Goal: Task Accomplishment & Management: Use online tool/utility

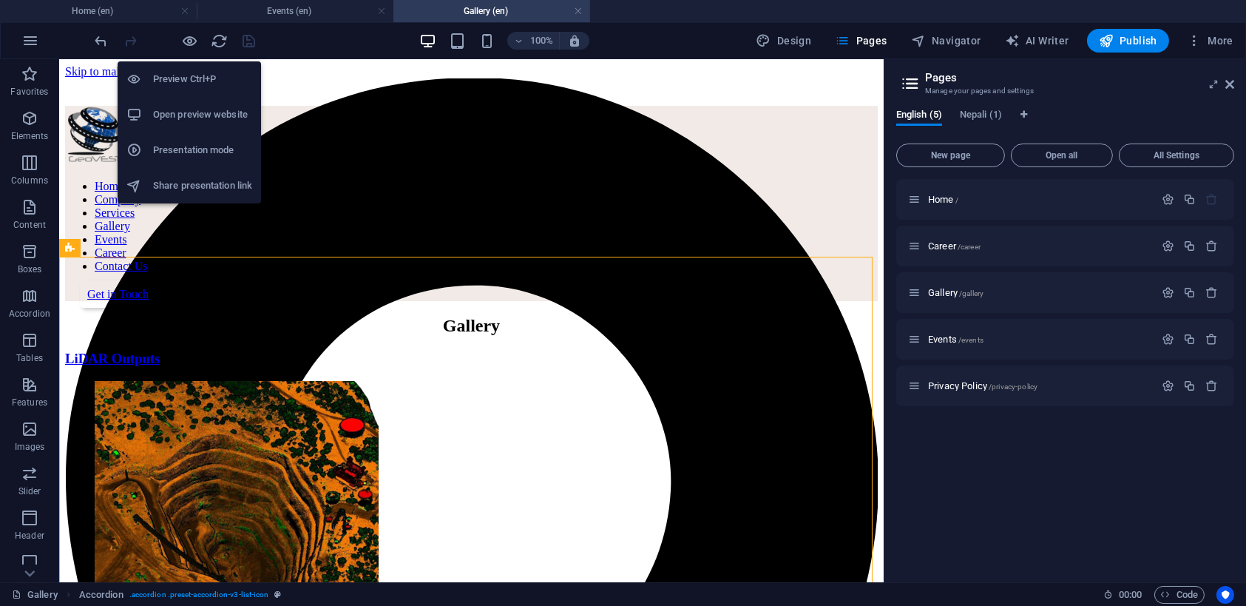
click at [184, 109] on h6 "Open preview website" at bounding box center [202, 115] width 99 height 18
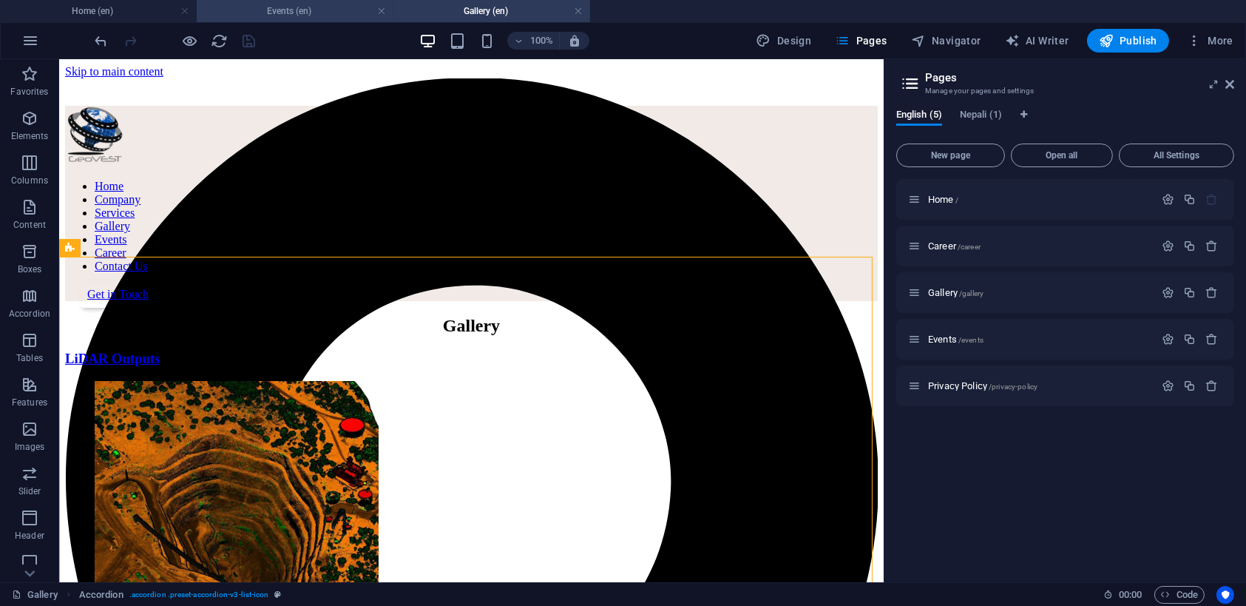
click at [337, 13] on h4 "Events (en)" at bounding box center [295, 11] width 197 height 16
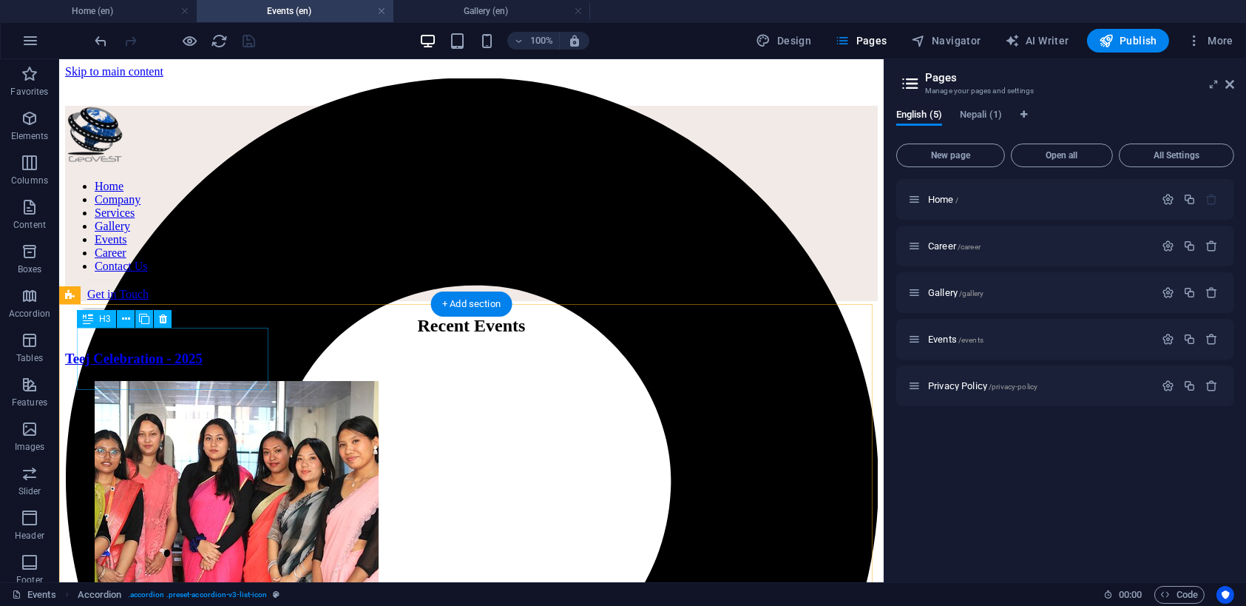
click at [186, 351] on div "Teej Celebration - 2025" at bounding box center [471, 359] width 813 height 16
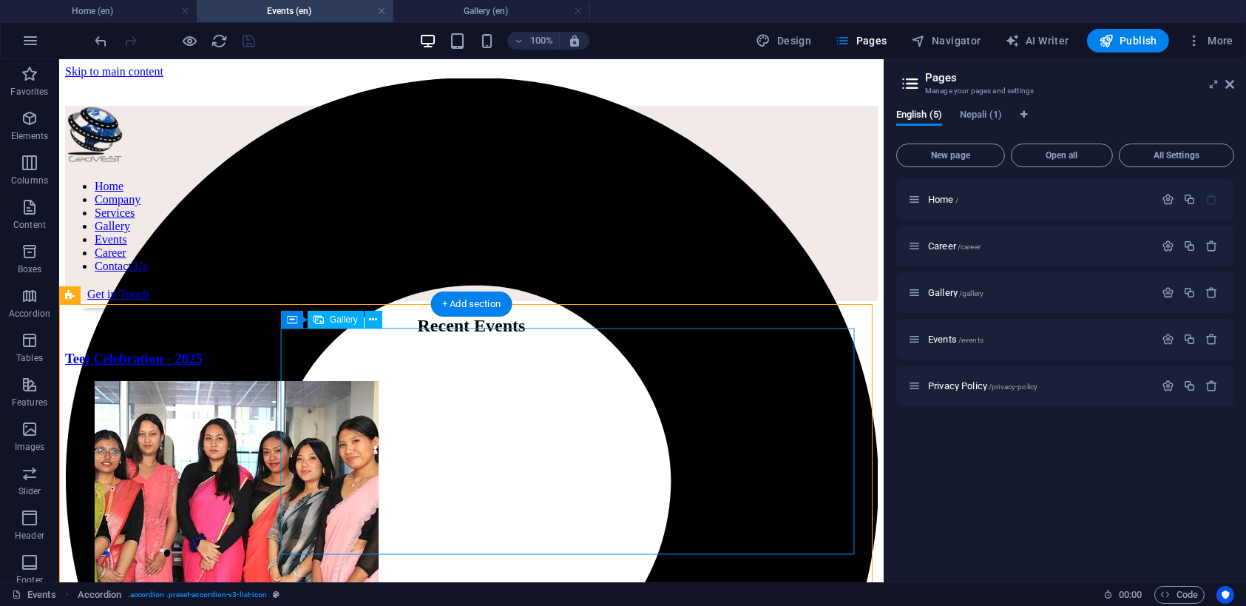
click at [255, 378] on li at bounding box center [173, 524] width 163 height 293
select select "4"
select select "%"
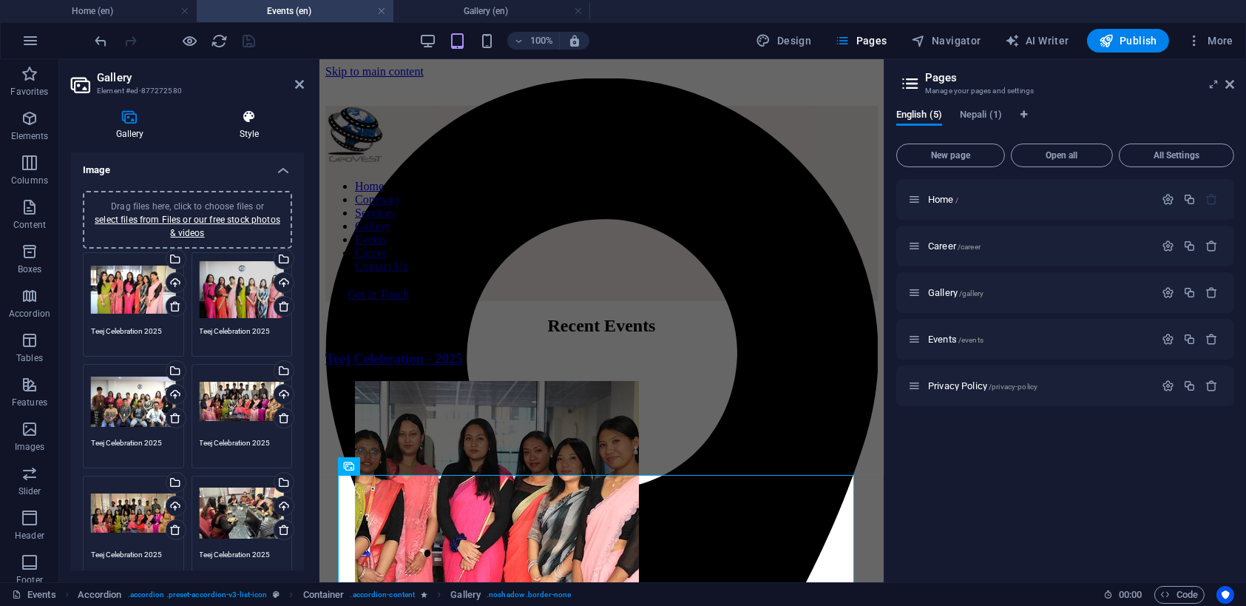
click at [245, 126] on h4 "Style" at bounding box center [249, 124] width 109 height 31
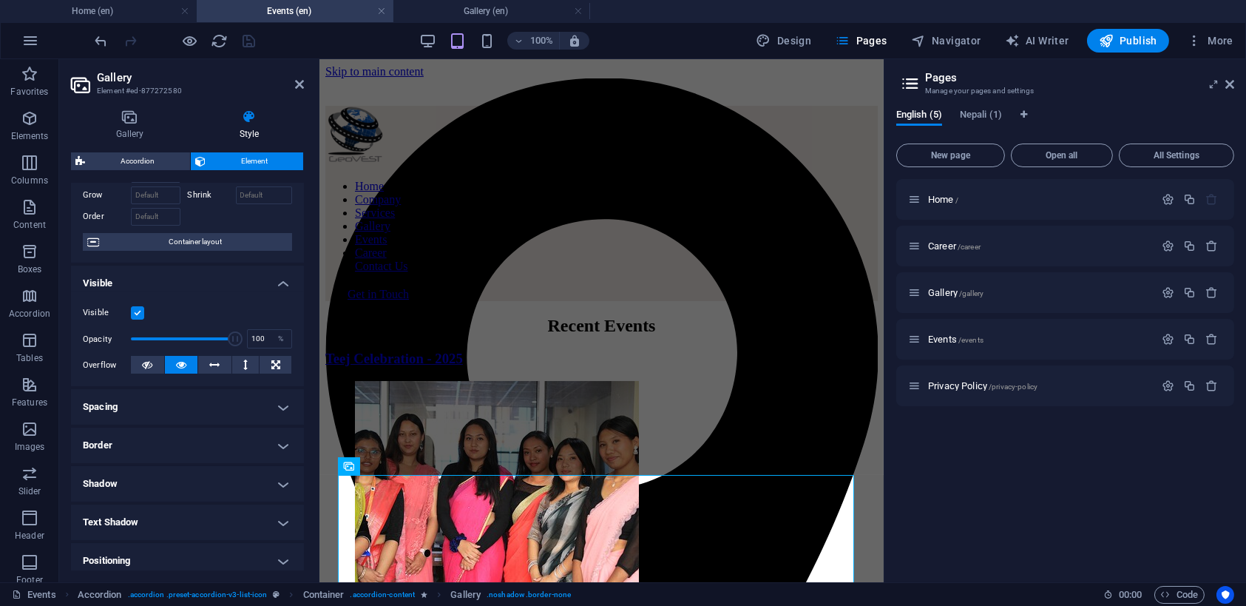
scroll to position [74, 0]
click at [126, 120] on icon at bounding box center [130, 116] width 118 height 15
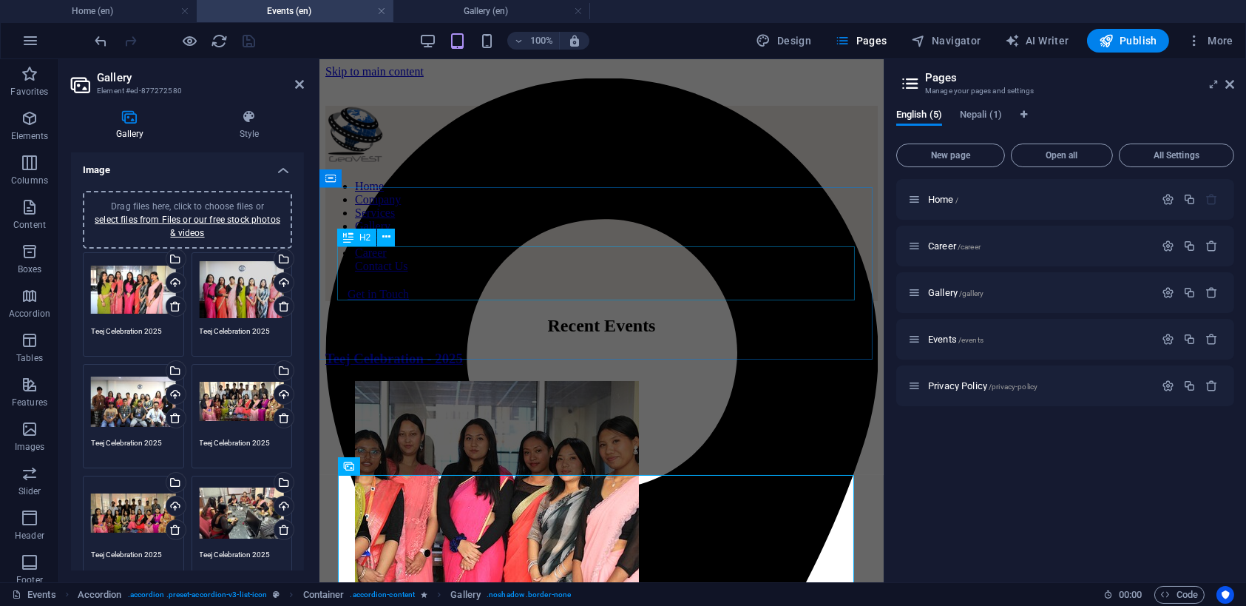
click at [377, 316] on div "Recent Events" at bounding box center [601, 326] width 553 height 20
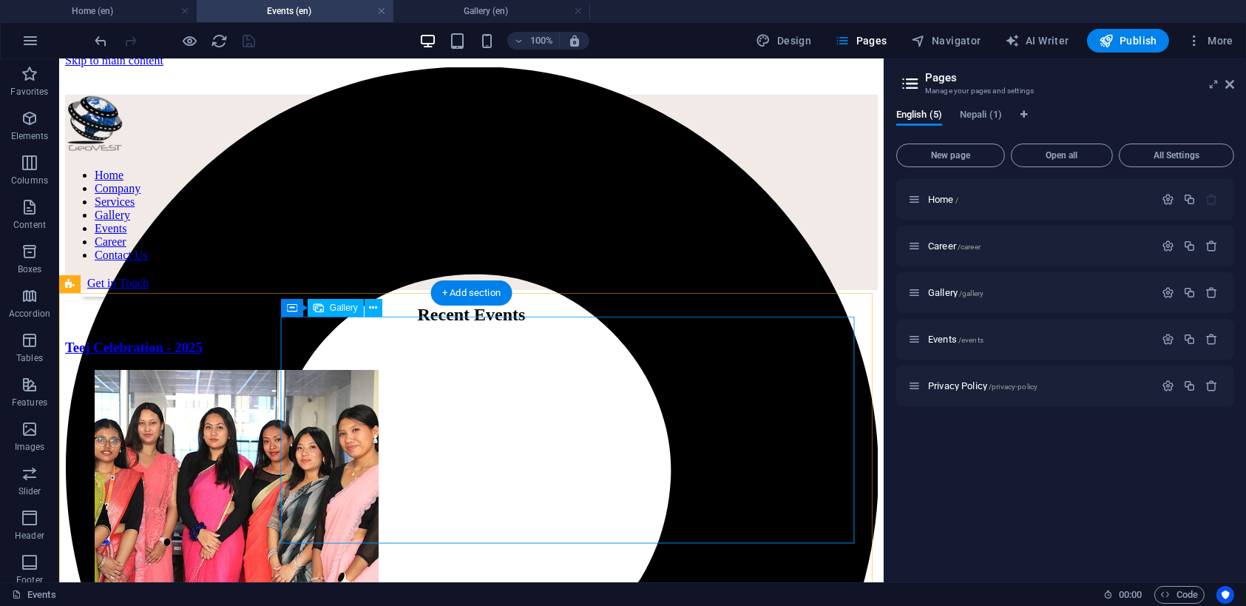
scroll to position [0, 0]
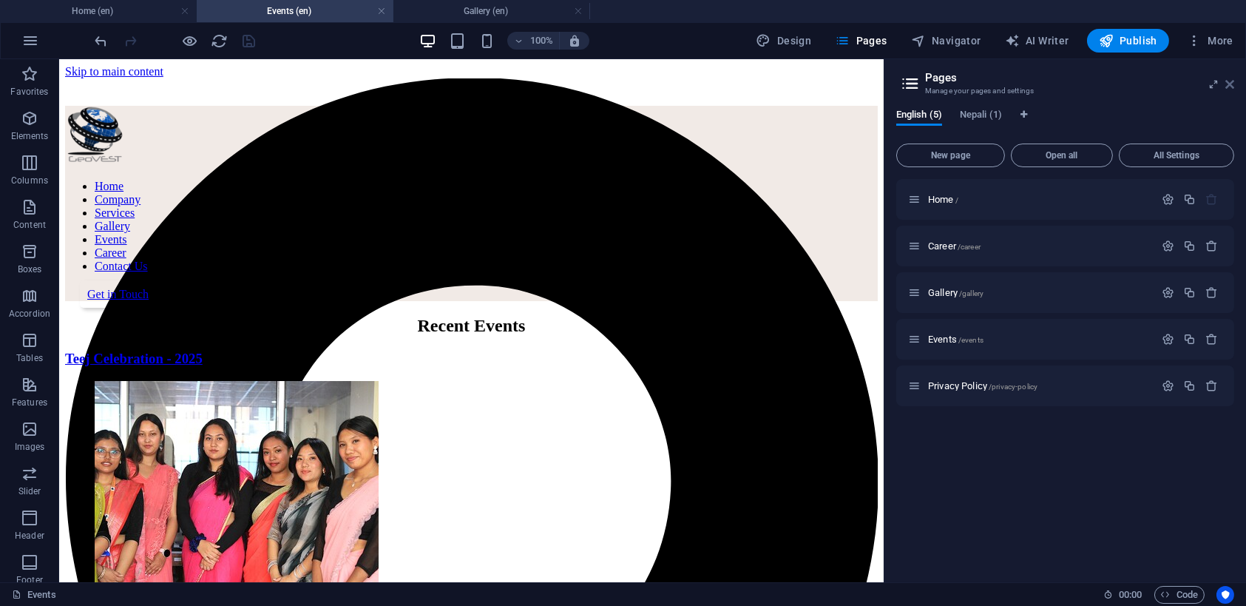
click at [1229, 81] on icon at bounding box center [1230, 84] width 9 height 12
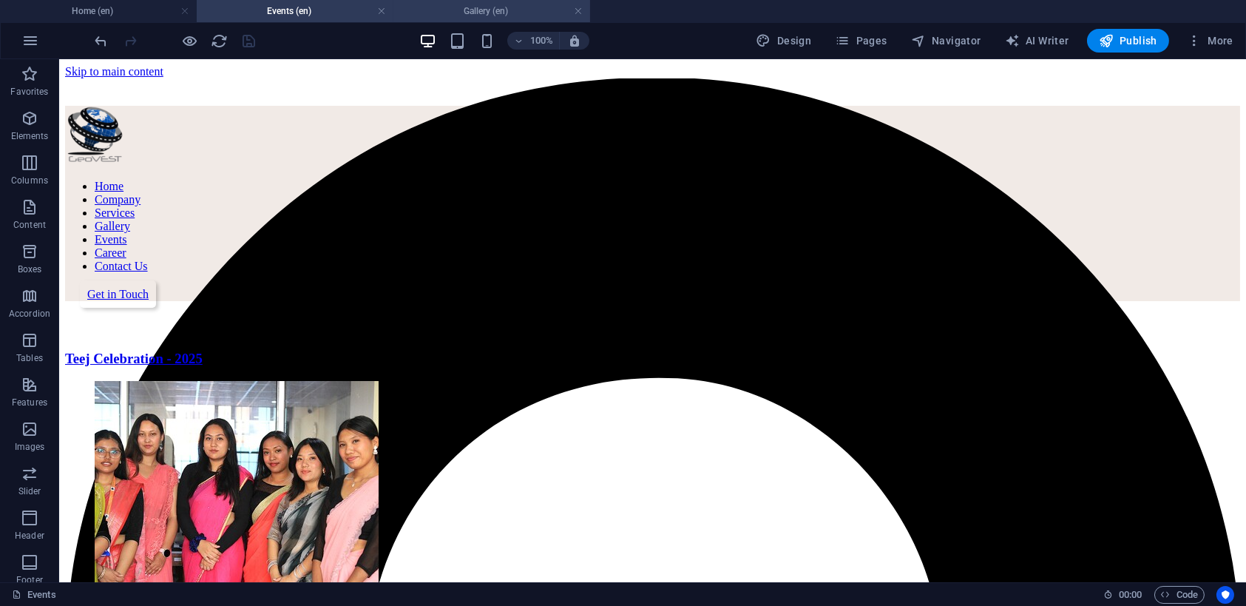
click at [485, 9] on h4 "Gallery (en)" at bounding box center [492, 11] width 197 height 16
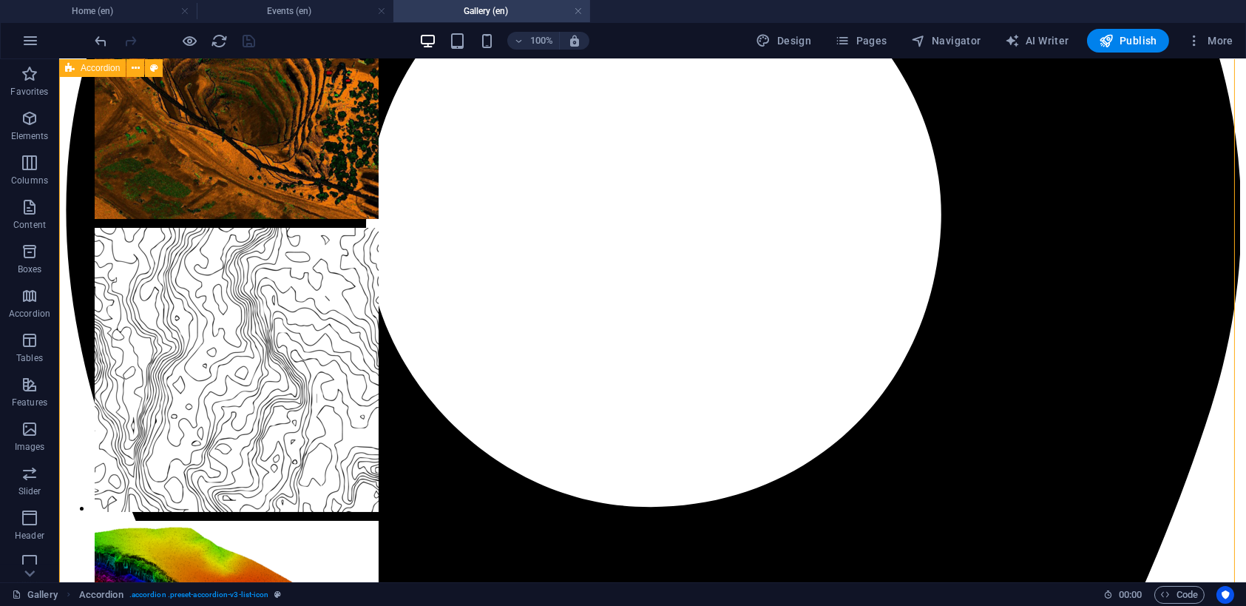
scroll to position [444, 0]
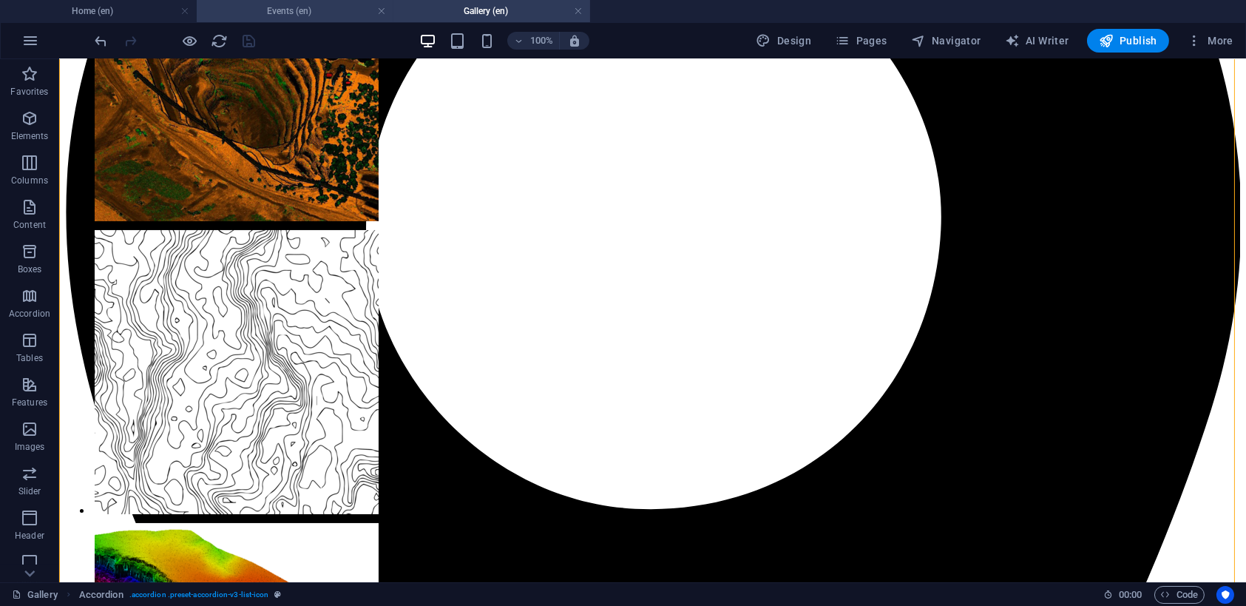
click at [306, 8] on h4 "Events (en)" at bounding box center [295, 11] width 197 height 16
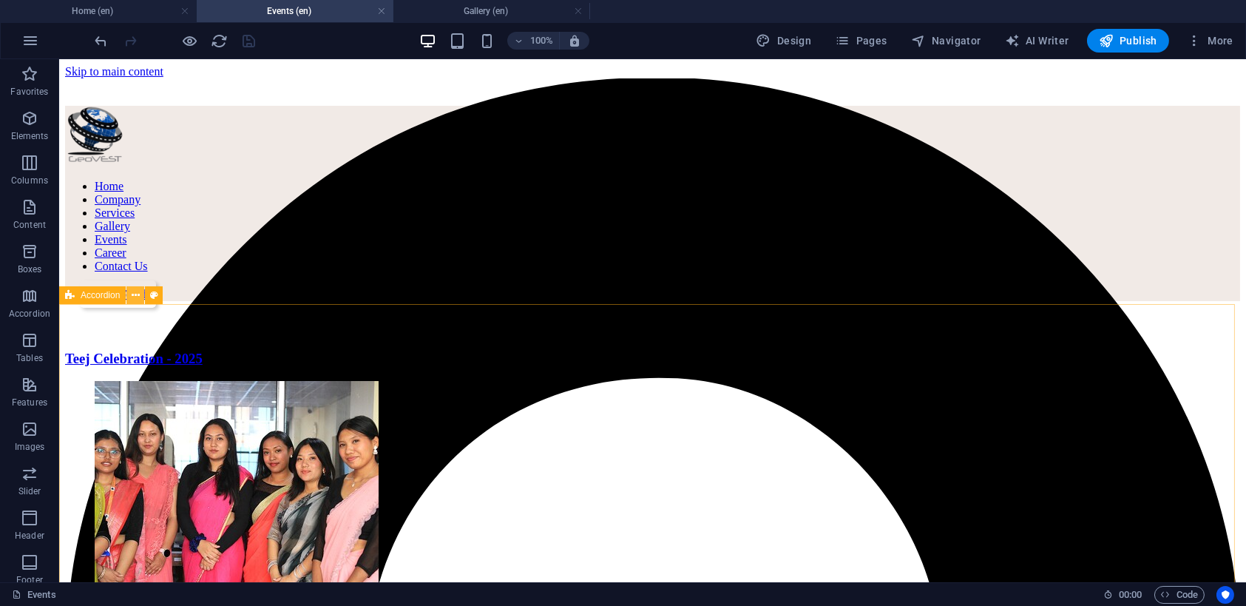
click at [132, 292] on icon at bounding box center [136, 296] width 8 height 16
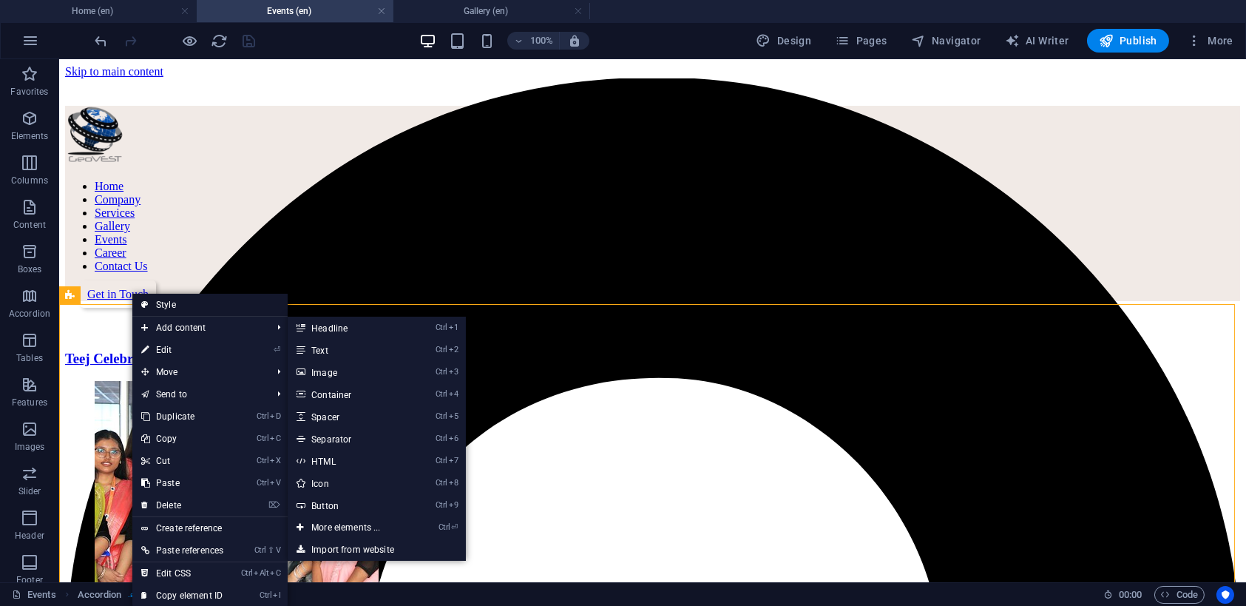
click at [171, 301] on link "Style" at bounding box center [209, 305] width 155 height 22
select select "rem"
select select "preset-accordion-v3-list-icon"
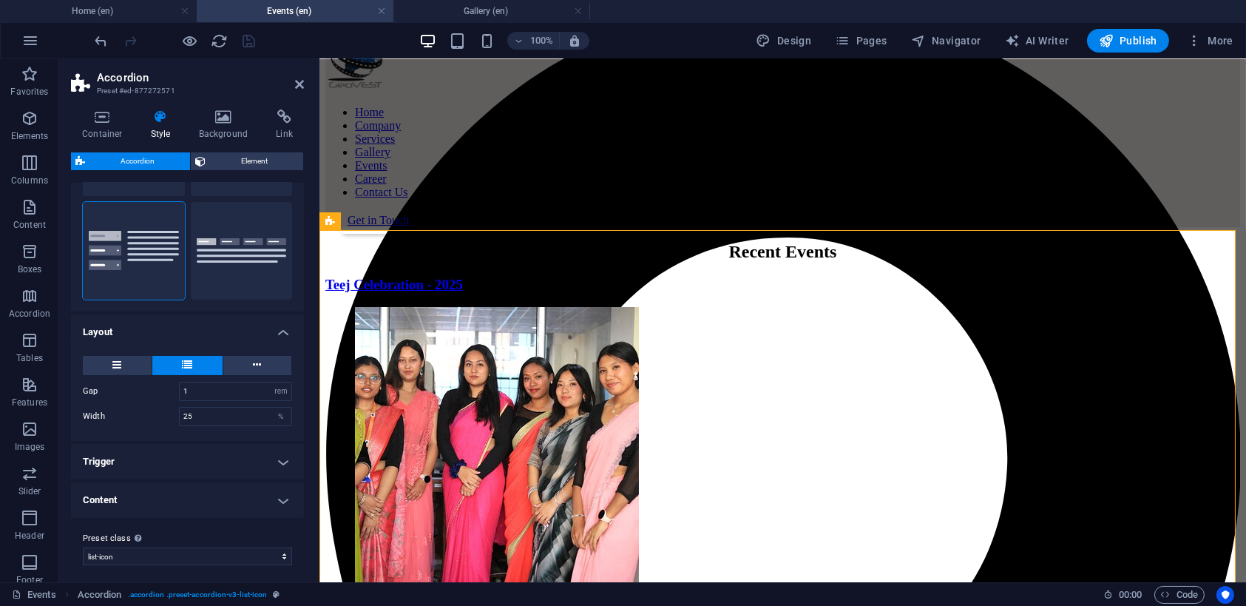
scroll to position [128, 0]
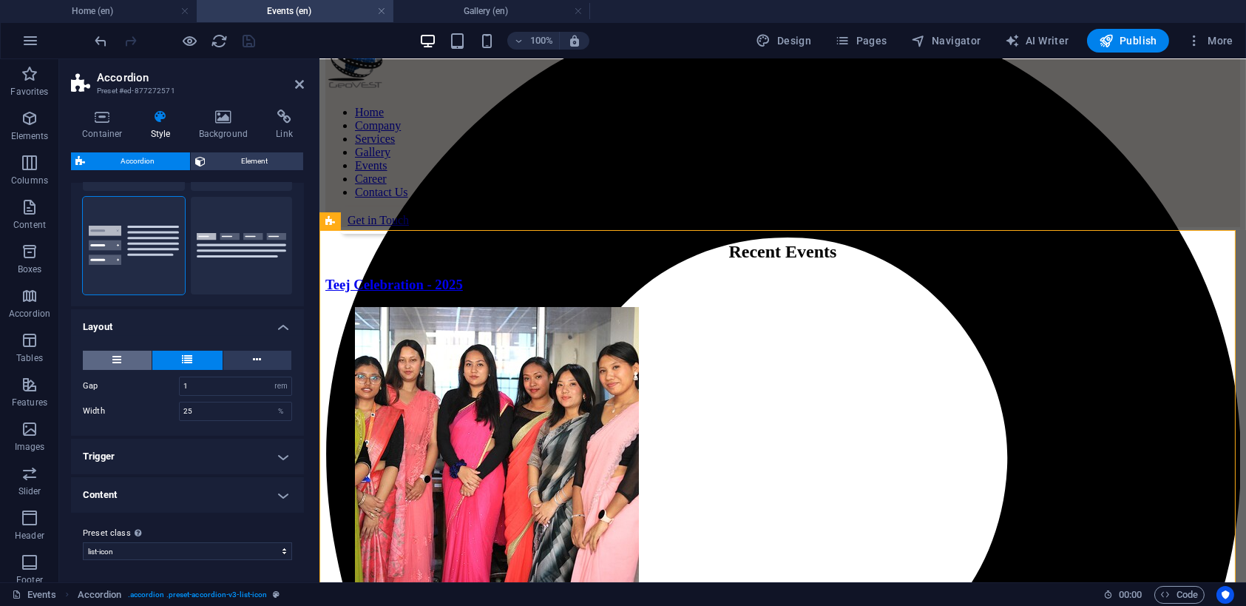
click at [121, 359] on button at bounding box center [117, 360] width 69 height 19
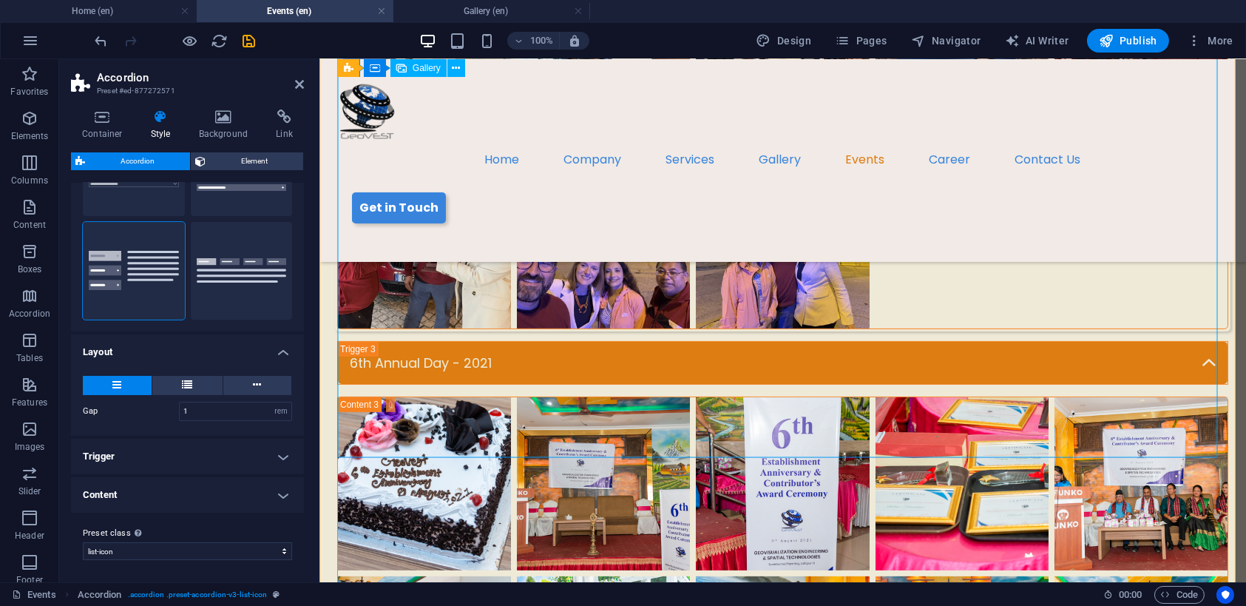
scroll to position [1406, 0]
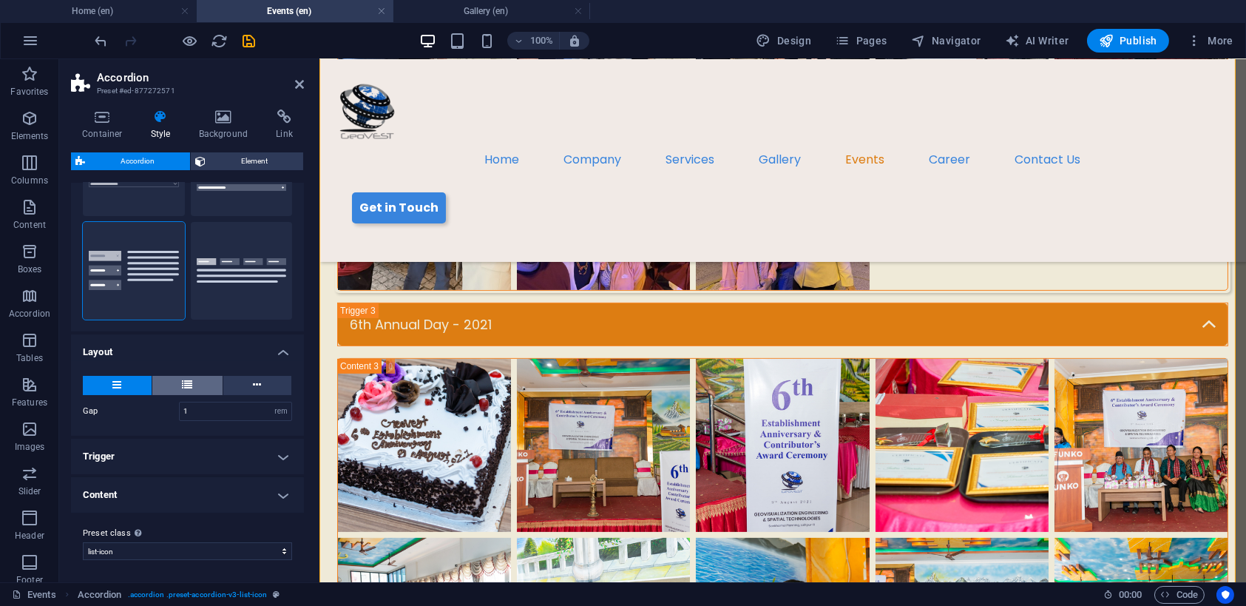
click at [193, 382] on button at bounding box center [187, 385] width 70 height 19
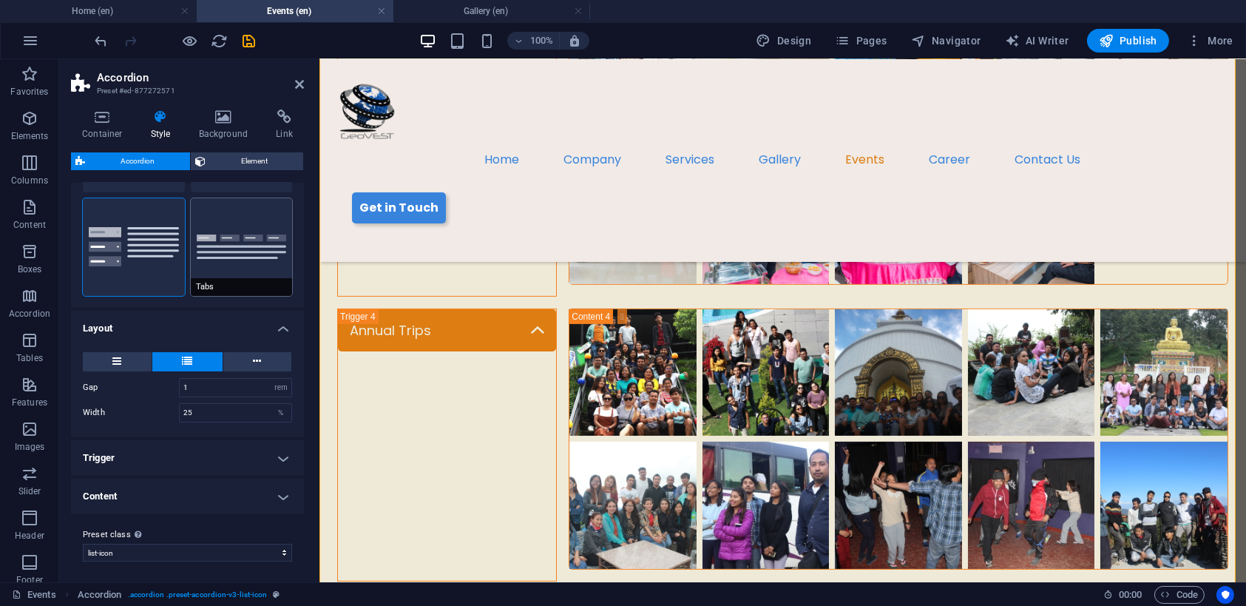
scroll to position [128, 0]
click at [274, 488] on h4 "Content" at bounding box center [187, 495] width 233 height 36
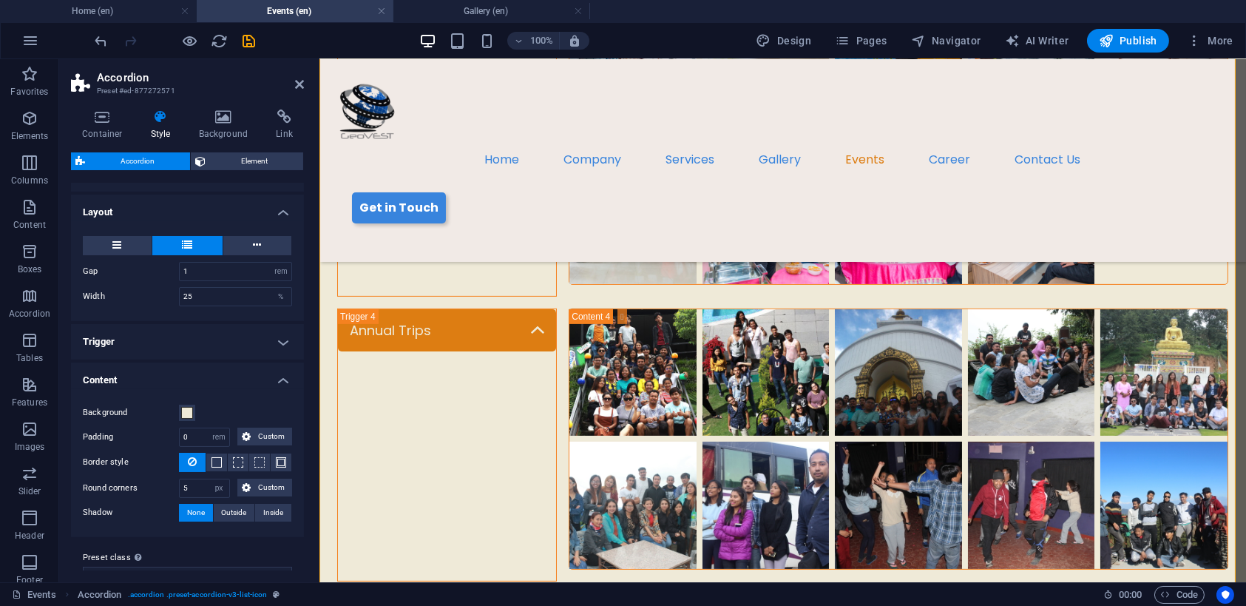
scroll to position [266, 0]
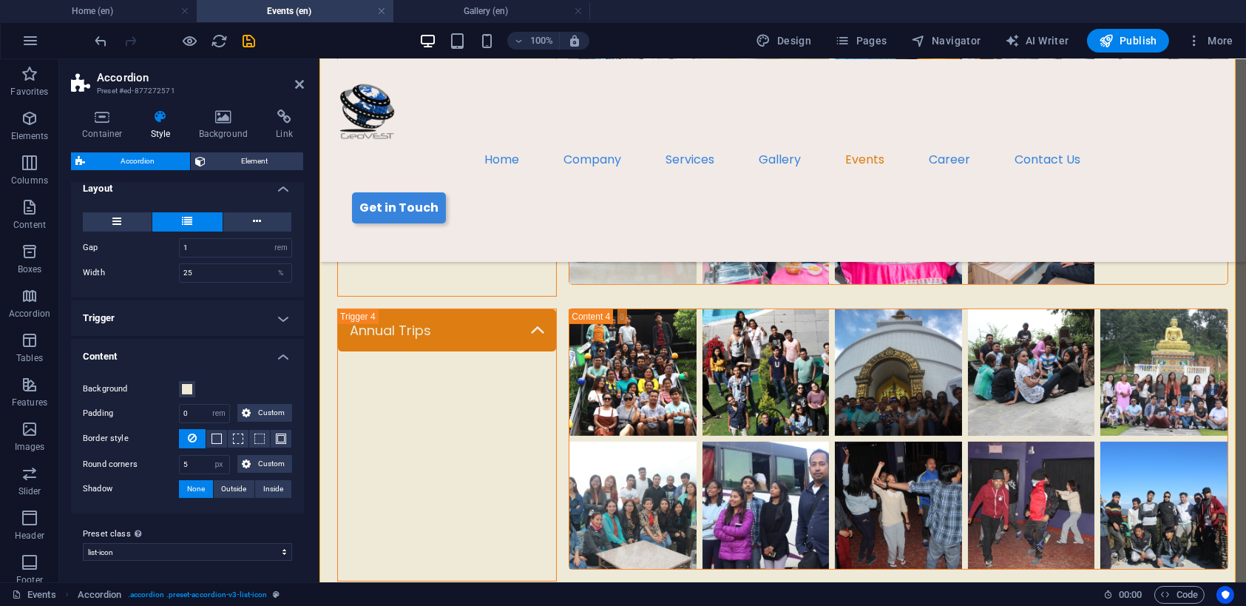
click at [280, 313] on h4 "Trigger" at bounding box center [187, 318] width 233 height 36
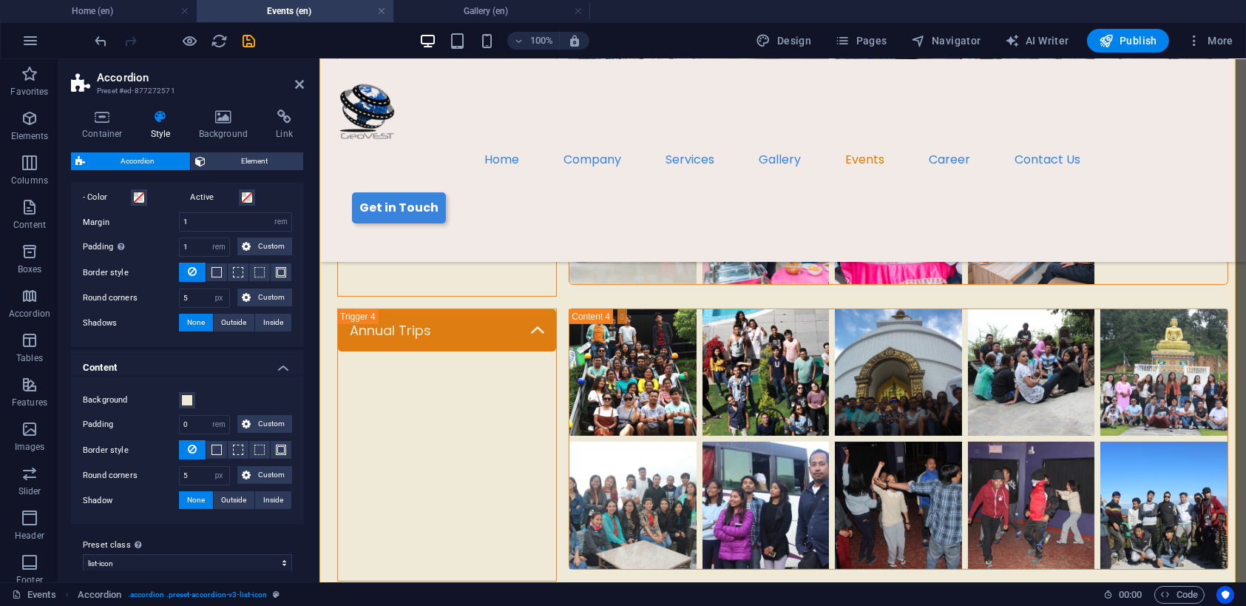
scroll to position [570, 0]
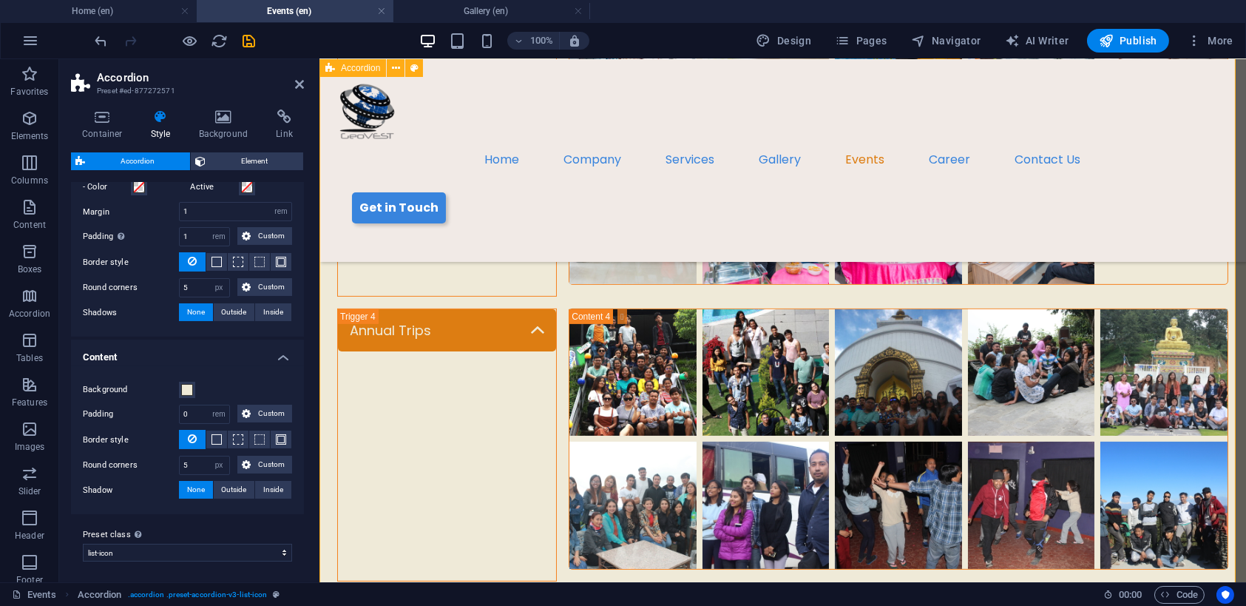
click at [242, 41] on icon "save" at bounding box center [249, 41] width 17 height 17
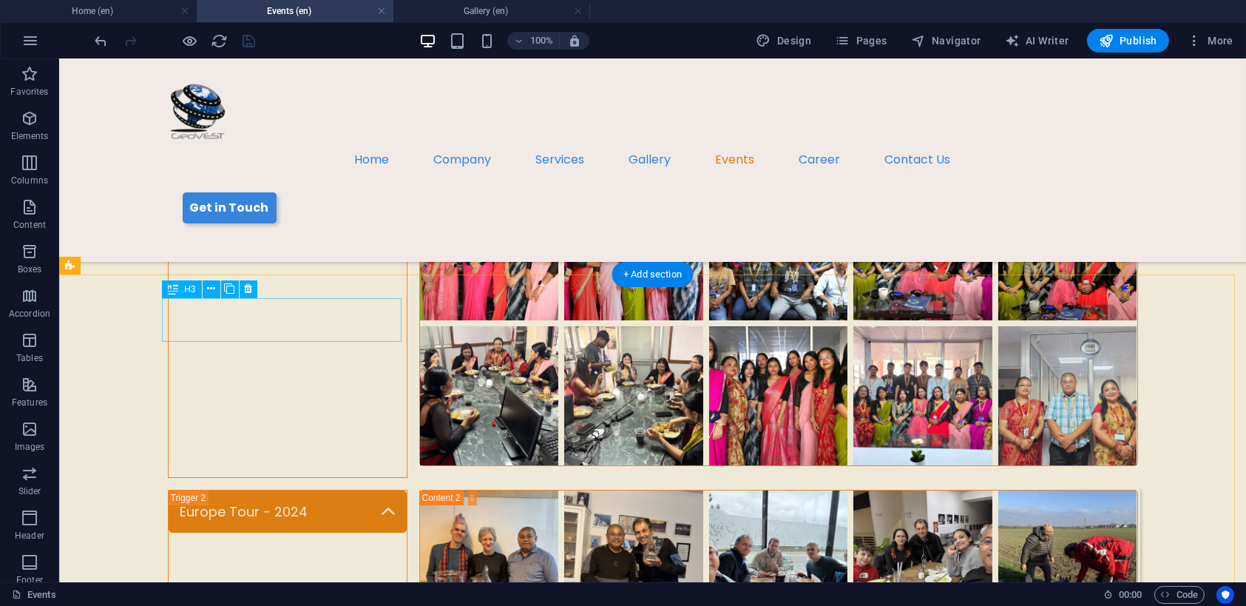
scroll to position [0, 0]
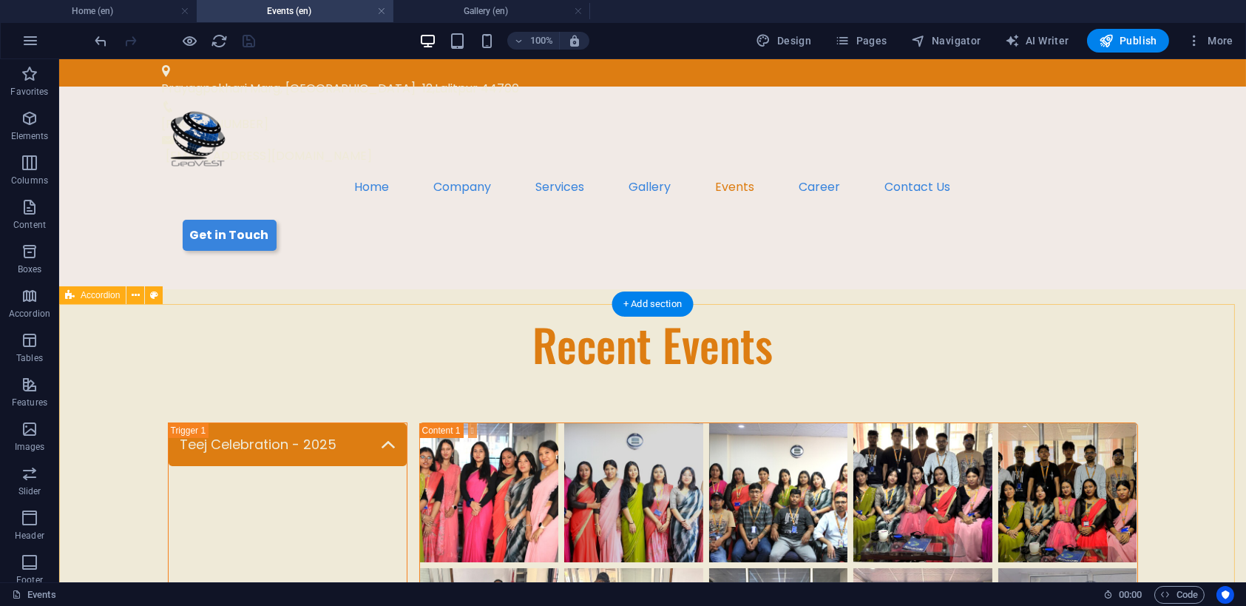
select select "rem"
select select "px"
select select "rem"
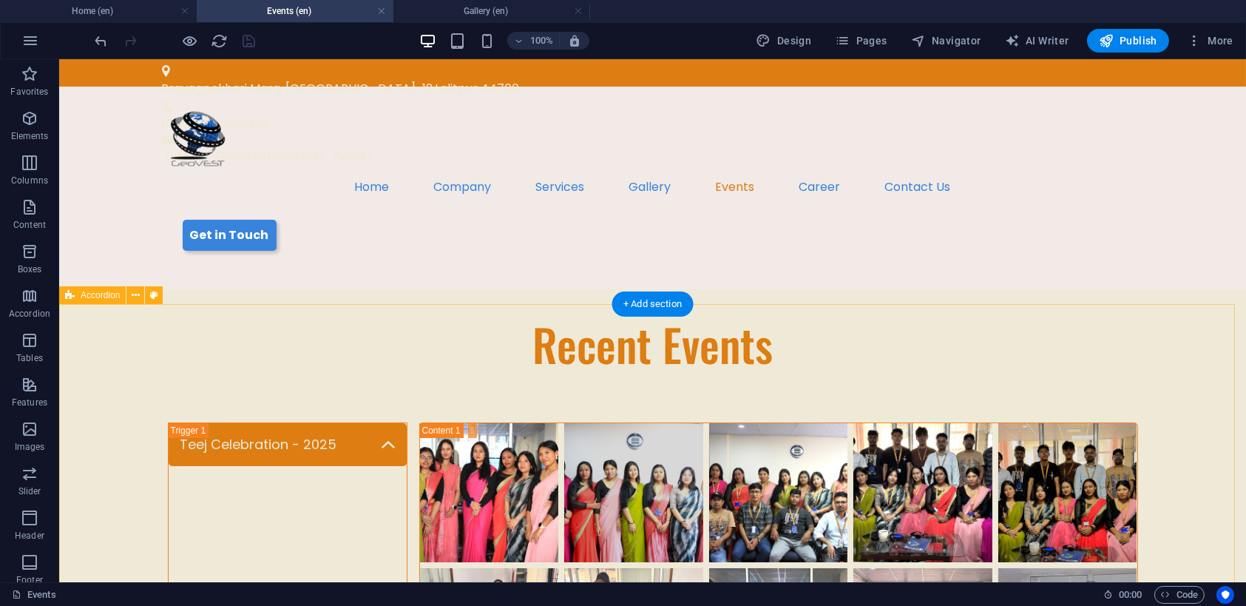
select select "rem"
select select "px"
select select "rem"
select select "px"
select select "preset-accordion-v3-list-icon"
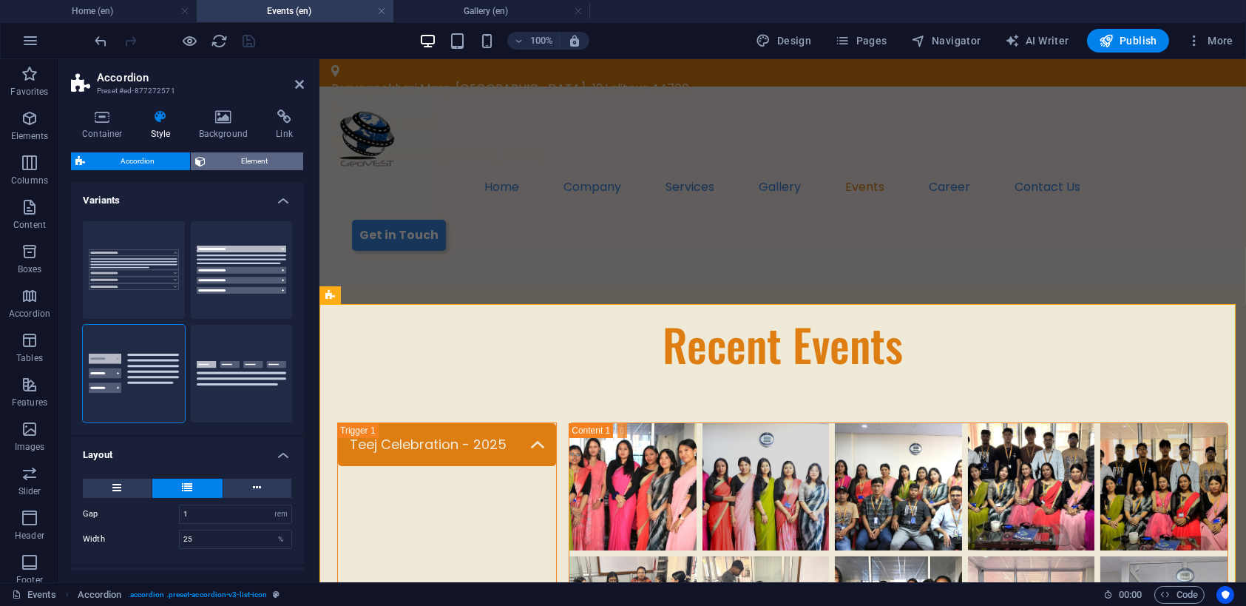
click at [216, 164] on span "Element" at bounding box center [254, 161] width 89 height 18
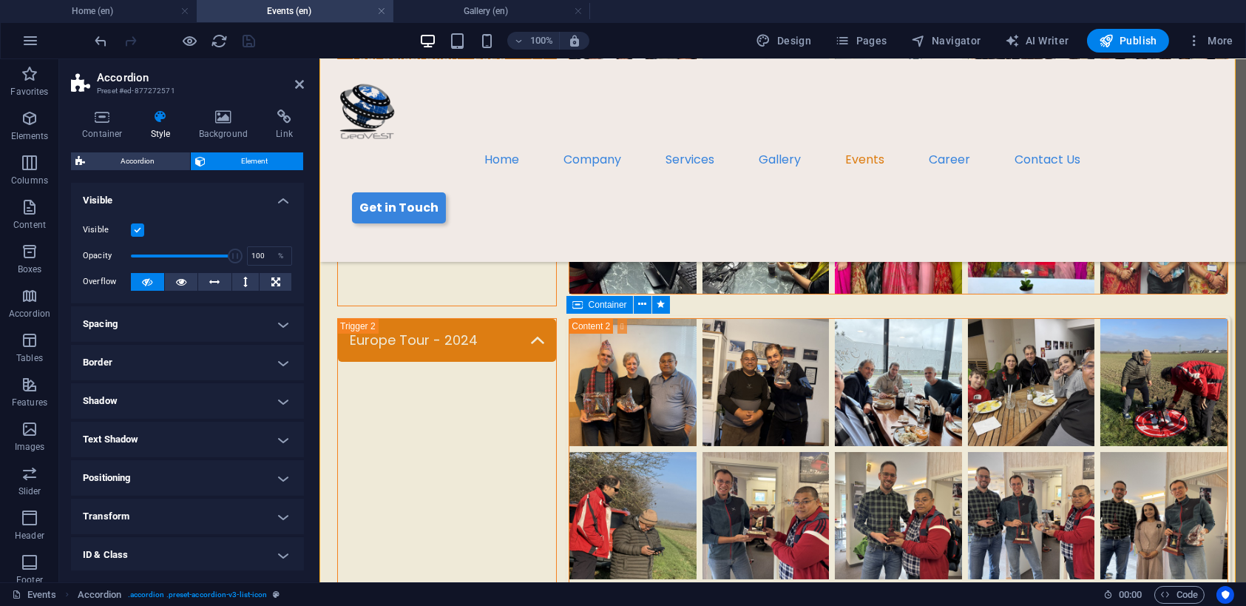
scroll to position [296, 0]
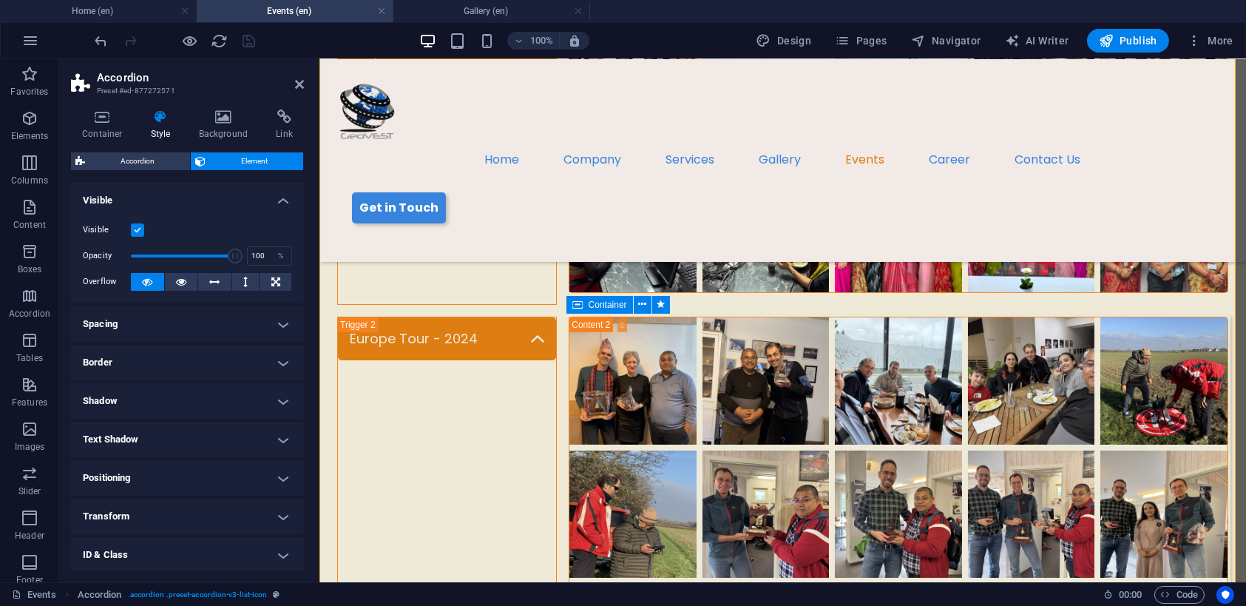
click at [137, 223] on label at bounding box center [137, 229] width 13 height 13
click at [0, 0] on input "Visible" at bounding box center [0, 0] width 0 height 0
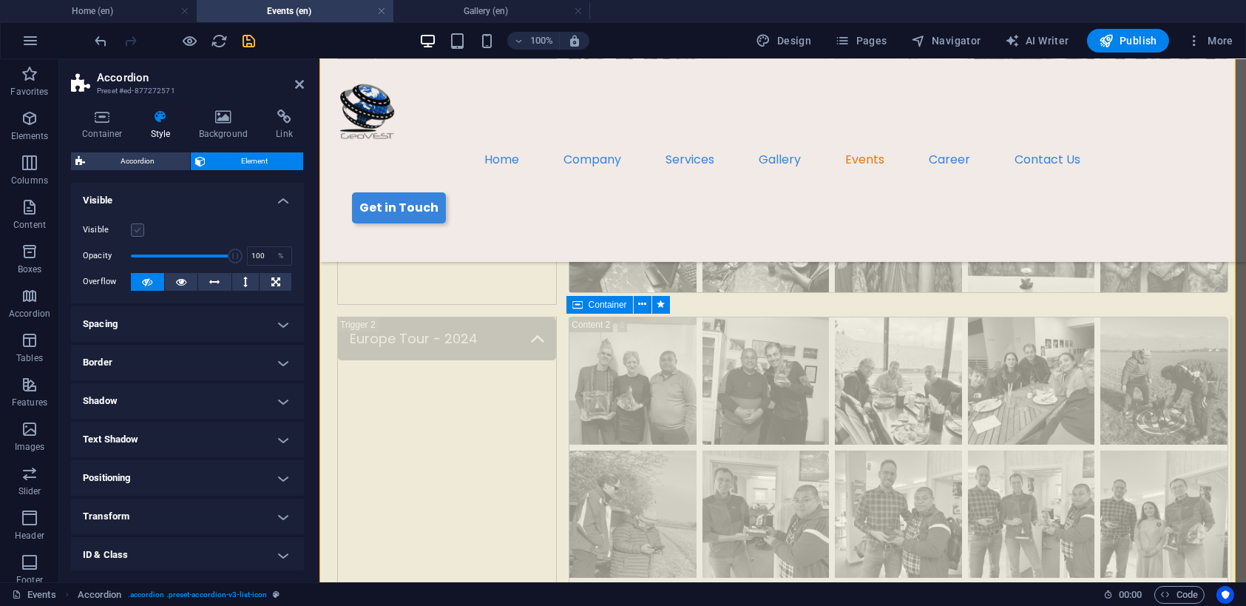
click at [137, 223] on label at bounding box center [137, 229] width 13 height 13
click at [0, 0] on input "Visible" at bounding box center [0, 0] width 0 height 0
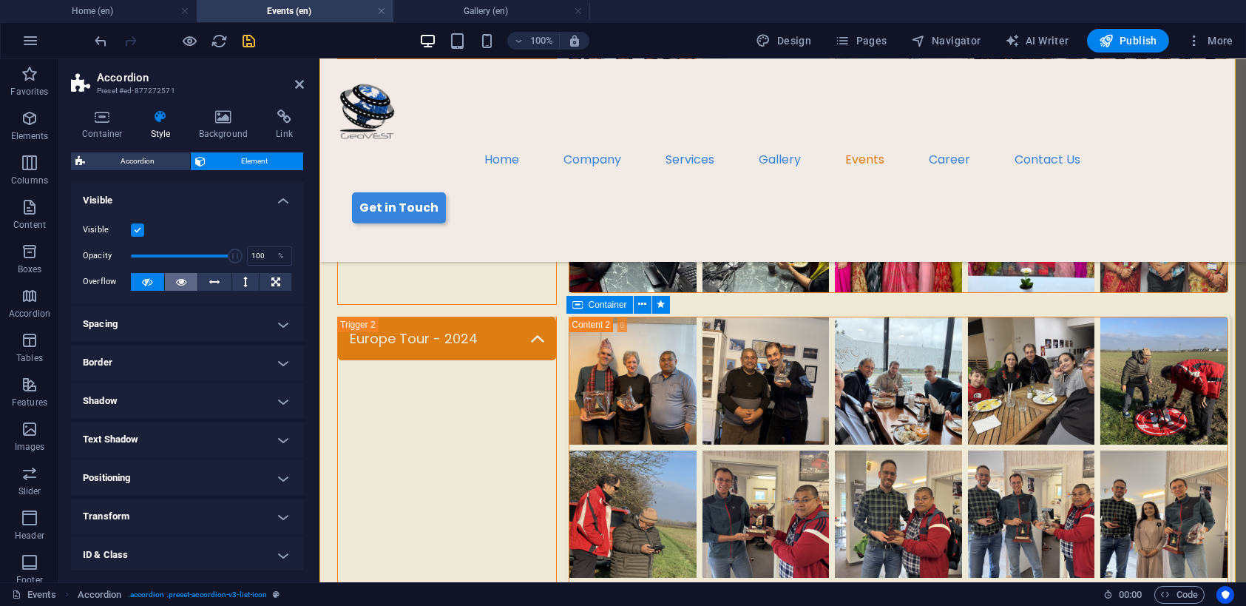
click at [182, 279] on icon at bounding box center [181, 282] width 10 height 18
click at [442, 13] on h4 "Gallery (en)" at bounding box center [492, 11] width 197 height 16
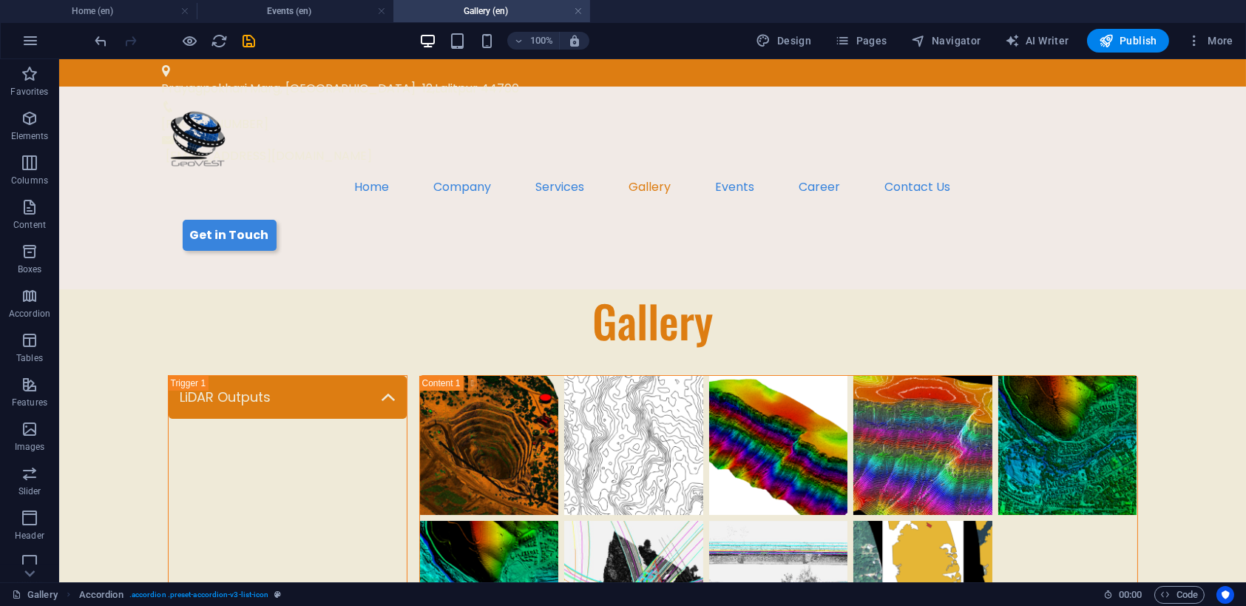
scroll to position [444, 0]
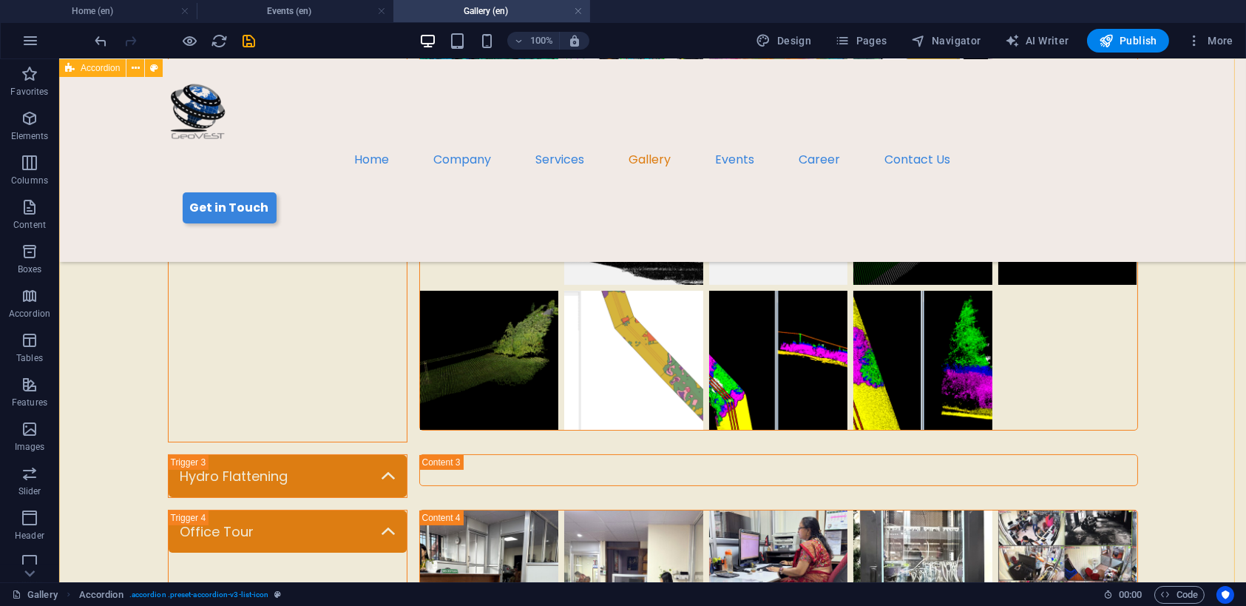
click at [240, 255] on div "LiDAR Outputs Transmission Line Processing Hydro Flattening Office Tour" at bounding box center [652, 393] width 1187 height 1161
click at [240, 254] on div "LiDAR Outputs Transmission Line Processing Hydro Flattening Office Tour" at bounding box center [652, 393] width 1187 height 1161
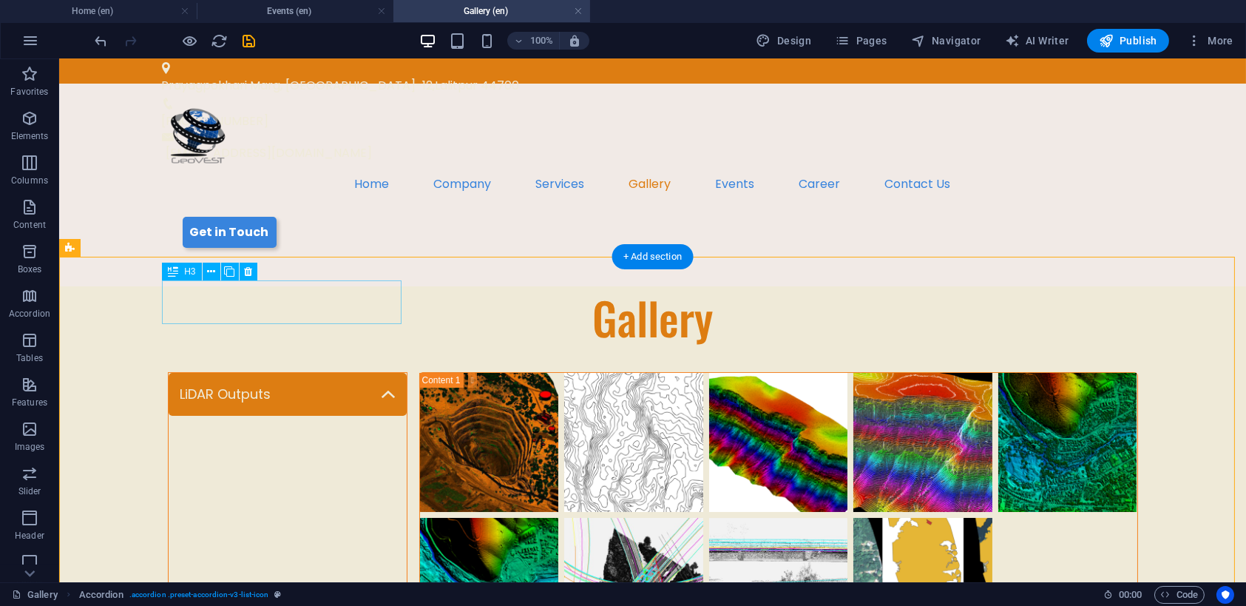
scroll to position [0, 0]
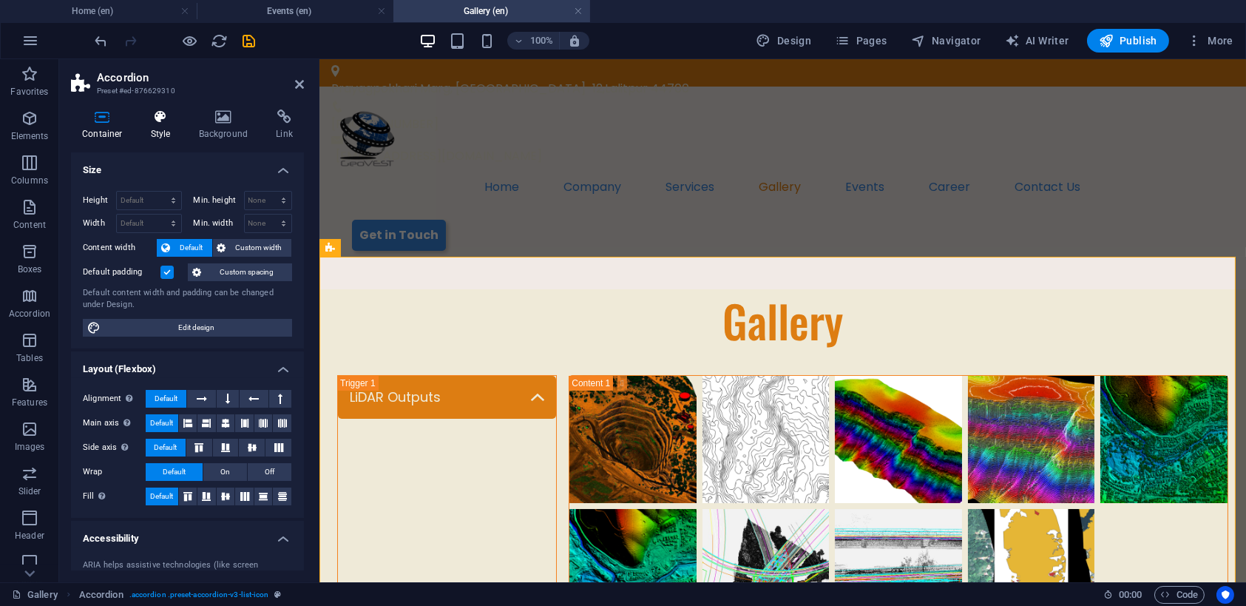
click at [170, 124] on icon at bounding box center [161, 116] width 42 height 15
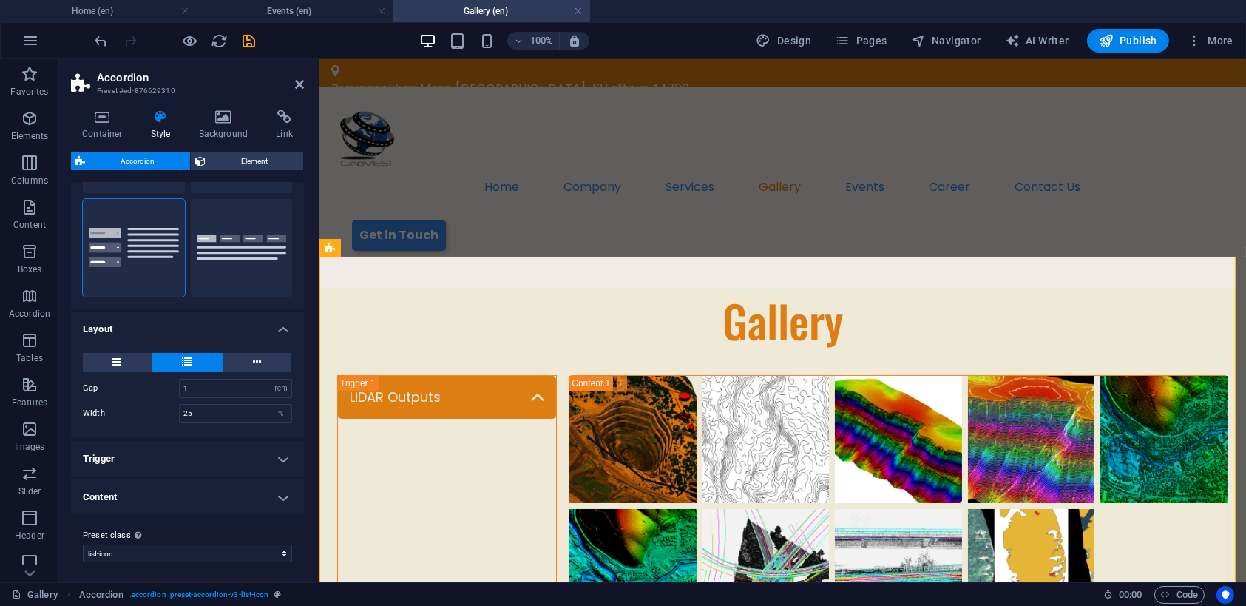
scroll to position [128, 0]
click at [280, 479] on h4 "Content" at bounding box center [187, 495] width 233 height 36
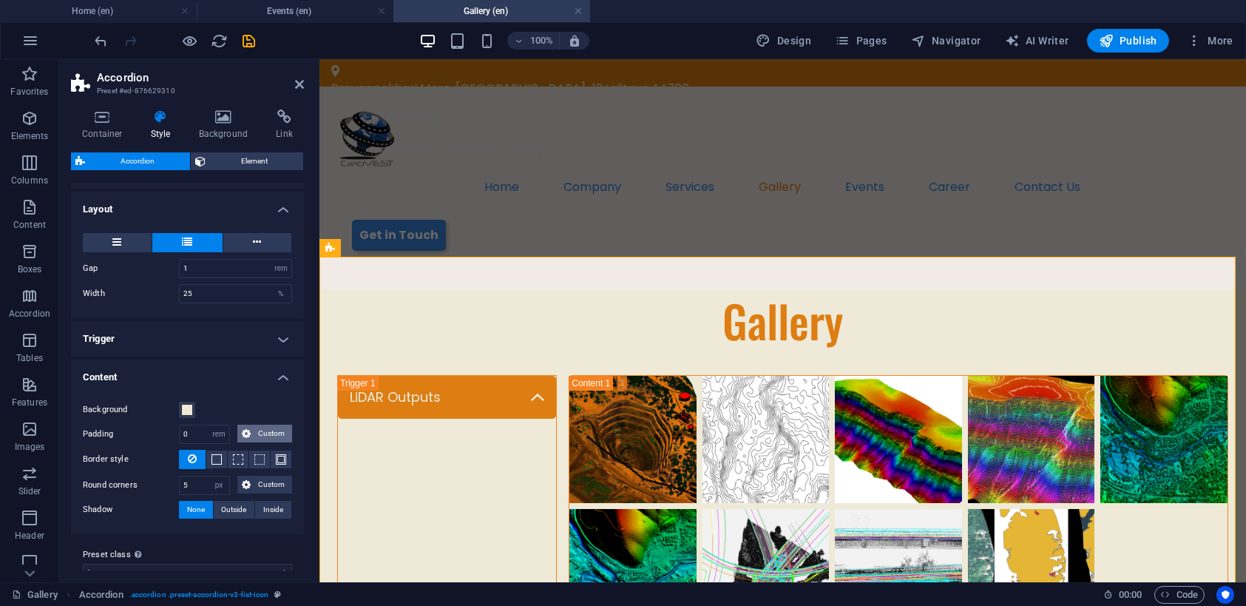
scroll to position [266, 0]
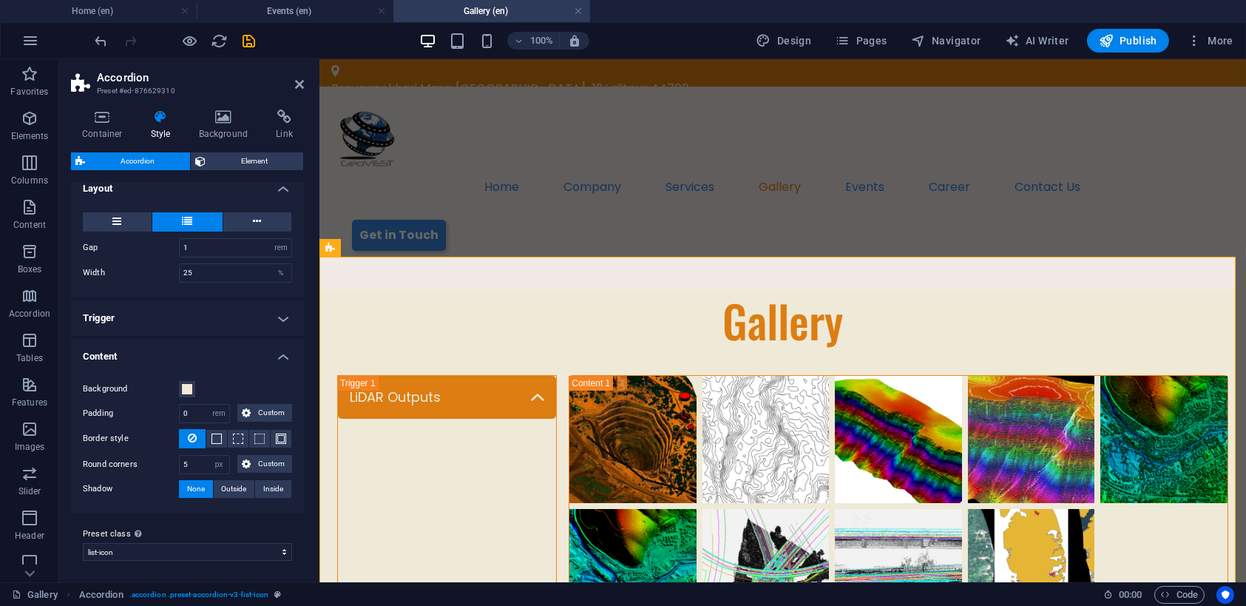
click at [275, 311] on h4 "Trigger" at bounding box center [187, 318] width 233 height 36
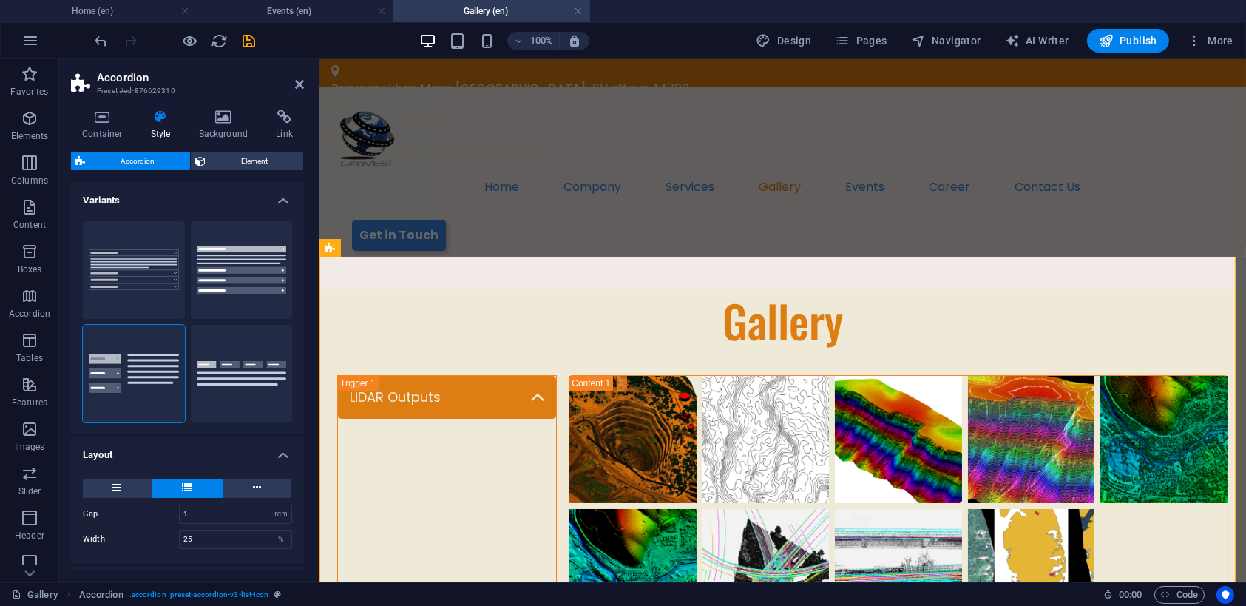
scroll to position [0, 0]
click at [319, 15] on h4 "Events (en)" at bounding box center [295, 11] width 197 height 16
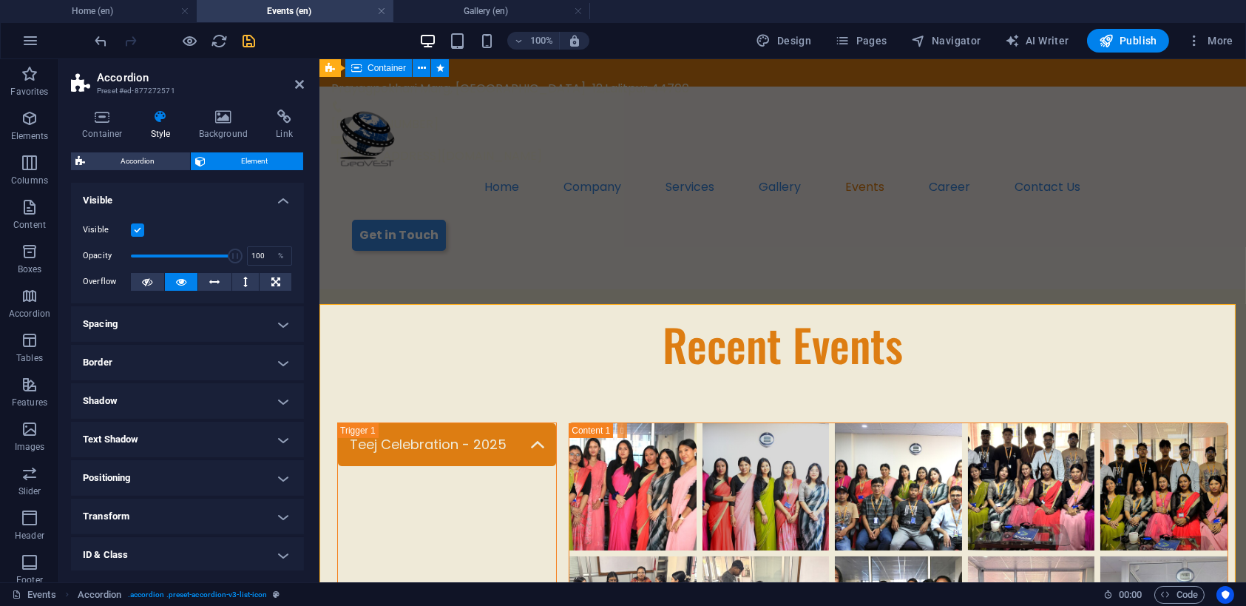
scroll to position [296, 0]
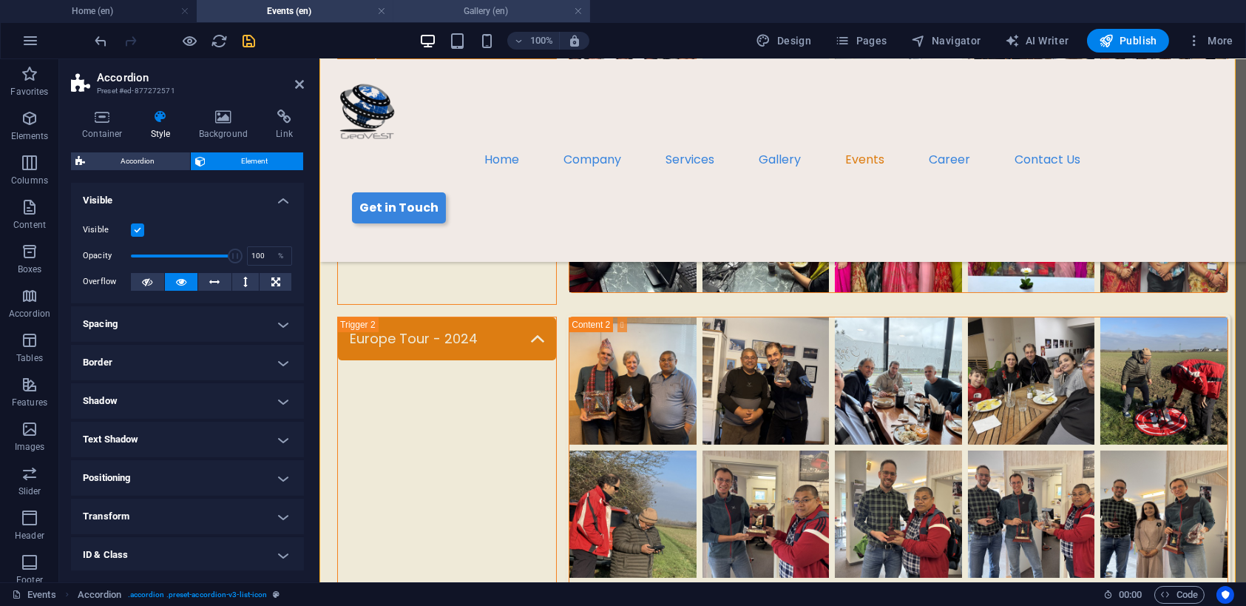
click at [488, 16] on h4 "Gallery (en)" at bounding box center [492, 11] width 197 height 16
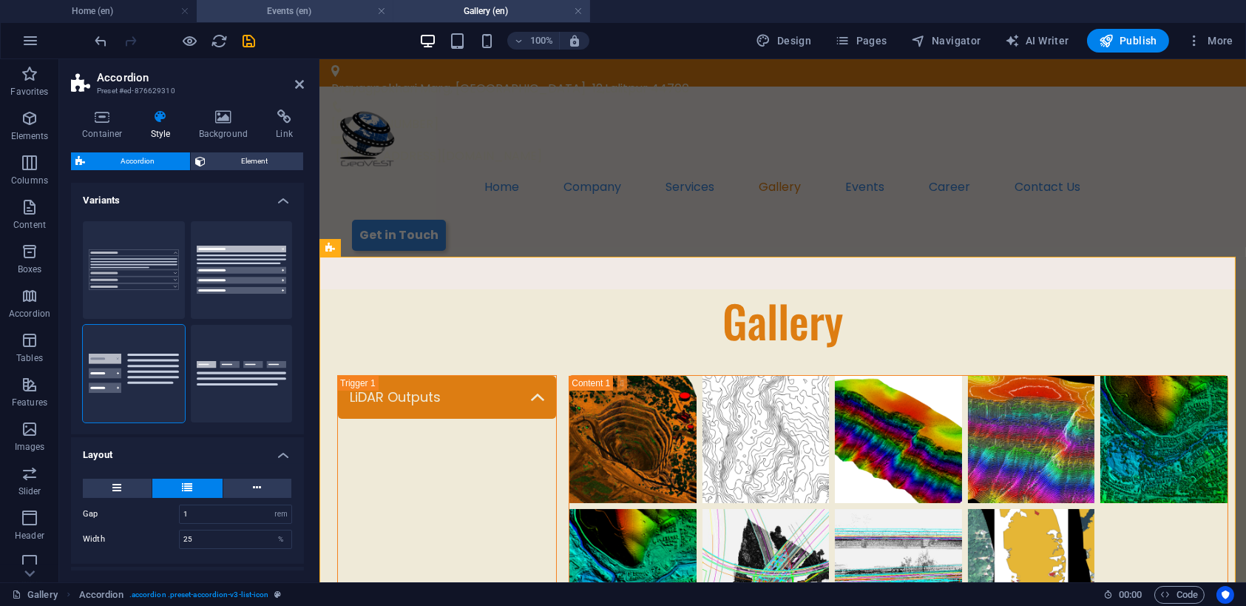
click at [300, 5] on h4 "Events (en)" at bounding box center [295, 11] width 197 height 16
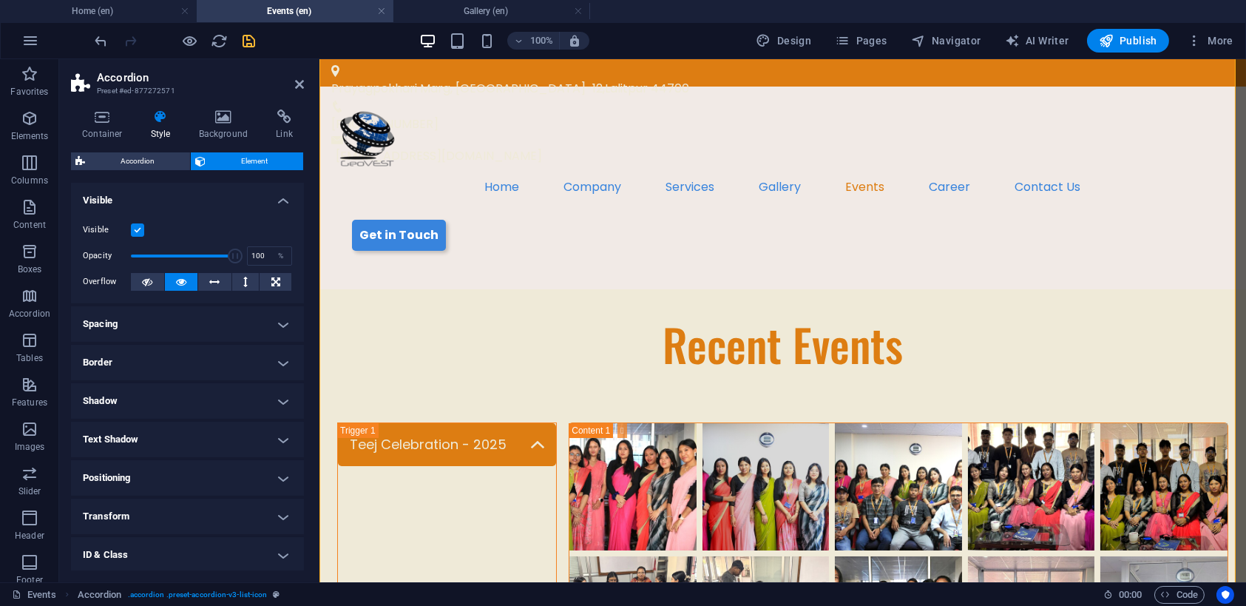
scroll to position [296, 0]
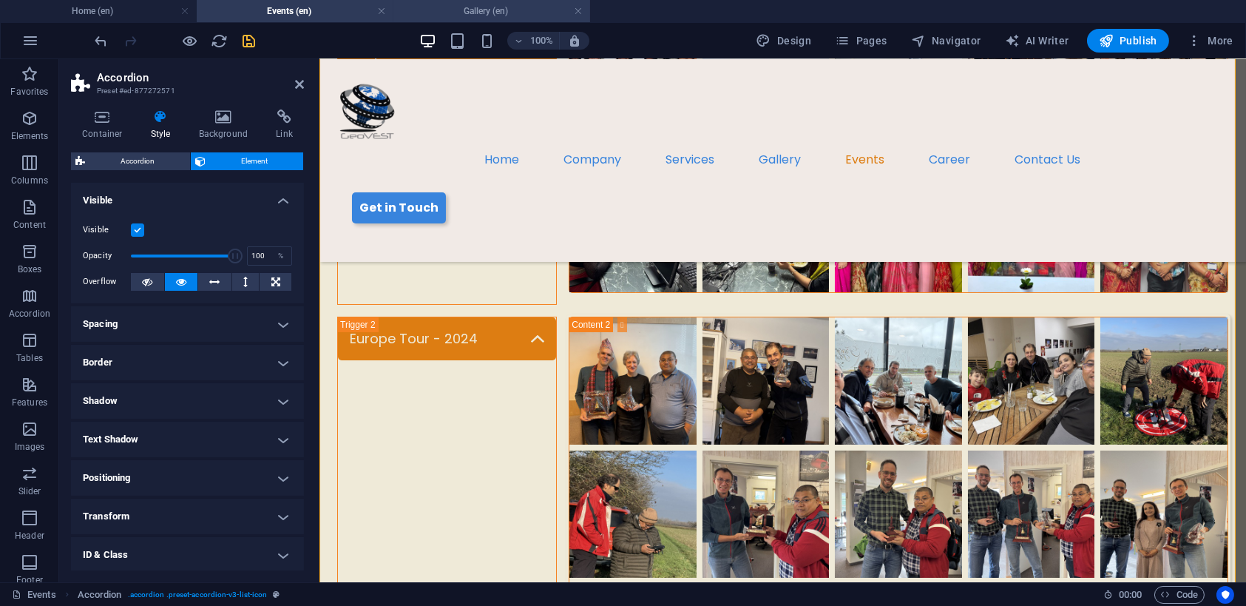
click at [465, 6] on h4 "Gallery (en)" at bounding box center [492, 11] width 197 height 16
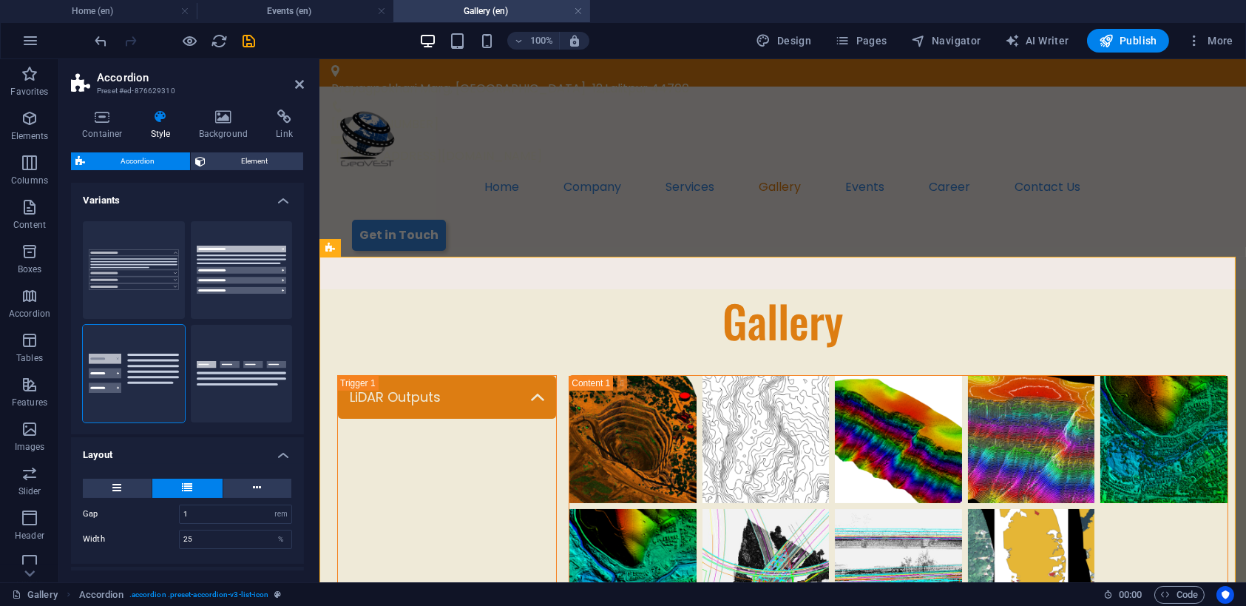
scroll to position [0, 0]
click at [237, 163] on span "Element" at bounding box center [254, 161] width 89 height 18
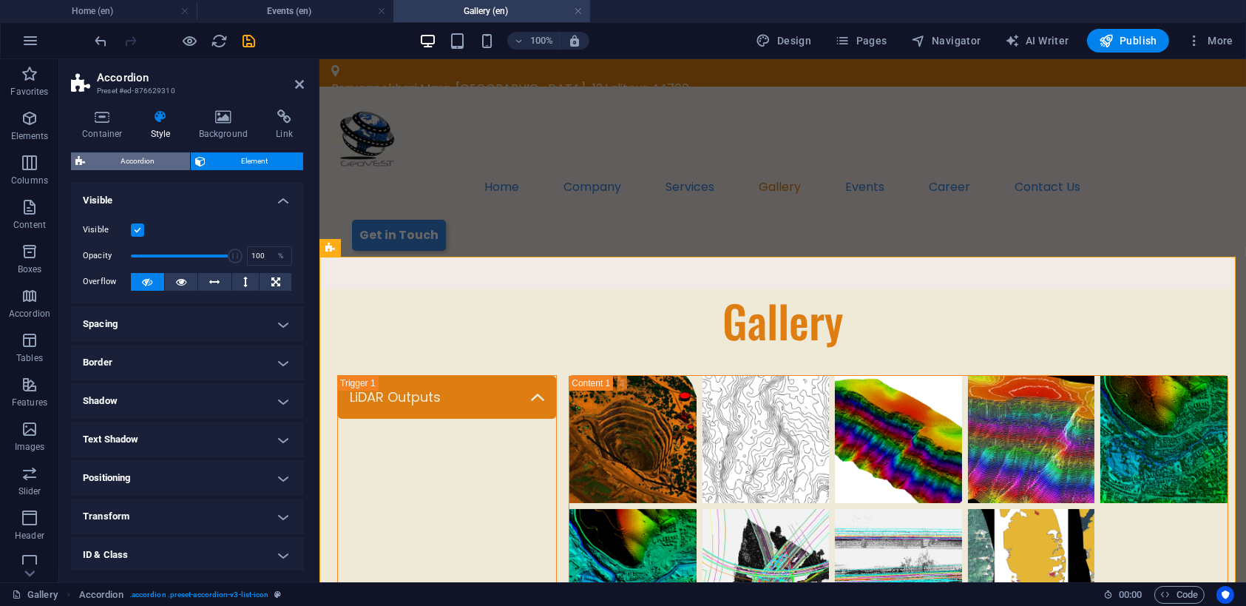
click at [158, 158] on span "Accordion" at bounding box center [138, 161] width 96 height 18
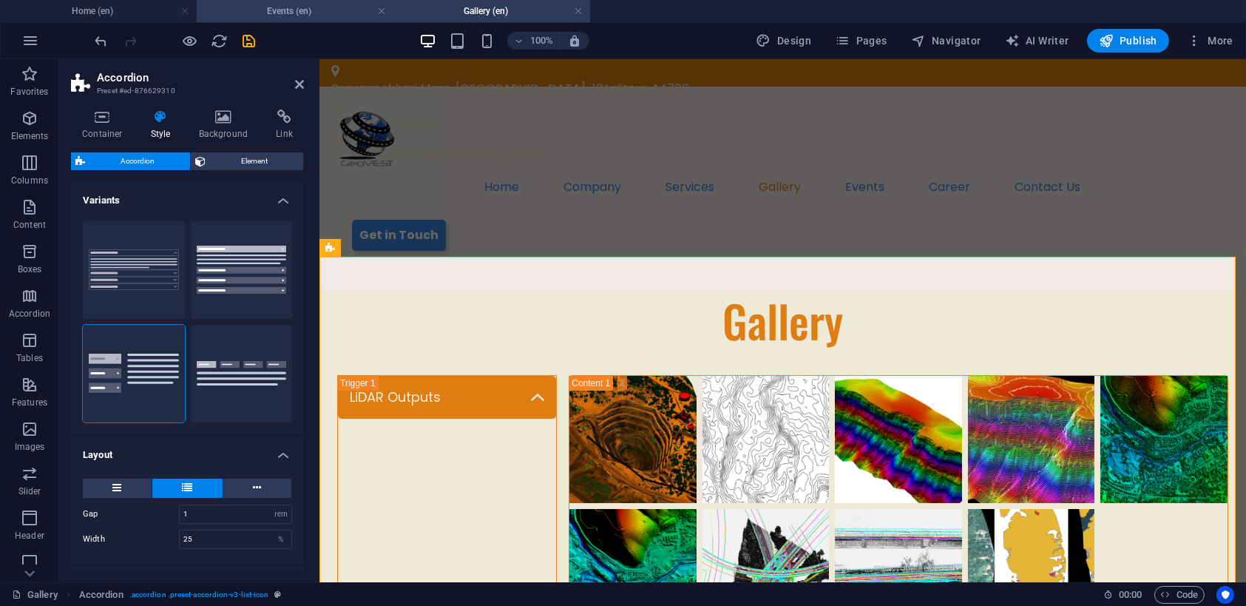
click at [303, 14] on h4 "Events (en)" at bounding box center [295, 11] width 197 height 16
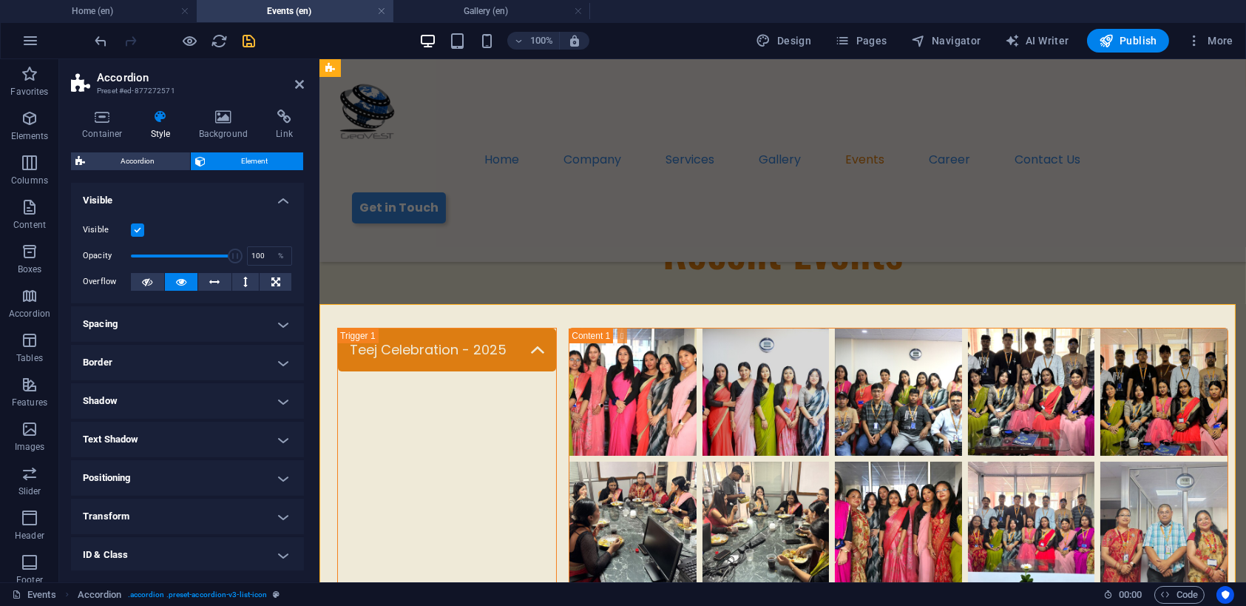
scroll to position [296, 0]
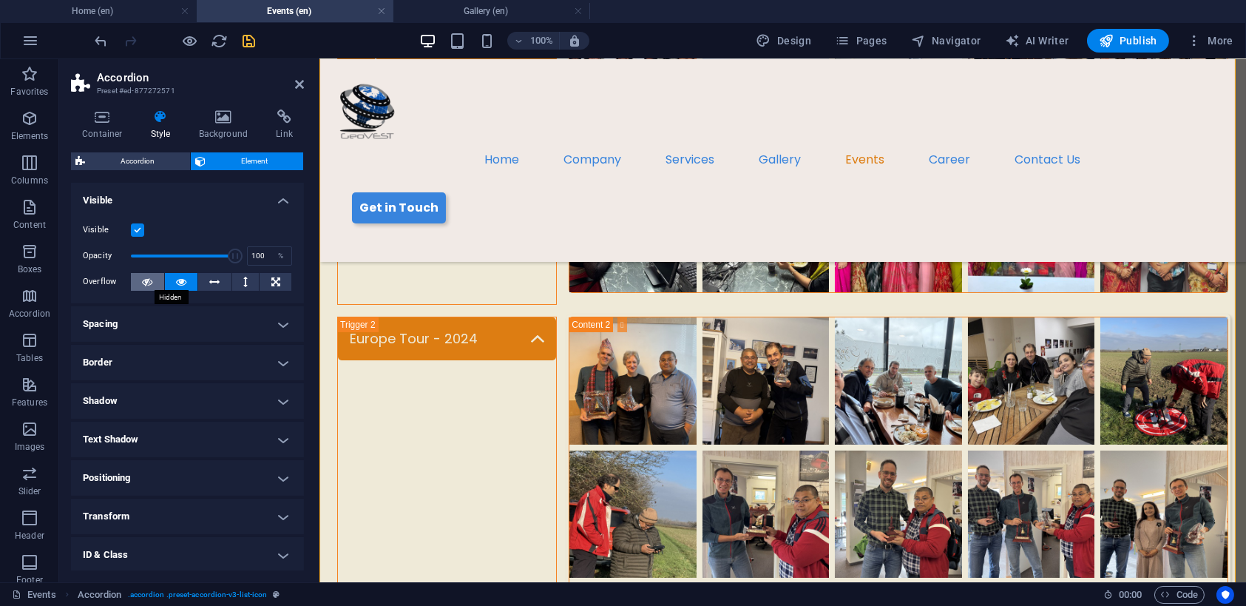
click at [151, 285] on icon at bounding box center [147, 282] width 10 height 18
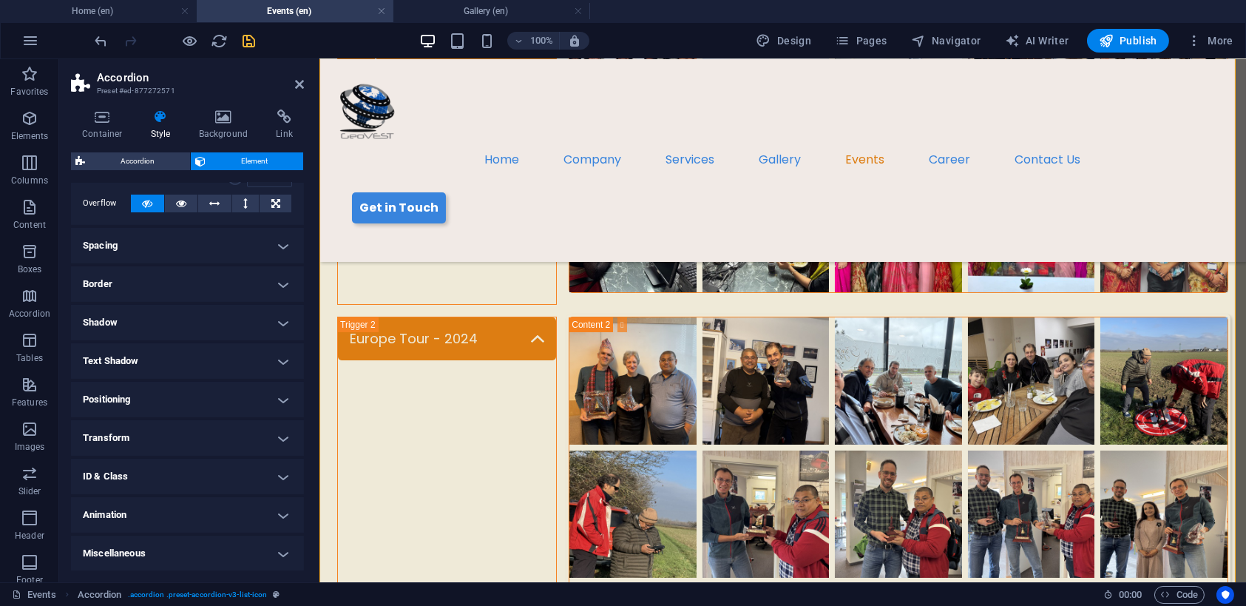
scroll to position [0, 0]
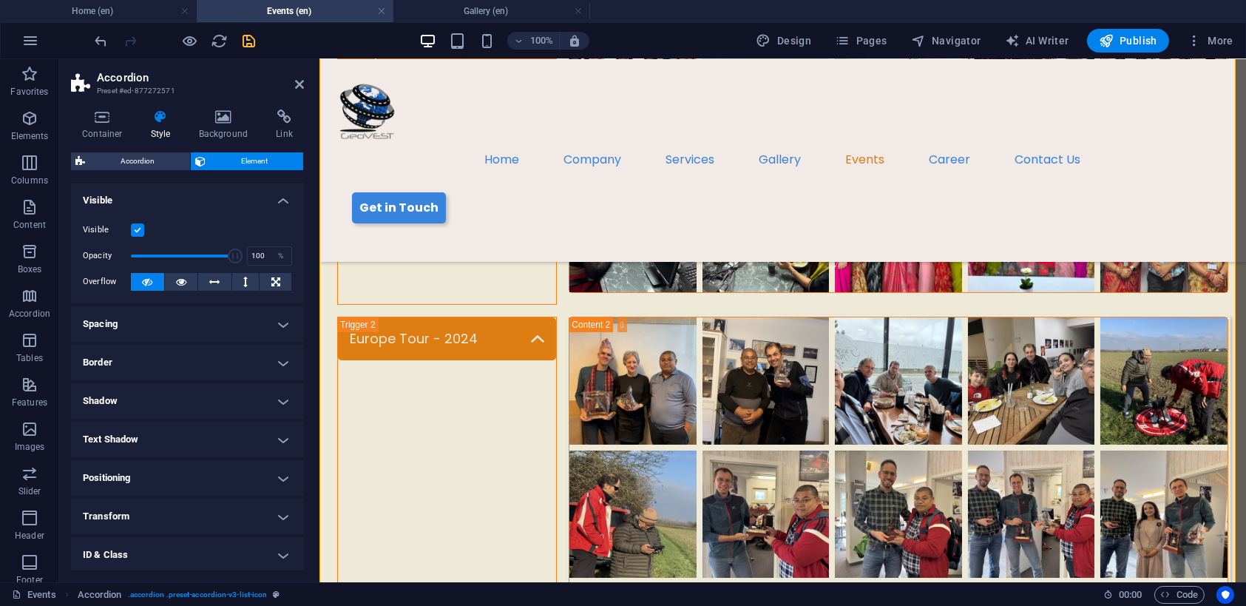
click at [286, 196] on h4 "Visible" at bounding box center [187, 196] width 233 height 27
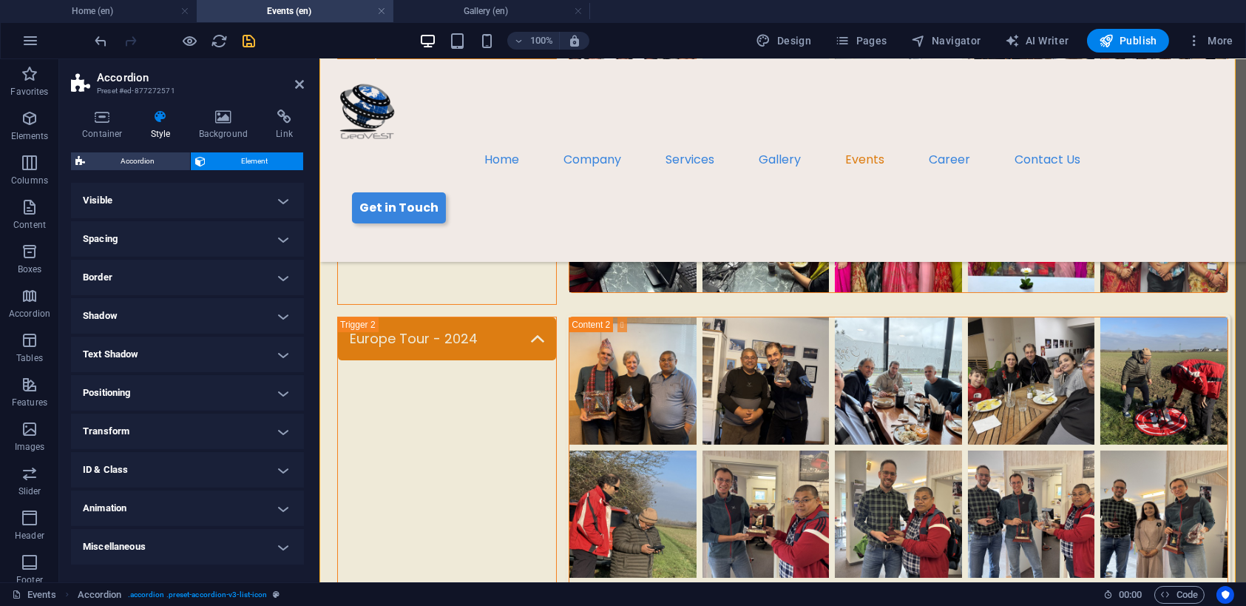
click at [274, 244] on h4 "Spacing" at bounding box center [187, 239] width 233 height 36
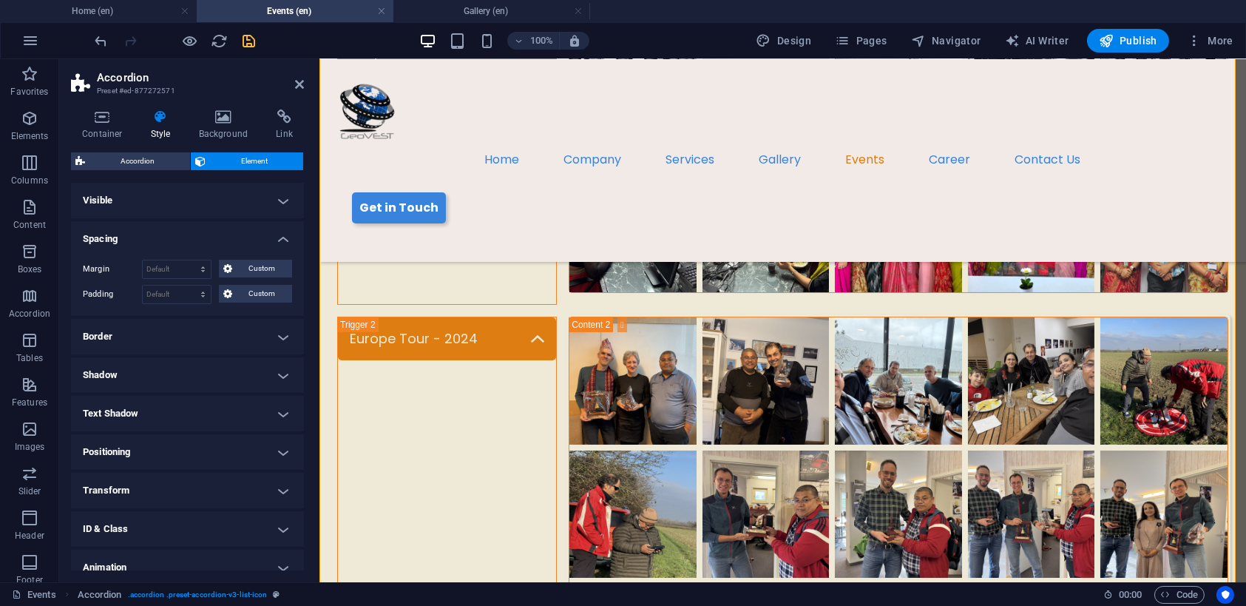
click at [280, 333] on h4 "Border" at bounding box center [187, 337] width 233 height 36
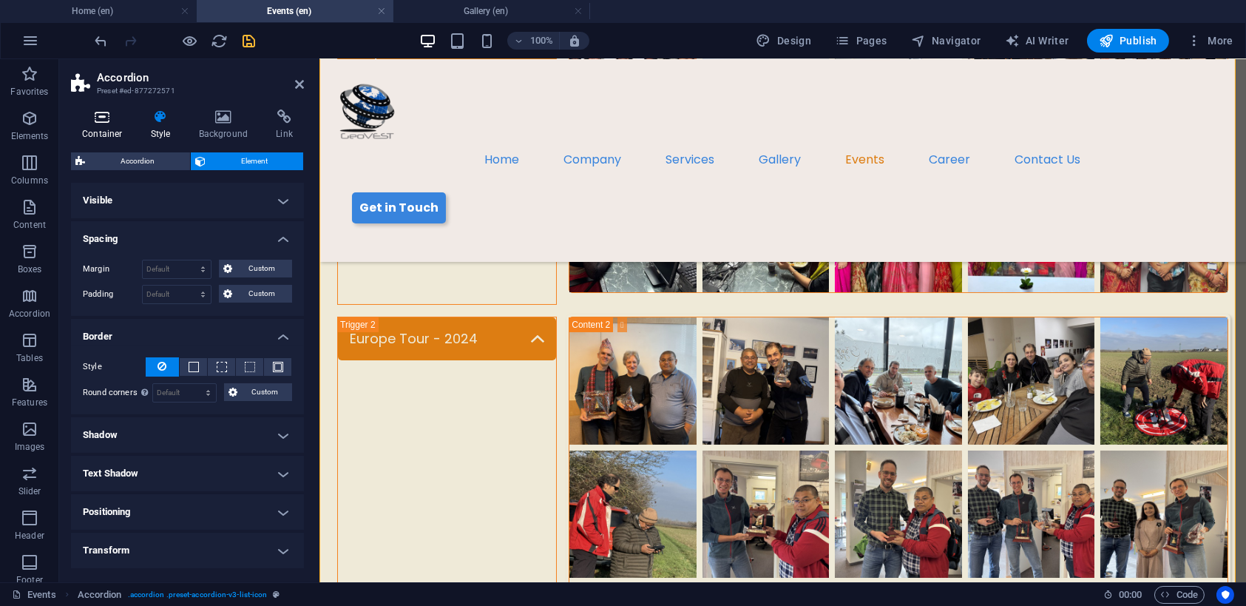
click at [104, 120] on icon at bounding box center [102, 116] width 63 height 15
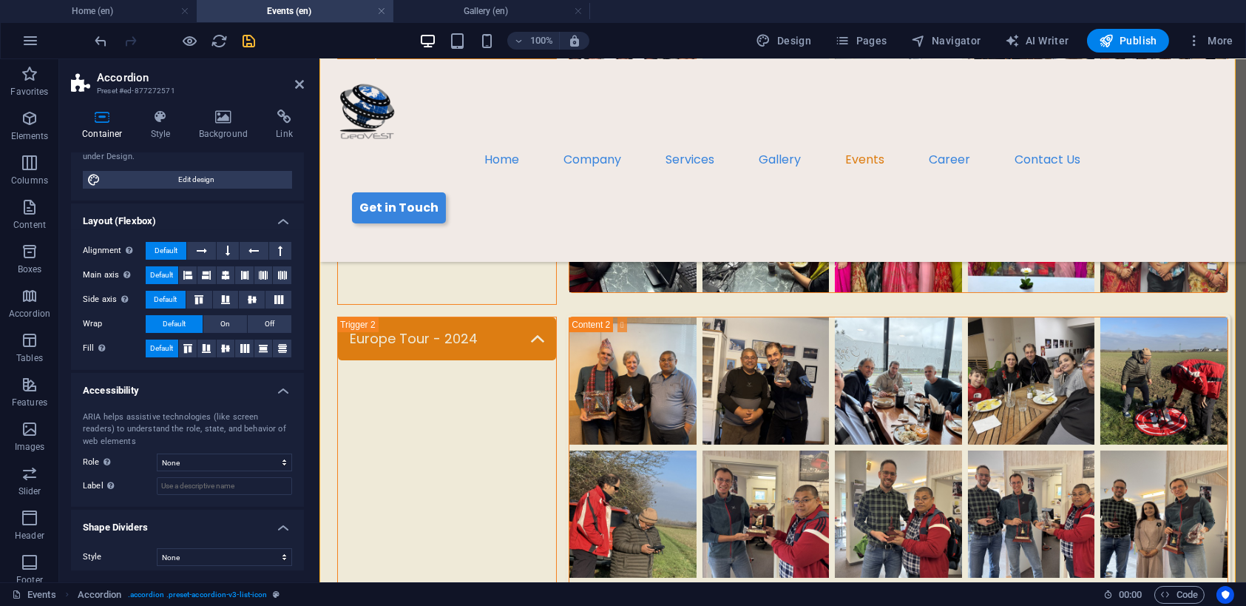
scroll to position [154, 0]
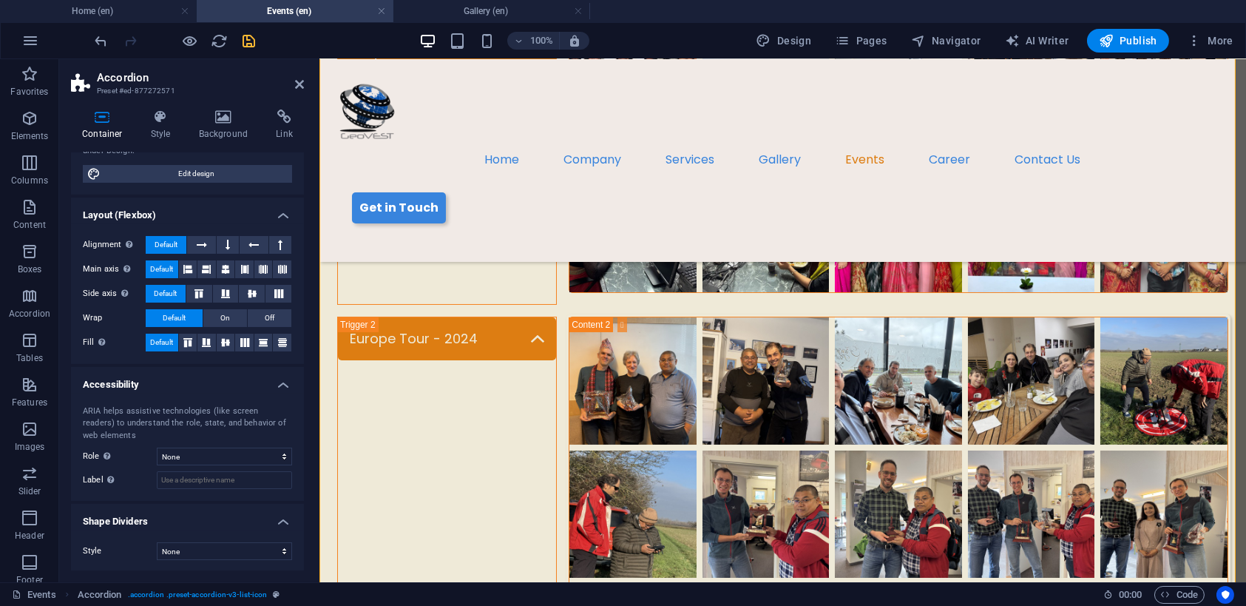
click at [252, 41] on icon "save" at bounding box center [249, 41] width 17 height 17
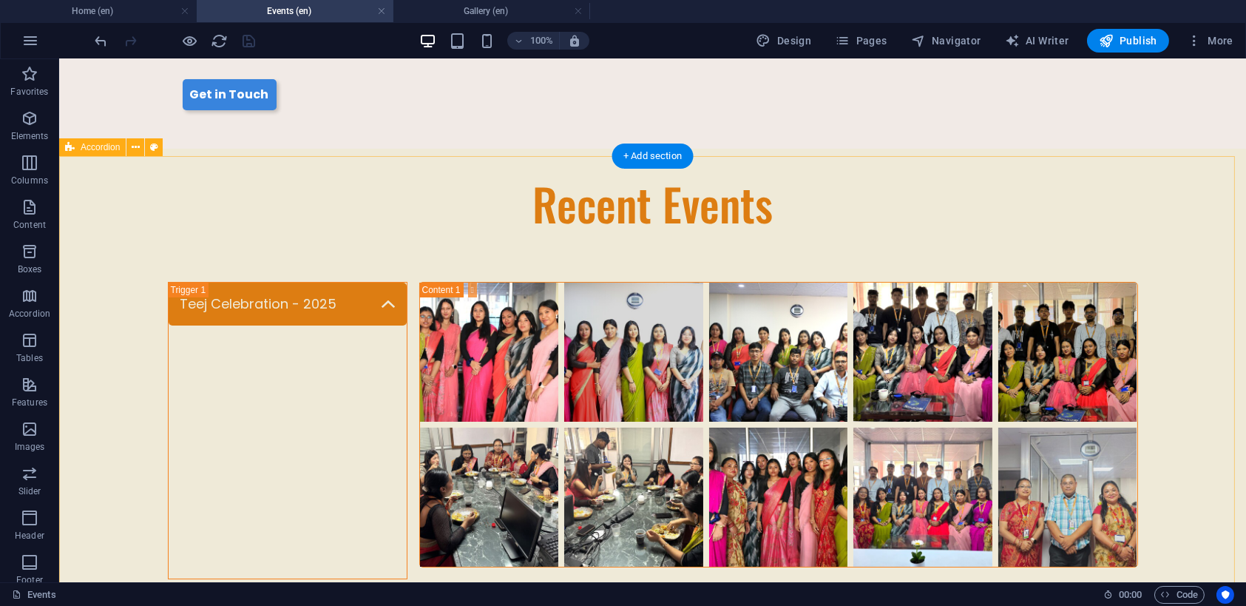
scroll to position [148, 0]
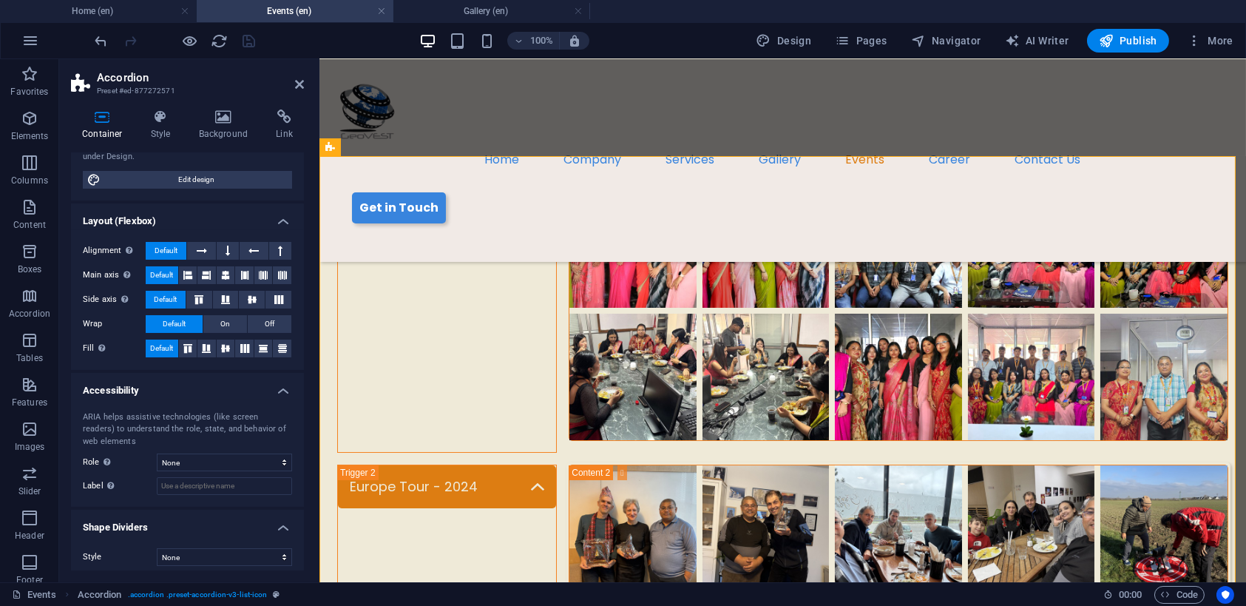
scroll to position [154, 0]
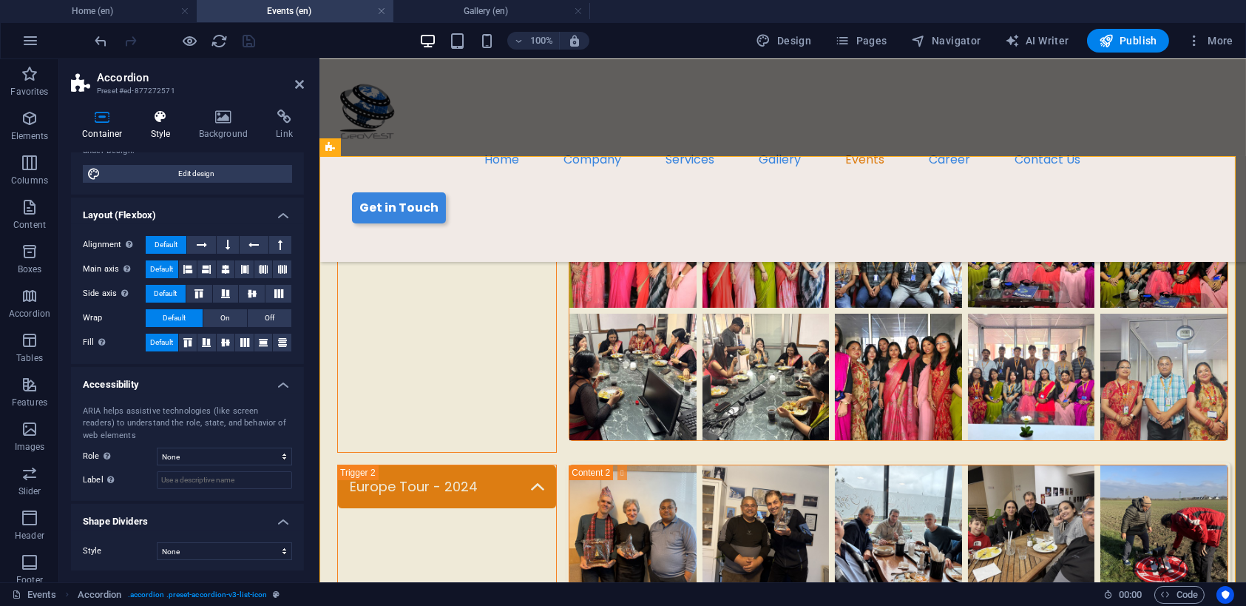
click at [163, 118] on icon at bounding box center [161, 116] width 42 height 15
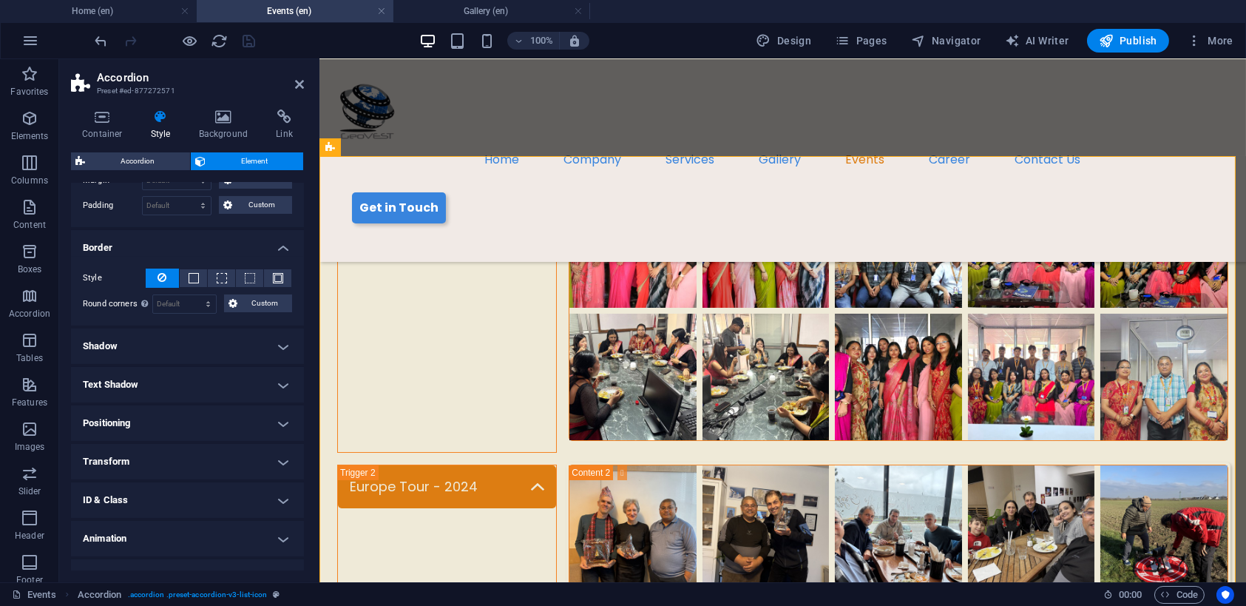
scroll to position [111, 0]
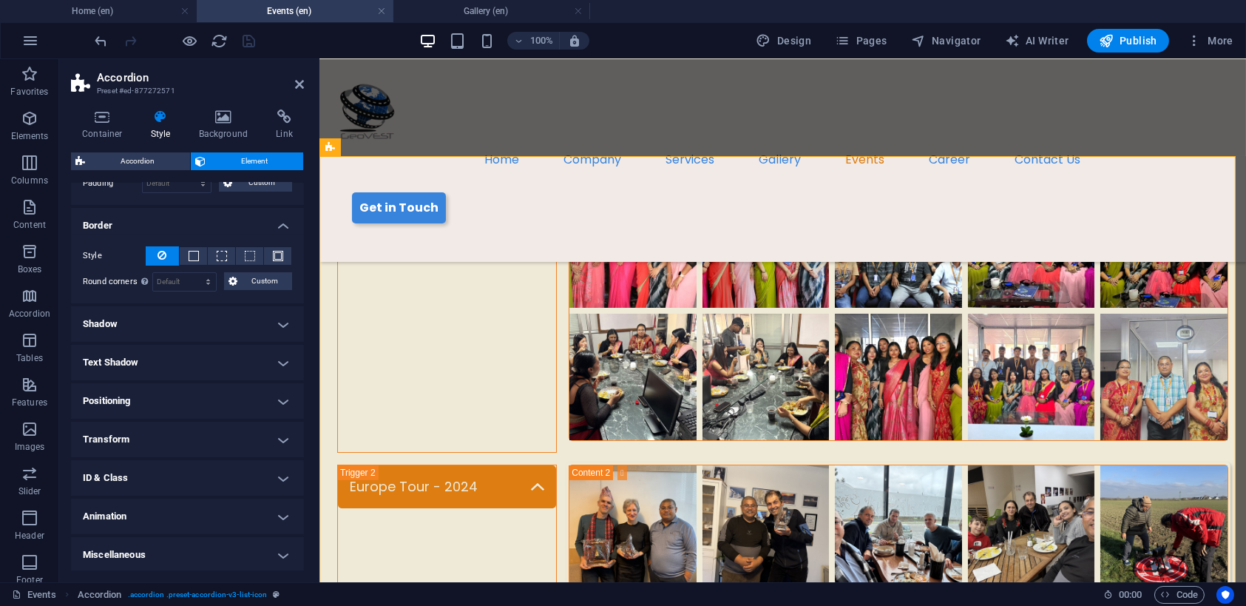
click at [233, 510] on h4 "Animation" at bounding box center [187, 517] width 233 height 36
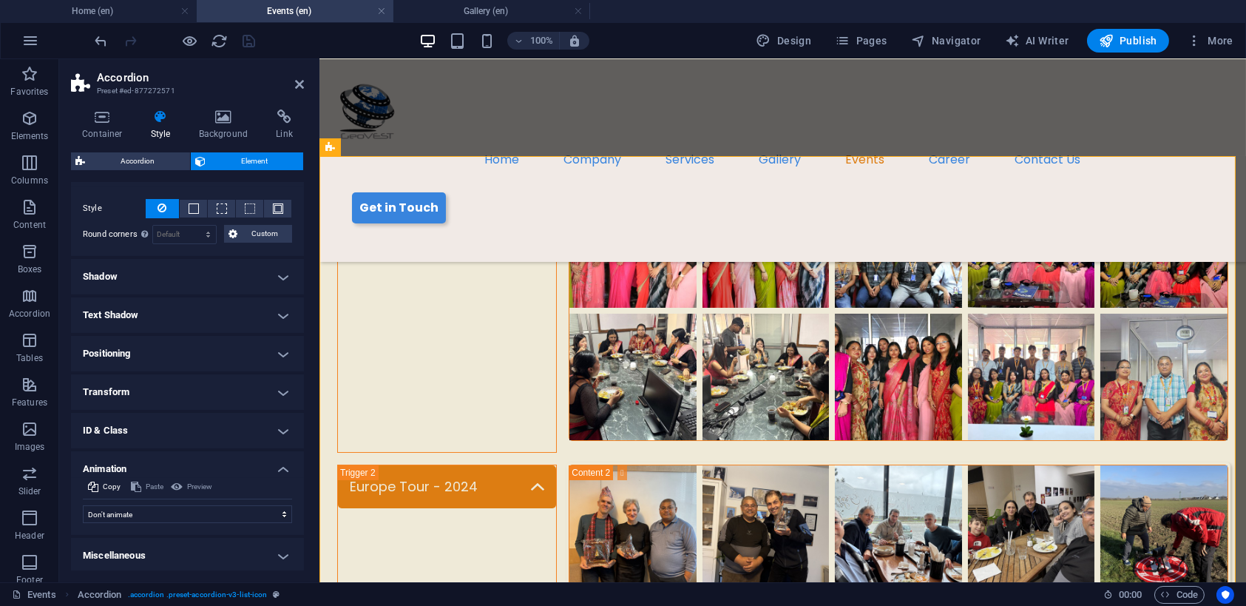
scroll to position [159, 0]
click at [216, 555] on h4 "Miscellaneous" at bounding box center [187, 555] width 233 height 36
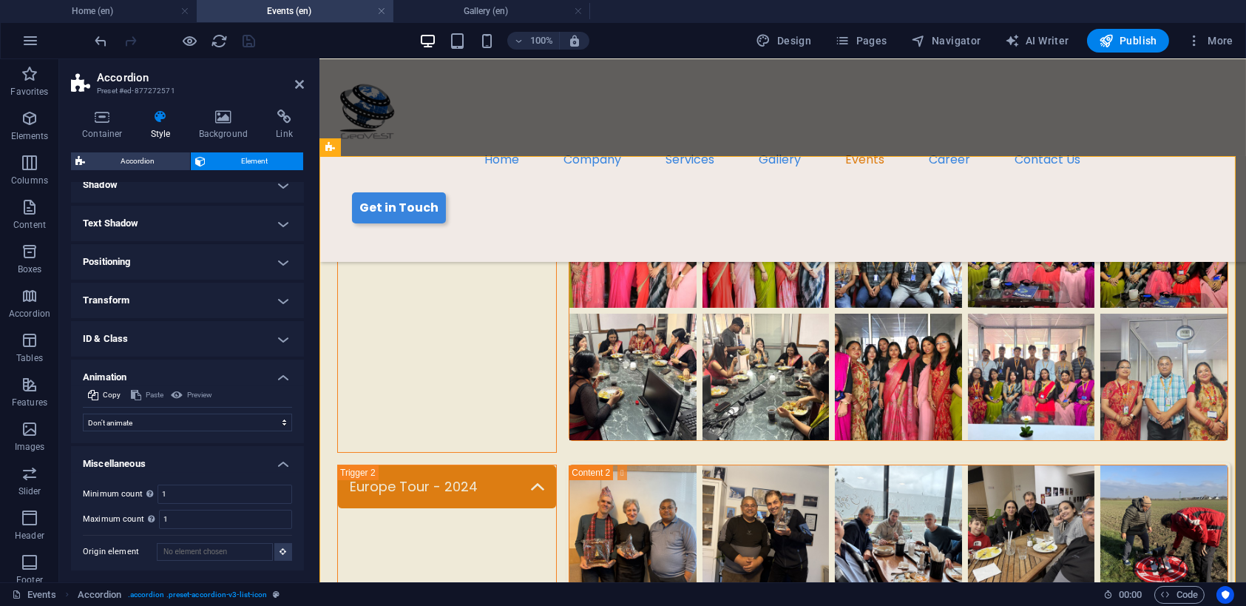
scroll to position [251, 0]
click at [220, 341] on h4 "ID & Class" at bounding box center [187, 338] width 233 height 36
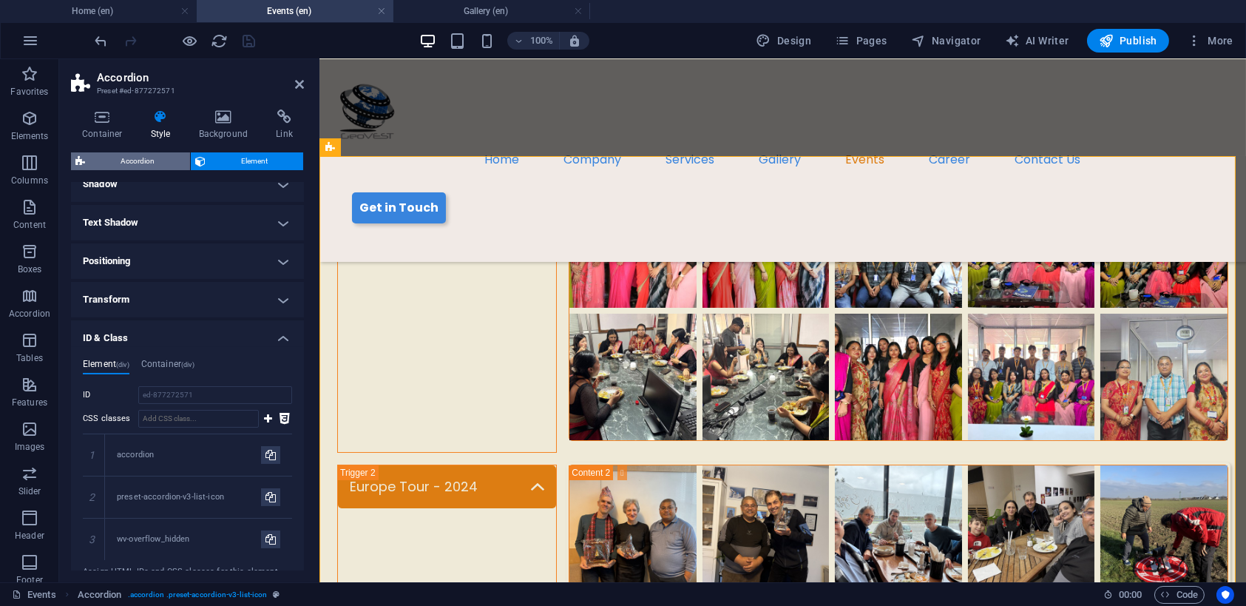
click at [138, 157] on span "Accordion" at bounding box center [138, 161] width 96 height 18
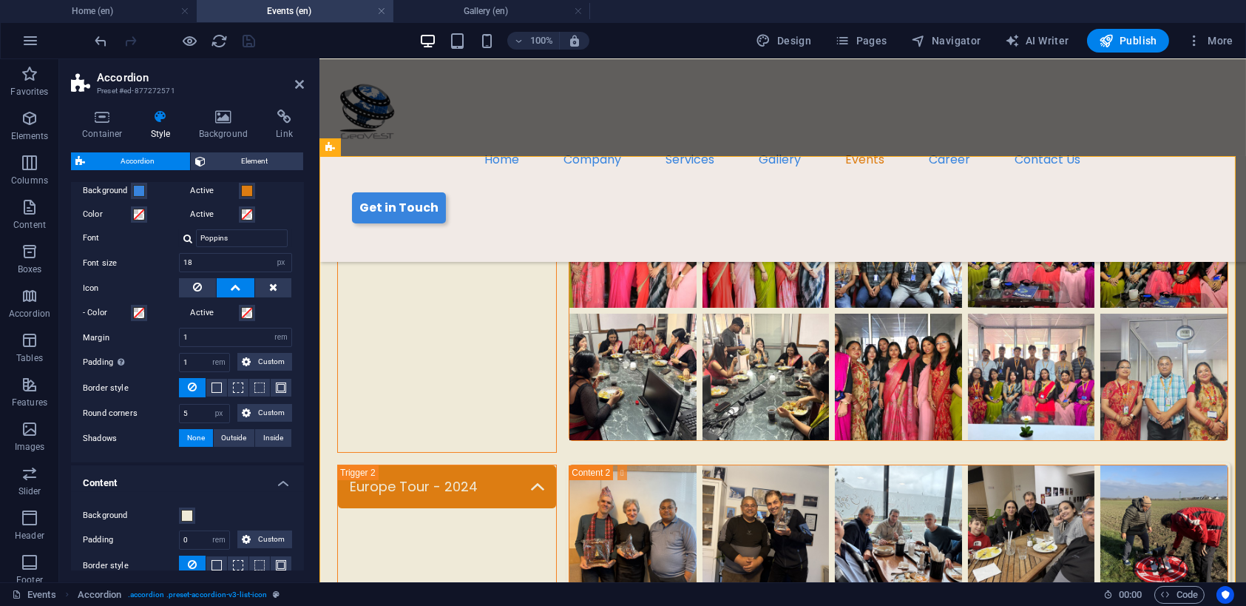
scroll to position [422, 0]
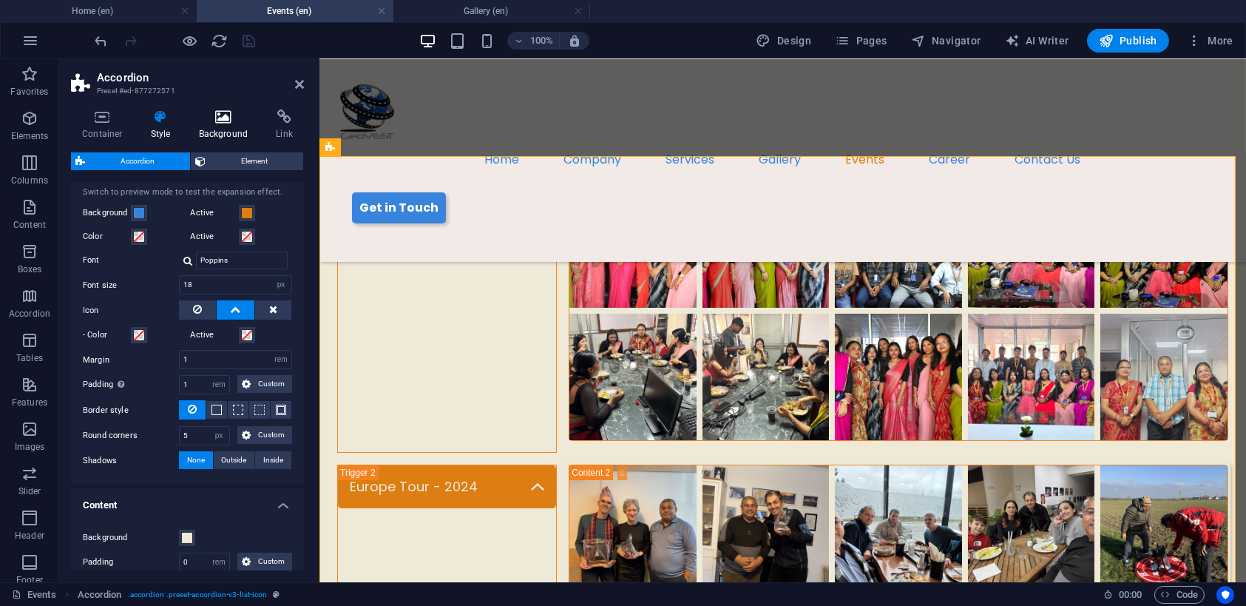
click at [215, 116] on icon at bounding box center [224, 116] width 72 height 15
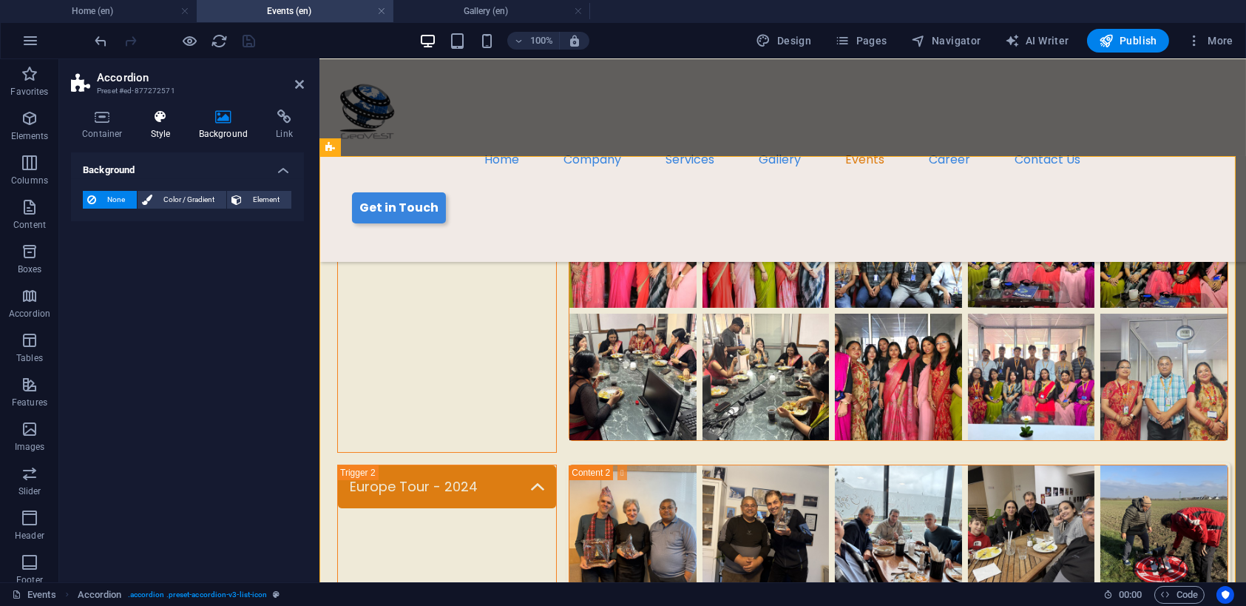
click at [174, 115] on icon at bounding box center [161, 116] width 42 height 15
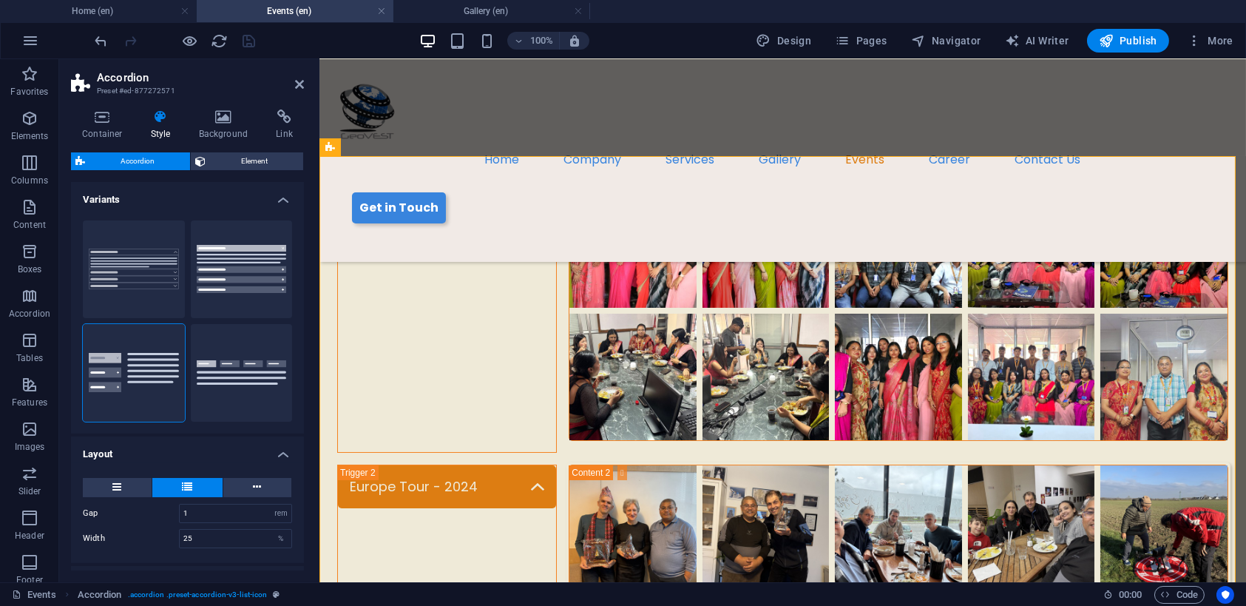
scroll to position [0, 0]
click at [237, 114] on icon at bounding box center [224, 116] width 72 height 15
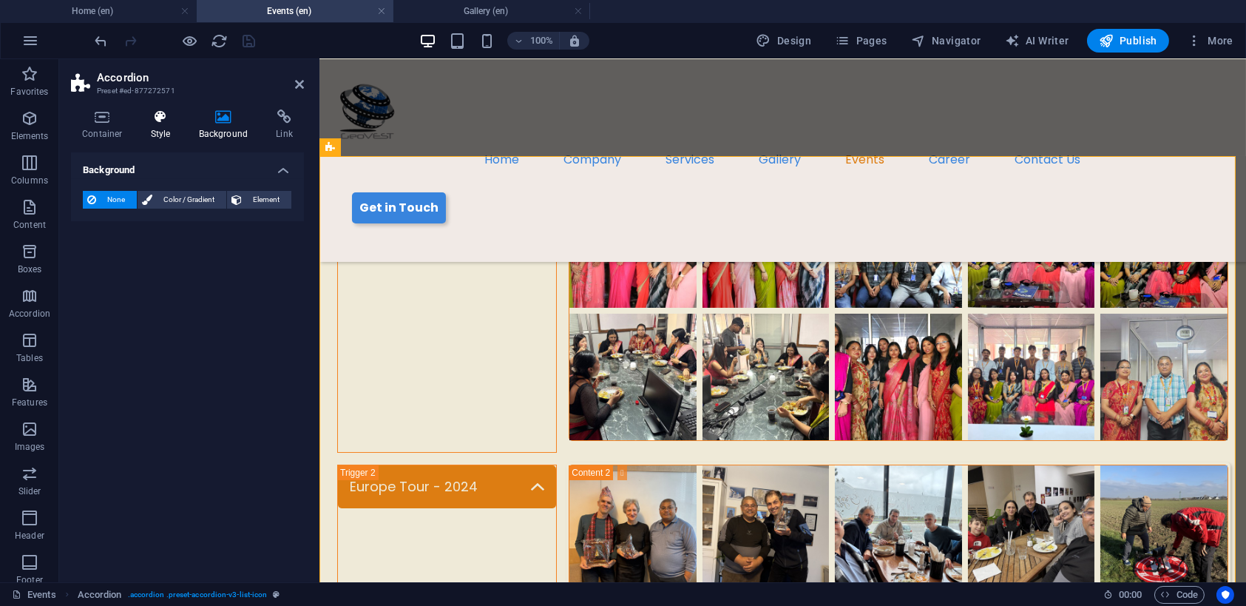
click at [162, 124] on icon at bounding box center [161, 116] width 42 height 15
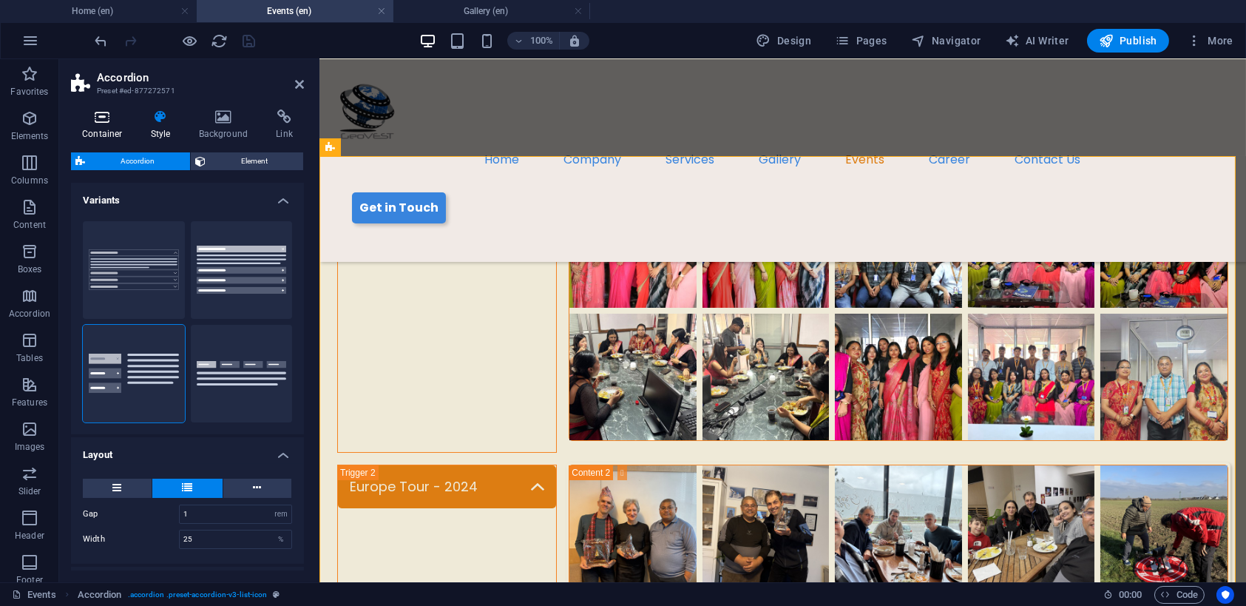
click at [100, 112] on icon at bounding box center [102, 116] width 63 height 15
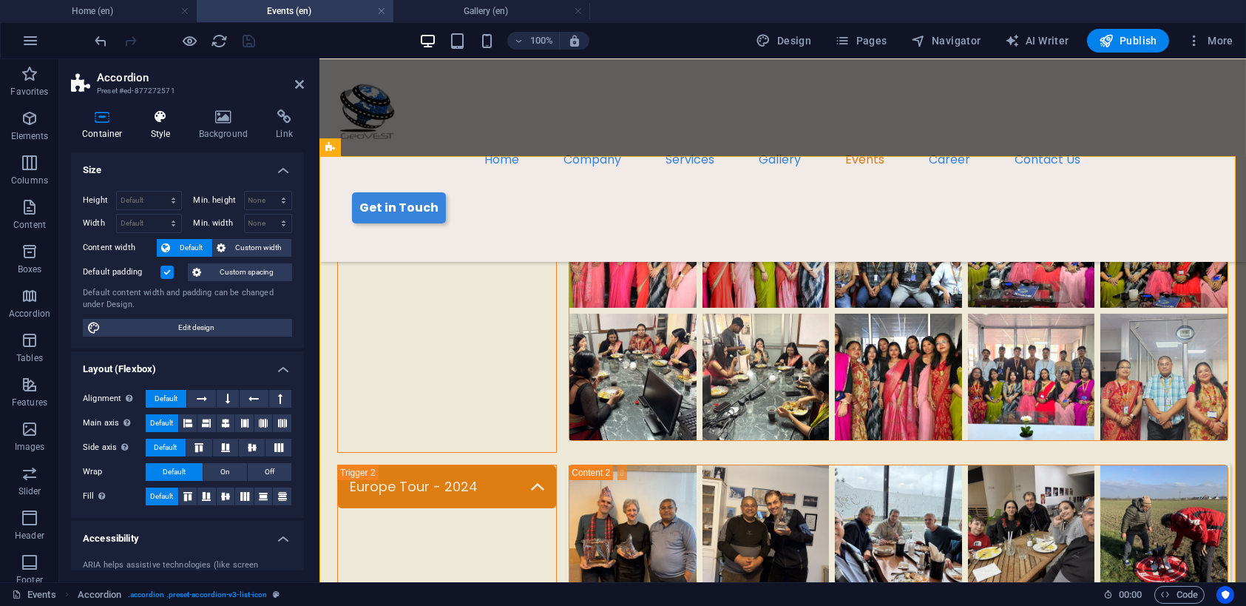
click at [163, 120] on icon at bounding box center [161, 116] width 42 height 15
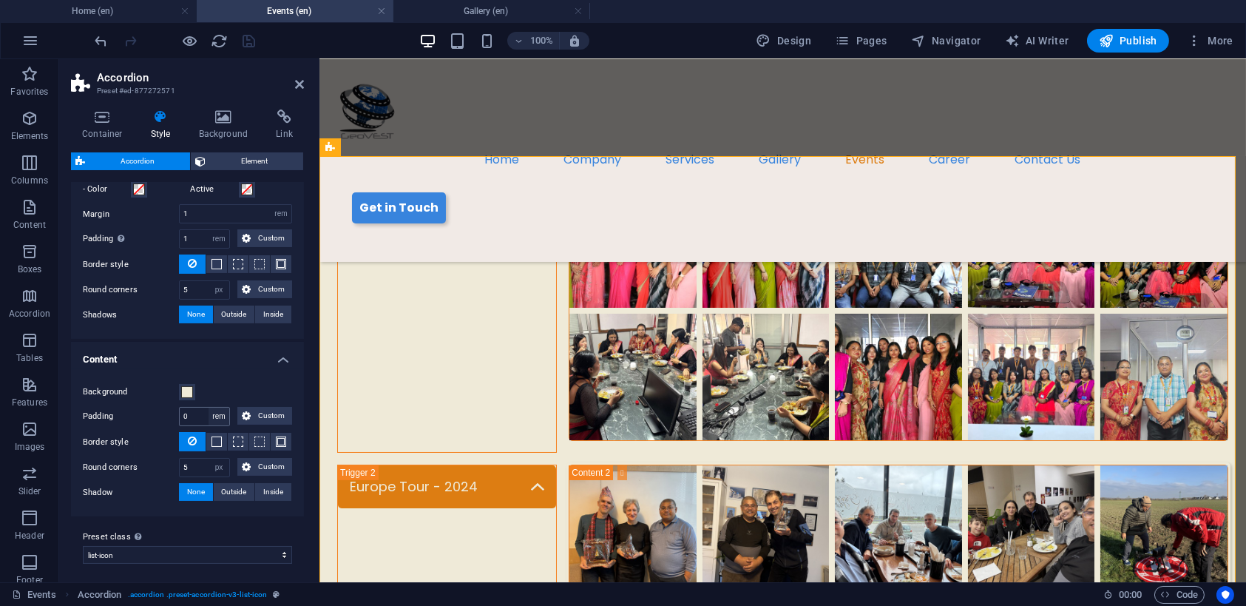
scroll to position [570, 0]
click at [223, 555] on select "default list-icon Add preset class" at bounding box center [187, 553] width 209 height 18
select select "preset-accordion-v3-default"
click at [83, 561] on select "default list-icon Add preset class" at bounding box center [187, 553] width 209 height 18
type input "24"
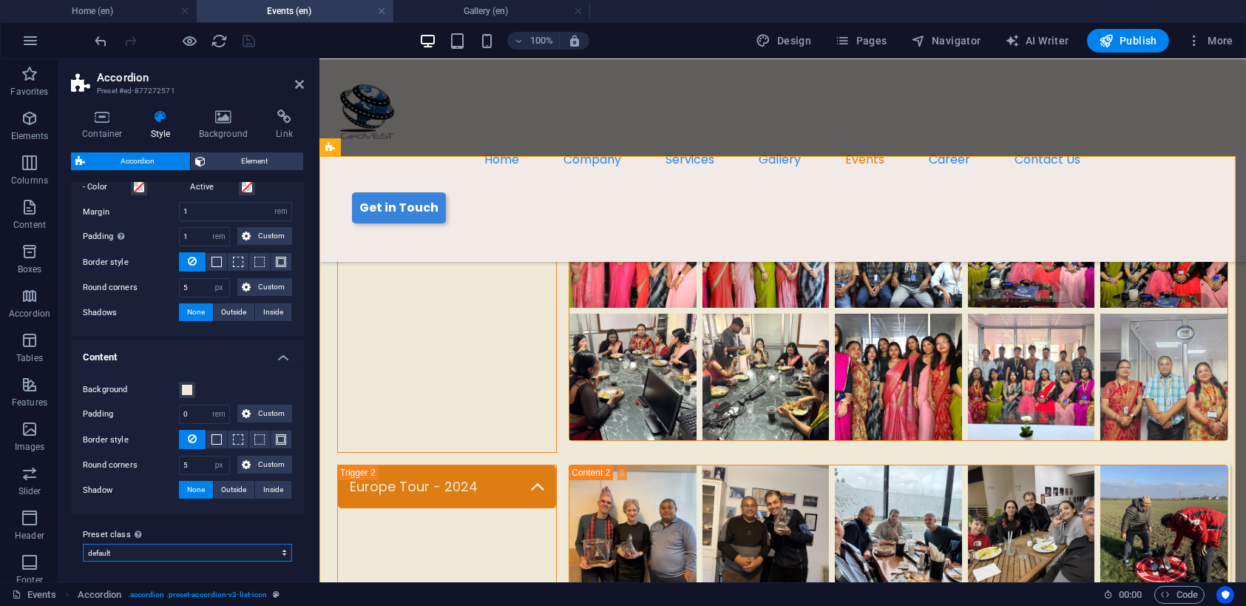
type input "2"
type input "4"
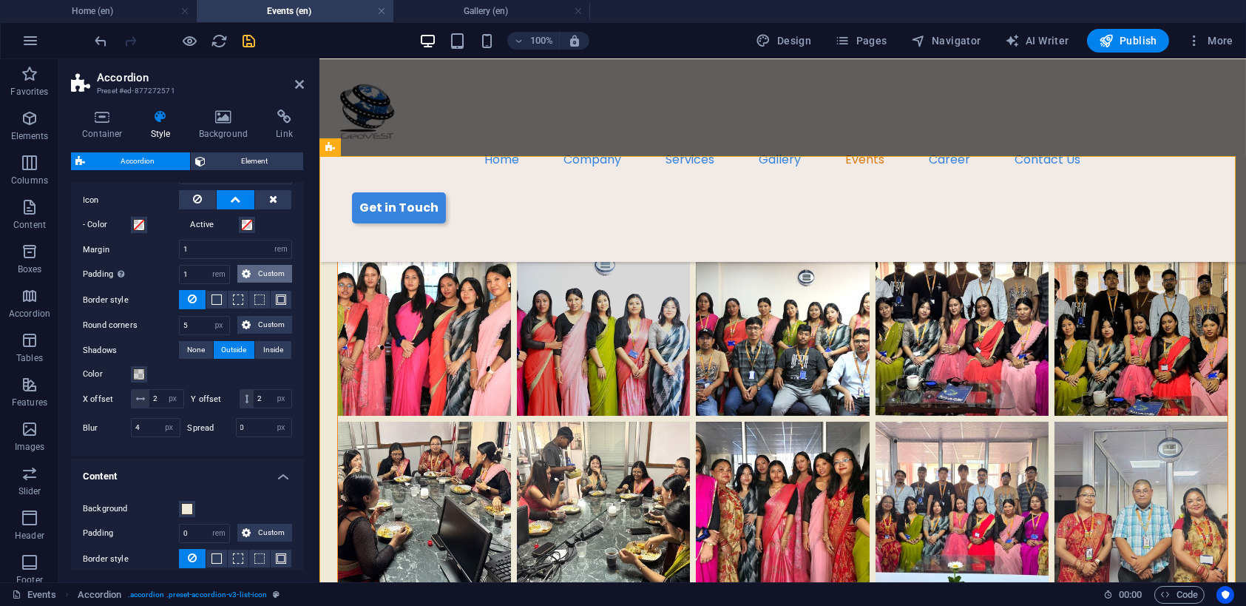
scroll to position [570, 0]
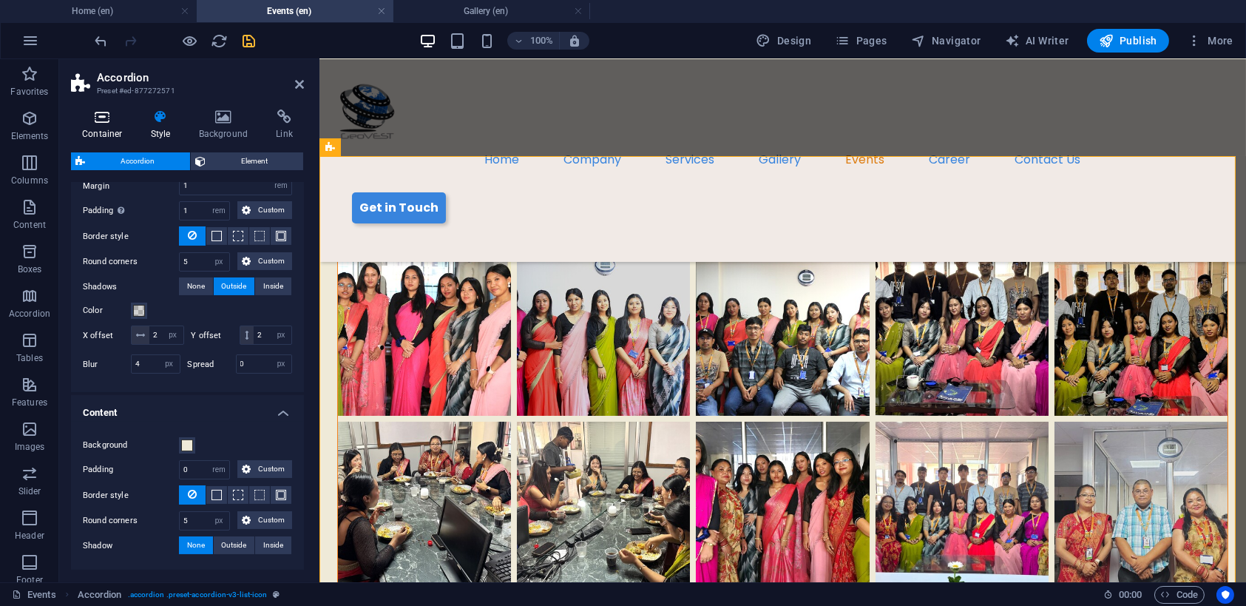
click at [96, 123] on icon at bounding box center [102, 116] width 63 height 15
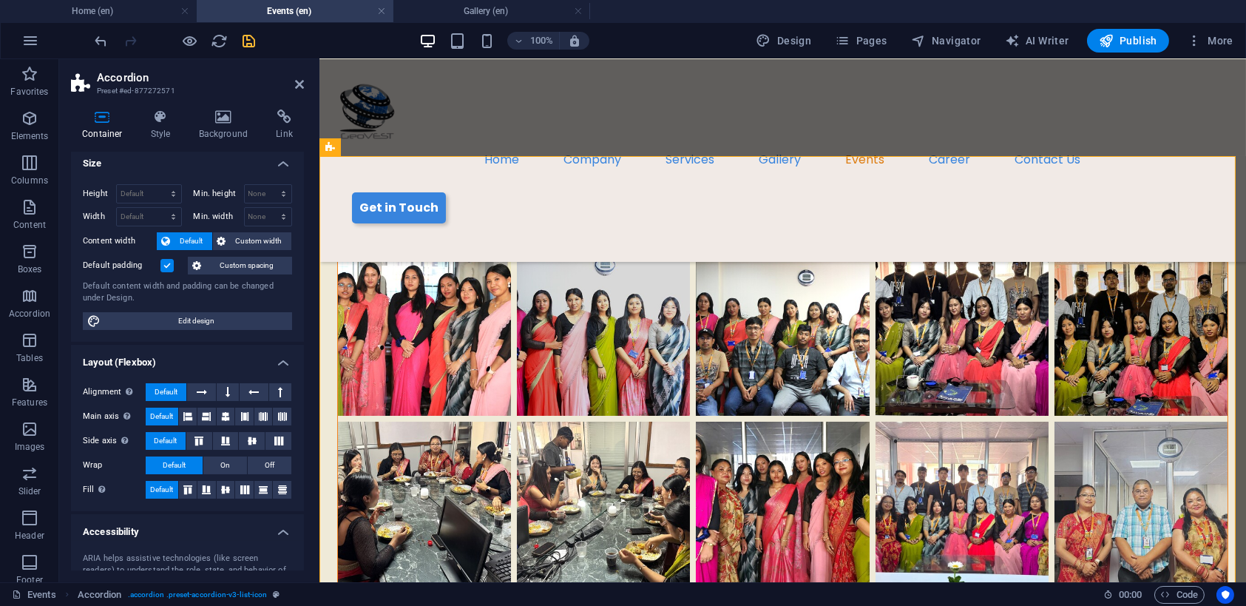
scroll to position [0, 0]
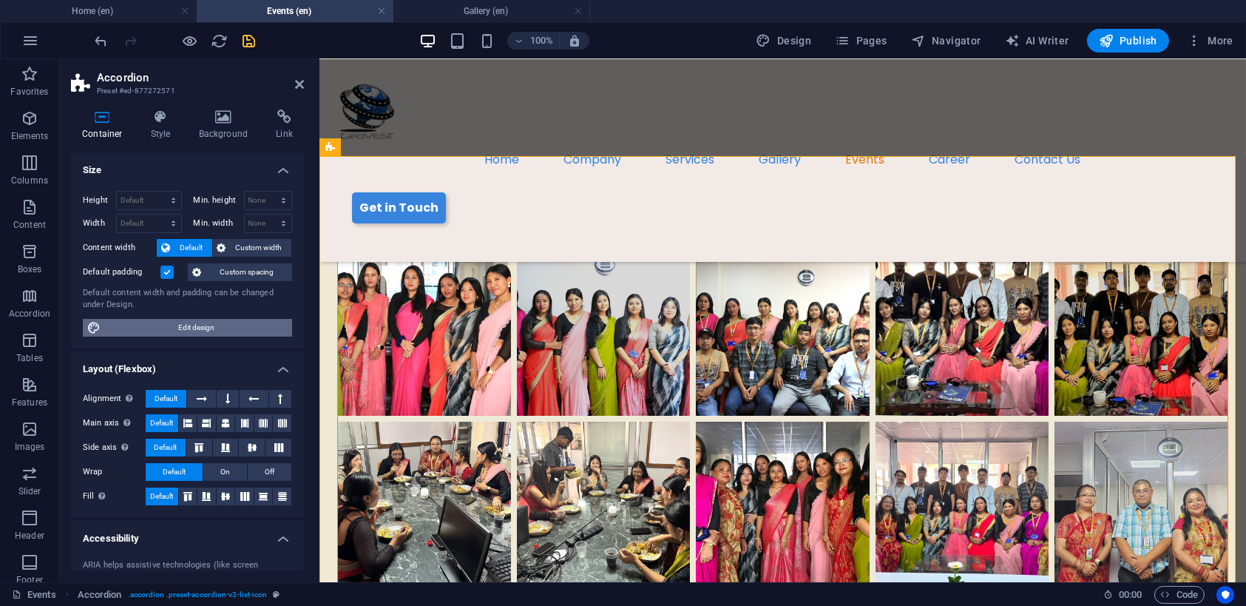
click at [196, 319] on span "Edit design" at bounding box center [196, 328] width 183 height 18
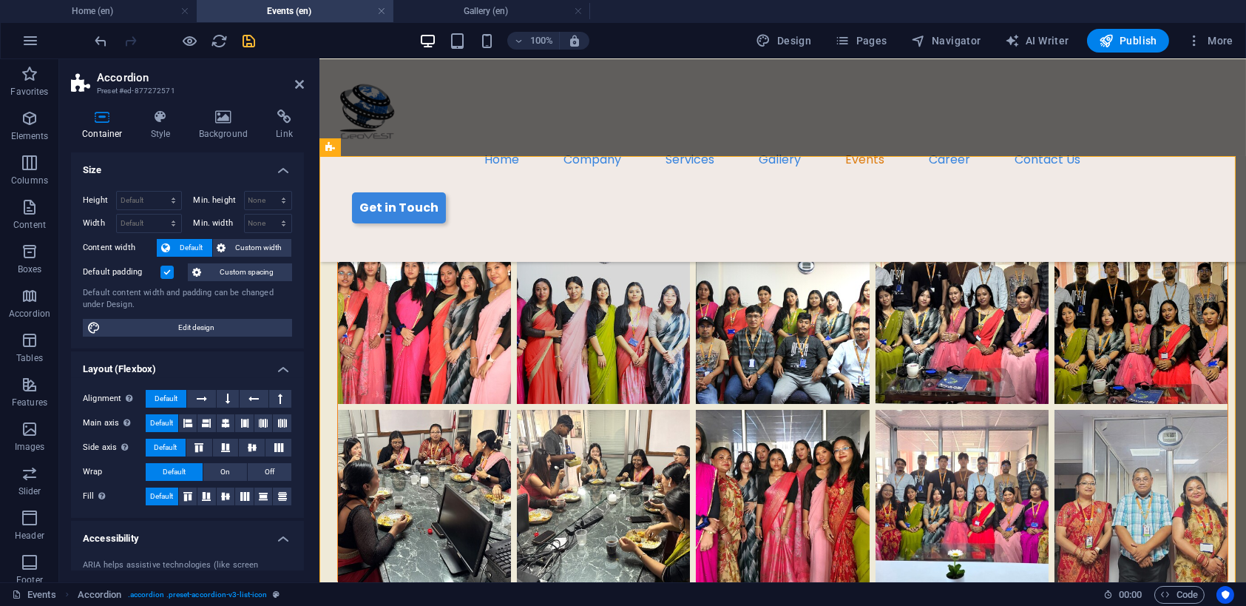
select select "px"
select select "500"
select select "px"
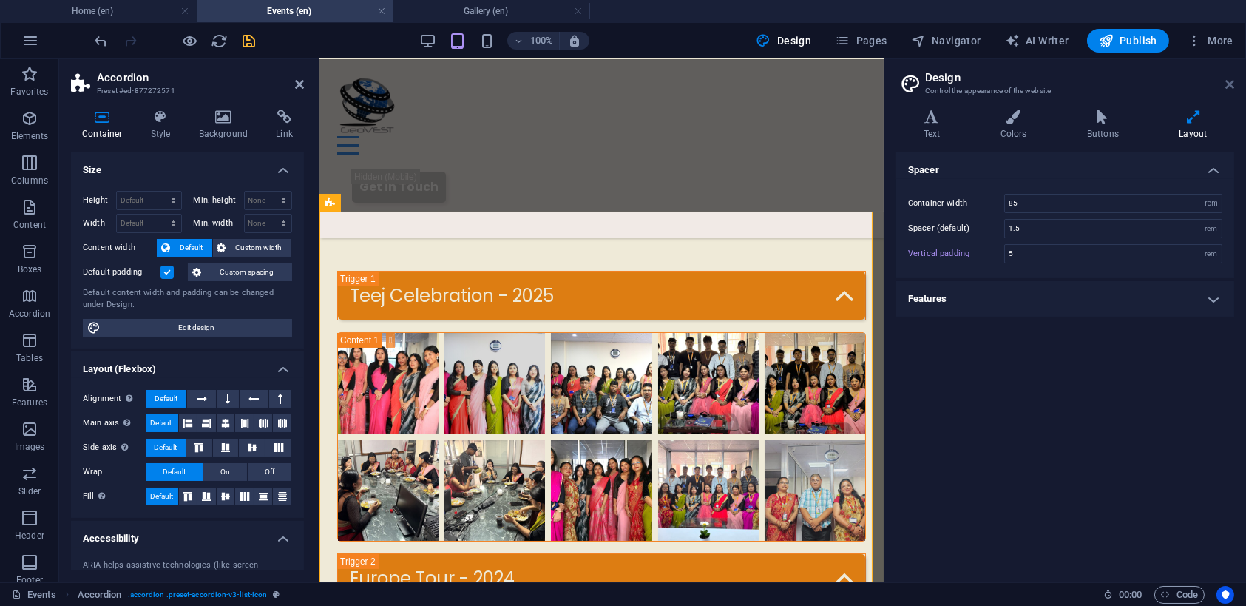
click at [1229, 85] on icon at bounding box center [1230, 84] width 9 height 12
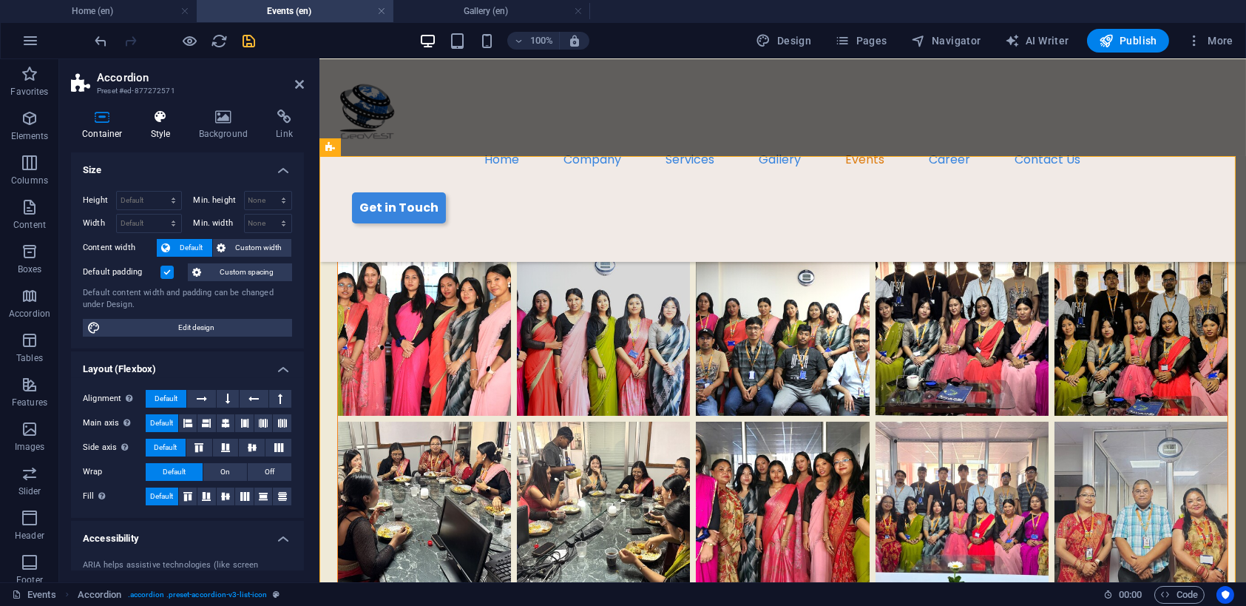
click at [161, 109] on icon at bounding box center [161, 116] width 42 height 15
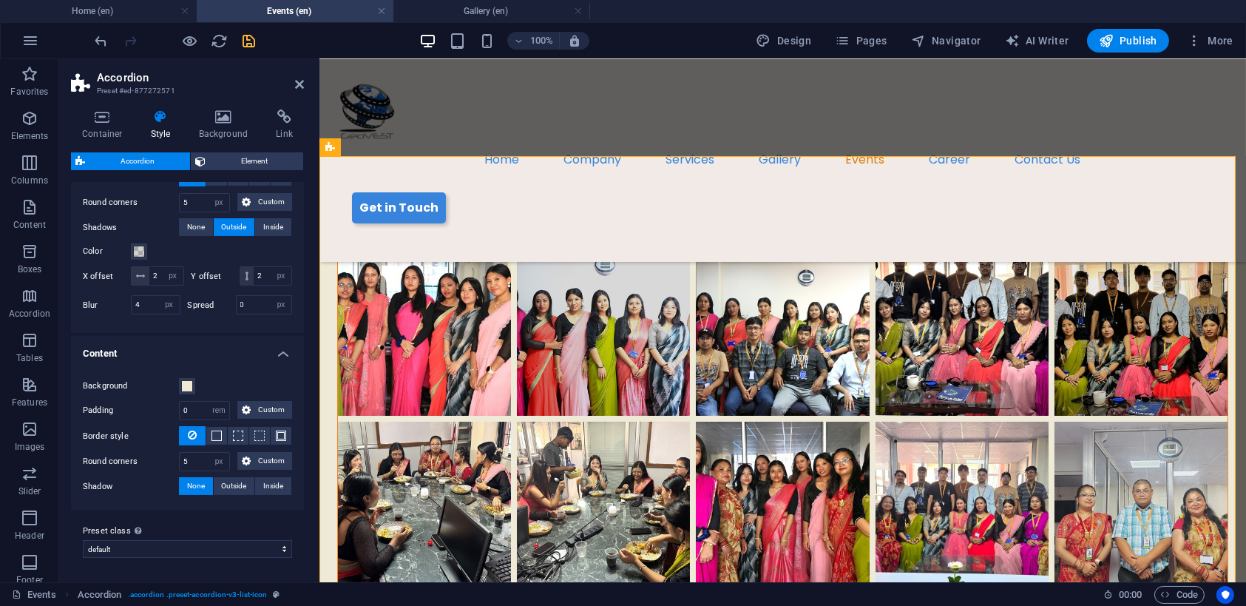
scroll to position [644, 0]
click at [499, 5] on h4 "Gallery (en)" at bounding box center [492, 11] width 197 height 16
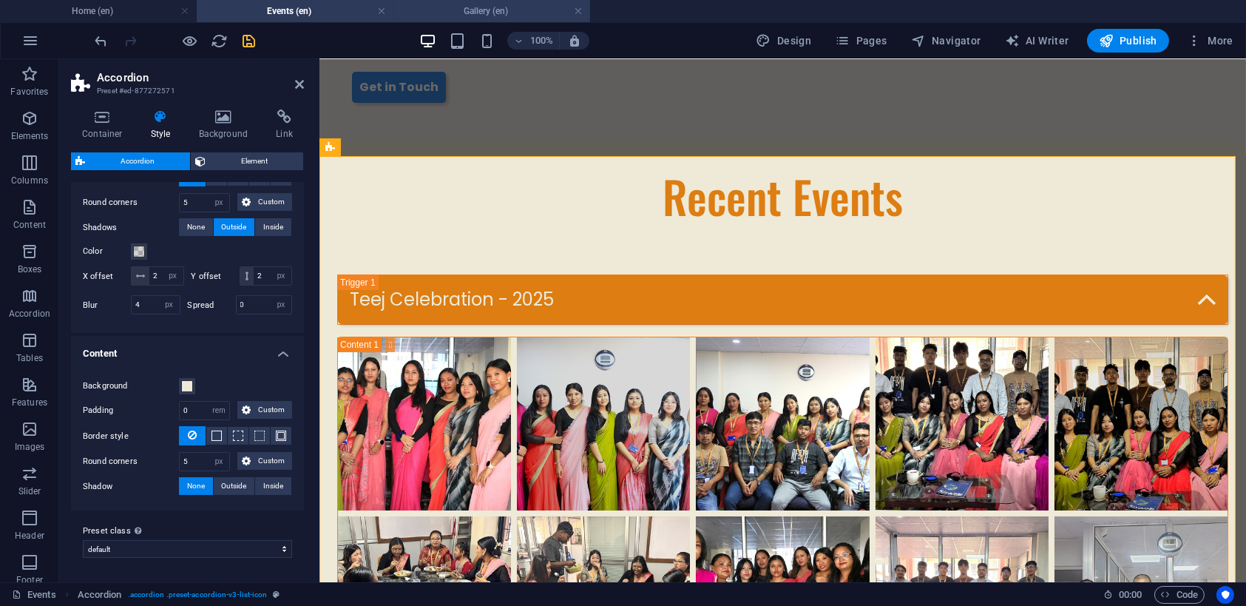
scroll to position [0, 0]
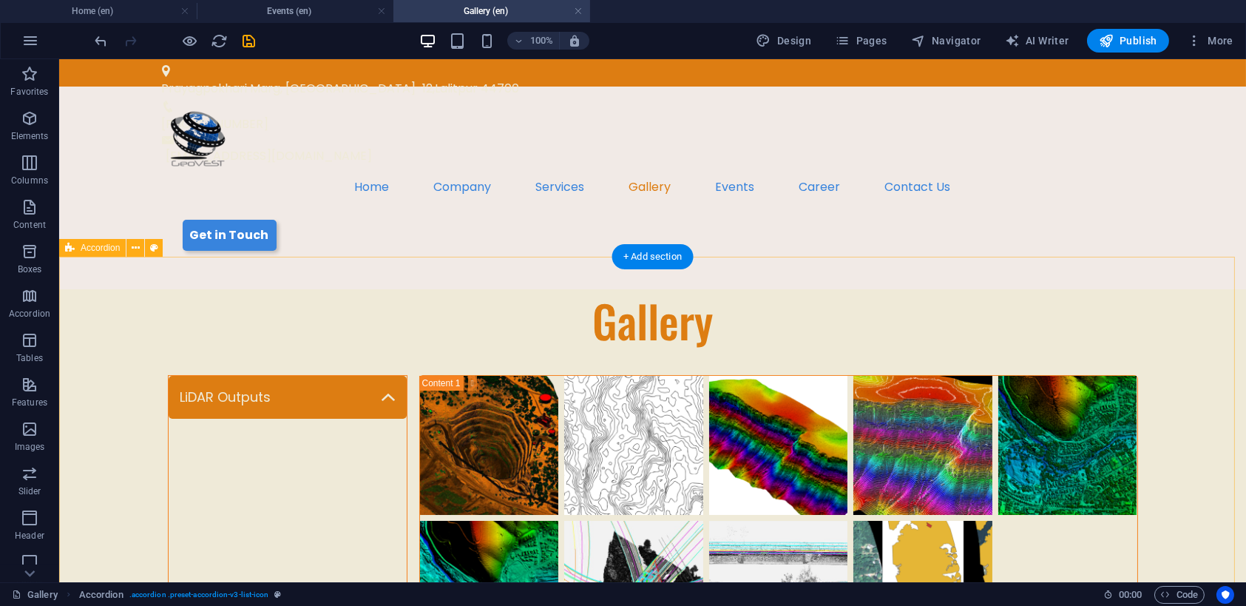
click at [338, 375] on div "LiDAR Outputs" at bounding box center [288, 523] width 240 height 297
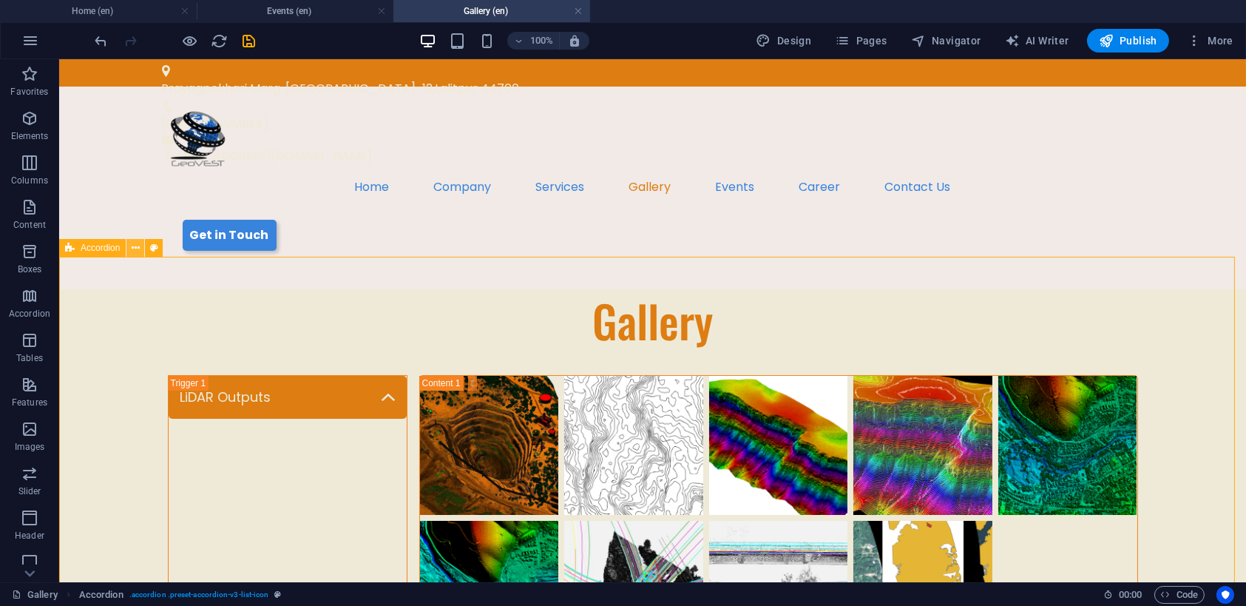
click at [135, 250] on icon at bounding box center [136, 248] width 8 height 16
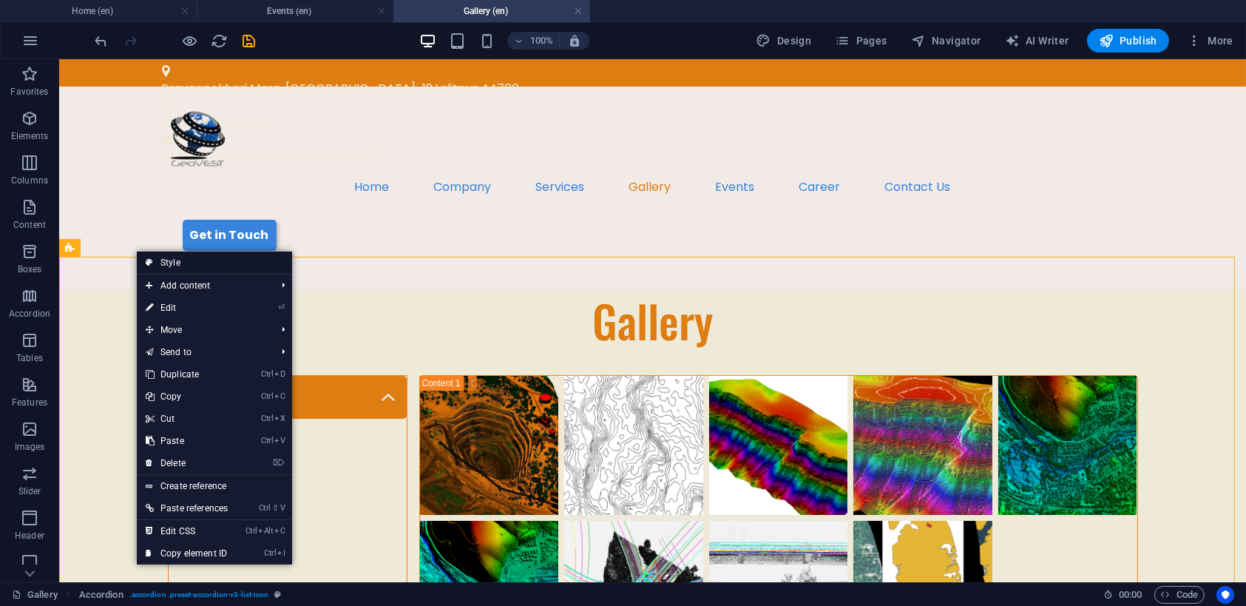
click at [182, 267] on link "Style" at bounding box center [214, 263] width 155 height 22
select select "rem"
select select "px"
select select "rem"
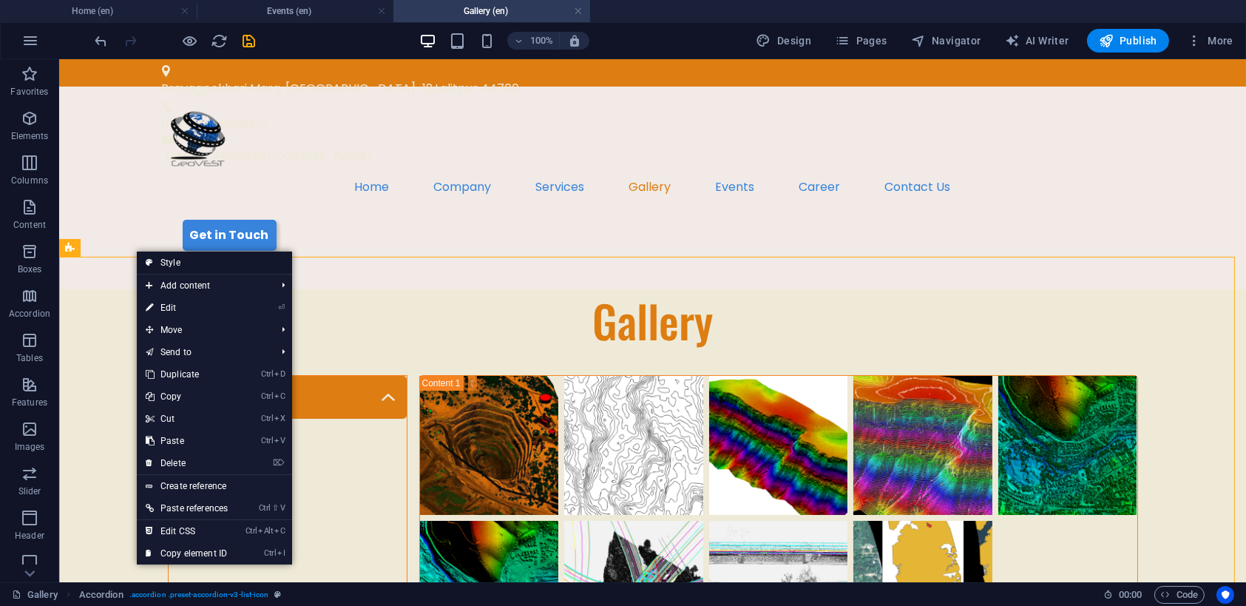
select select "px"
select select "rem"
select select "px"
select select "preset-accordion-v3-list-icon"
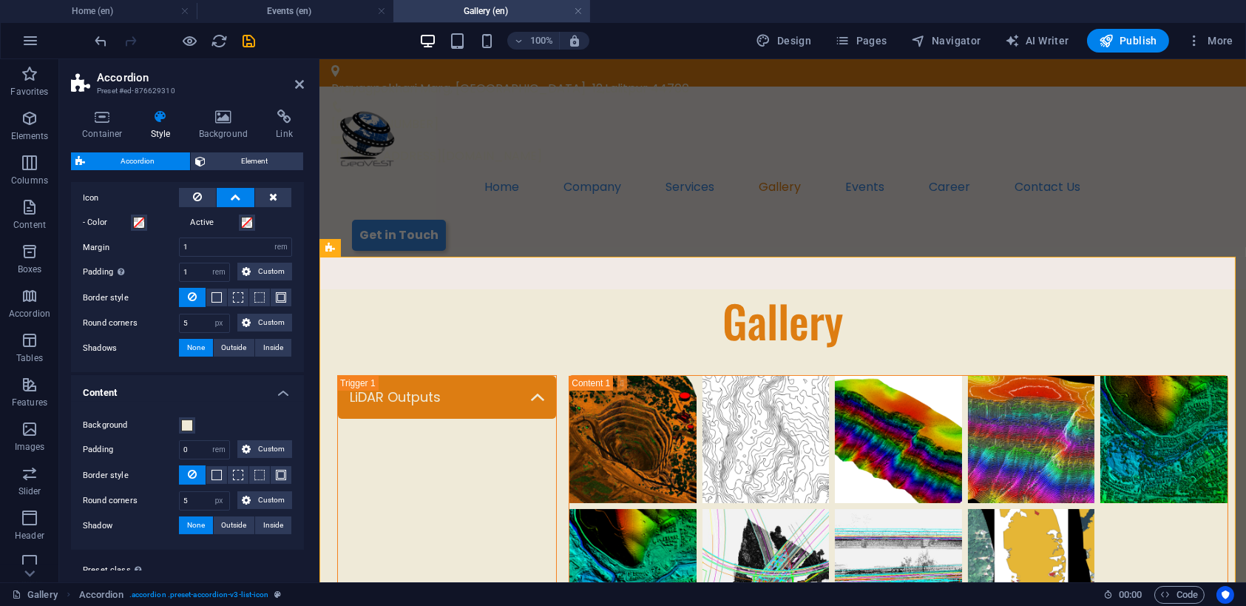
scroll to position [570, 0]
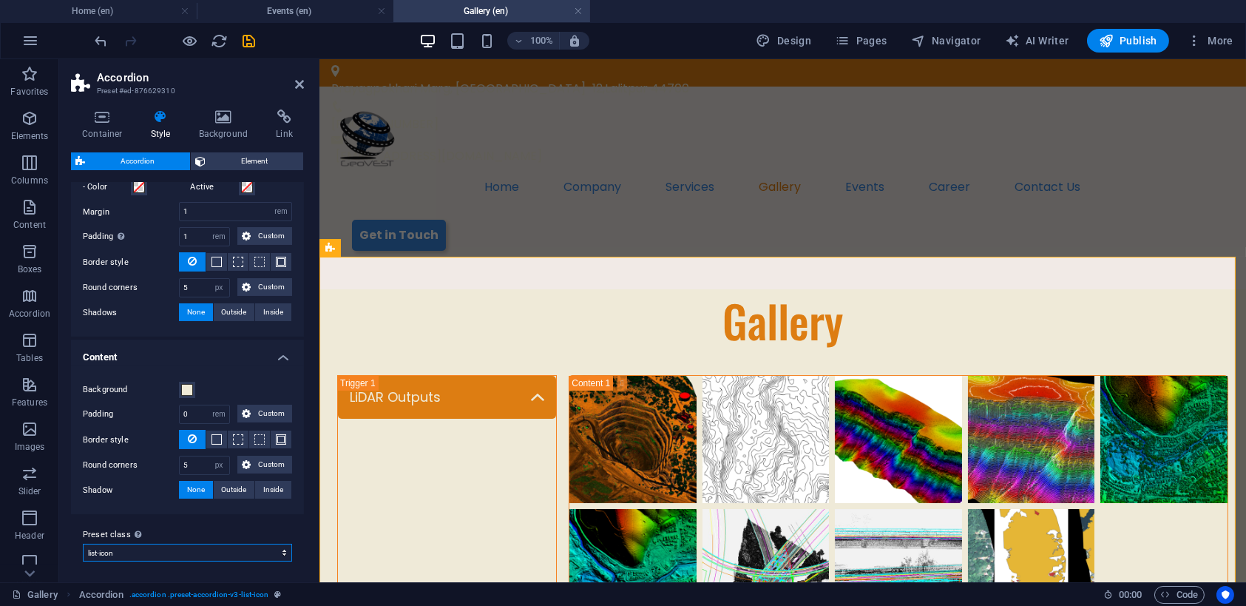
click at [259, 556] on select "default list-icon Add preset class" at bounding box center [187, 553] width 209 height 18
click at [258, 41] on div "100% Design Pages Navigator AI Writer Publish More" at bounding box center [665, 41] width 1147 height 24
click at [253, 40] on icon "save" at bounding box center [249, 41] width 17 height 17
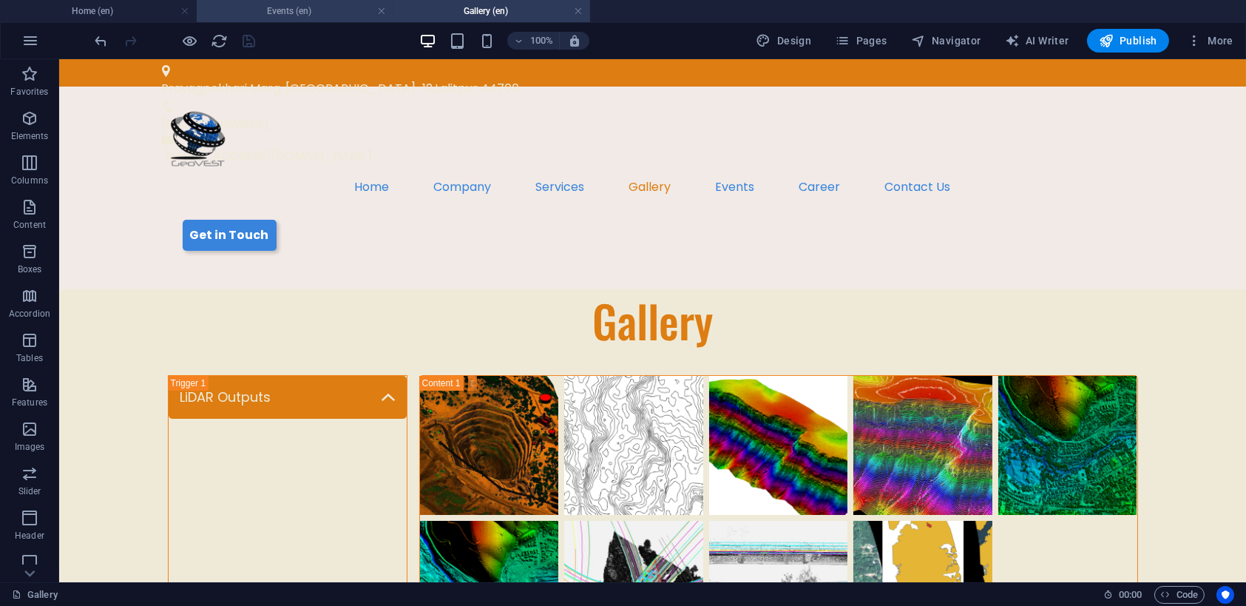
click at [306, 13] on h4 "Events (en)" at bounding box center [295, 11] width 197 height 16
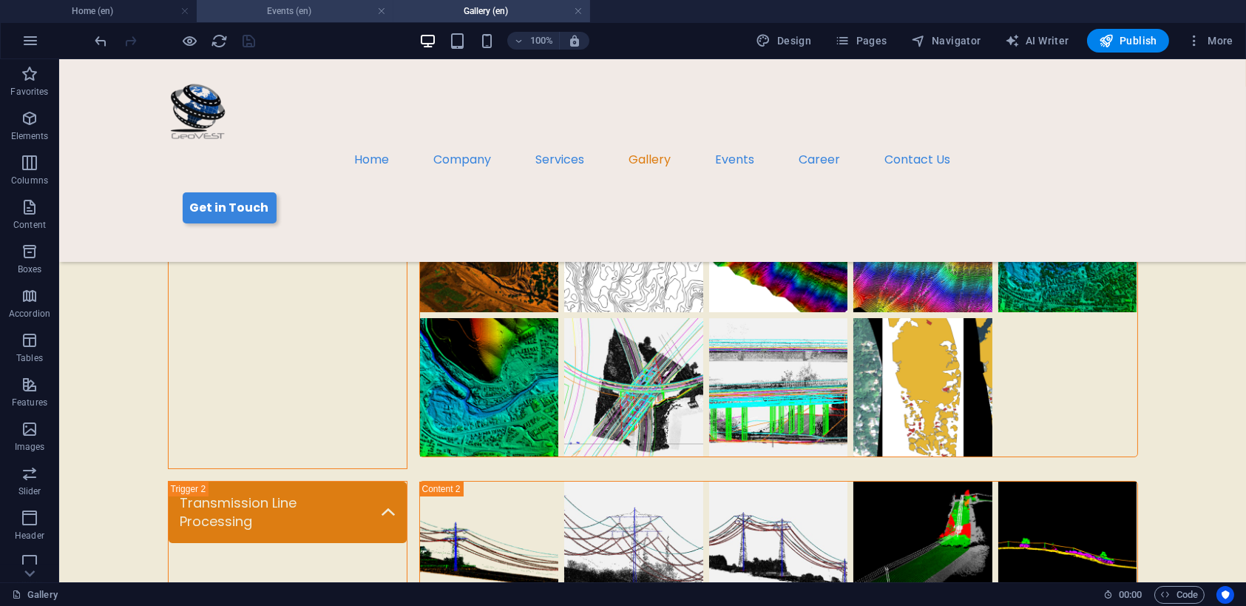
scroll to position [148, 0]
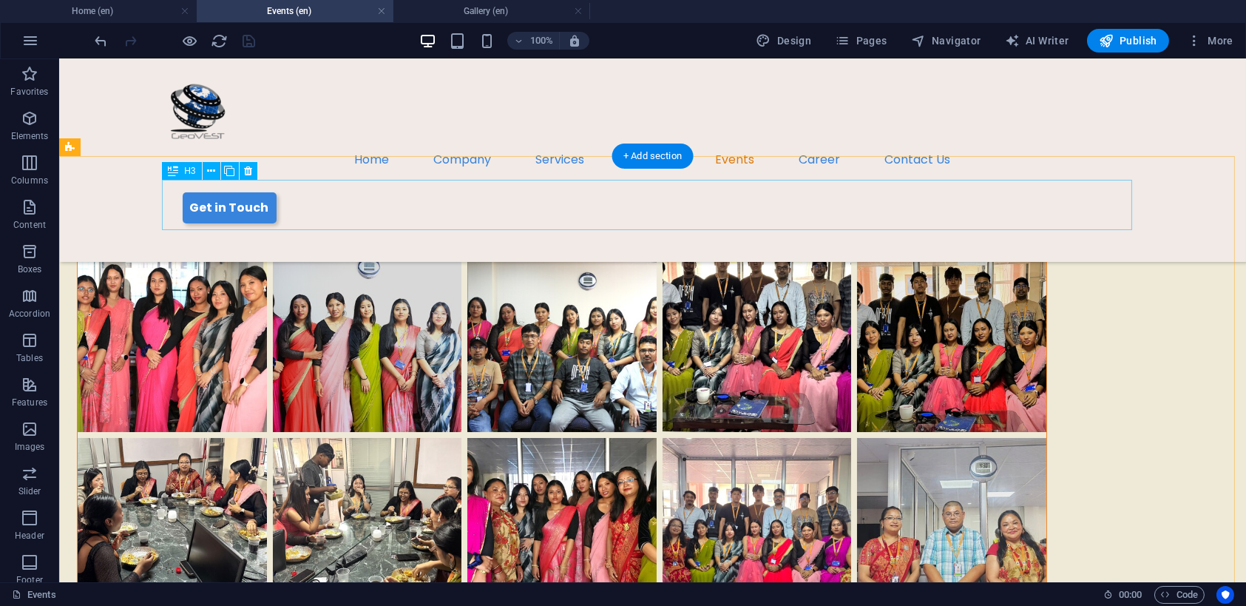
click at [384, 206] on div "Teej Celebration - 2025" at bounding box center [562, 205] width 971 height 50
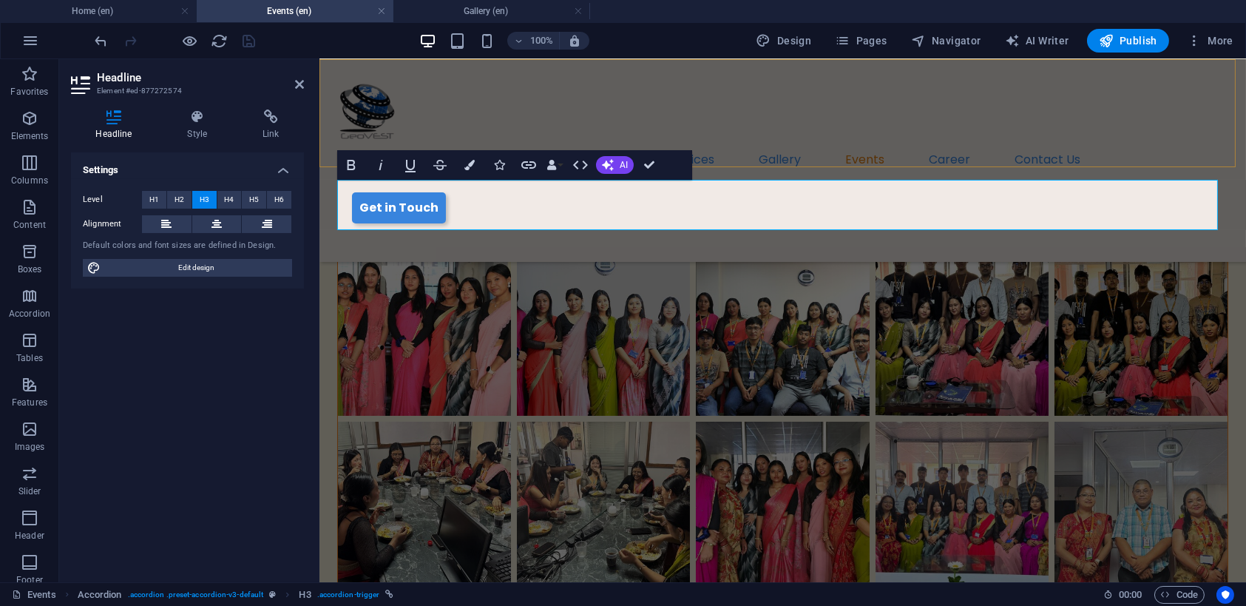
click at [841, 141] on div "Home Company Services Gallery Events Career Contact Us Get in Touch" at bounding box center [782, 160] width 927 height 203
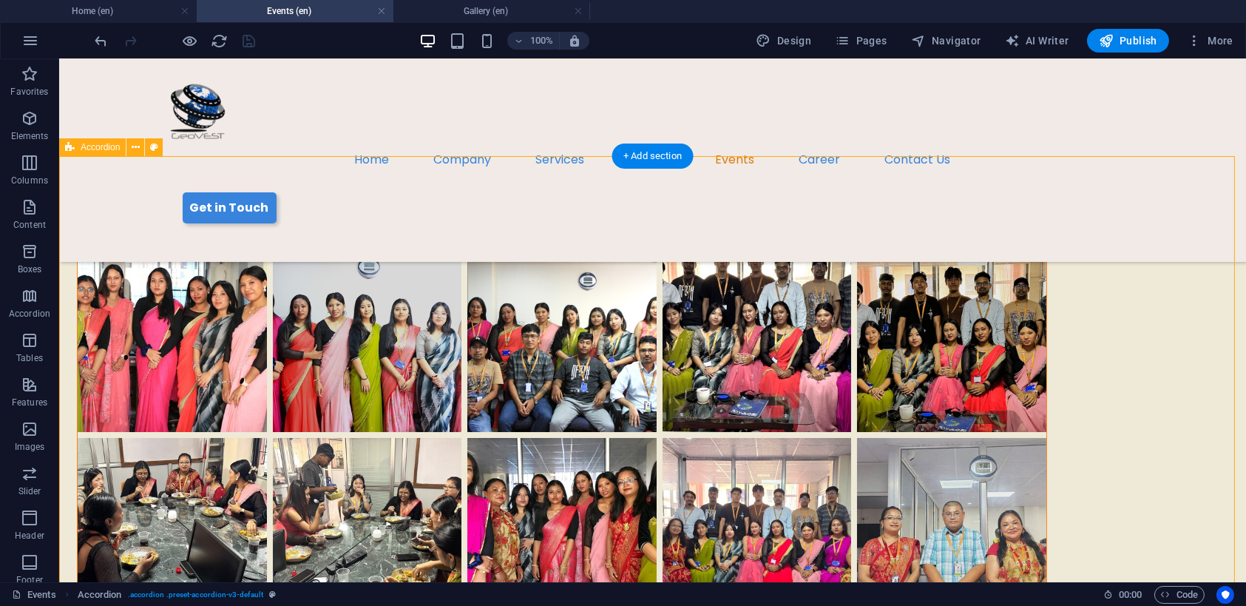
select select "rem"
select select "px"
select select "rem"
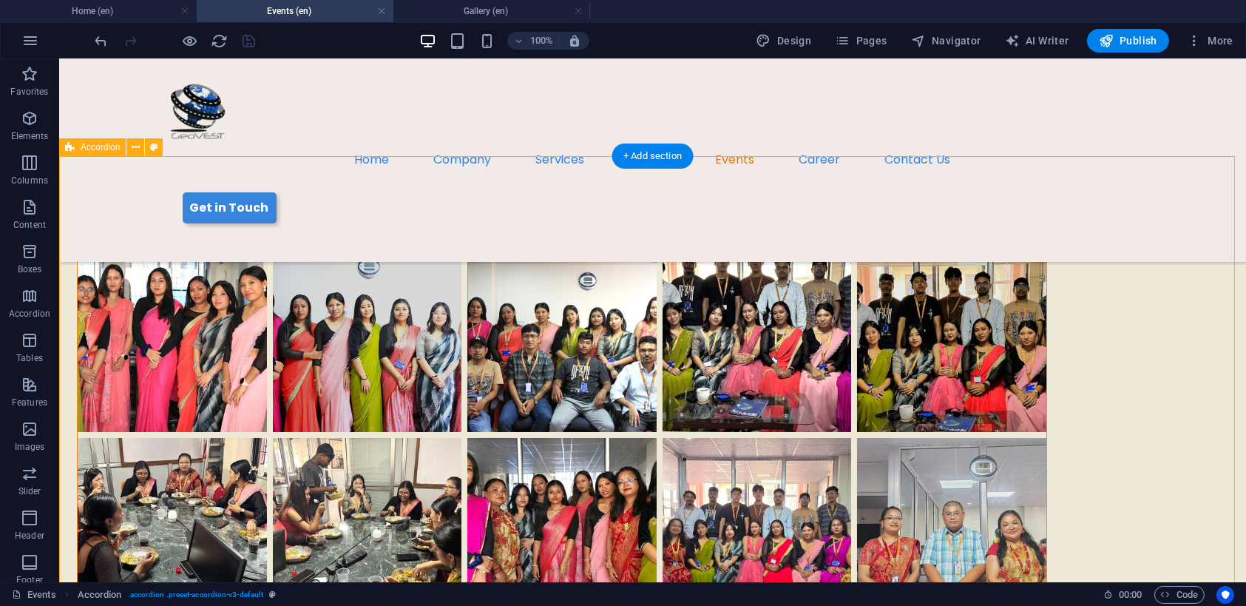
select select "px"
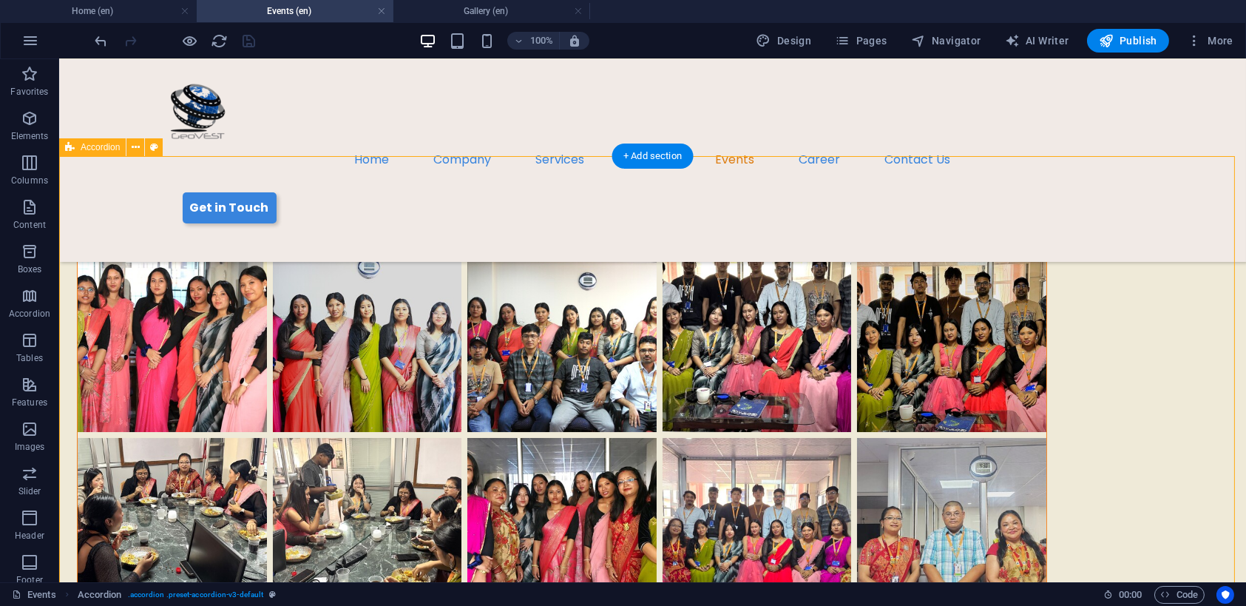
select select "rem"
select select "px"
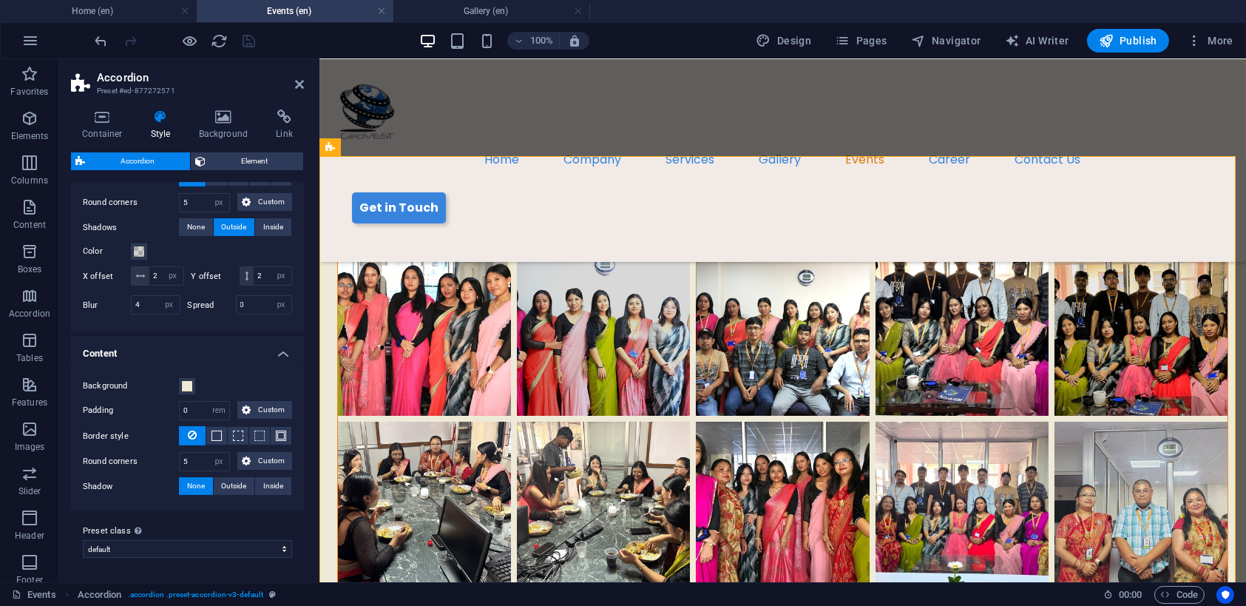
scroll to position [644, 0]
click at [216, 556] on select "default list-icon Add preset class" at bounding box center [187, 549] width 209 height 18
click at [83, 540] on select "default list-icon Add preset class" at bounding box center [187, 549] width 209 height 18
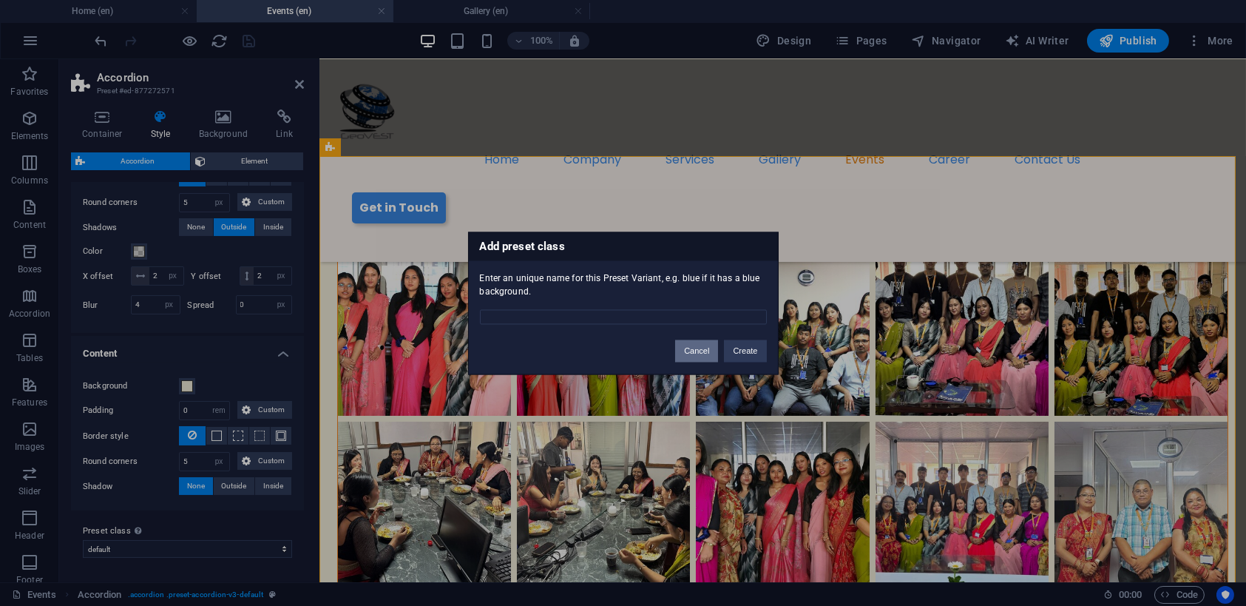
click at [695, 347] on button "Cancel" at bounding box center [696, 351] width 43 height 22
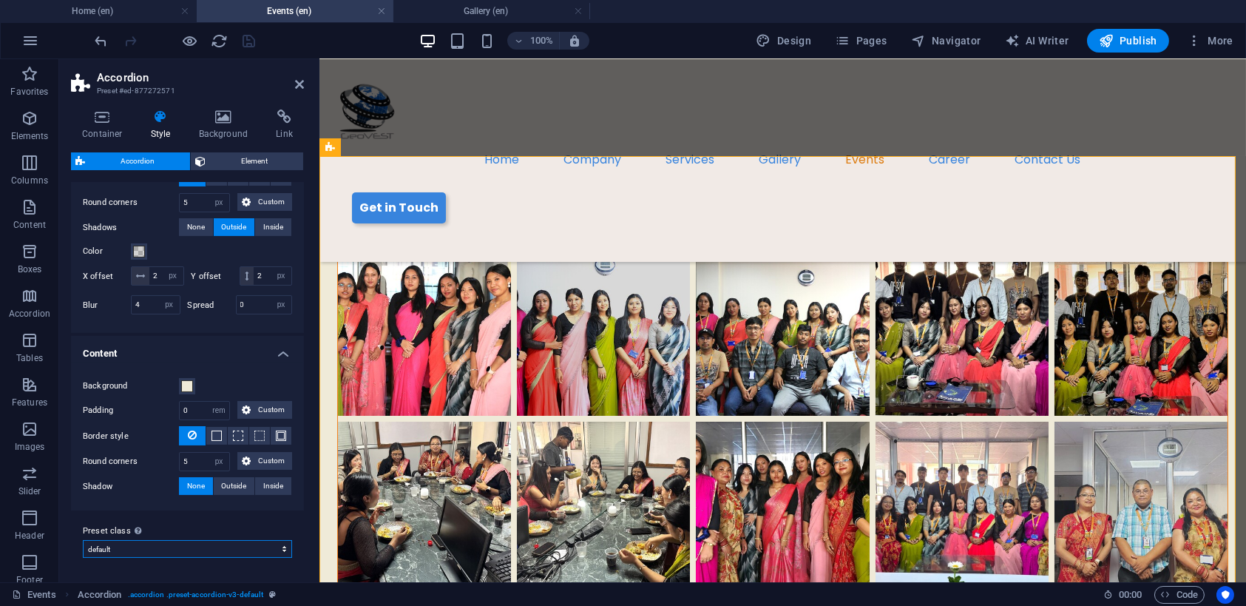
click at [183, 548] on select "default list-icon Add preset class" at bounding box center [187, 549] width 209 height 18
select select "preset-accordion-v3-list-icon"
click at [83, 541] on select "default list-icon Add preset class" at bounding box center [187, 549] width 209 height 18
type input "18"
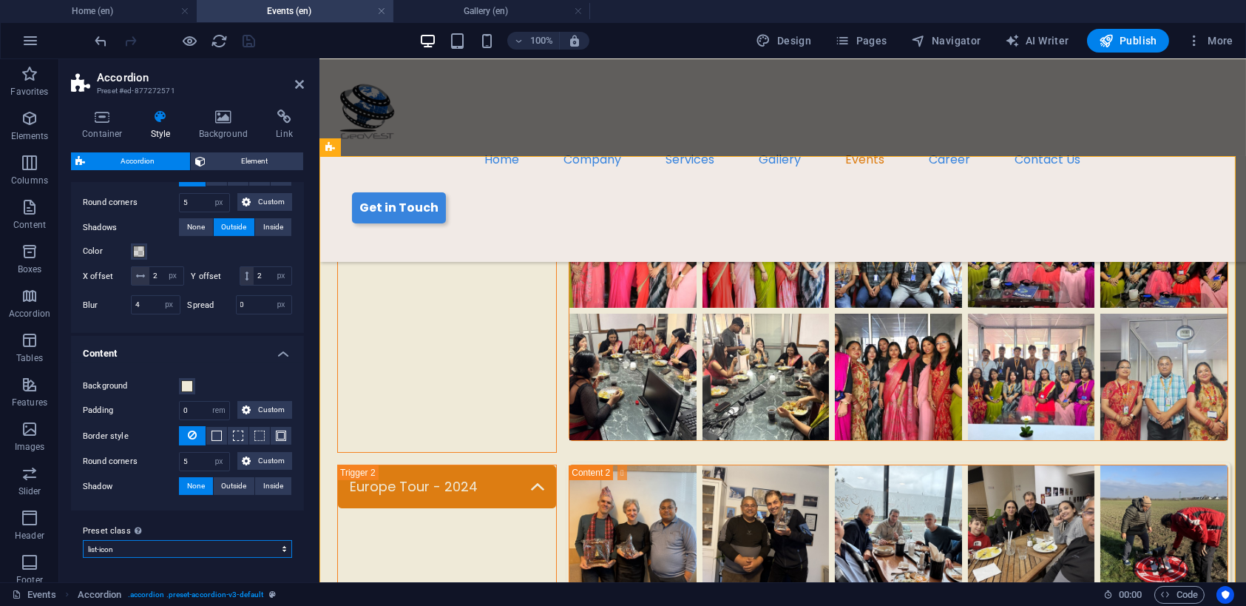
select select "preset-accordion-v3-list-icon"
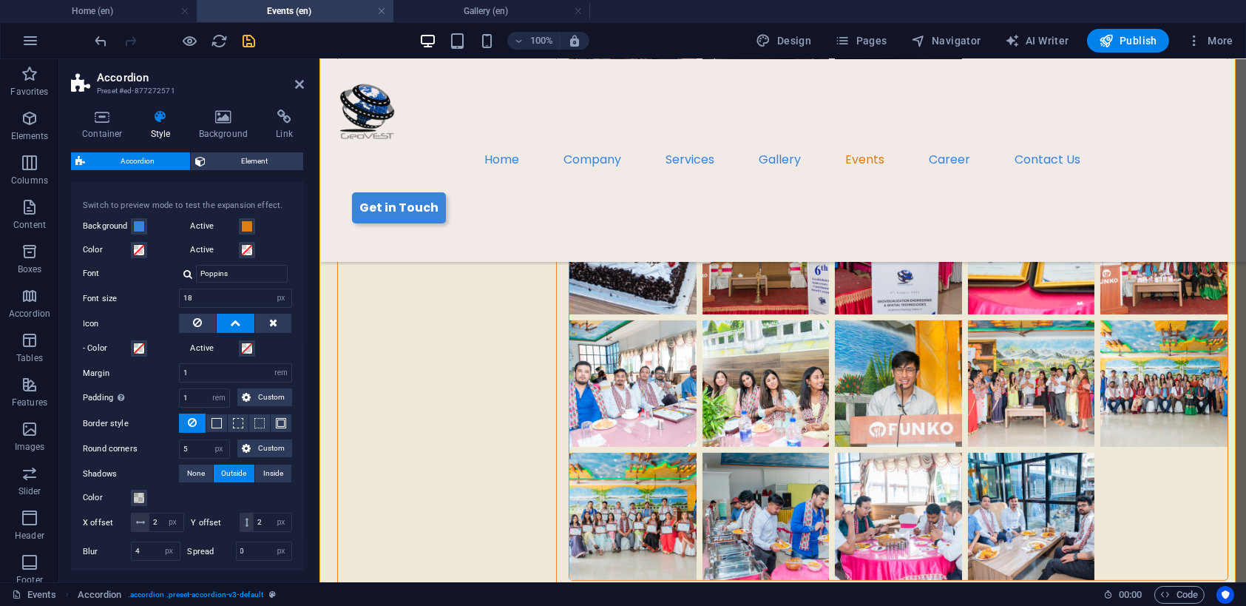
scroll to position [448, 0]
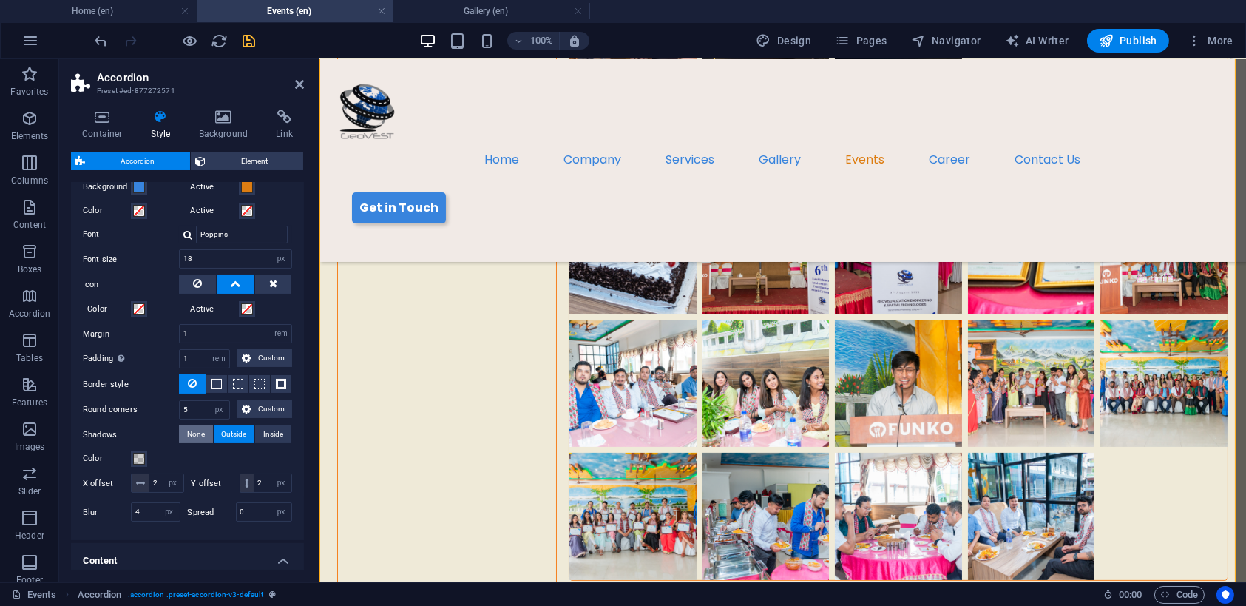
click at [189, 430] on span "None" at bounding box center [196, 434] width 18 height 18
type input "0"
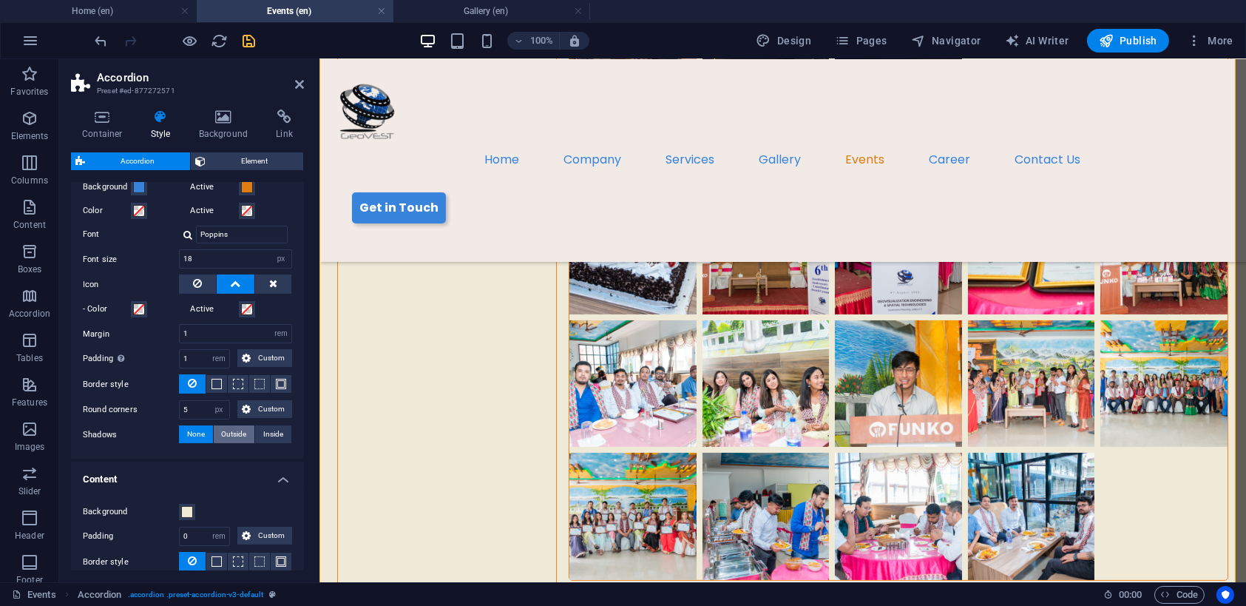
click at [226, 428] on span "Outside" at bounding box center [234, 434] width 25 height 18
type input "2"
type input "4"
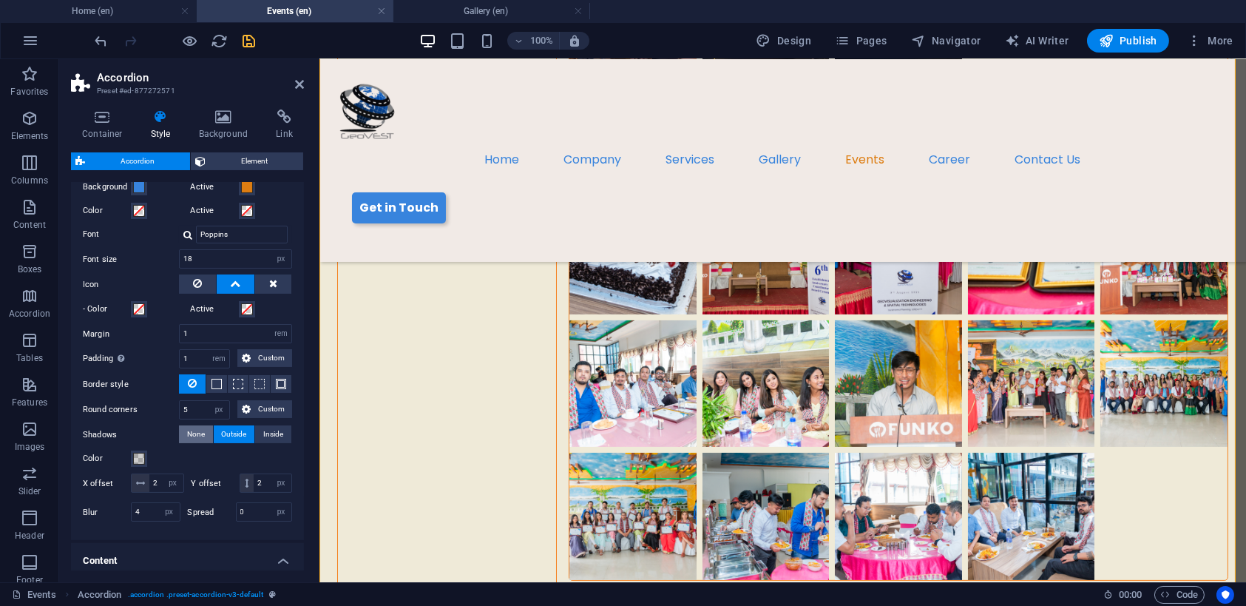
click at [198, 428] on span "None" at bounding box center [196, 434] width 18 height 18
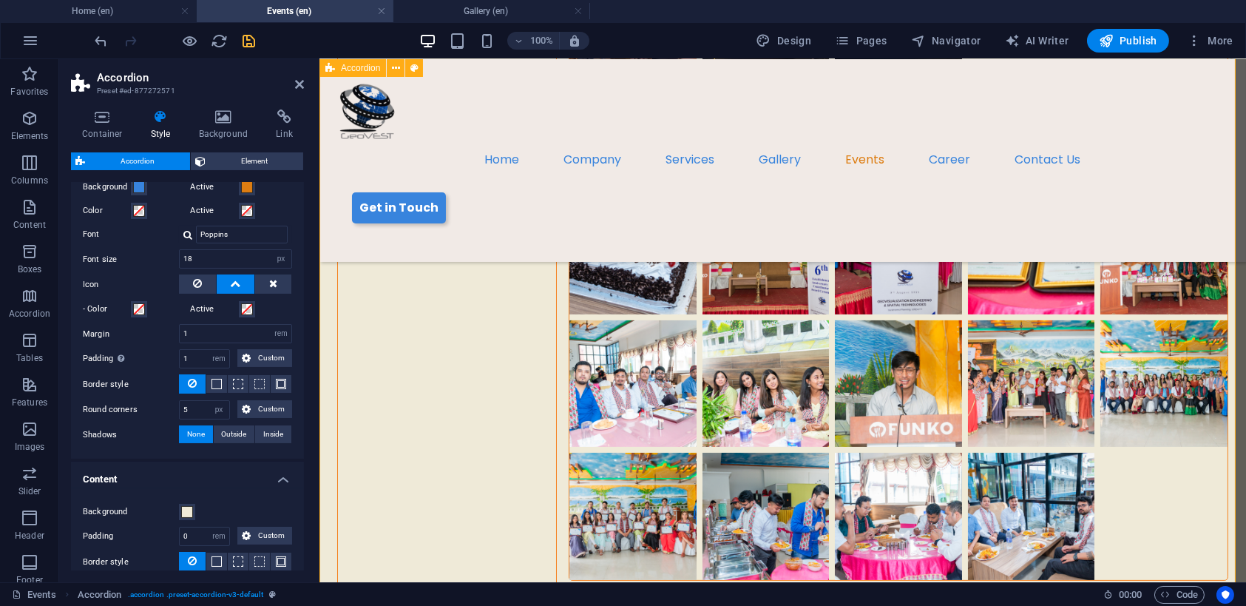
click at [406, 316] on div "Teej Celebration - 2025 [GEOGRAPHIC_DATA] Tour - 2024 6th Annual Day - 2021 Ann…" at bounding box center [782, 47] width 927 height 1707
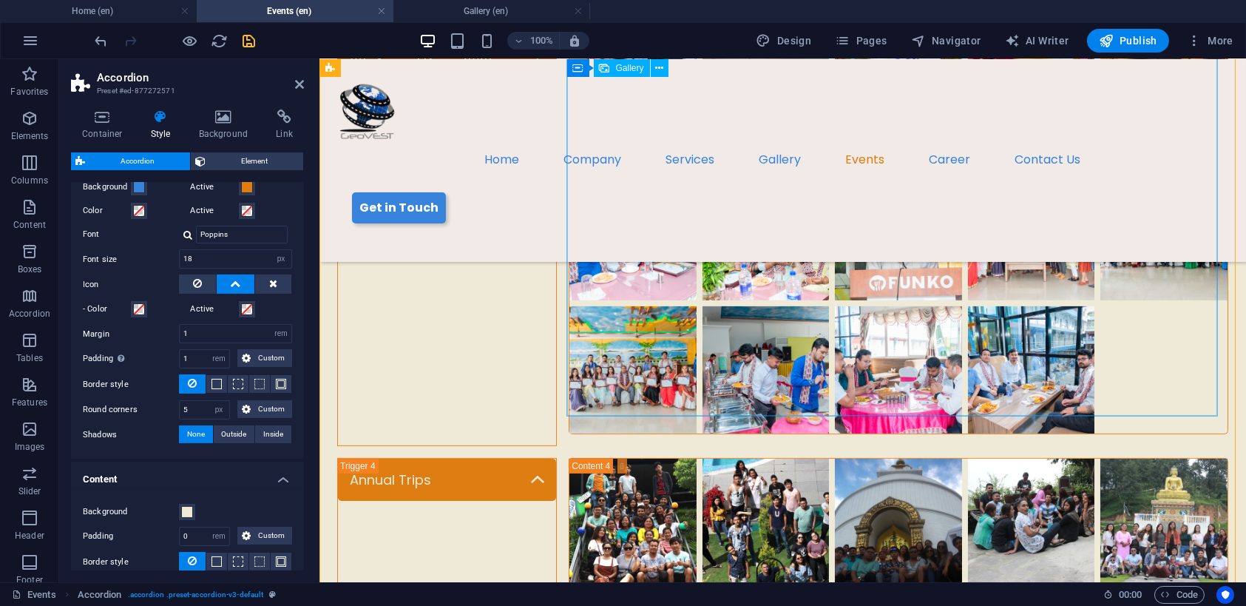
scroll to position [1258, 0]
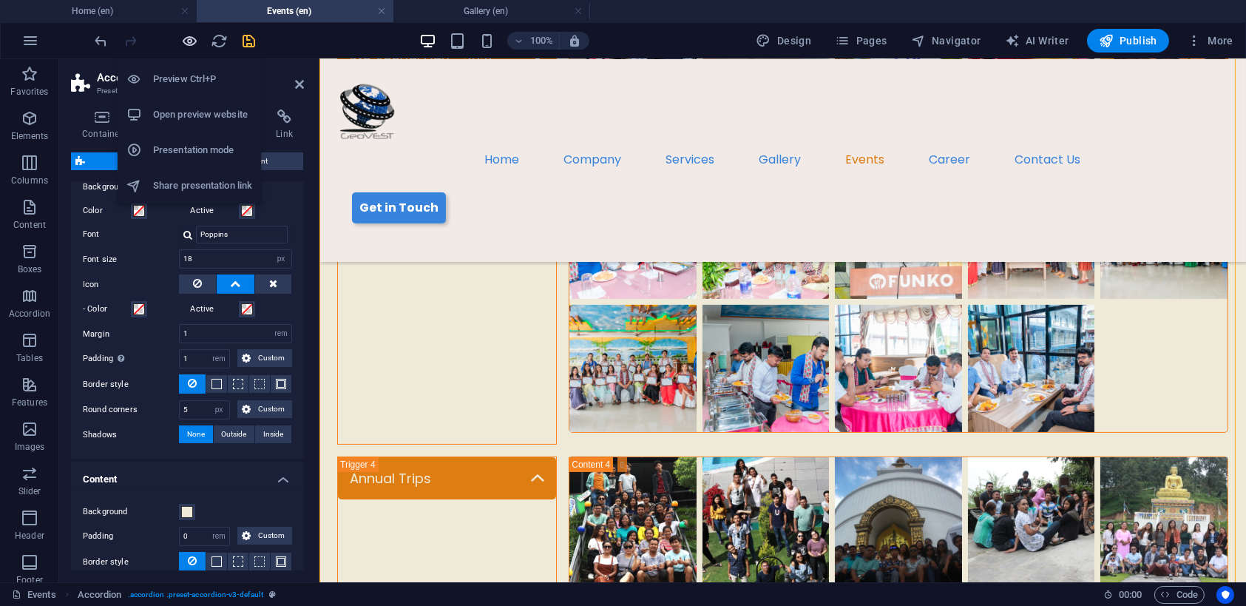
click at [195, 40] on icon "button" at bounding box center [190, 41] width 17 height 17
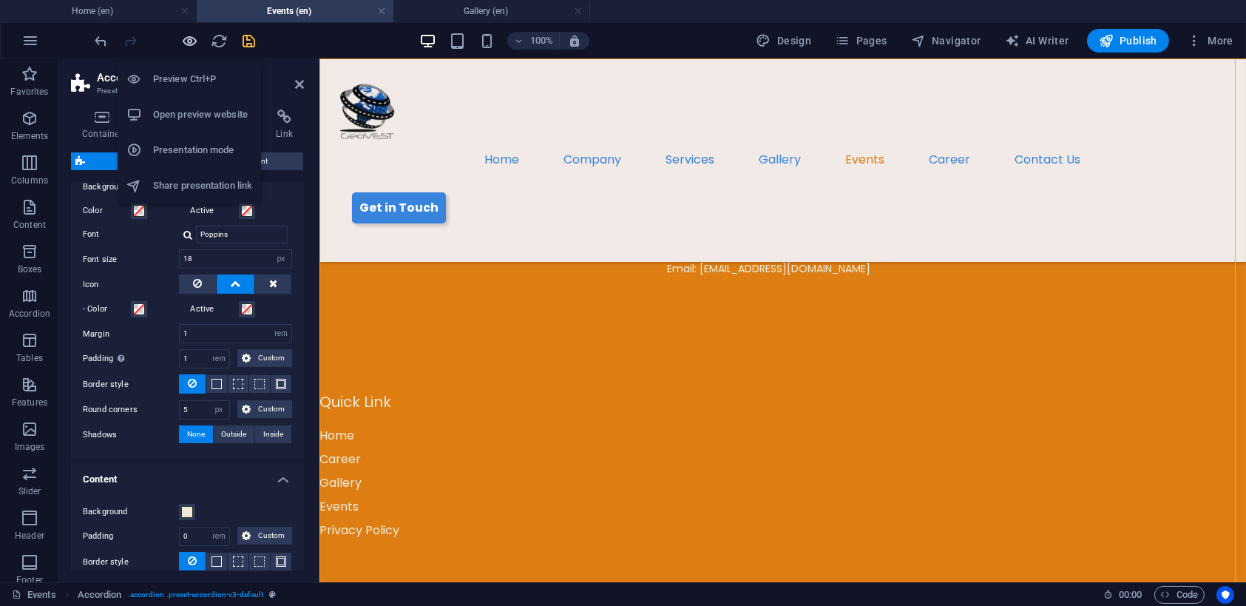
scroll to position [856, 0]
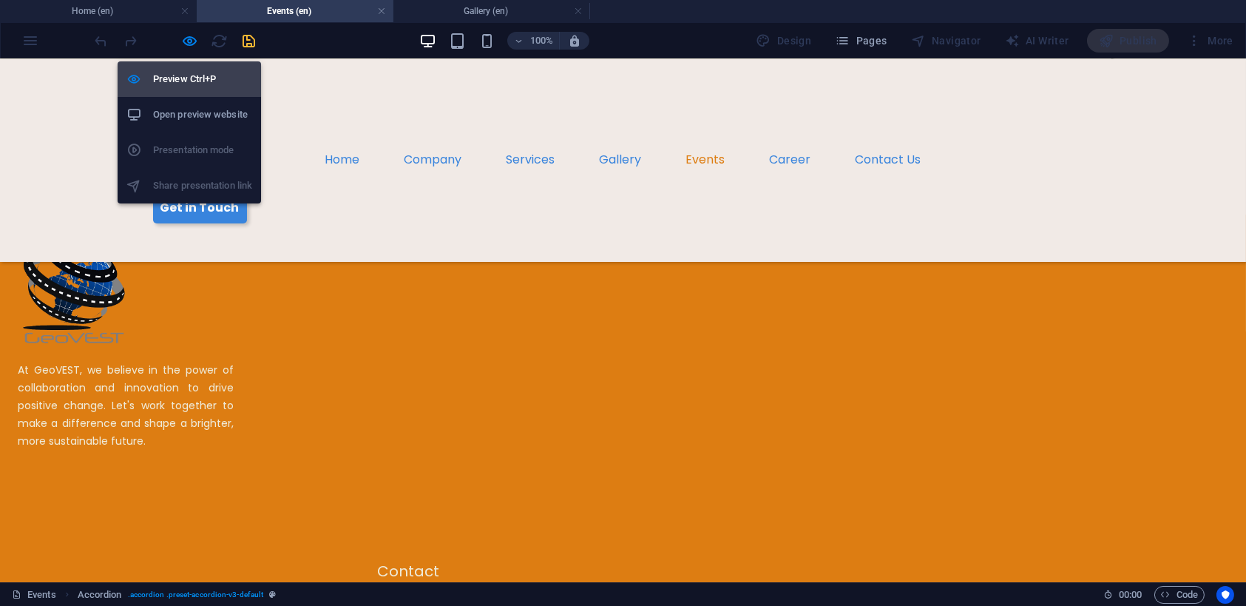
click at [189, 81] on h6 "Preview Ctrl+P" at bounding box center [202, 79] width 99 height 18
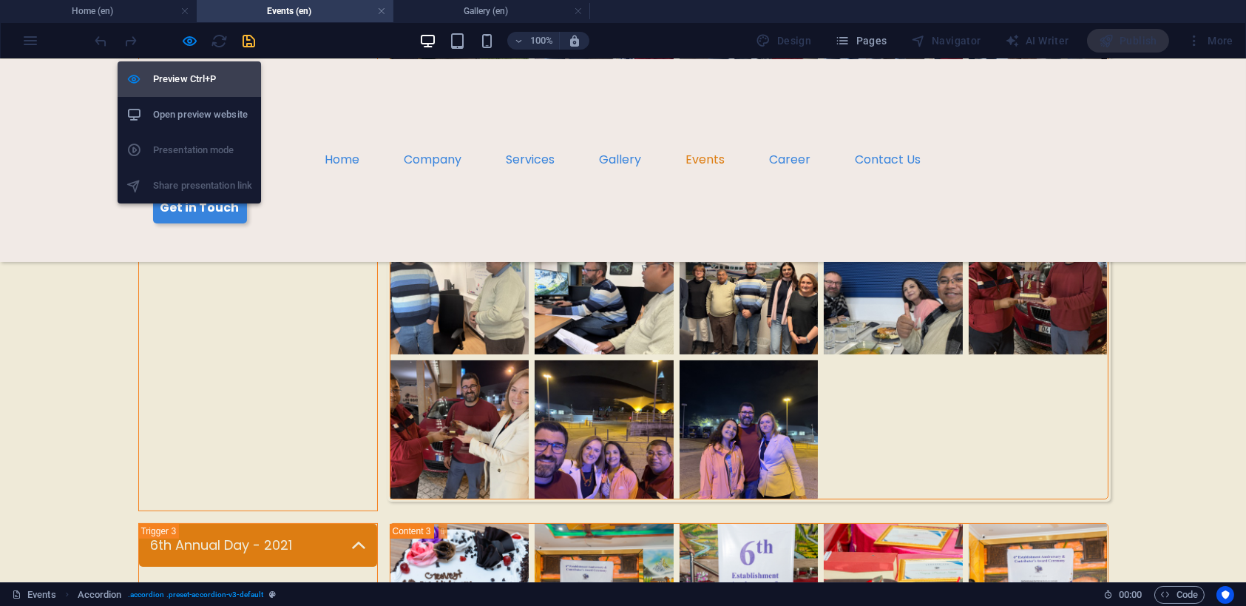
select select "rem"
select select "px"
select select "rem"
select select "px"
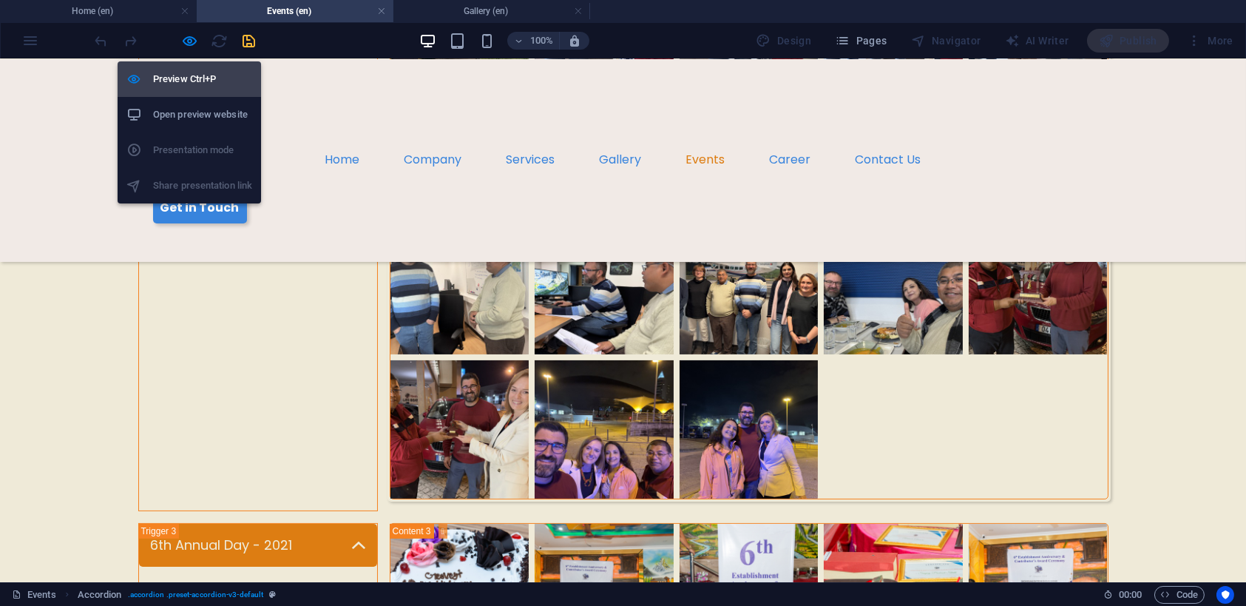
select select "rem"
select select "px"
select select "preset-accordion-v3-list-icon"
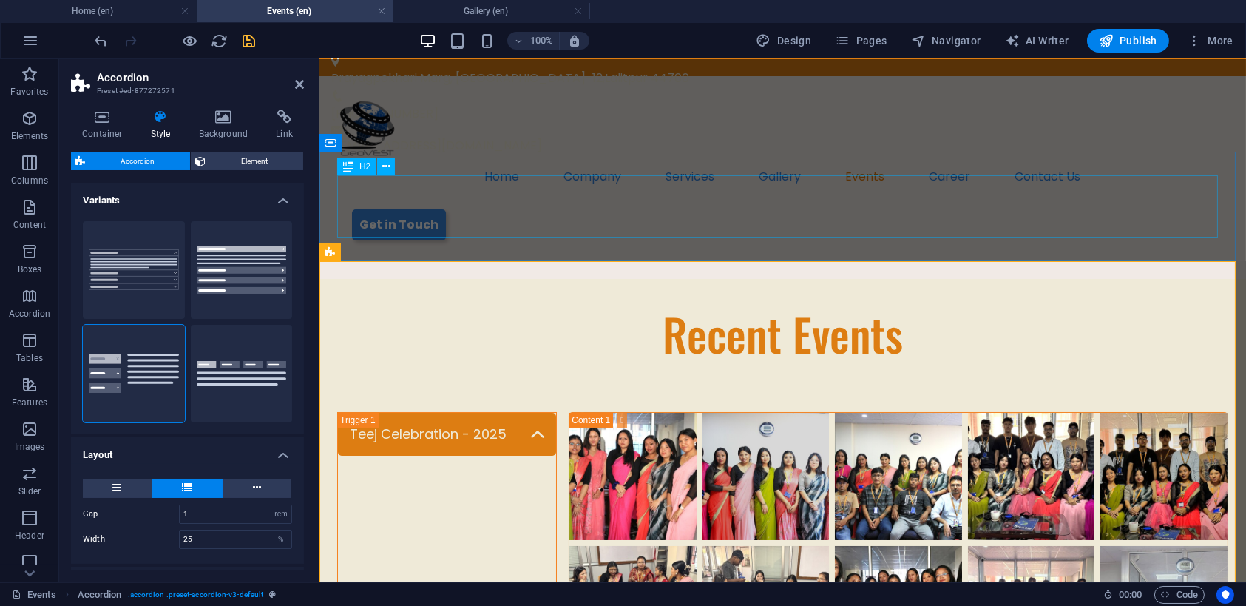
scroll to position [0, 0]
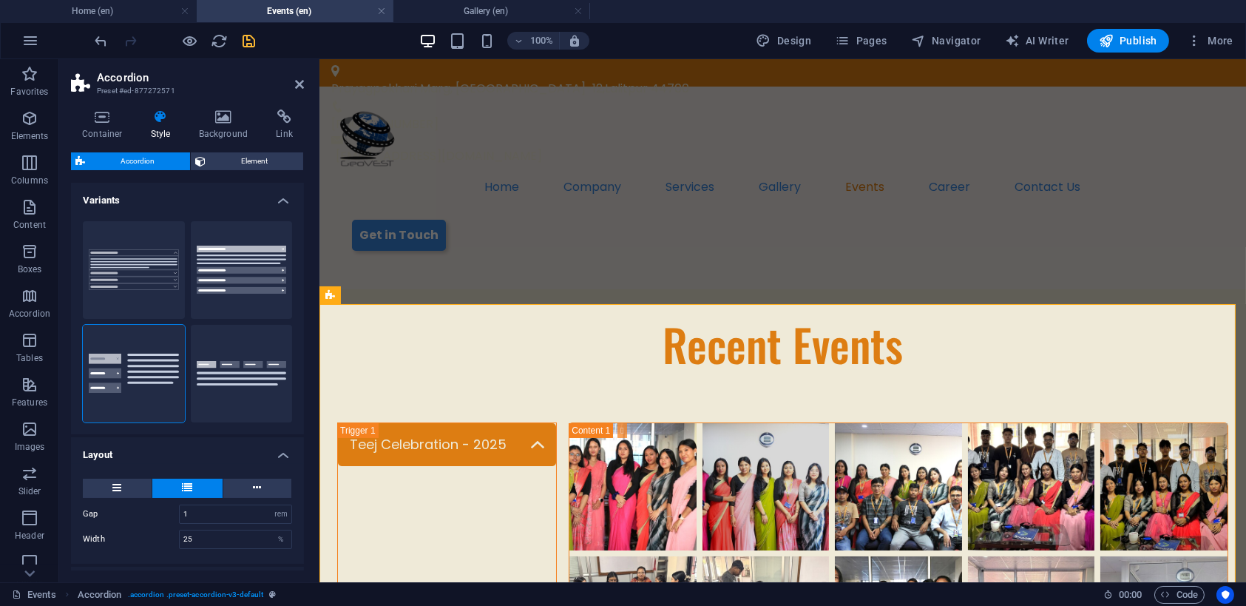
click at [250, 48] on icon "save" at bounding box center [249, 41] width 17 height 17
select select "rem"
select select "px"
select select "rem"
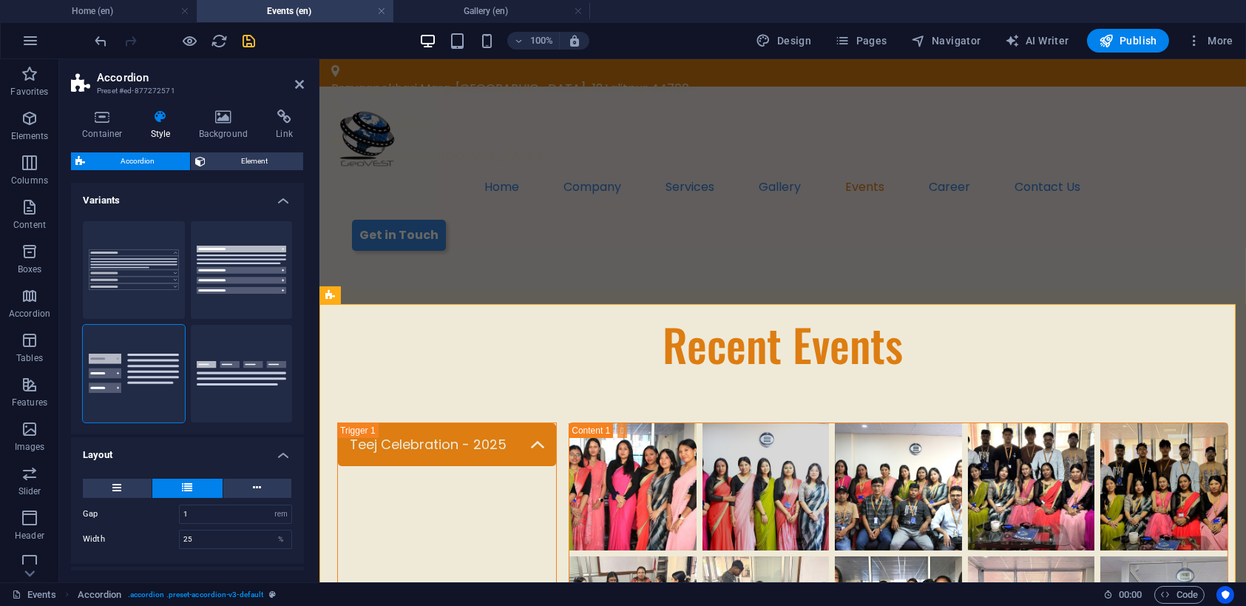
select select "px"
select select "rem"
select select "px"
select select "preset-accordion-v3-list-icon"
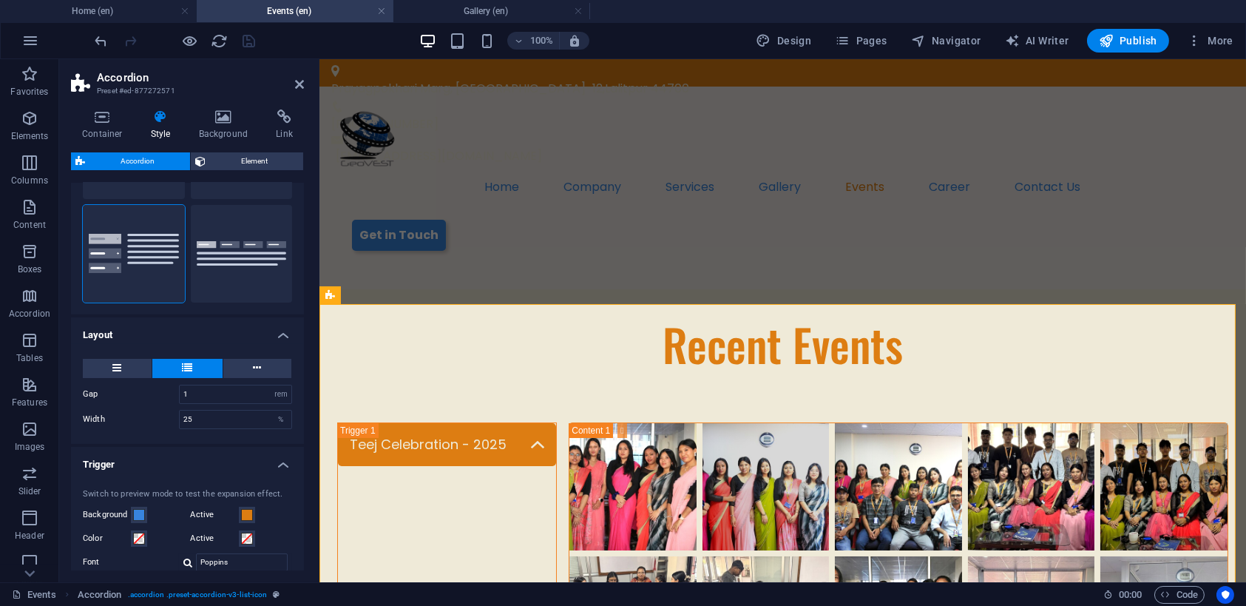
scroll to position [148, 0]
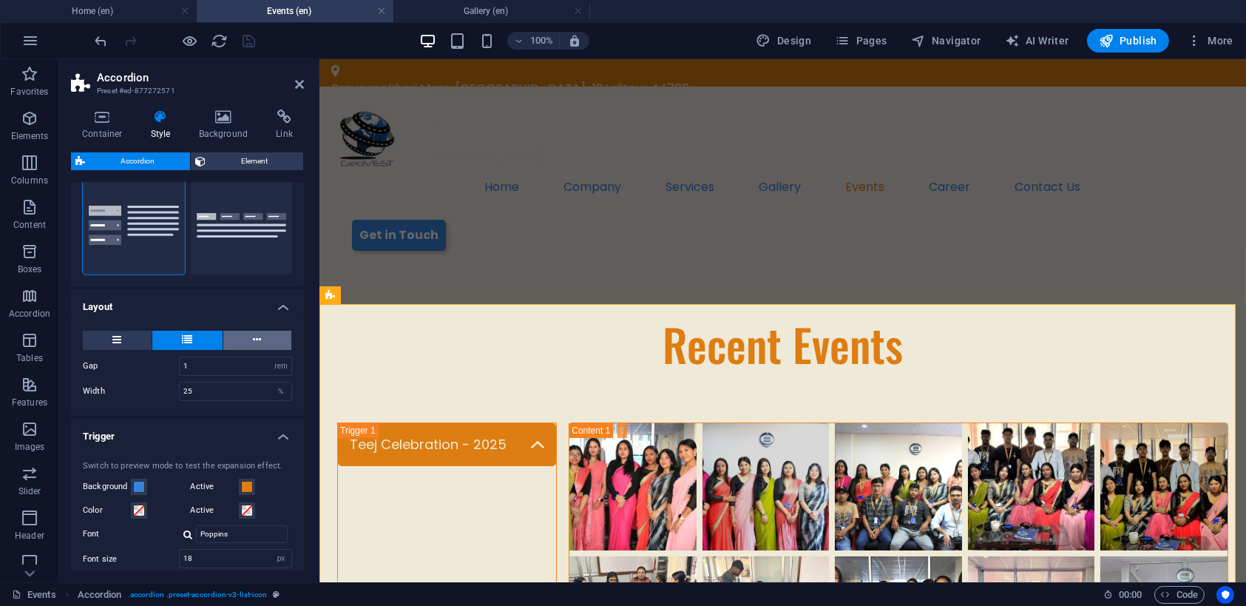
click at [258, 338] on icon at bounding box center [258, 340] width 8 height 18
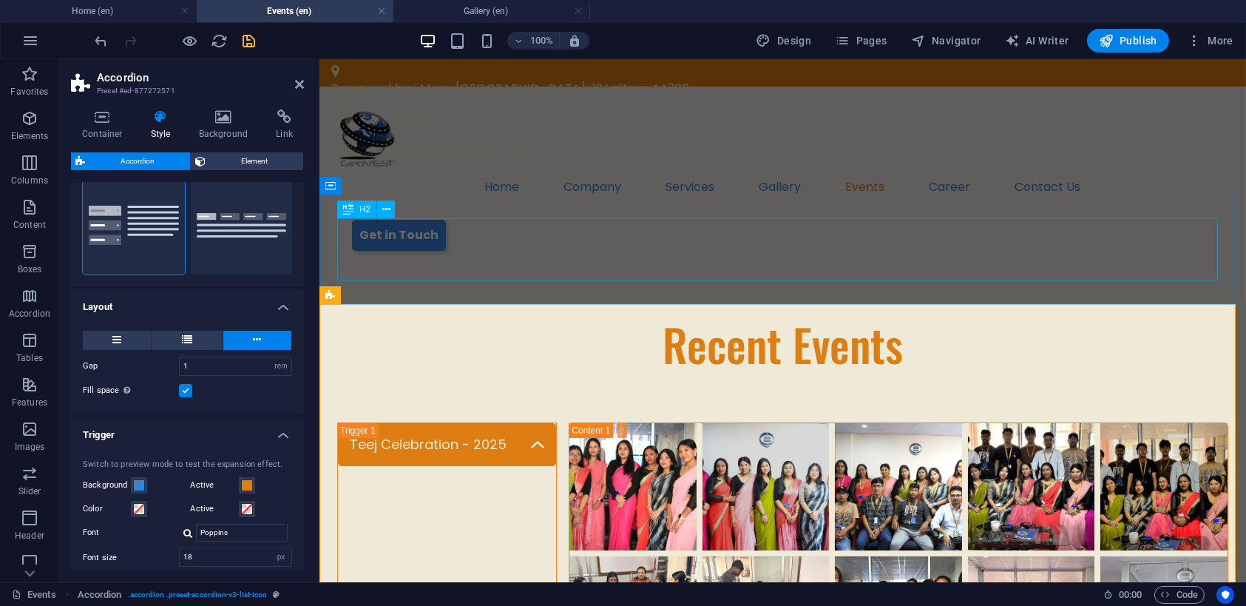
click at [652, 313] on div "Recent Events" at bounding box center [782, 344] width 891 height 62
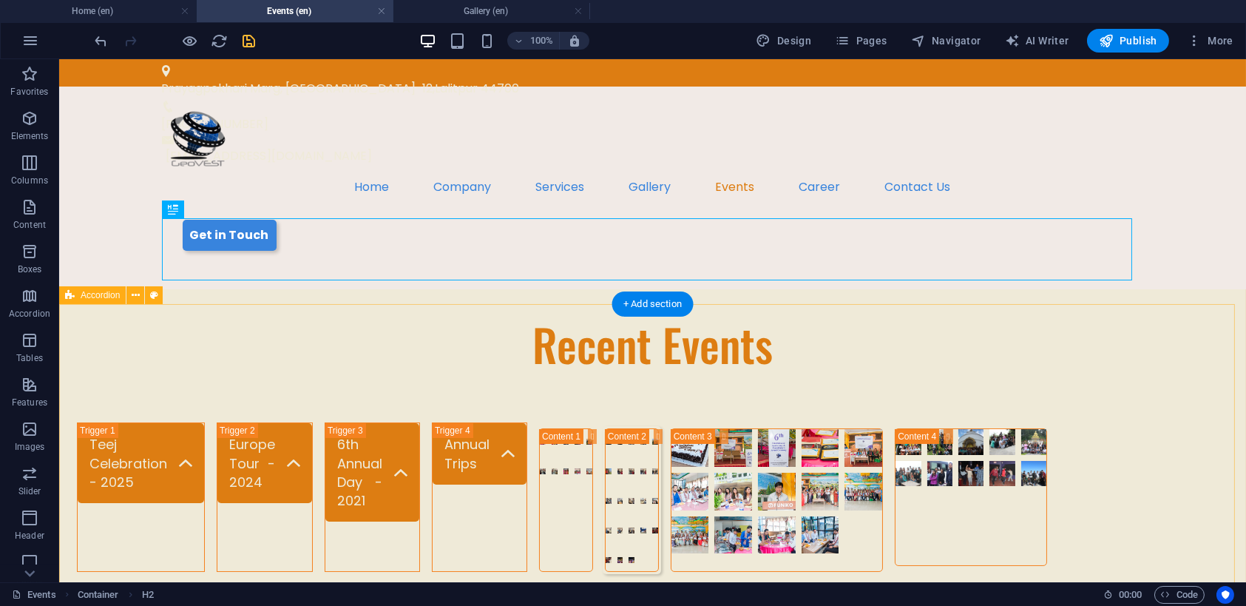
click at [1158, 399] on div "Teej Celebration - 2025 [GEOGRAPHIC_DATA] Tour - 2024 6th Annual Day - 2021 Ann…" at bounding box center [652, 494] width 1187 height 191
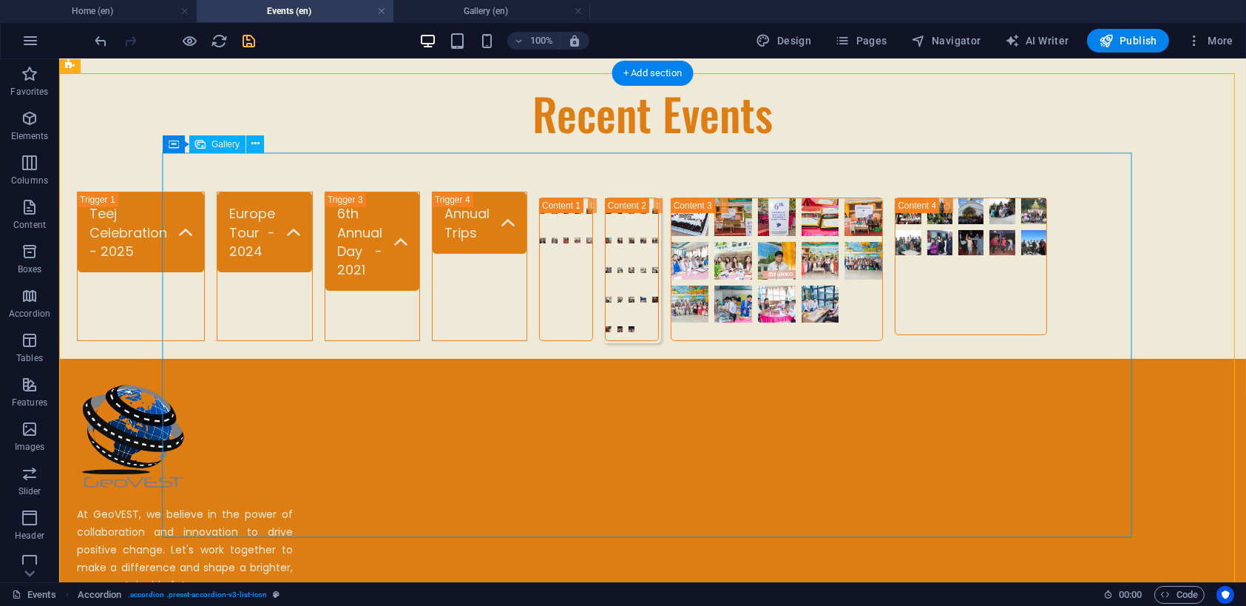
scroll to position [0, 0]
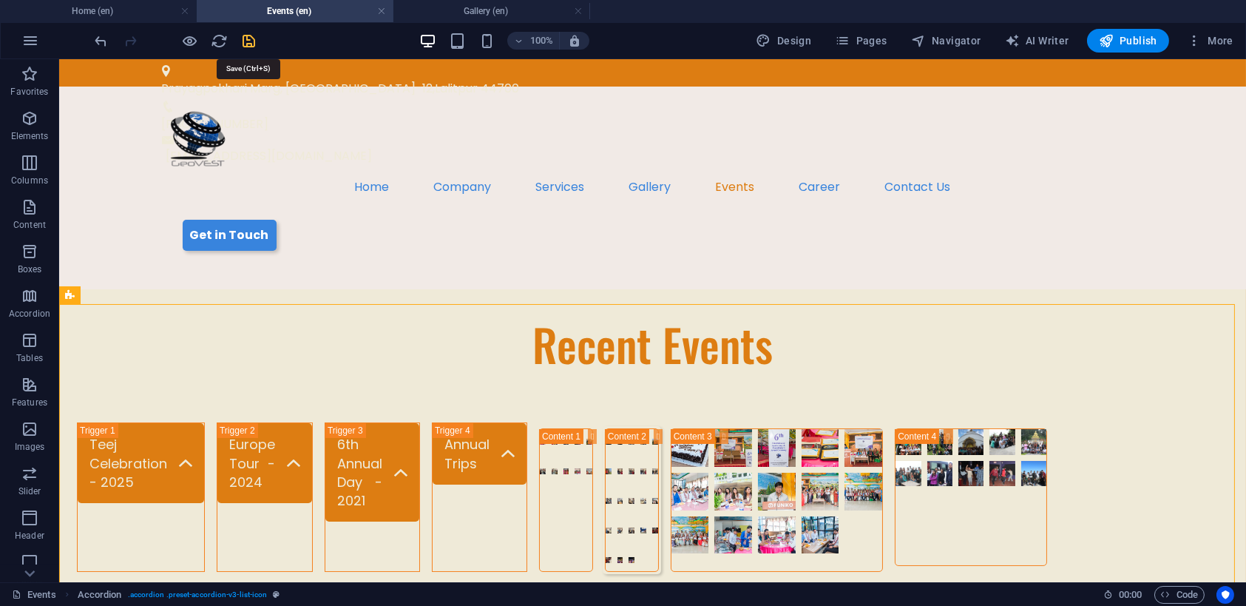
click at [246, 47] on icon "save" at bounding box center [249, 41] width 17 height 17
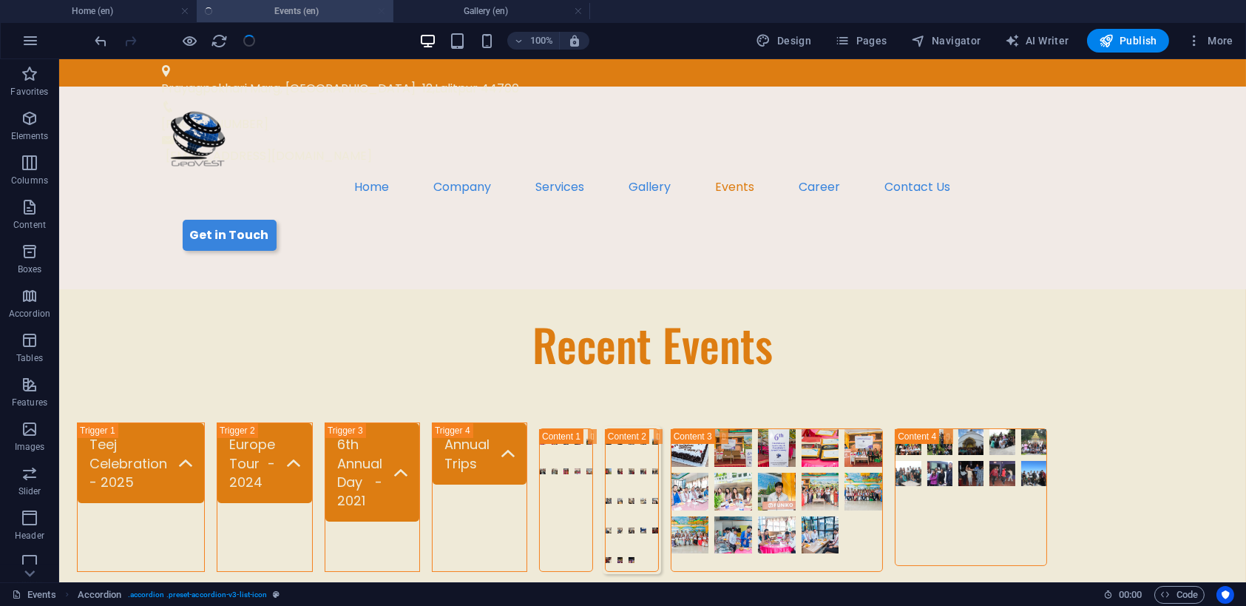
select select "rem"
select select "px"
select select "rem"
select select "px"
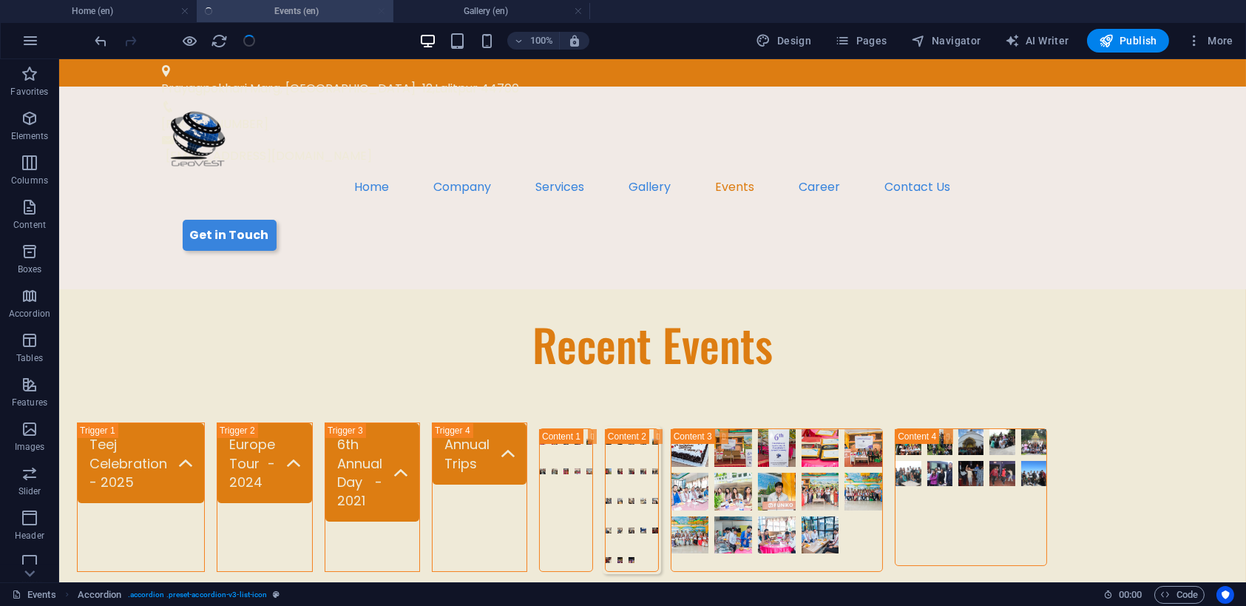
select select "rem"
select select "px"
select select "preset-accordion-v3-list-icon"
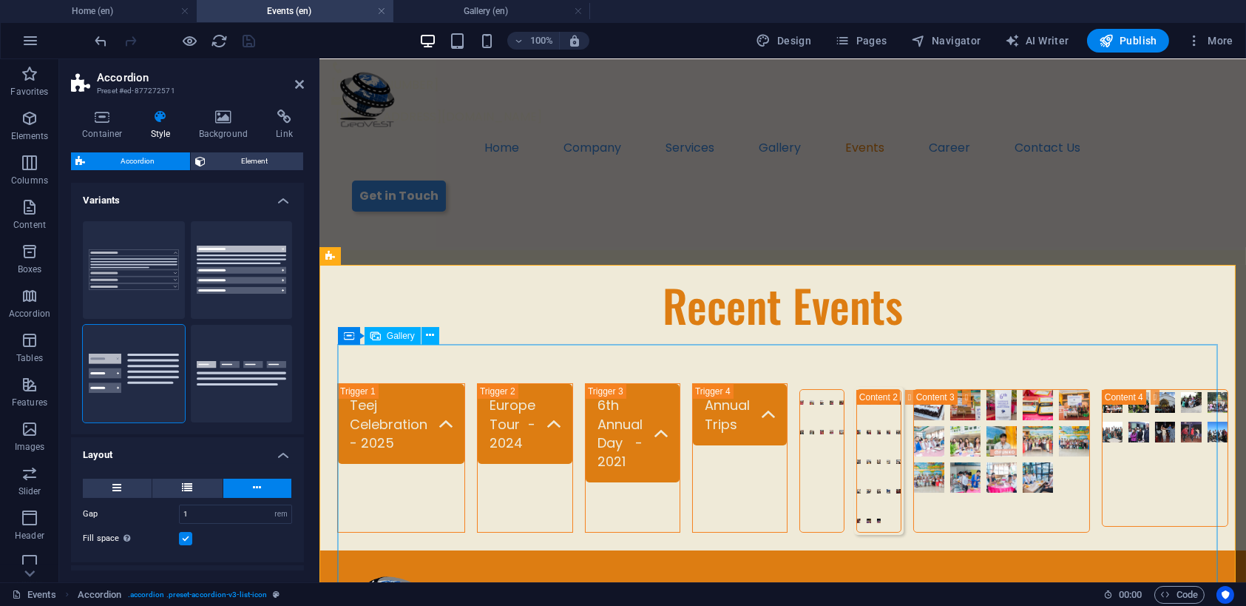
scroll to position [74, 0]
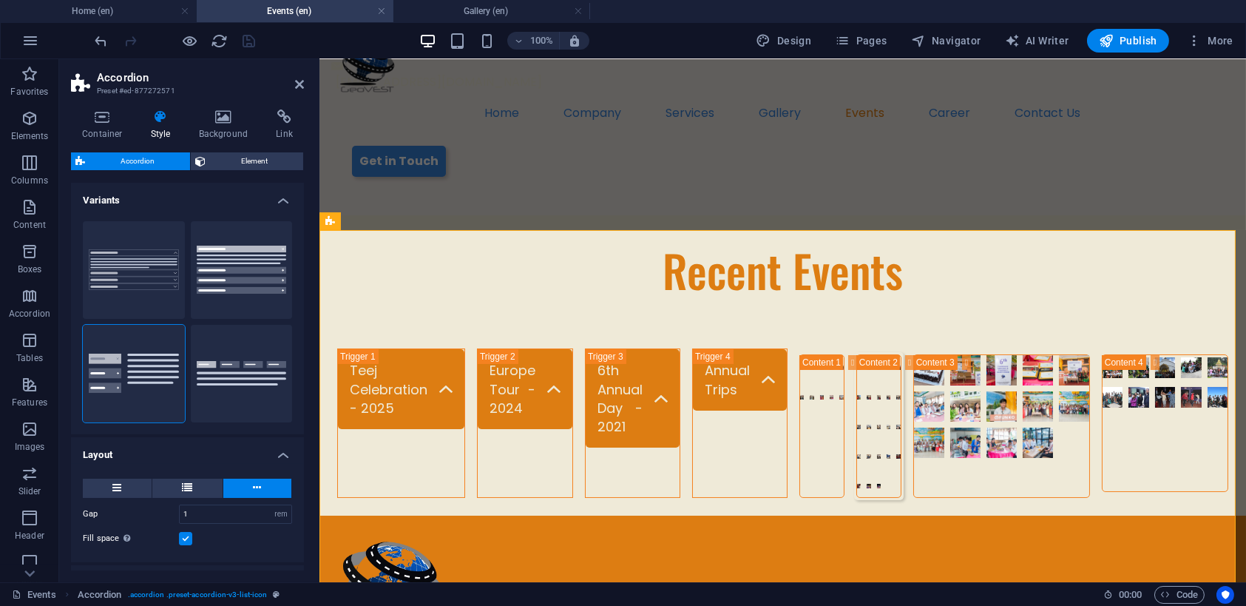
click at [278, 448] on h4 "Layout" at bounding box center [187, 450] width 233 height 27
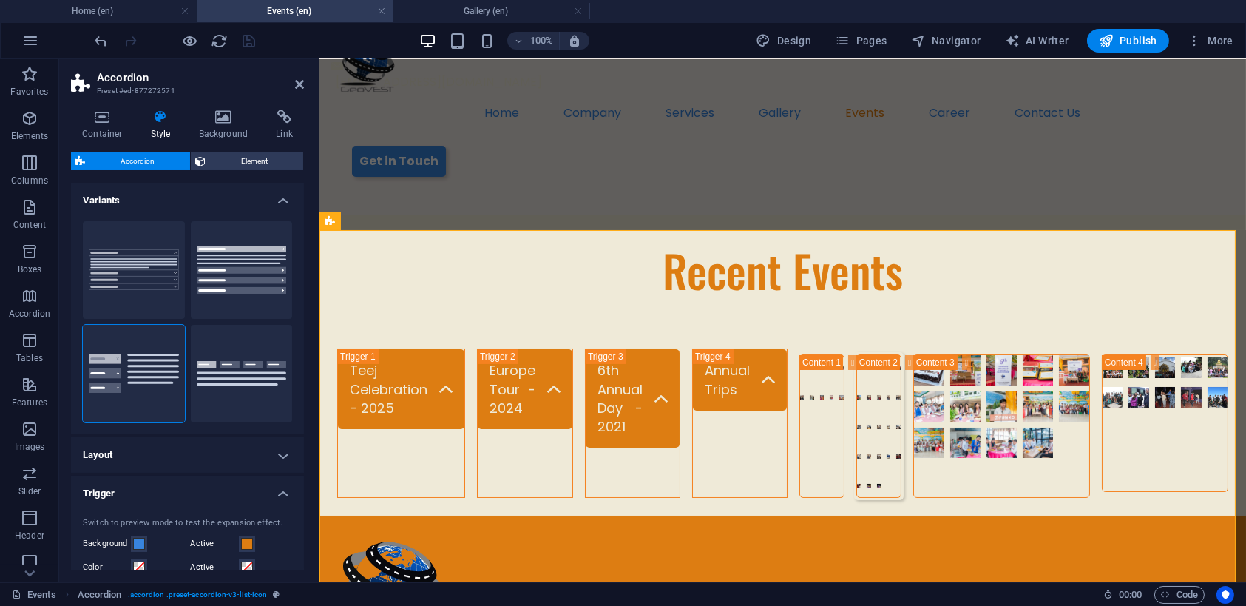
click at [282, 456] on h4 "Layout" at bounding box center [187, 455] width 233 height 36
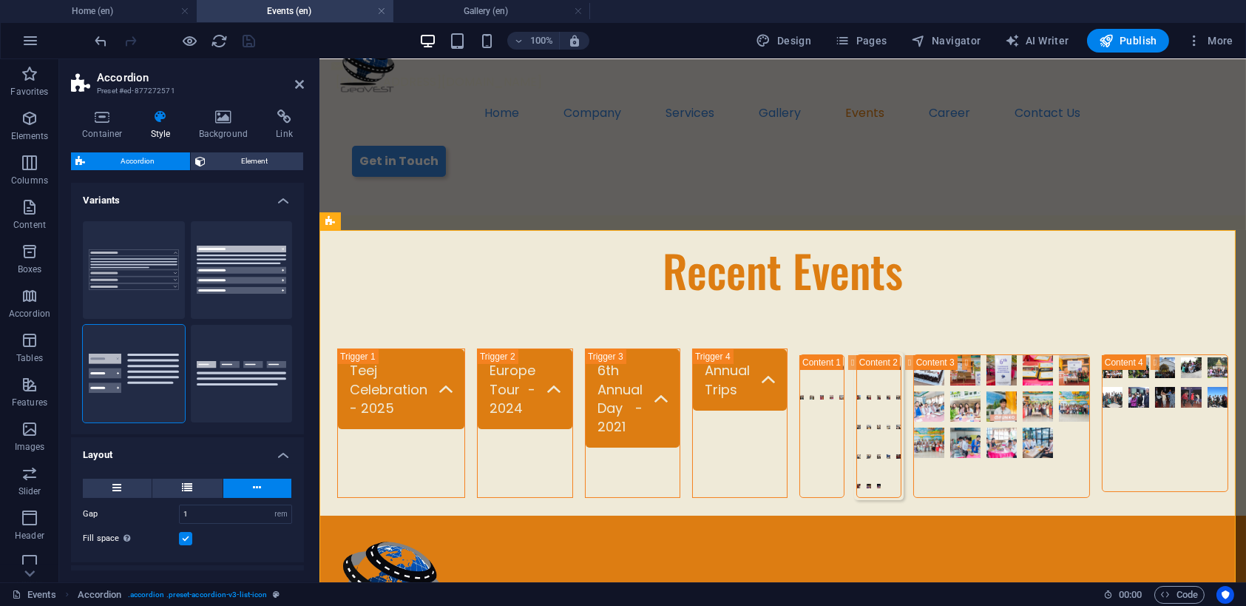
click at [203, 475] on div "Gap 1 px rem % vh vw Width 25 % Fill space Only for Desktop- and Tabletmode" at bounding box center [187, 513] width 239 height 98
click at [178, 491] on button at bounding box center [187, 488] width 70 height 19
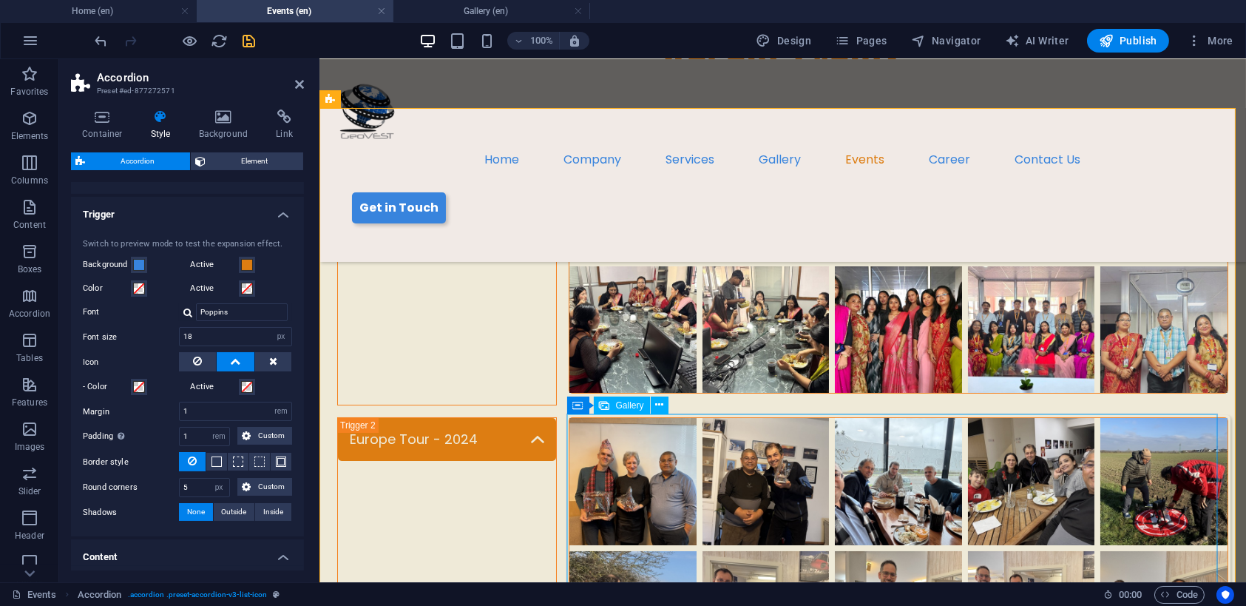
scroll to position [370, 0]
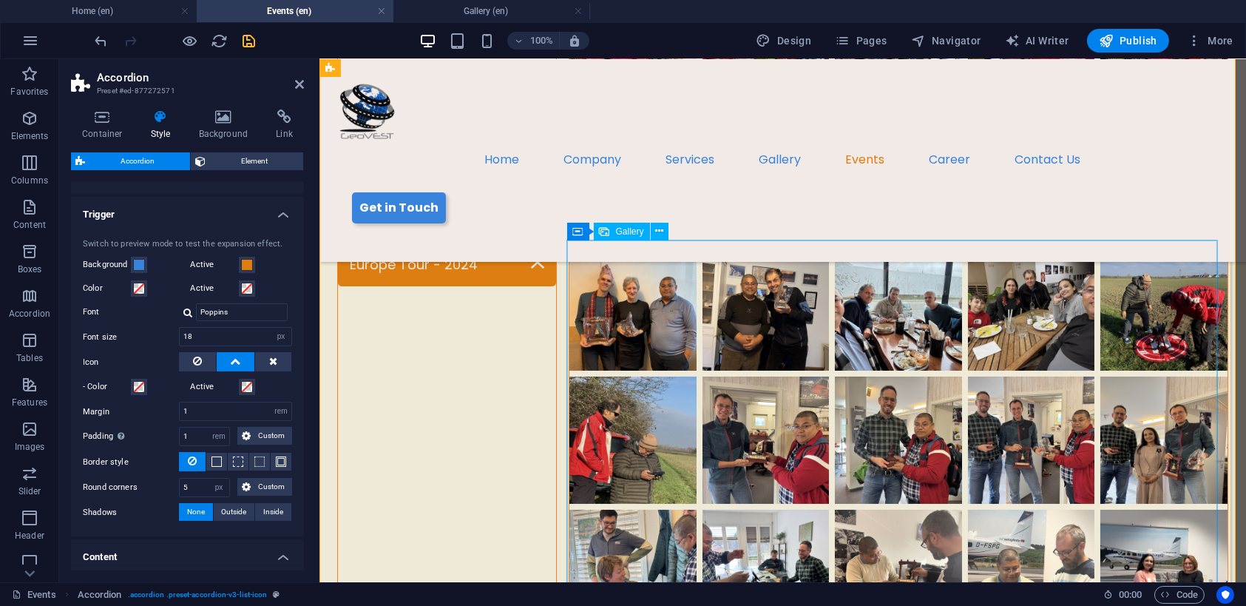
click at [654, 302] on li "Content 4" at bounding box center [632, 306] width 133 height 133
select select "px"
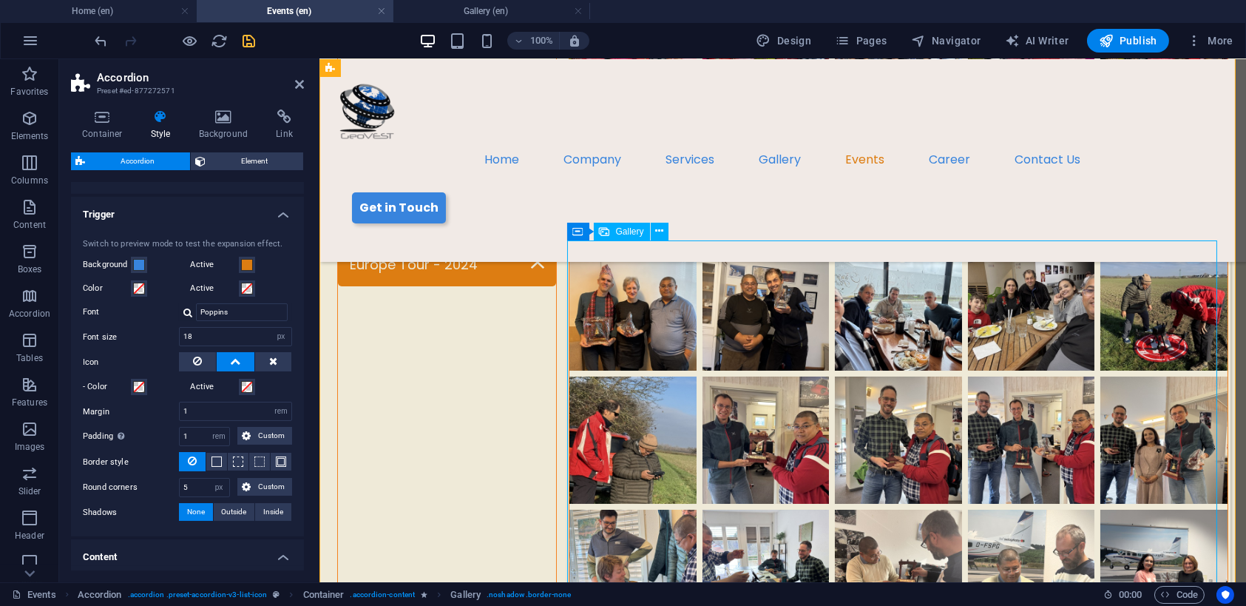
select select "px"
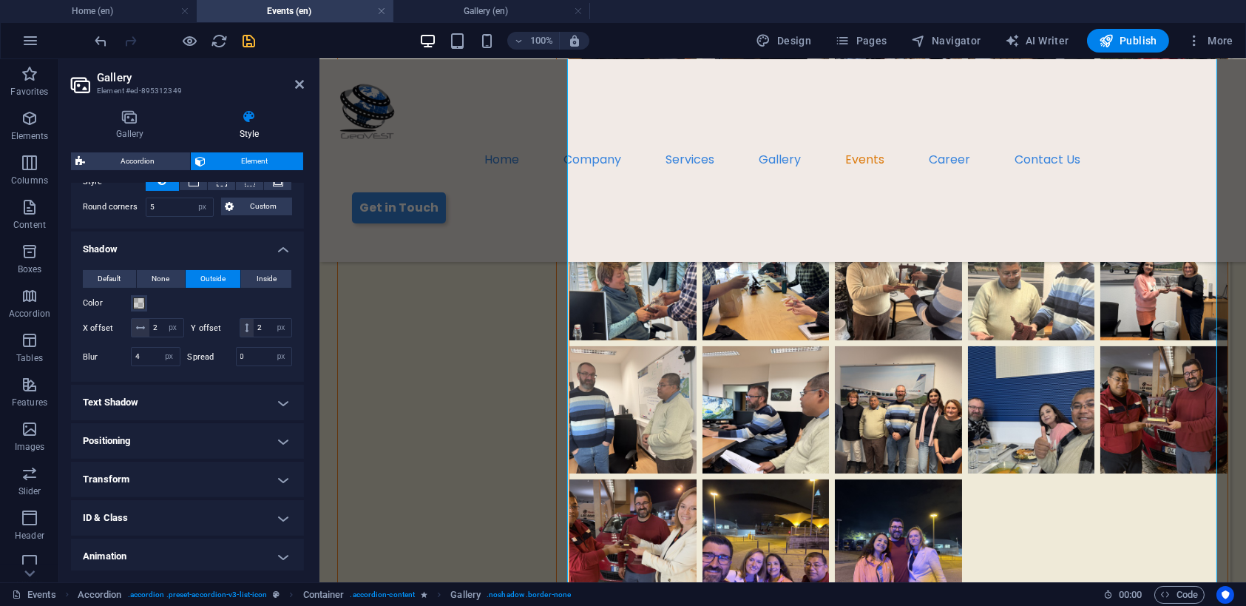
click at [116, 280] on span "Default" at bounding box center [109, 279] width 23 height 18
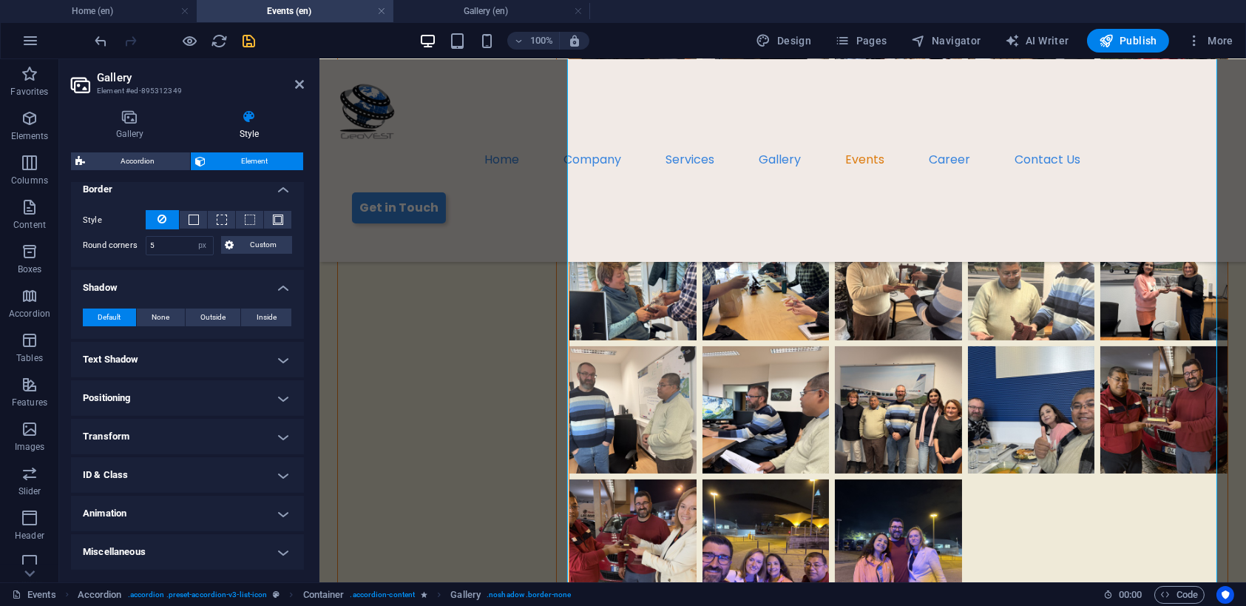
scroll to position [329, 0]
click at [145, 321] on button "None" at bounding box center [161, 320] width 48 height 18
click at [276, 397] on h4 "Positioning" at bounding box center [187, 400] width 233 height 36
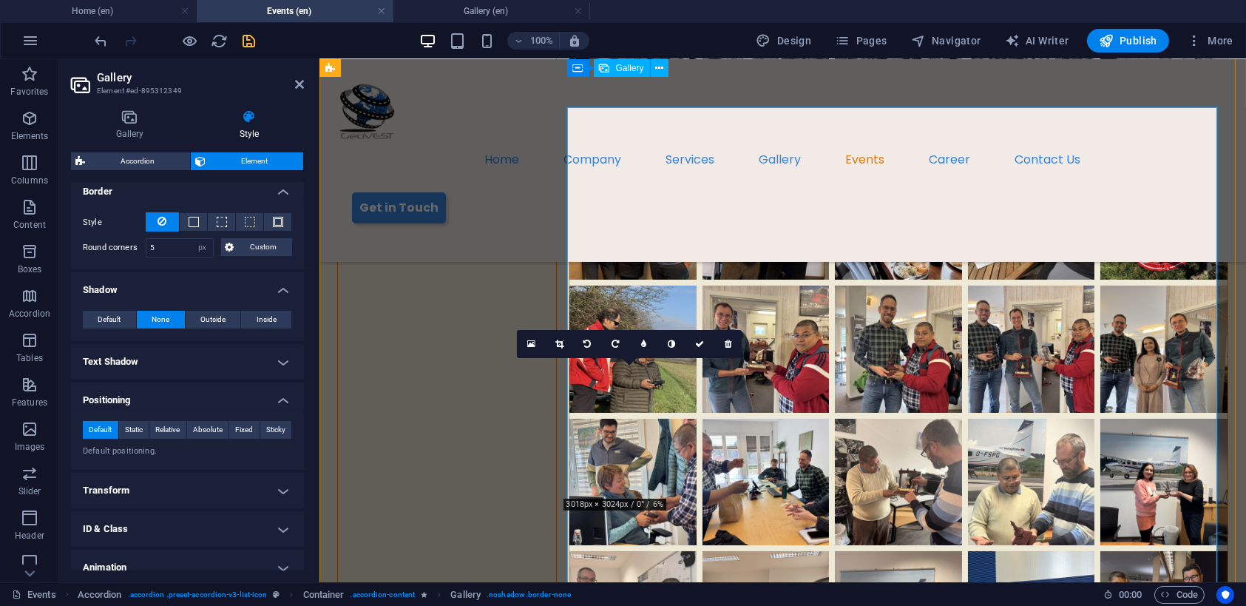
scroll to position [444, 0]
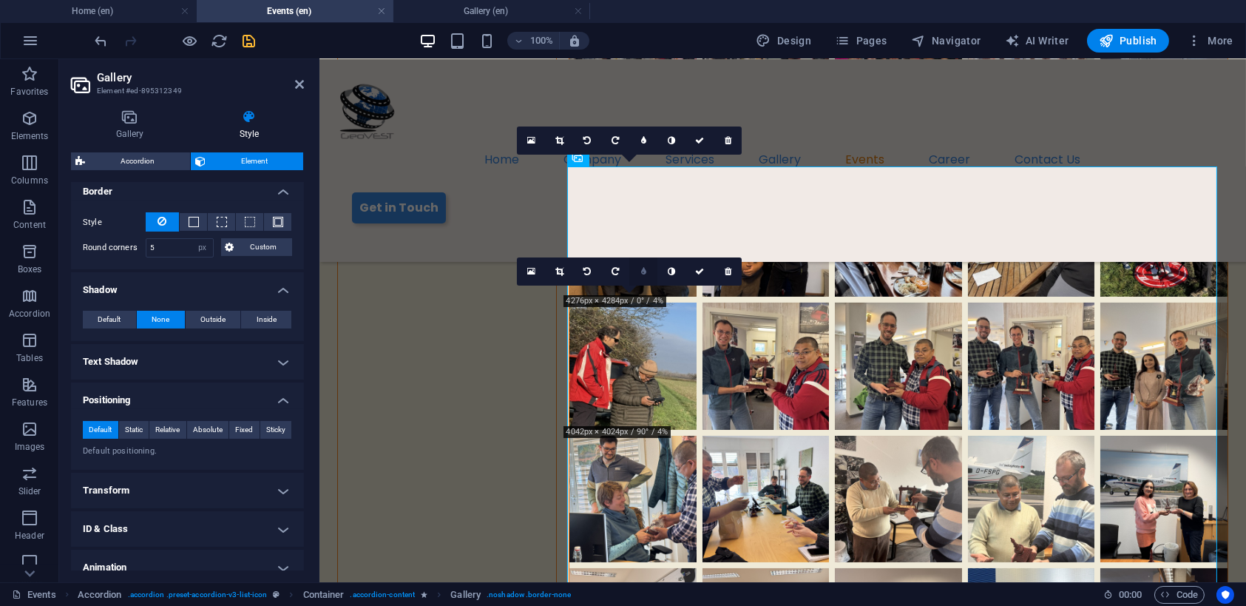
click at [644, 271] on icon at bounding box center [643, 271] width 5 height 9
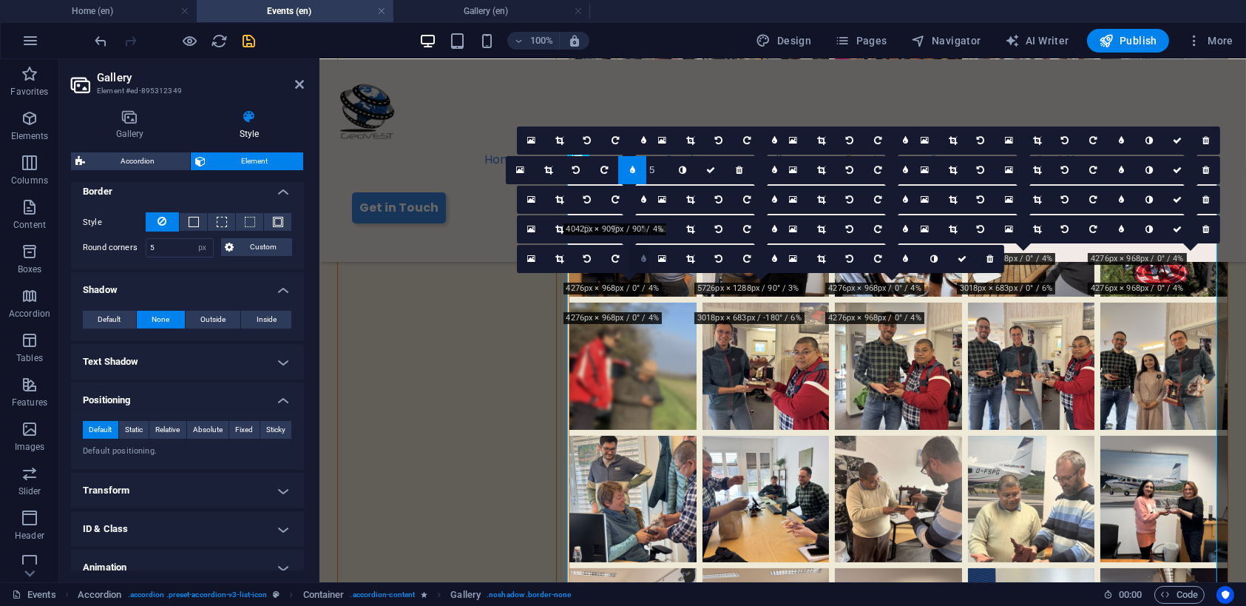
click at [642, 260] on icon at bounding box center [643, 258] width 5 height 9
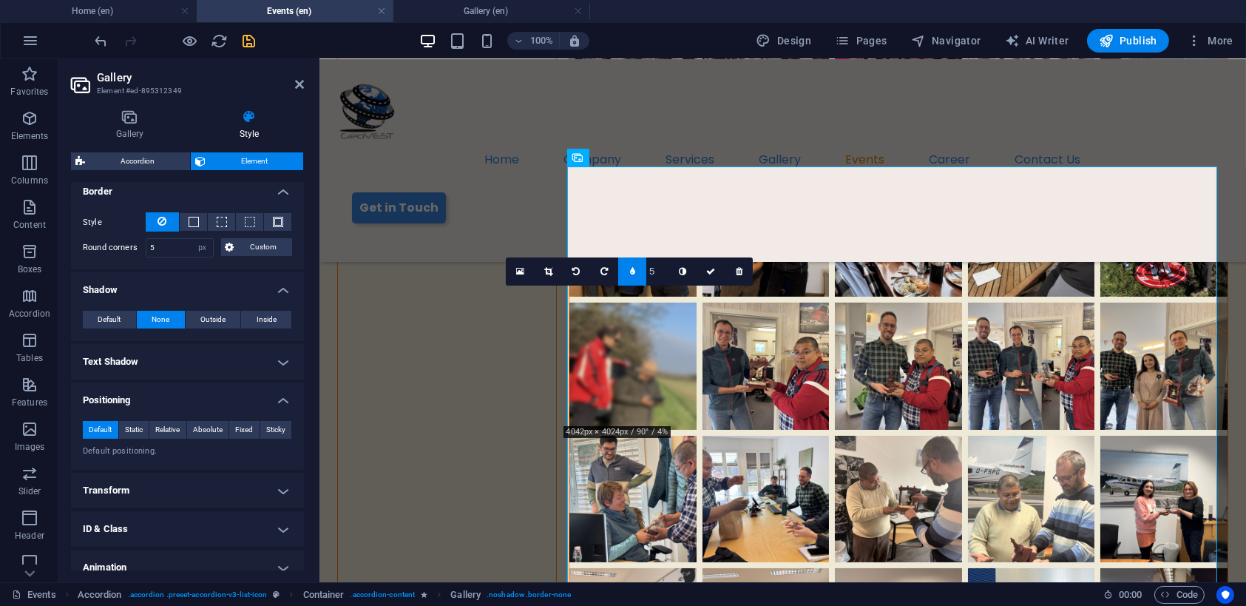
click at [630, 268] on icon at bounding box center [632, 271] width 5 height 9
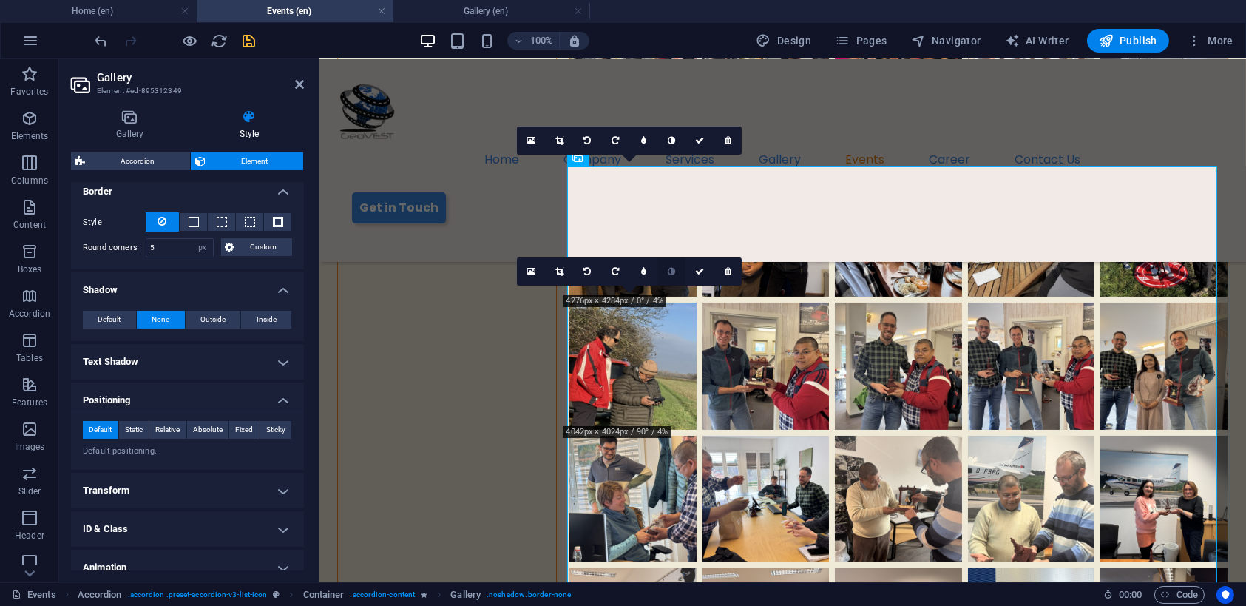
click at [672, 273] on icon at bounding box center [671, 271] width 7 height 9
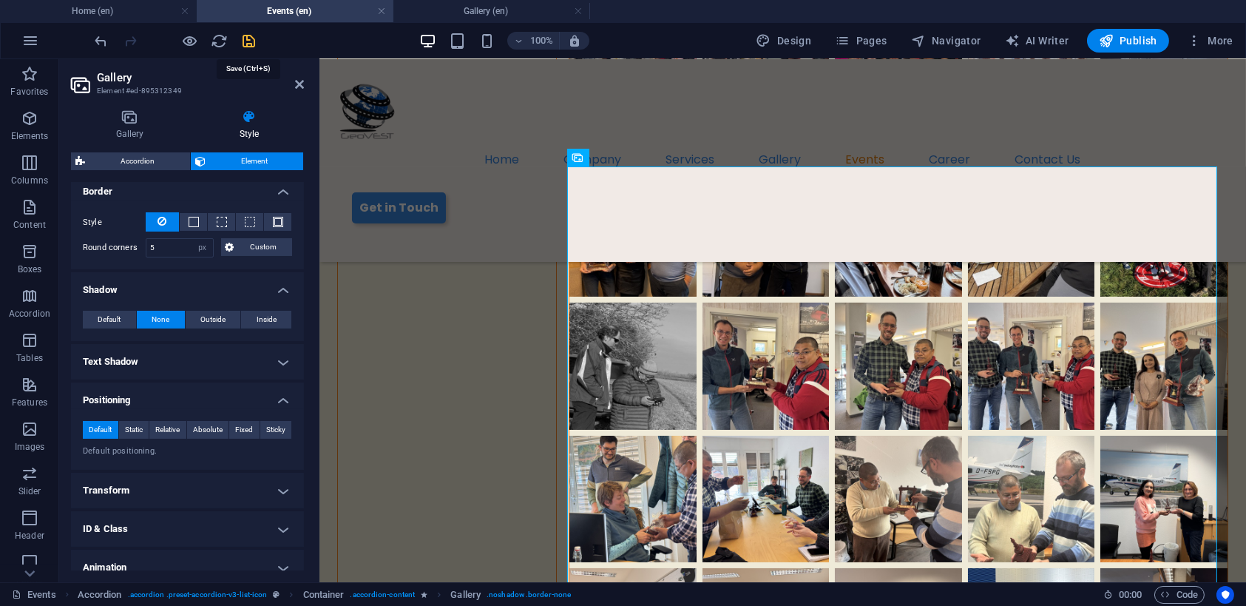
drag, startPoint x: 253, startPoint y: 41, endPoint x: 461, endPoint y: 53, distance: 208.3
click at [253, 41] on icon "save" at bounding box center [249, 41] width 17 height 17
select select "rem"
select select "px"
select select "rem"
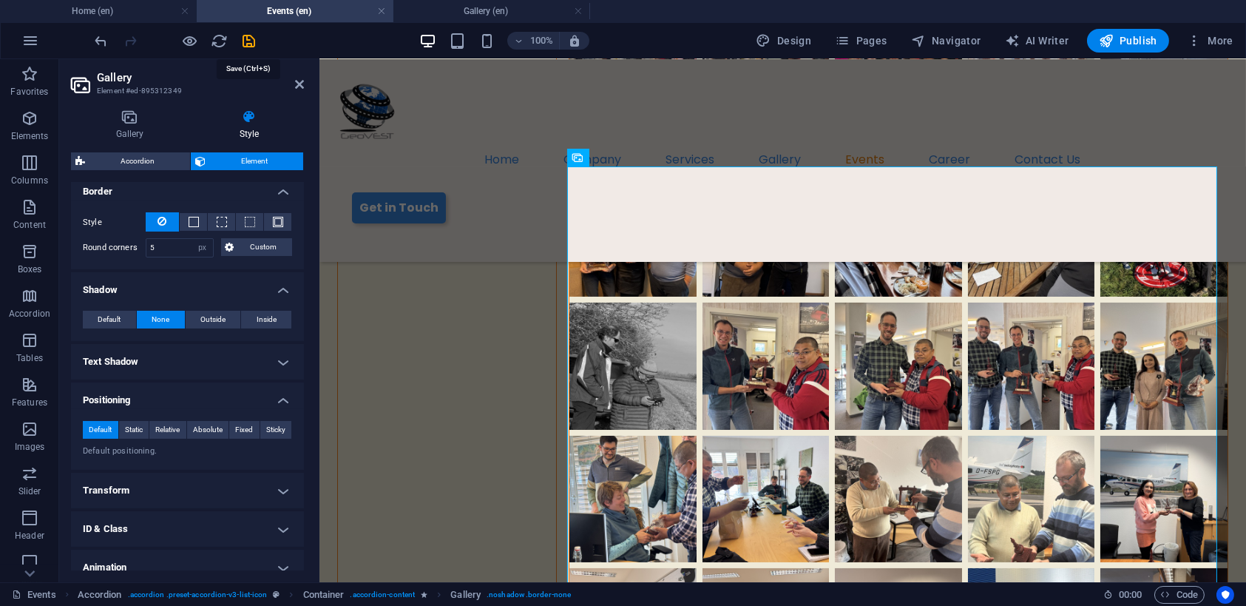
select select "rem"
select select "px"
select select "rem"
select select "px"
select select "preset-accordion-v3-list-icon"
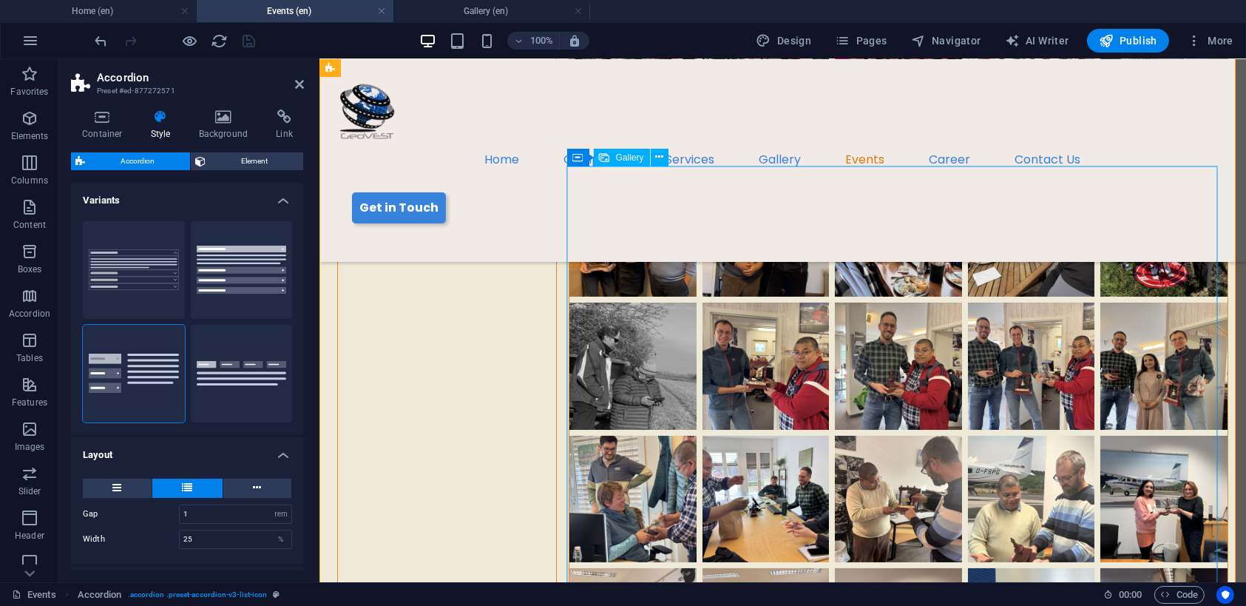
click at [633, 364] on li "Content 4" at bounding box center [632, 366] width 133 height 133
click at [623, 337] on li "Content 4" at bounding box center [632, 366] width 133 height 133
click at [611, 329] on li "Content 4" at bounding box center [632, 366] width 133 height 133
select select "px"
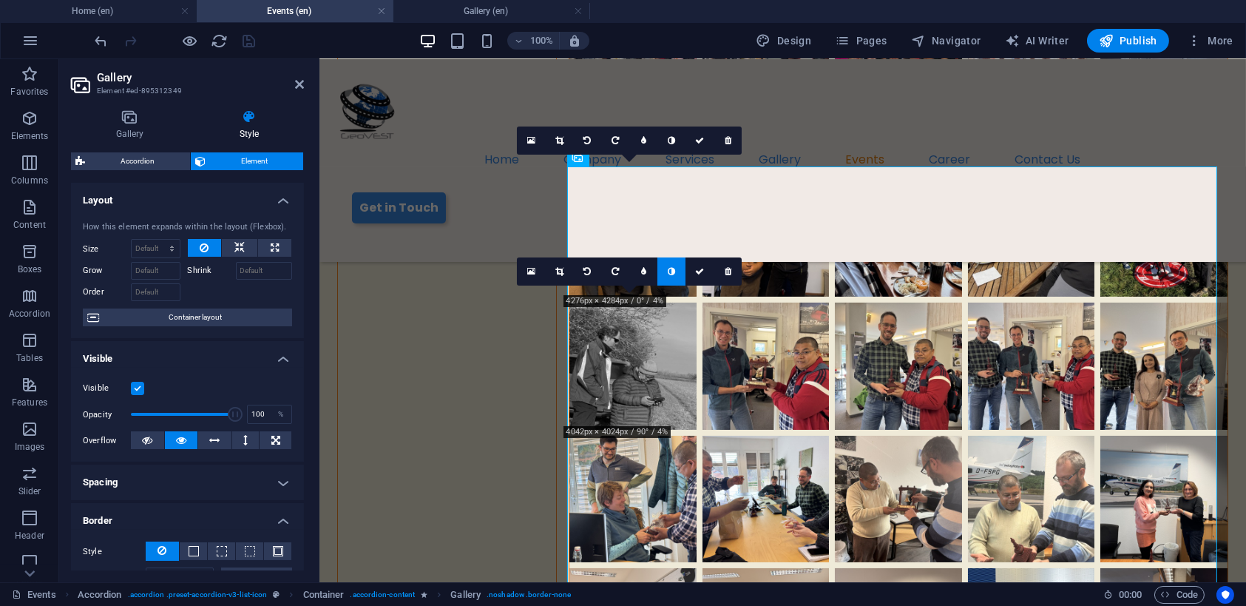
click at [671, 269] on icon at bounding box center [671, 271] width 7 height 9
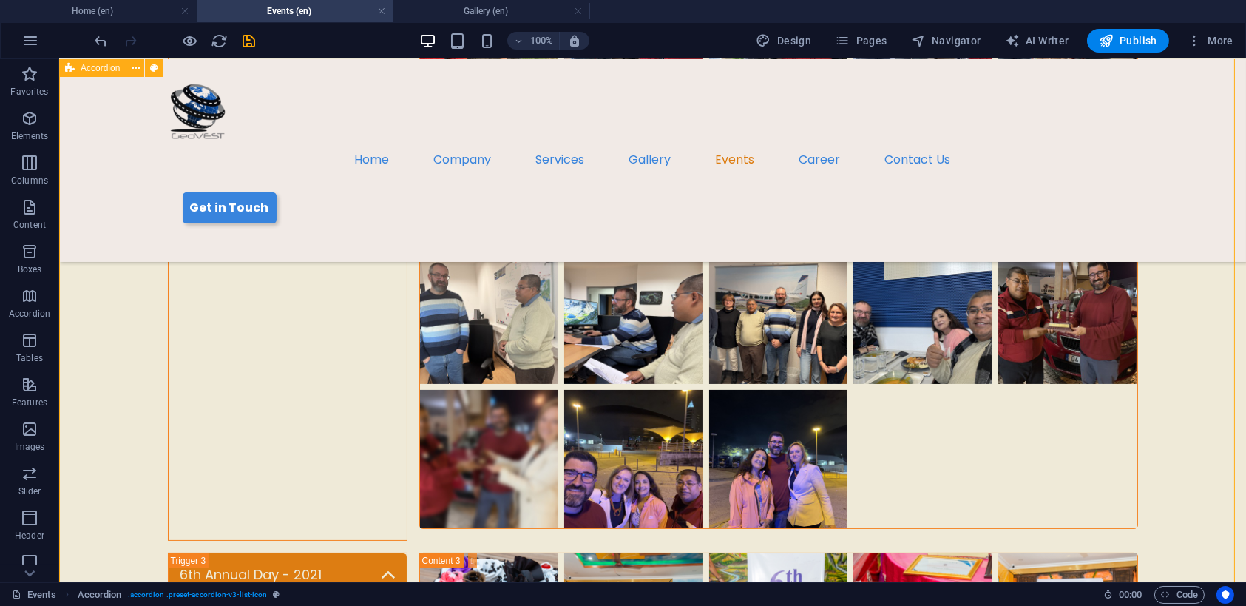
scroll to position [827, 0]
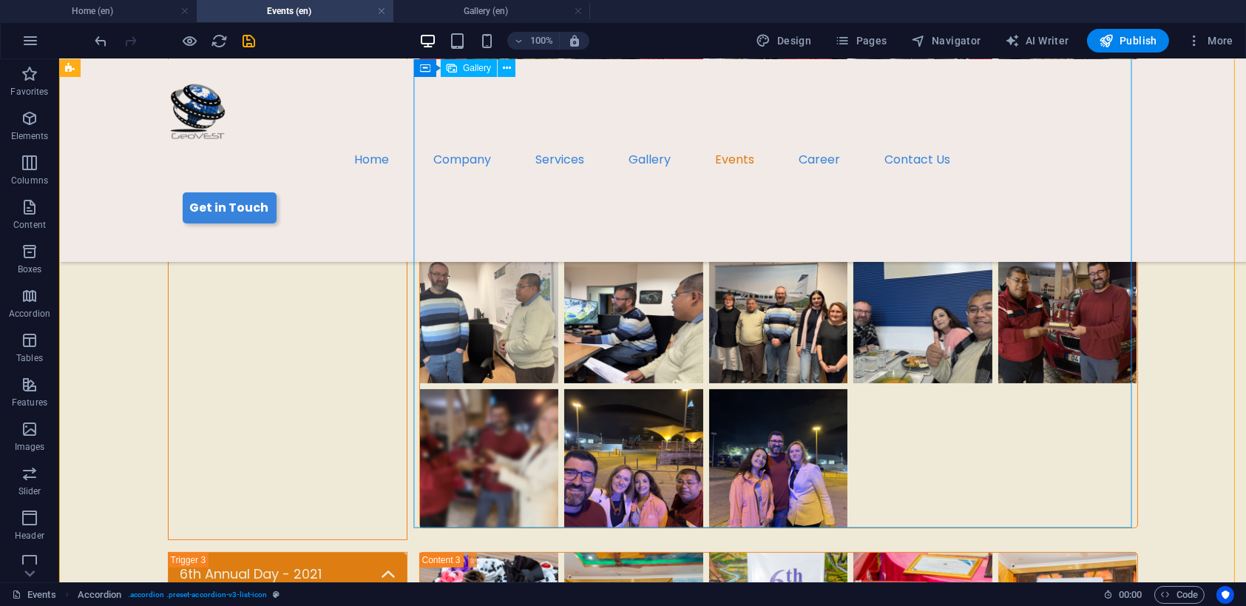
click at [503, 453] on li "Content 4" at bounding box center [489, 458] width 145 height 145
click at [477, 437] on li "Content 4" at bounding box center [489, 458] width 145 height 145
click at [479, 439] on li "Content 4" at bounding box center [489, 458] width 145 height 145
click at [502, 448] on li "Content 4" at bounding box center [489, 458] width 145 height 145
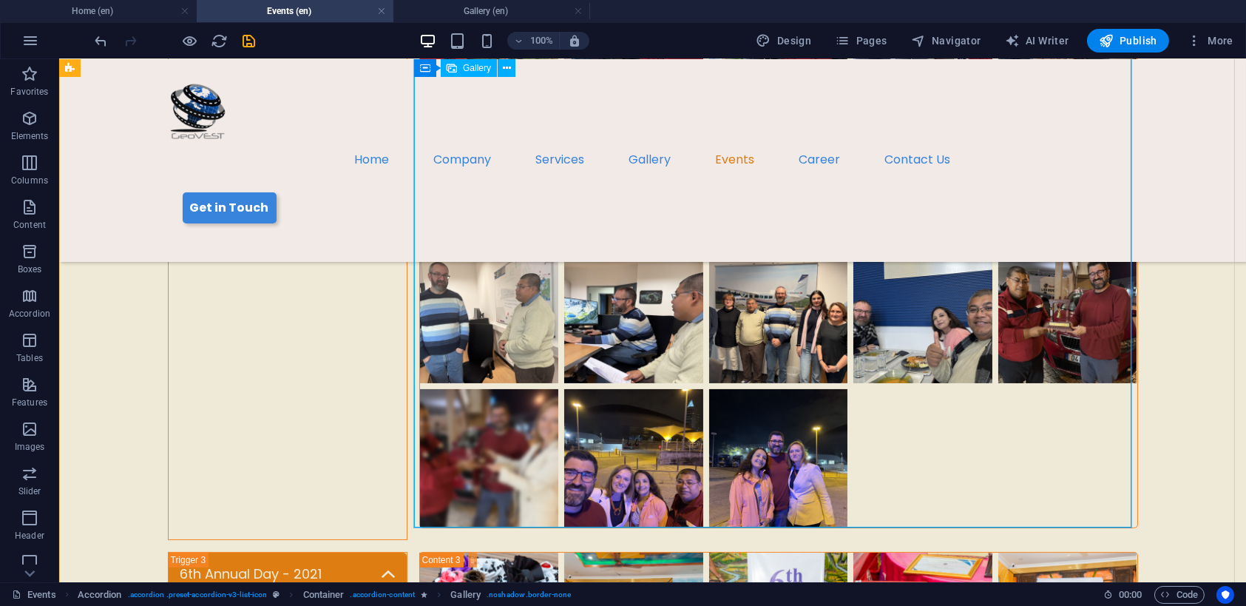
select select "px"
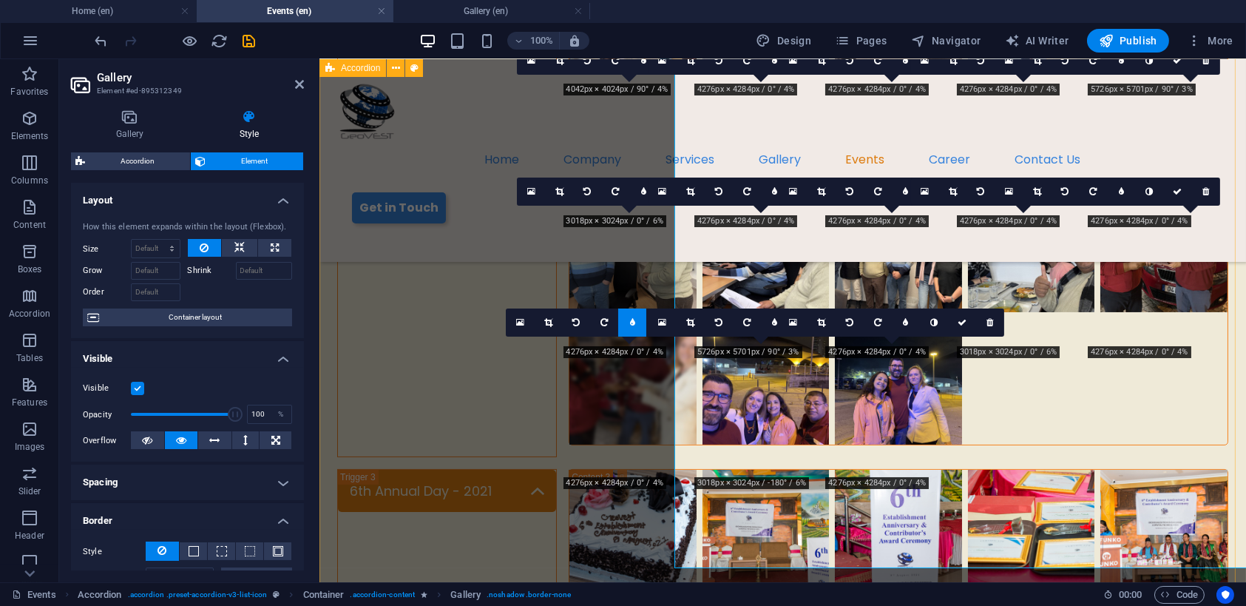
scroll to position [786, 0]
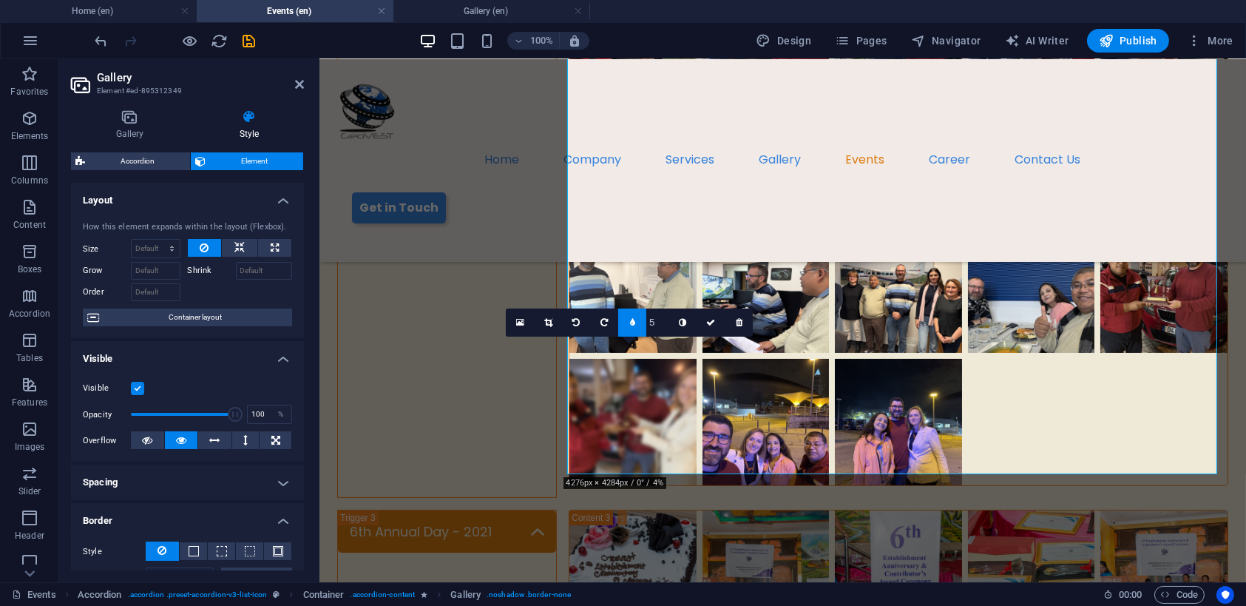
click at [637, 327] on link at bounding box center [632, 322] width 28 height 28
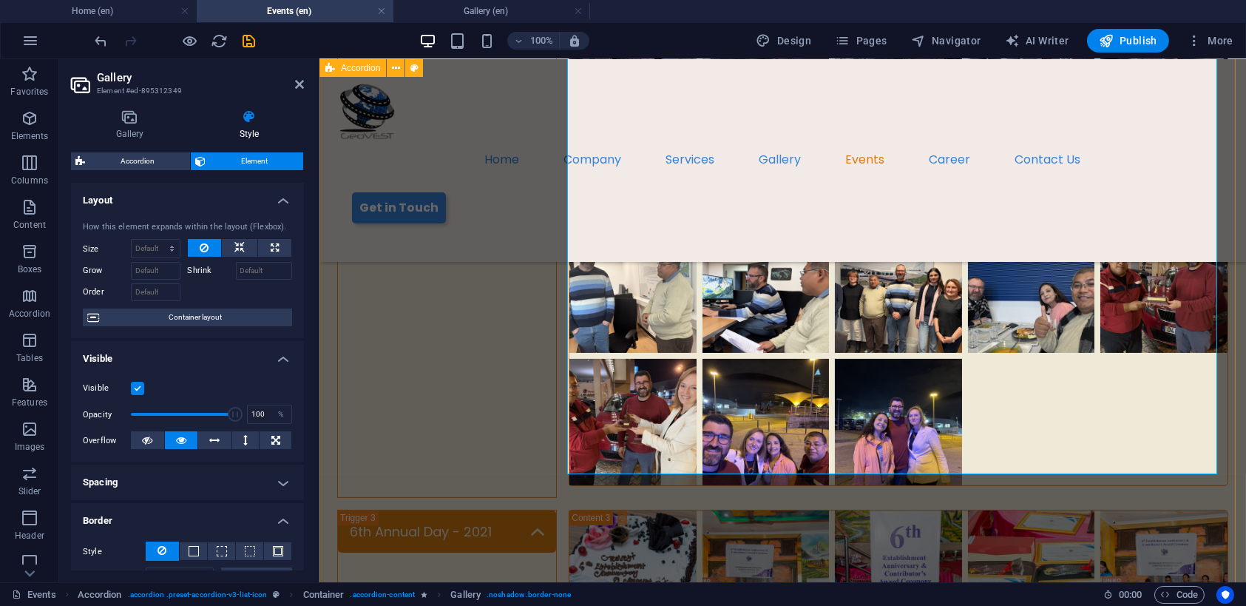
click at [500, 418] on div "Teej Celebration - 2025 [GEOGRAPHIC_DATA] Tour - 2024 6th Annual Day - 2021 Ann…" at bounding box center [782, 371] width 927 height 1707
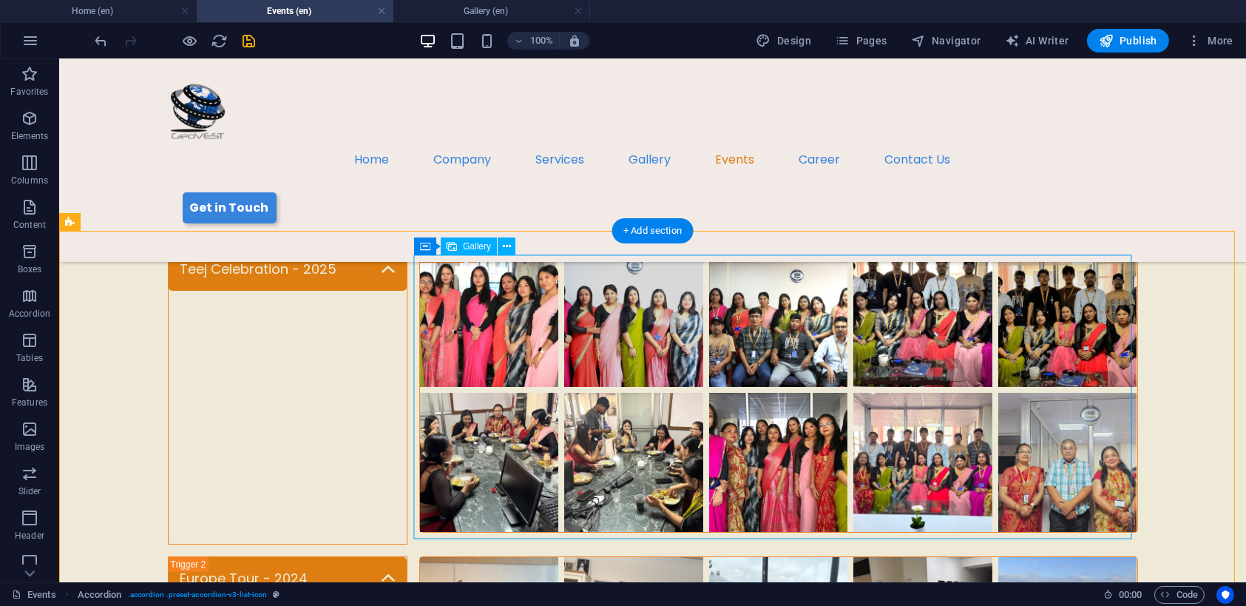
scroll to position [73, 0]
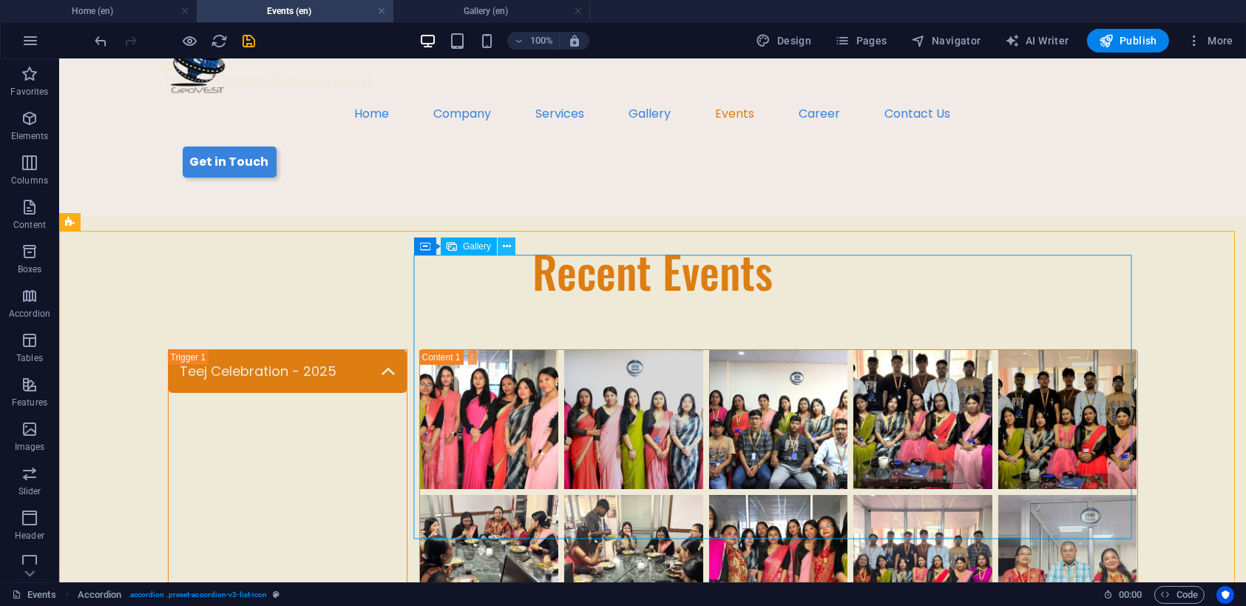
click at [503, 247] on icon at bounding box center [507, 247] width 8 height 16
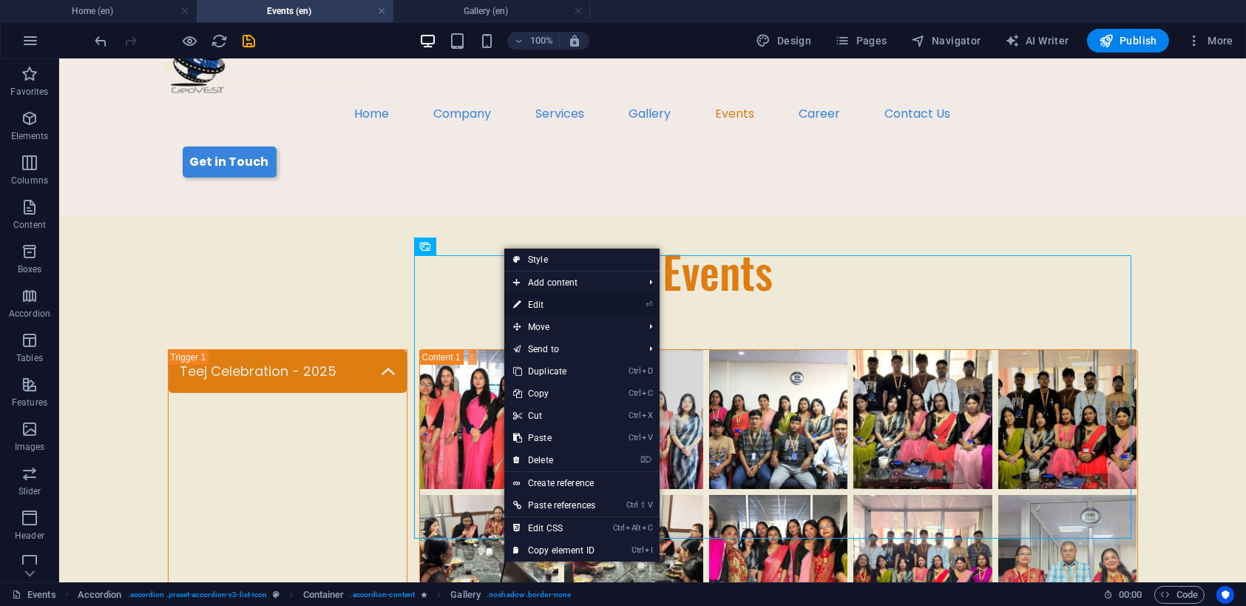
click at [547, 303] on link "⏎ Edit" at bounding box center [555, 305] width 100 height 22
select select "4"
select select "%"
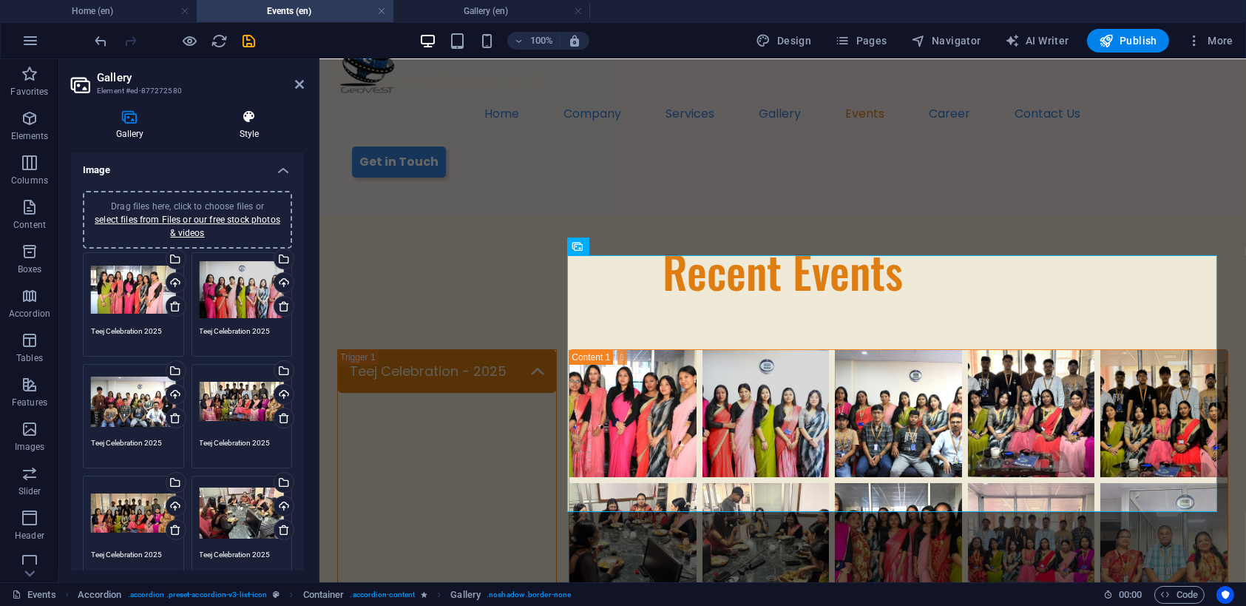
click at [253, 126] on h4 "Style" at bounding box center [249, 124] width 109 height 31
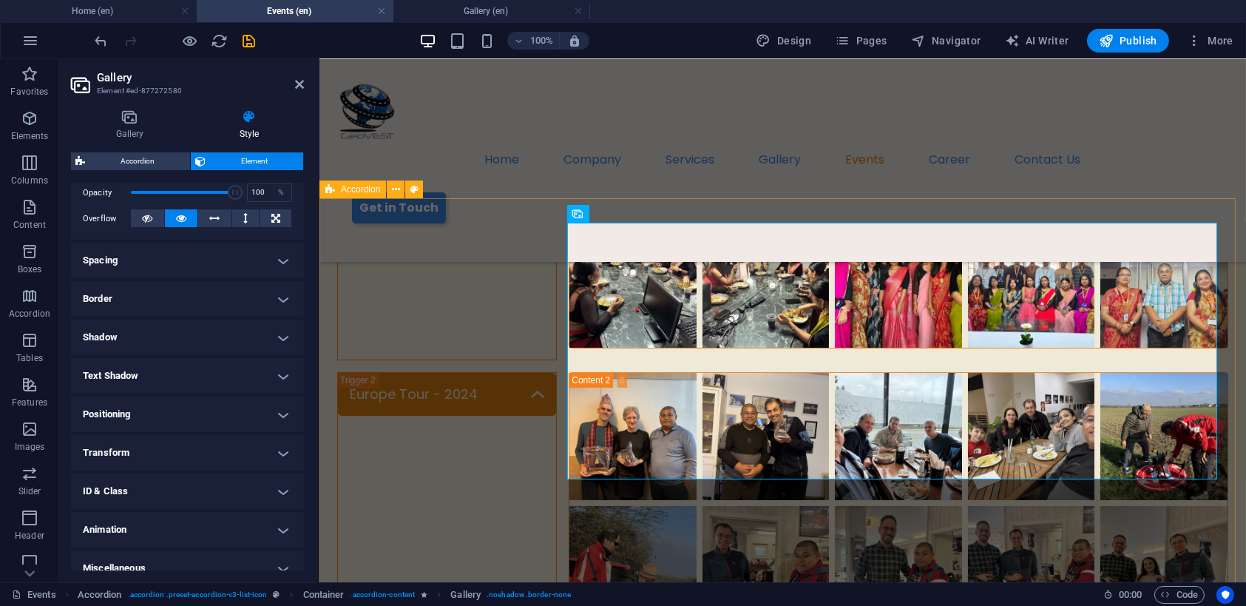
scroll to position [295, 0]
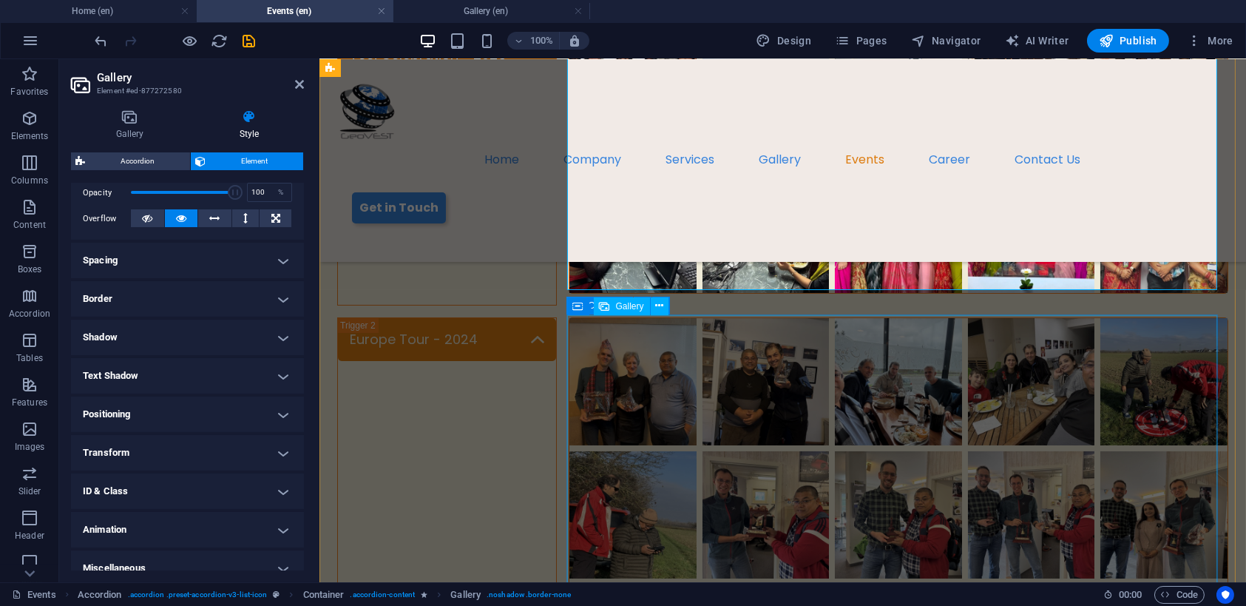
click at [618, 363] on li "Content 4" at bounding box center [632, 381] width 133 height 133
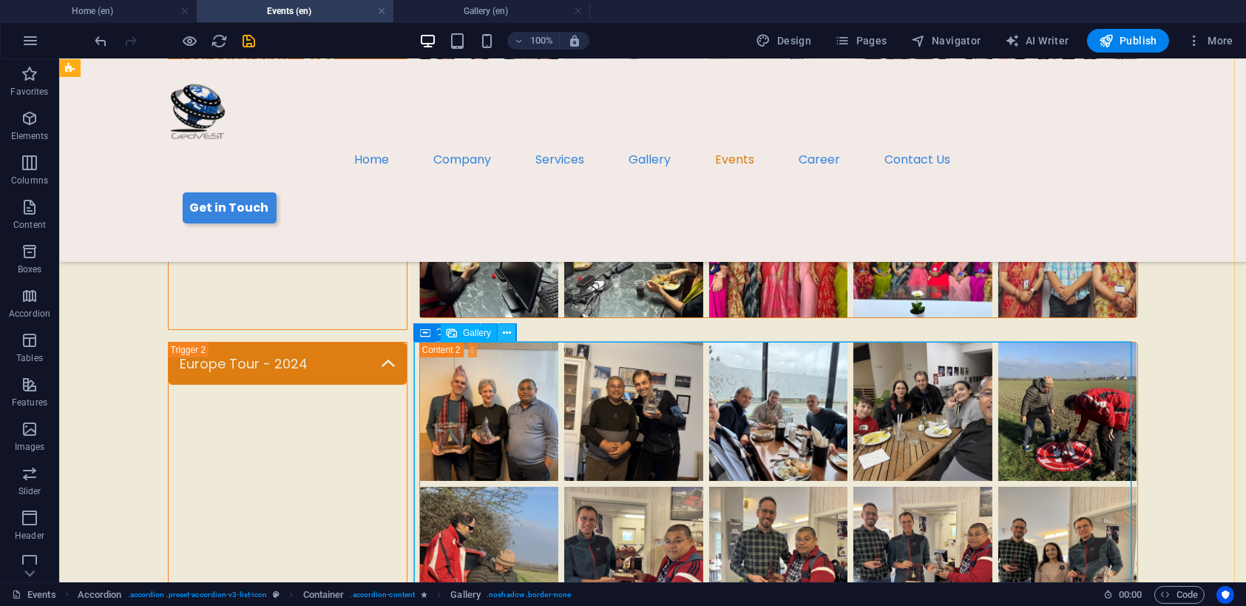
click at [507, 333] on icon at bounding box center [507, 333] width 8 height 16
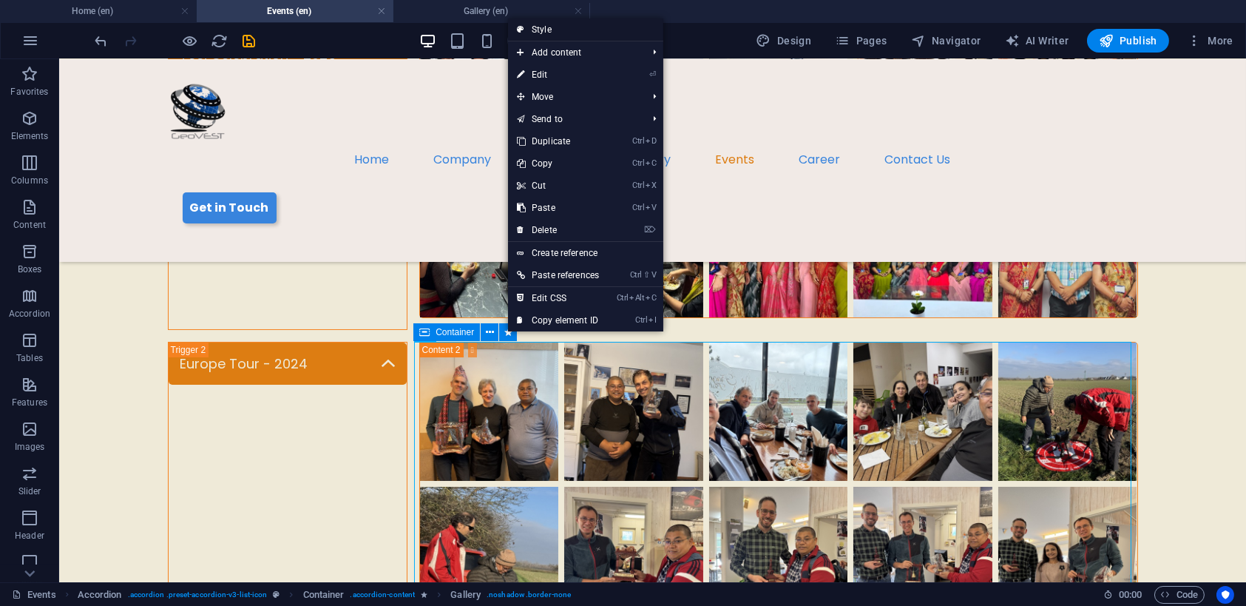
click at [538, 32] on link "Style" at bounding box center [585, 29] width 155 height 22
select select "rem"
select select "px"
select select "rem"
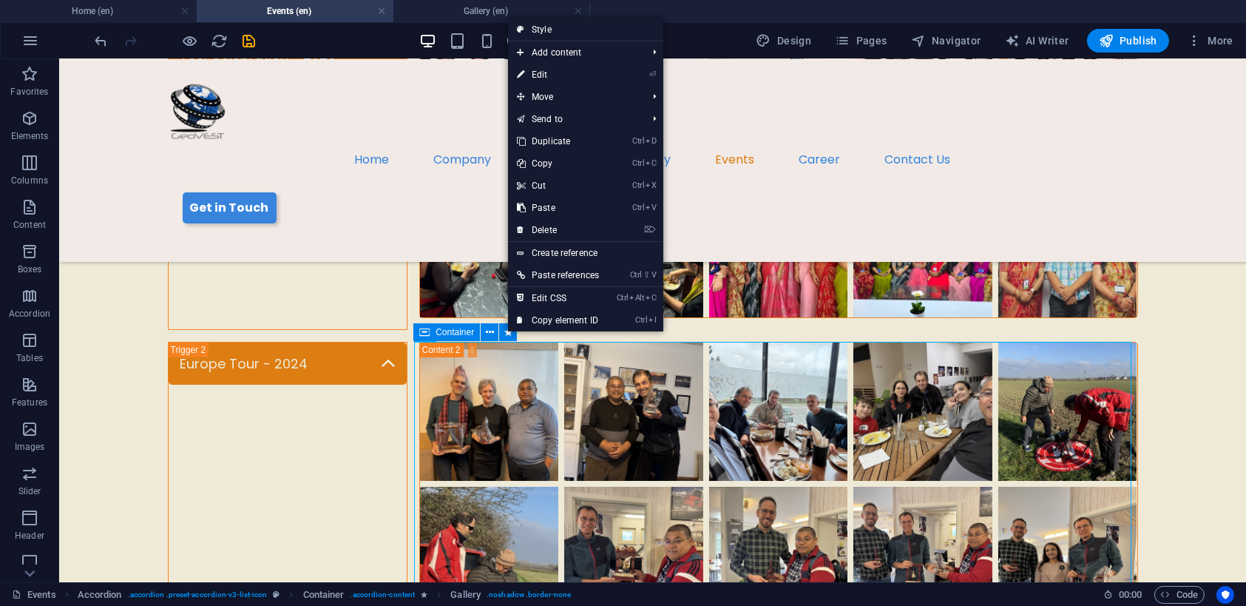
select select "px"
select select "rem"
select select "px"
select select "preset-accordion-v3-list-icon"
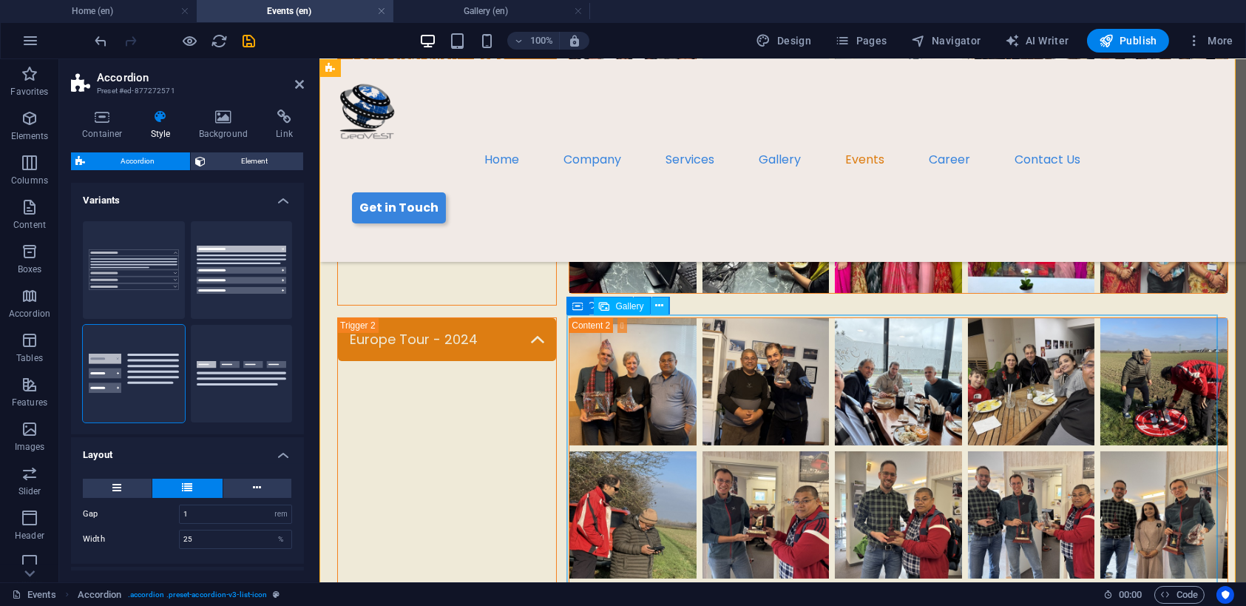
click at [660, 306] on icon at bounding box center [659, 306] width 8 height 16
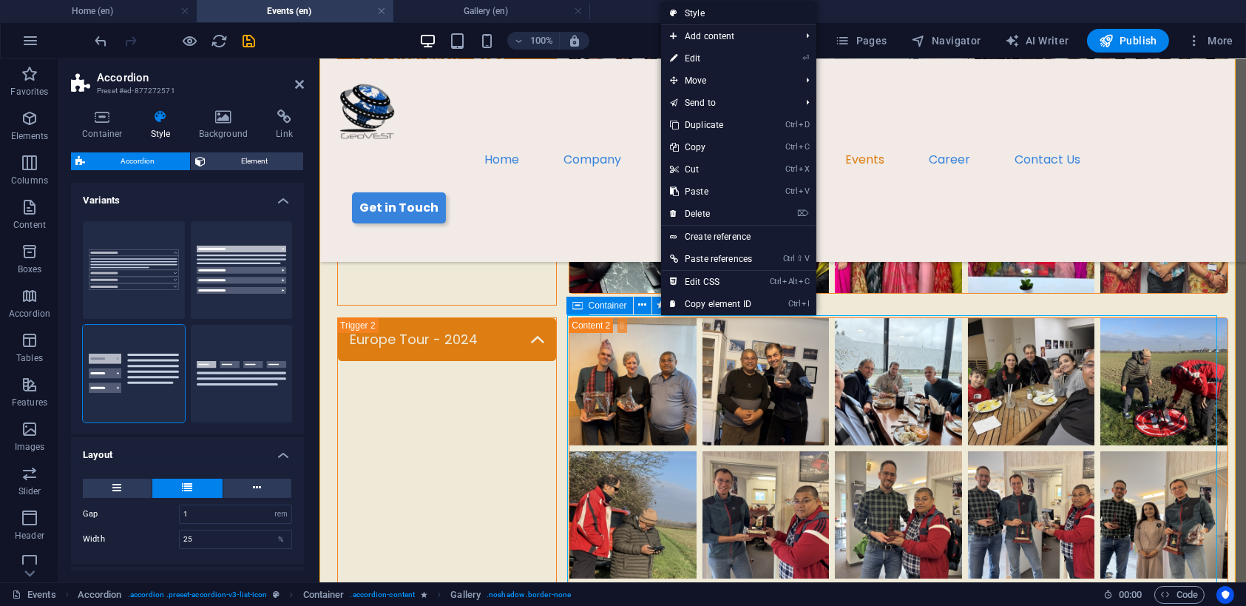
click at [706, 15] on link "Style" at bounding box center [738, 13] width 155 height 22
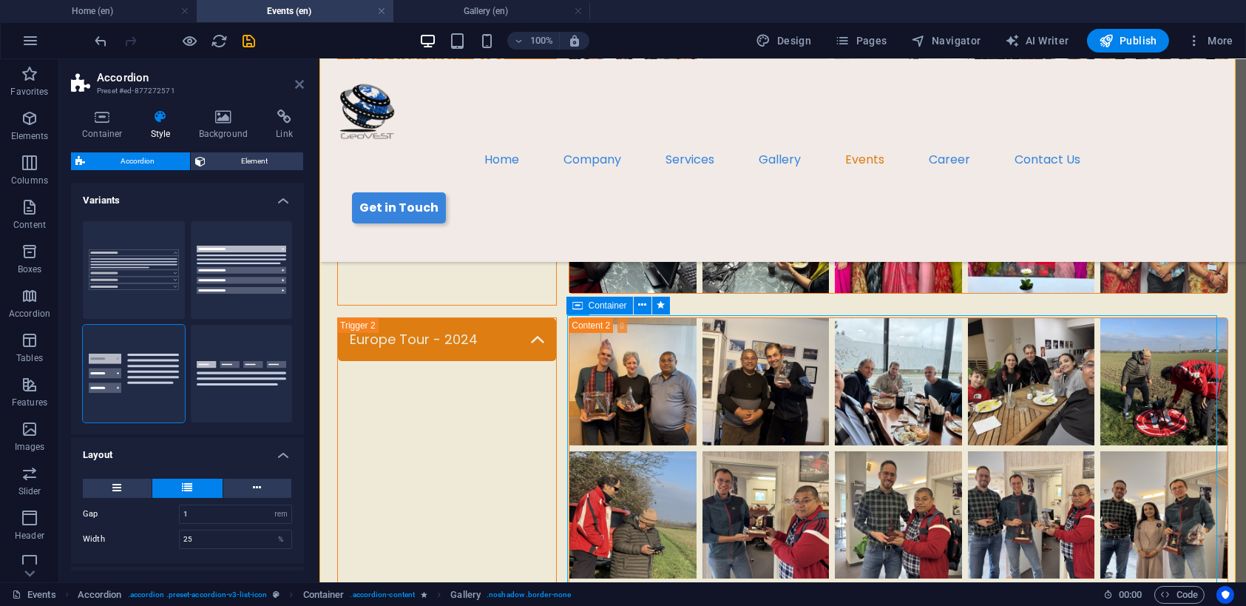
click at [297, 85] on icon at bounding box center [299, 84] width 9 height 12
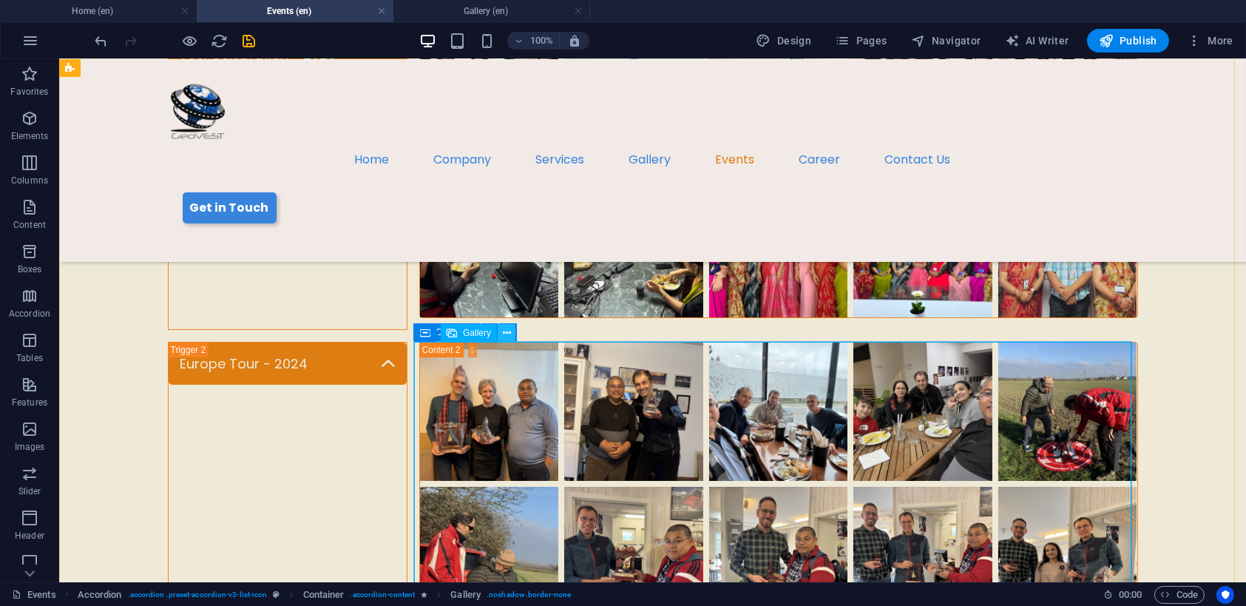
click at [507, 330] on icon at bounding box center [507, 333] width 8 height 16
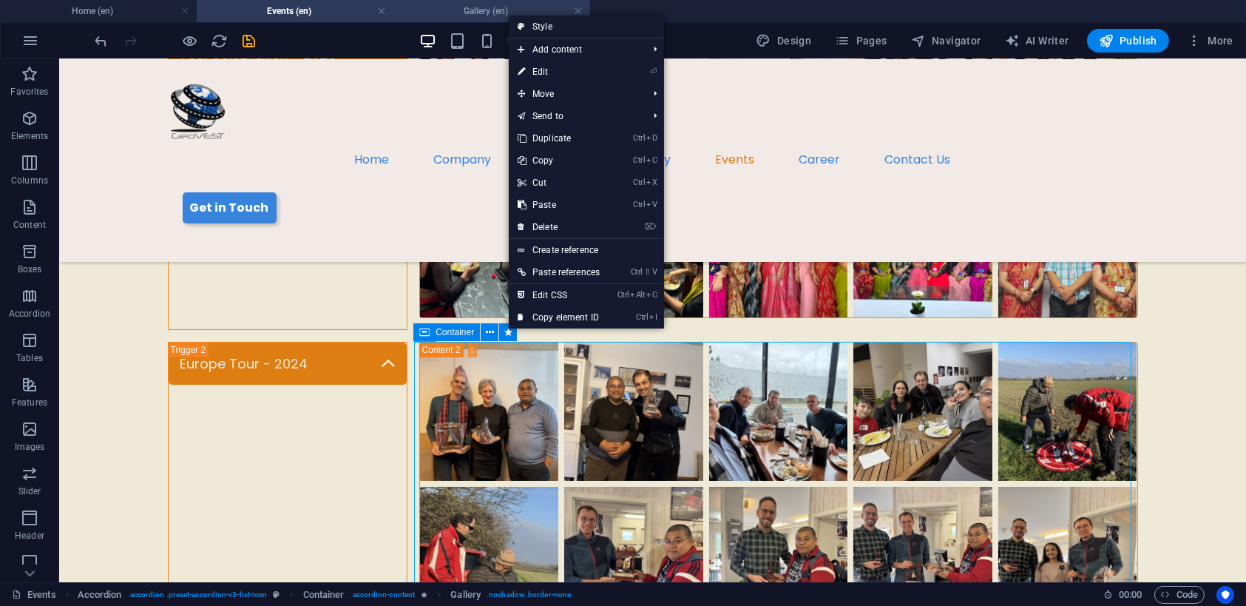
click at [555, 21] on link "Style" at bounding box center [586, 27] width 155 height 22
select select "rem"
select select "px"
select select "rem"
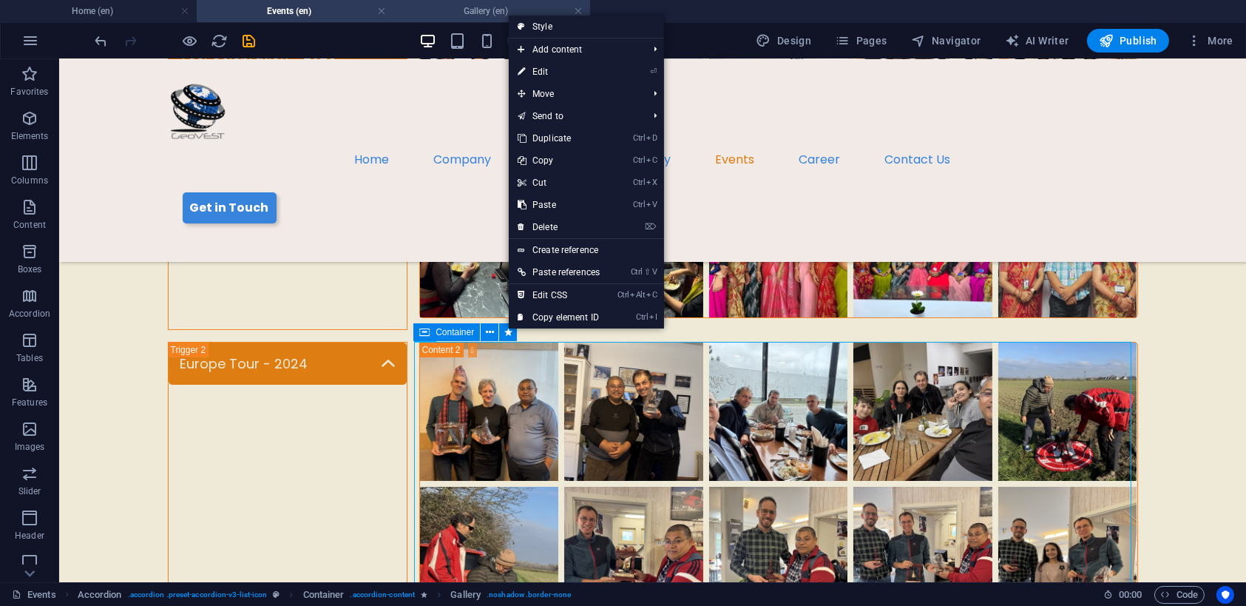
select select "px"
select select "rem"
select select "px"
select select "preset-accordion-v3-list-icon"
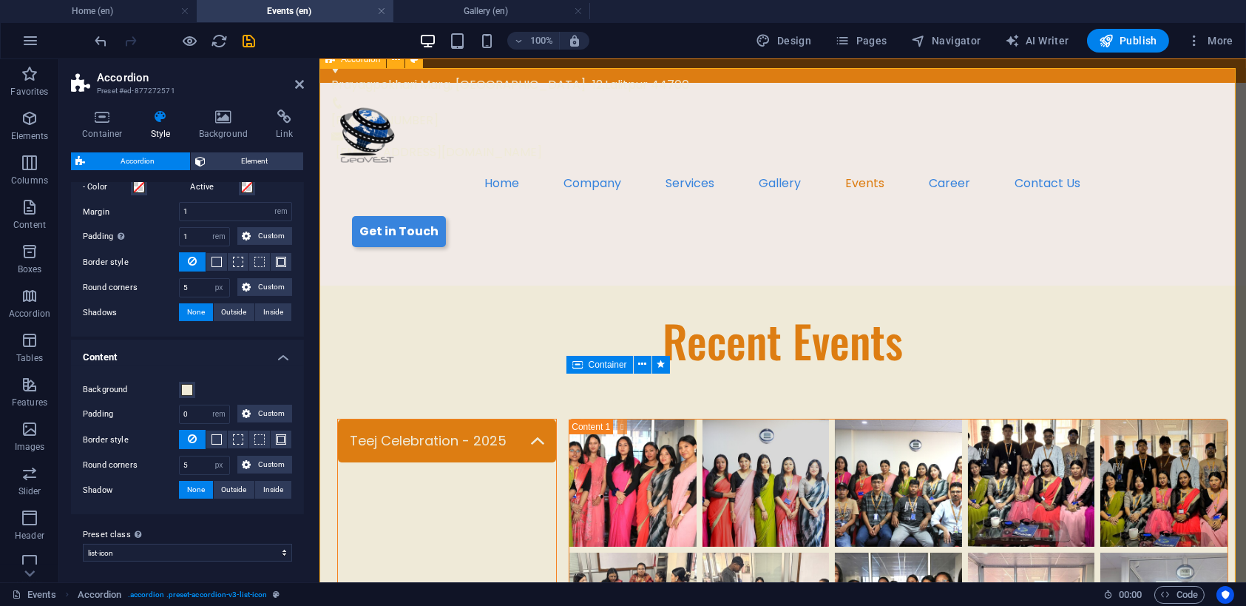
scroll to position [0, 0]
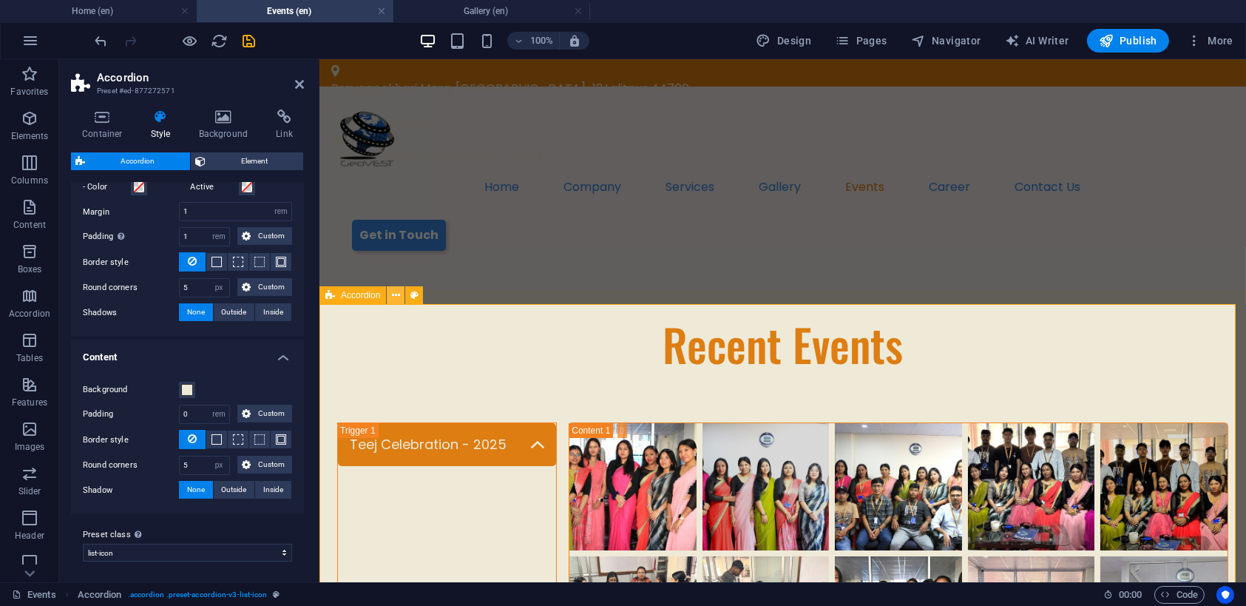
click at [392, 298] on icon at bounding box center [396, 296] width 8 height 16
click at [392, 296] on icon at bounding box center [396, 296] width 8 height 16
click at [396, 297] on icon at bounding box center [396, 296] width 8 height 16
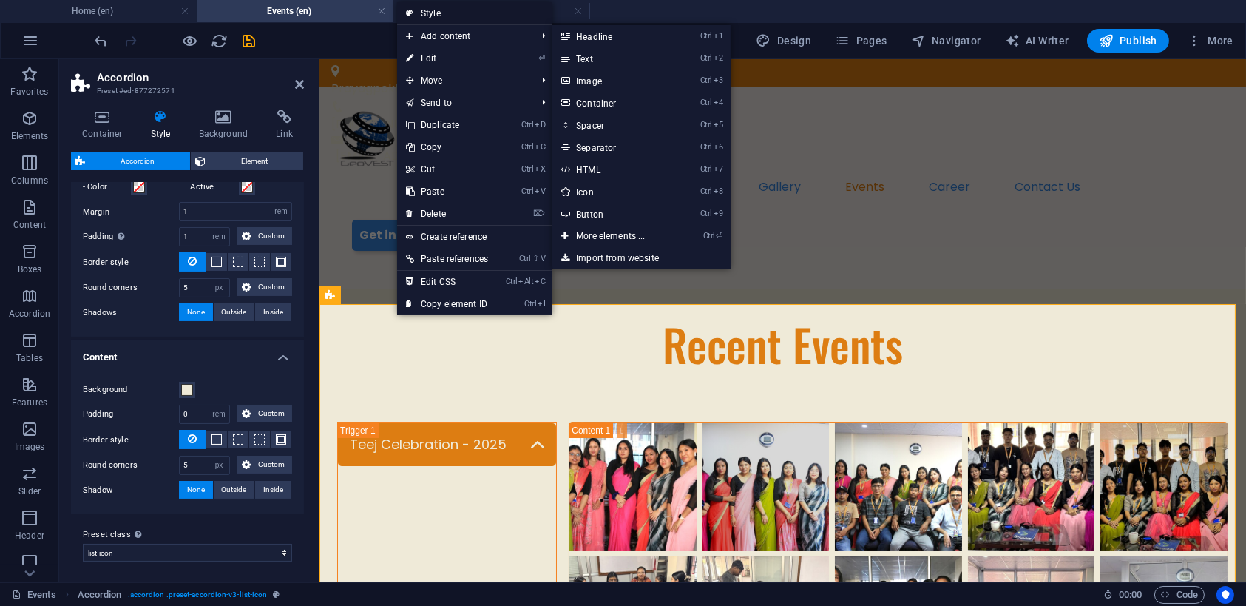
click at [433, 11] on link "Style" at bounding box center [474, 13] width 155 height 22
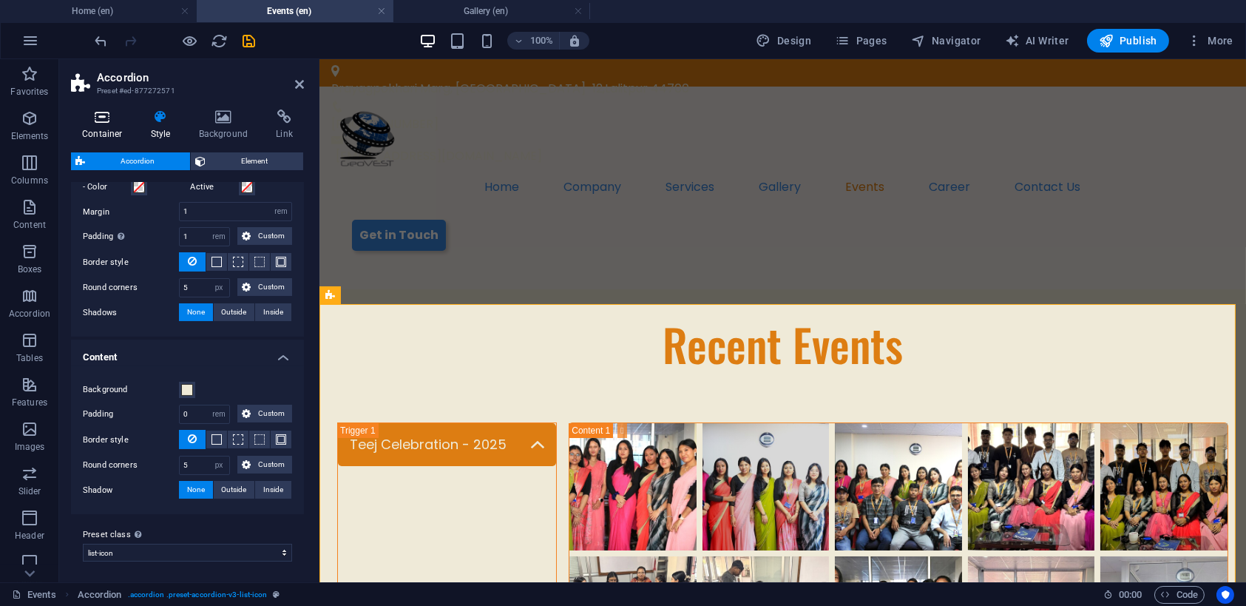
click at [95, 126] on h4 "Container" at bounding box center [105, 124] width 69 height 31
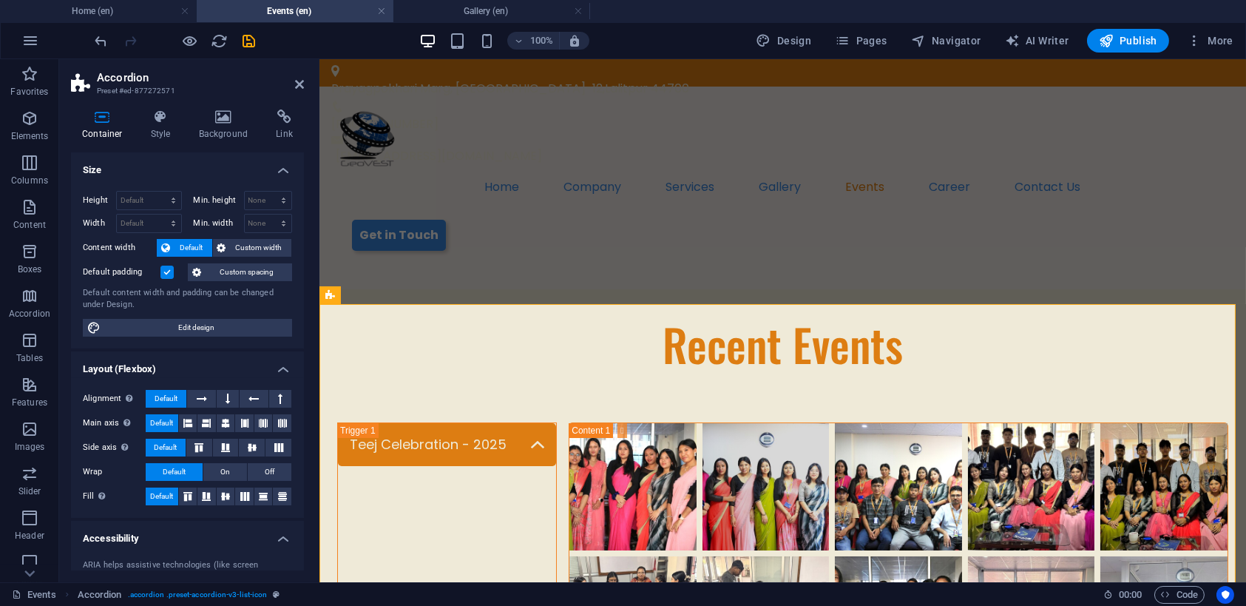
scroll to position [154, 0]
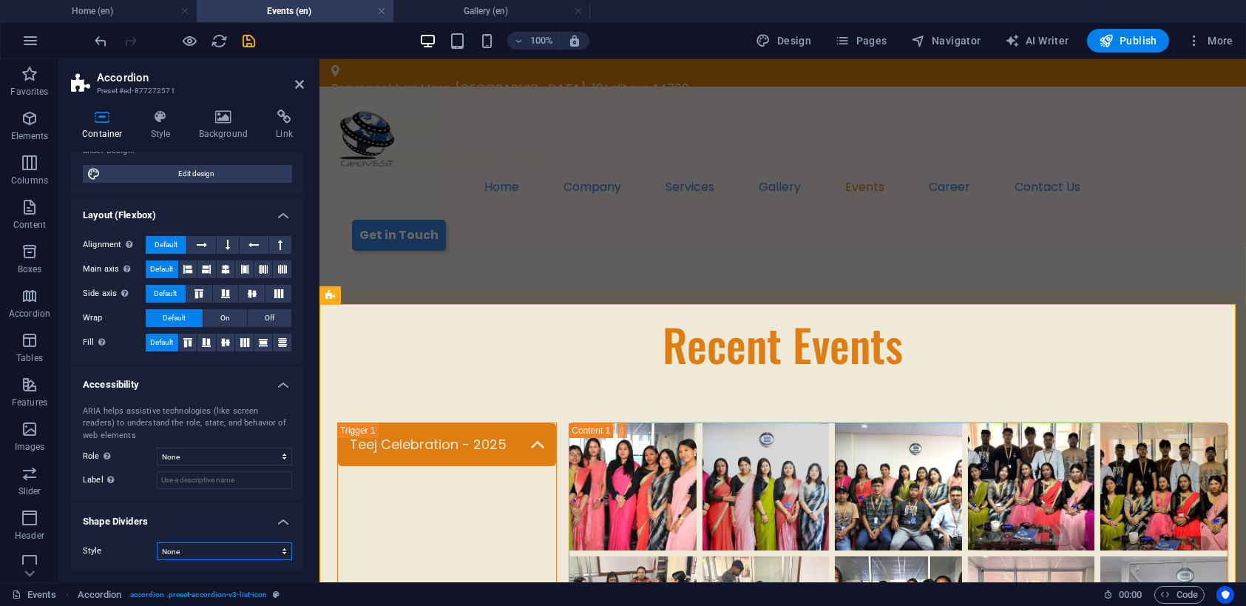
click at [237, 550] on select "None Triangle Square Diagonal Polygon 1 Polygon 2 Zigzag Multiple Zigzags Waves…" at bounding box center [224, 551] width 135 height 18
click at [157, 542] on select "None Triangle Square Diagonal Polygon 1 Polygon 2 Zigzag Multiple Zigzags Waves…" at bounding box center [224, 551] width 135 height 18
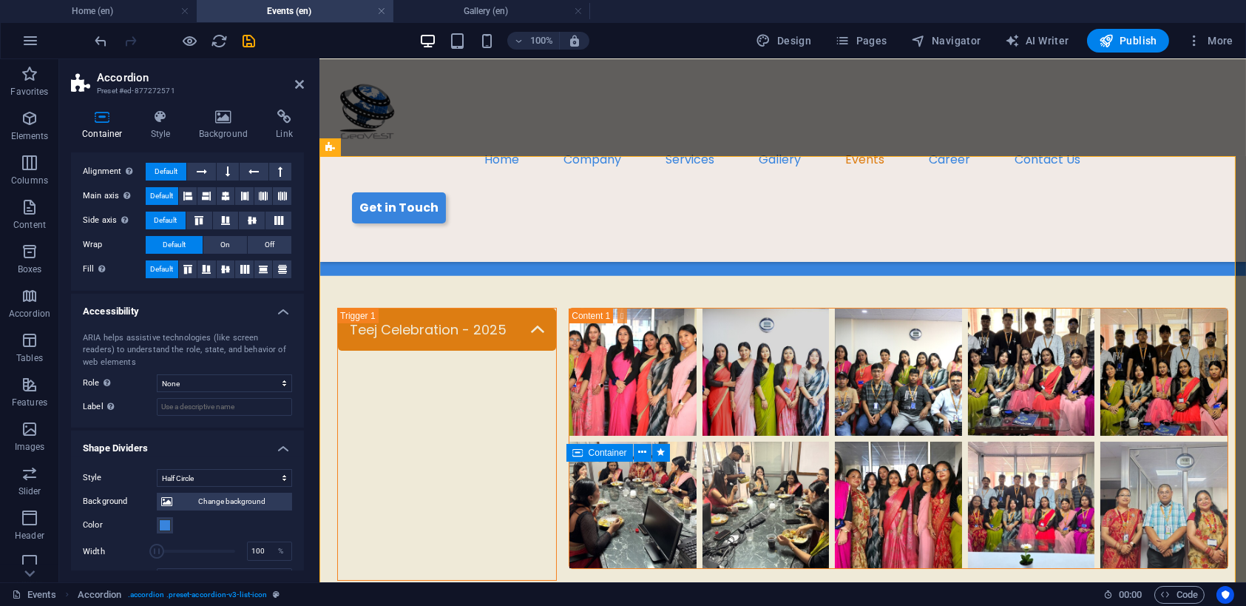
scroll to position [228, 0]
click at [259, 474] on select "None Triangle Square Diagonal Polygon 1 Polygon 2 Zigzag Multiple Zigzags Waves…" at bounding box center [224, 477] width 135 height 18
select select "clouds"
click at [157, 468] on select "None Triangle Square Diagonal Polygon 1 Polygon 2 Zigzag Multiple Zigzags Waves…" at bounding box center [224, 477] width 135 height 18
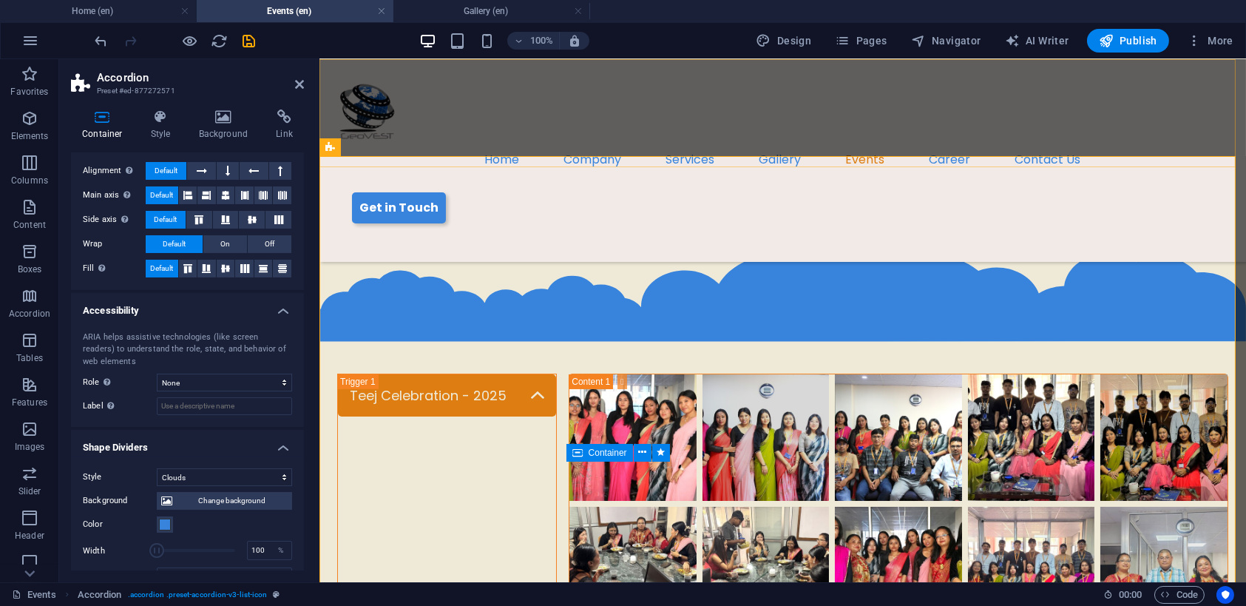
click at [713, 140] on div "Home Company Services Gallery Events Career Contact Us Get in Touch" at bounding box center [782, 160] width 927 height 203
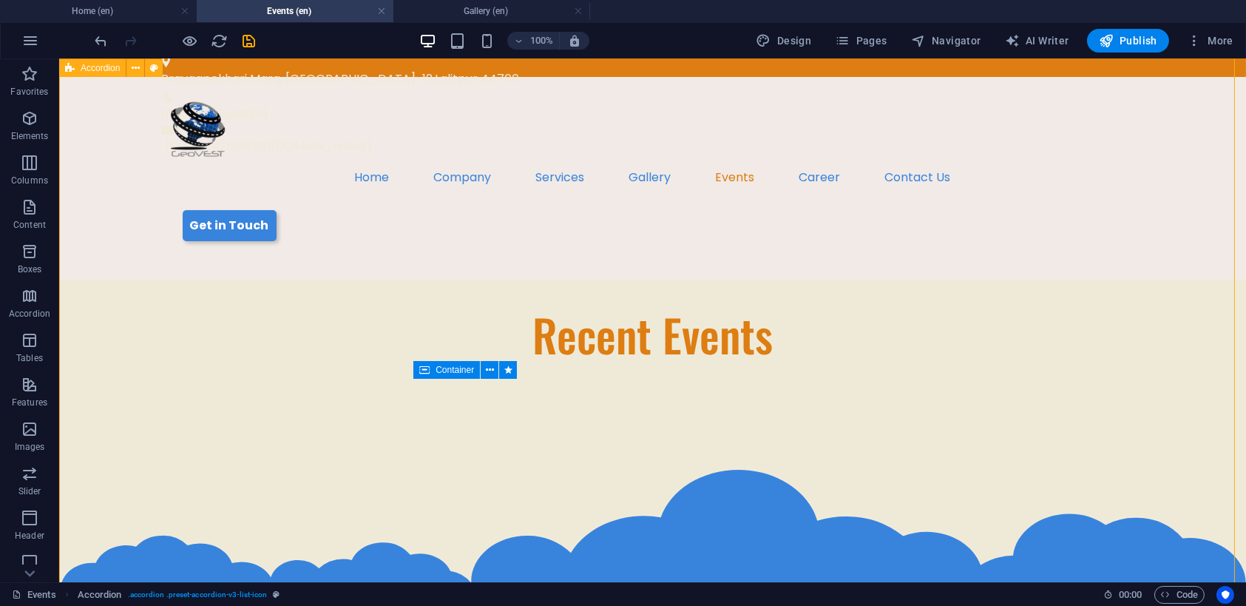
scroll to position [0, 0]
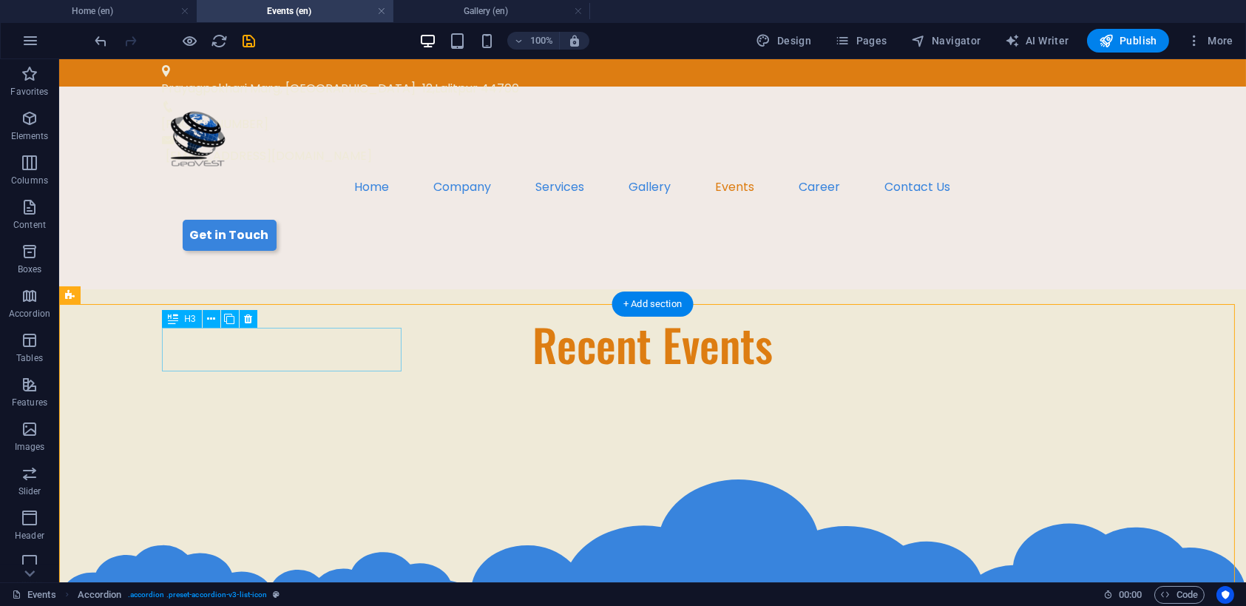
click at [209, 320] on icon at bounding box center [211, 319] width 8 height 16
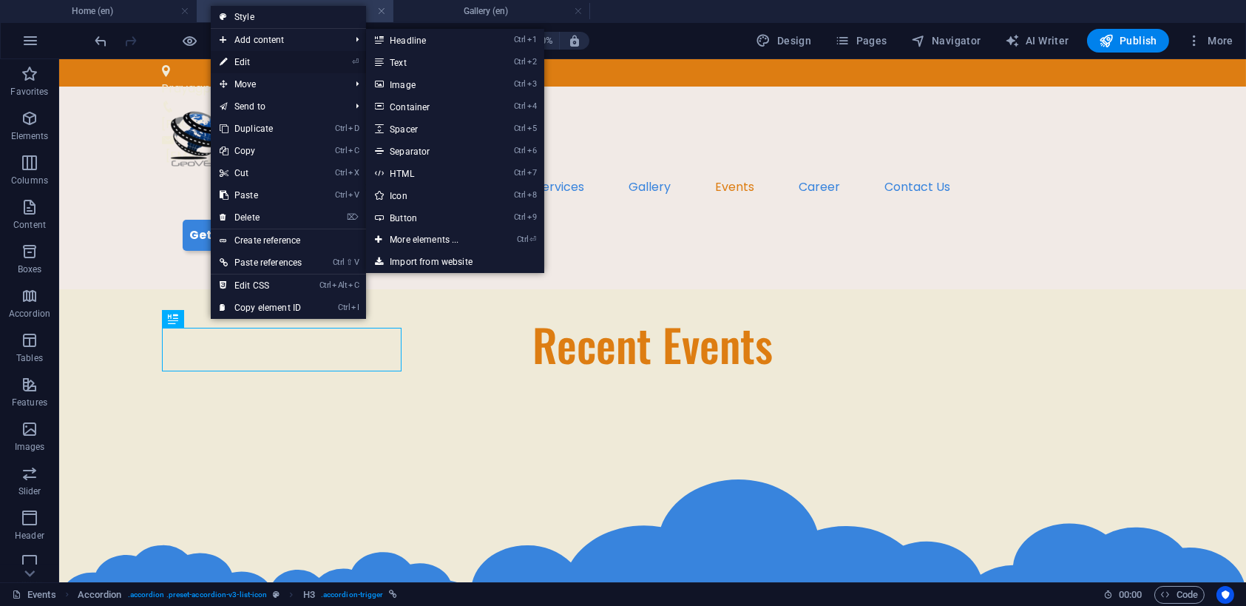
click at [247, 57] on link "⏎ Edit" at bounding box center [261, 62] width 100 height 22
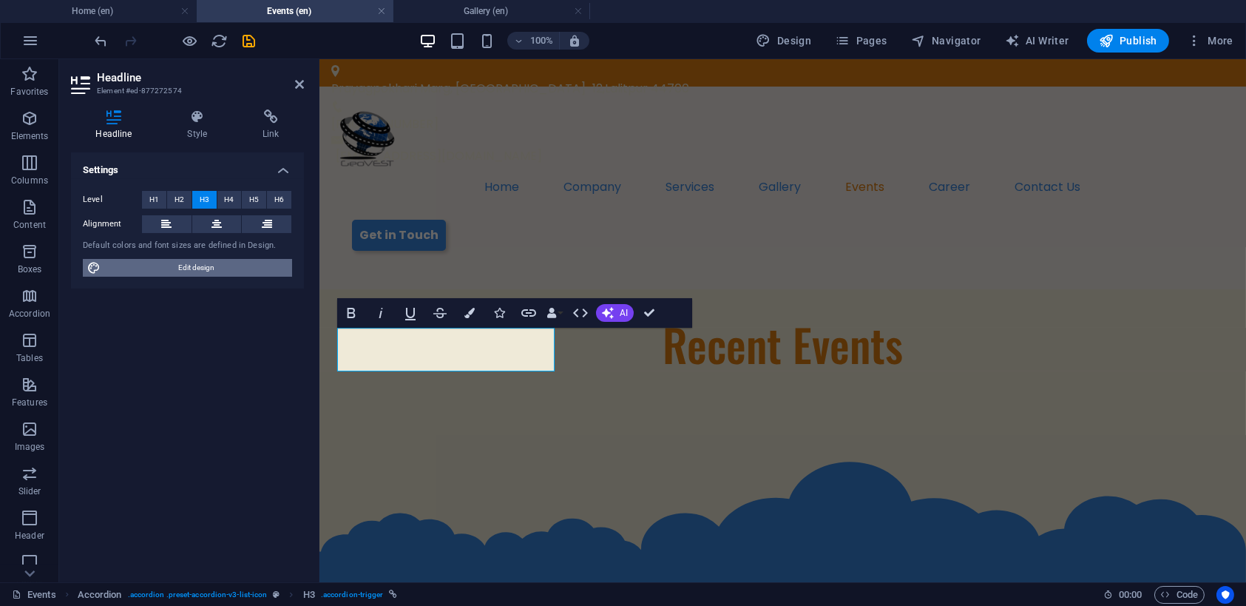
click at [200, 260] on span "Edit design" at bounding box center [196, 268] width 183 height 18
select select "px"
select select "500"
select select "px"
select select "rem"
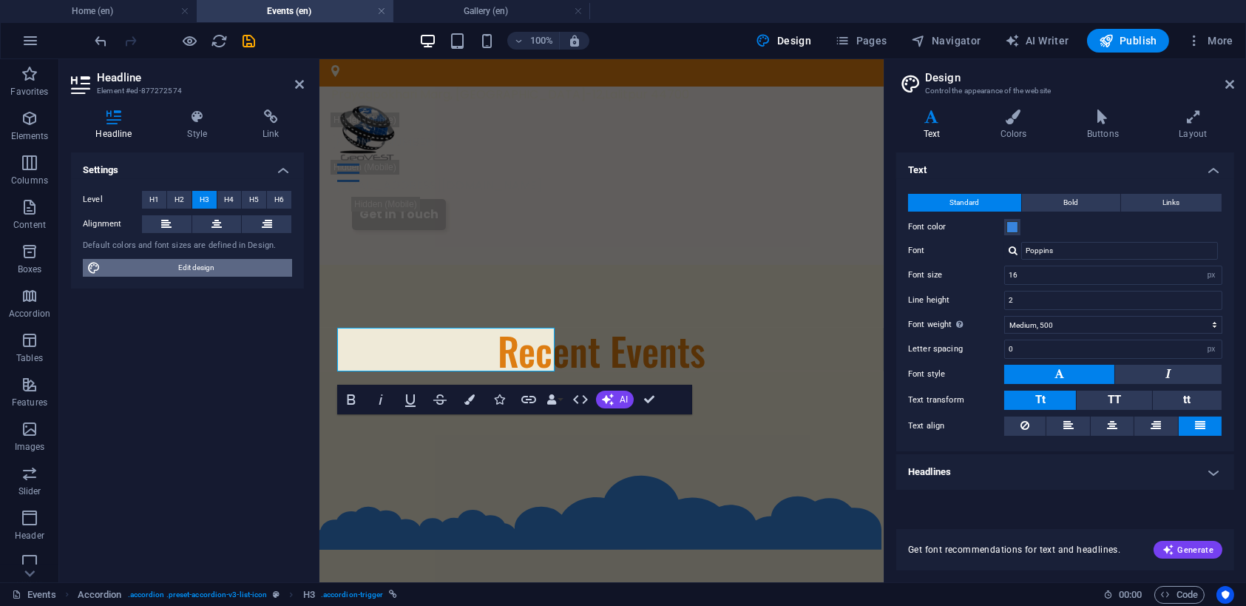
type input "3"
type input "5"
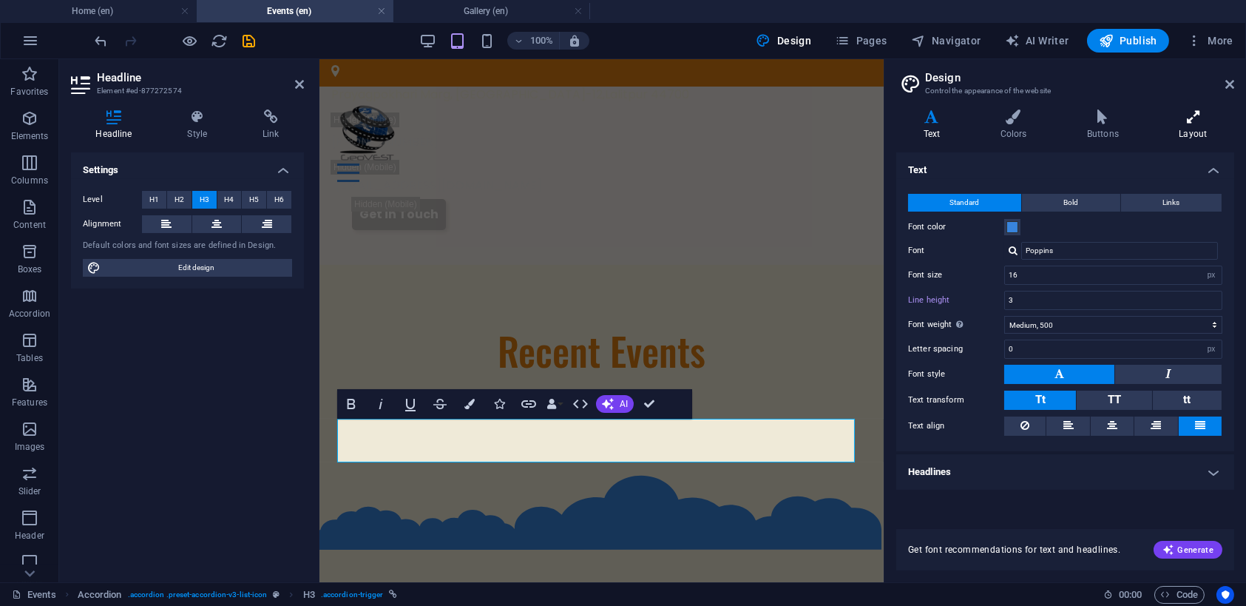
click at [1207, 115] on icon at bounding box center [1194, 116] width 82 height 15
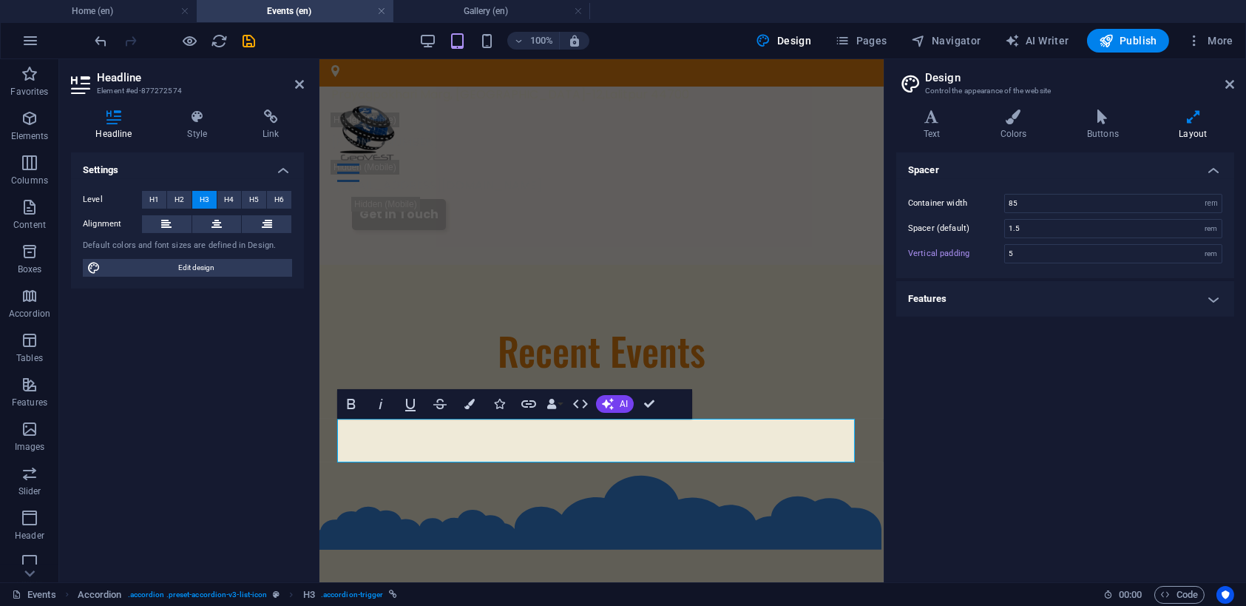
click at [1210, 294] on h4 "Features" at bounding box center [1066, 299] width 338 height 36
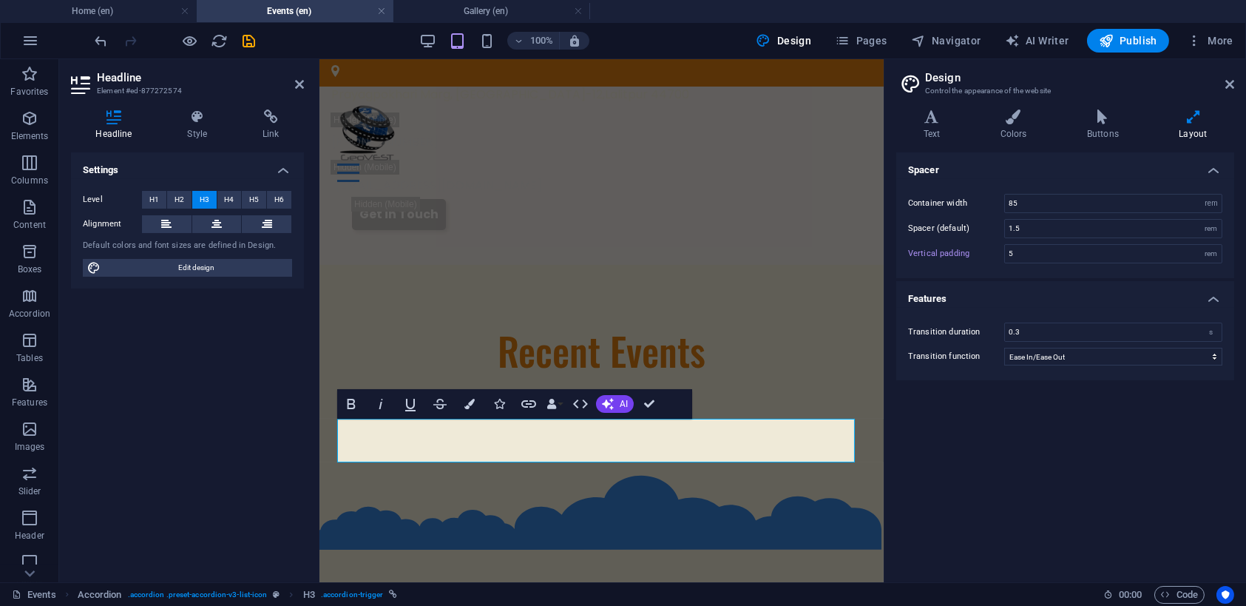
click at [187, 366] on div "Settings Level H1 H2 H3 H4 H5 H6 Alignment Default colors and font sizes are de…" at bounding box center [187, 361] width 233 height 418
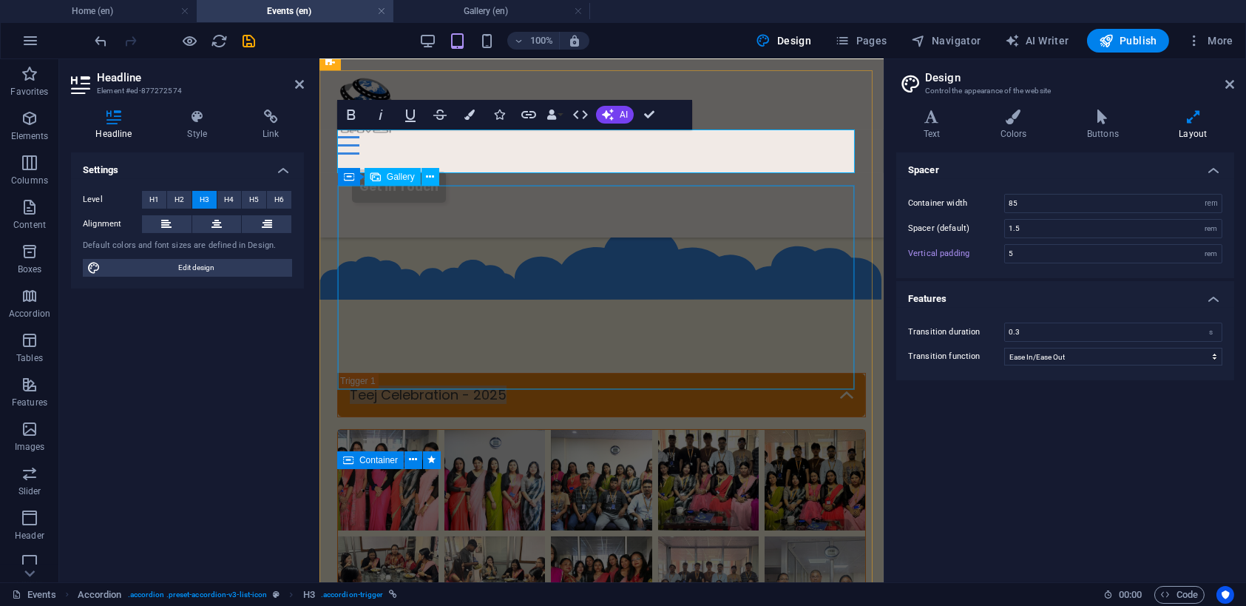
scroll to position [370, 0]
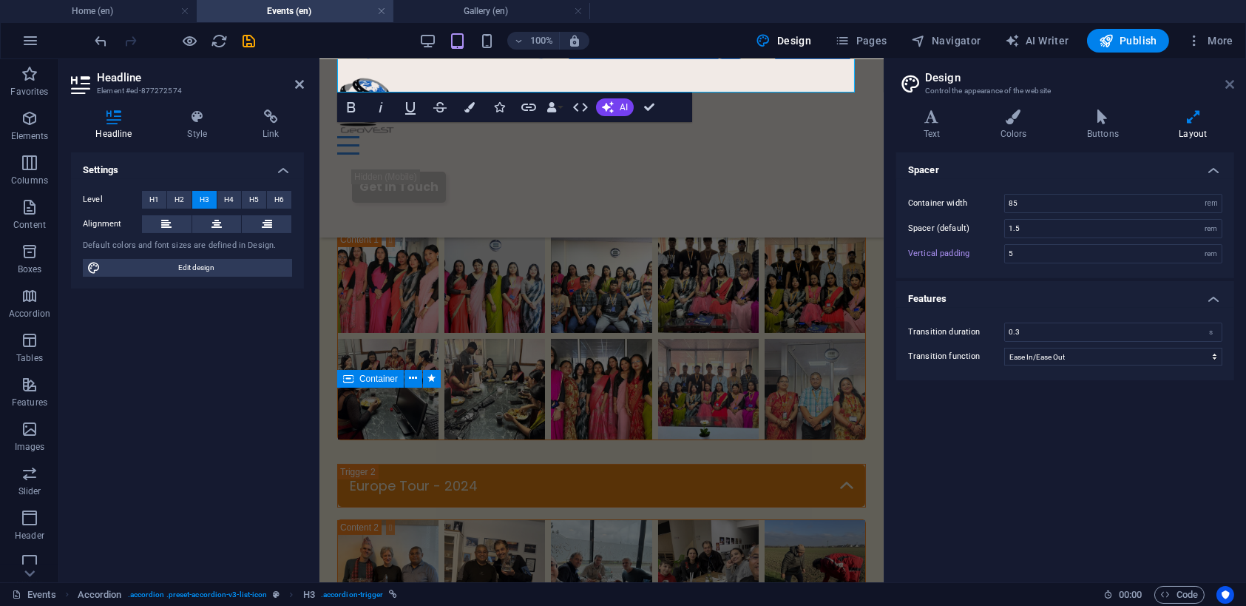
click at [1231, 80] on icon at bounding box center [1230, 84] width 9 height 12
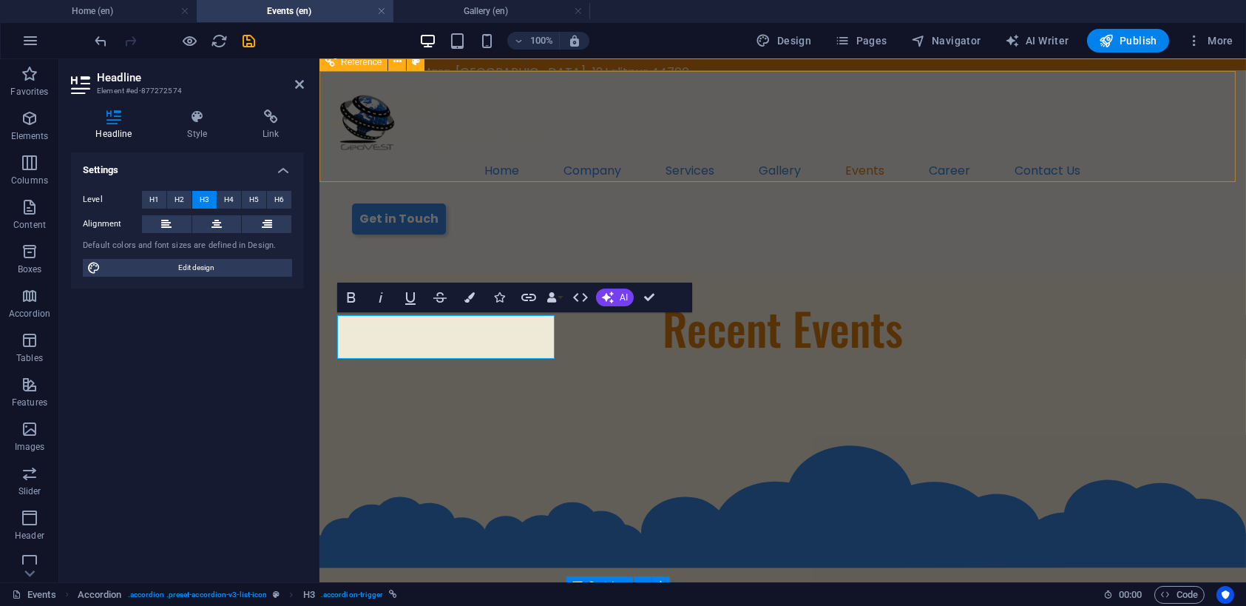
scroll to position [16, 0]
click at [291, 87] on header "Headline Element #ed-877272574" at bounding box center [187, 78] width 233 height 38
click at [297, 83] on icon at bounding box center [299, 84] width 9 height 12
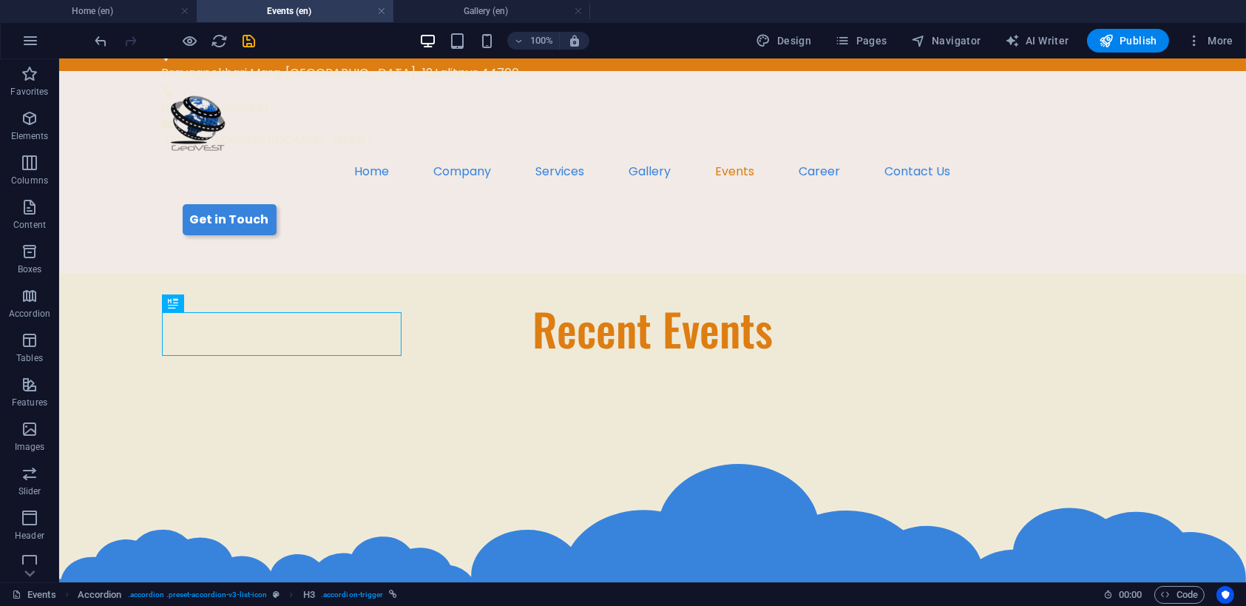
click at [249, 30] on div at bounding box center [175, 41] width 166 height 24
click at [248, 35] on icon "save" at bounding box center [249, 41] width 17 height 17
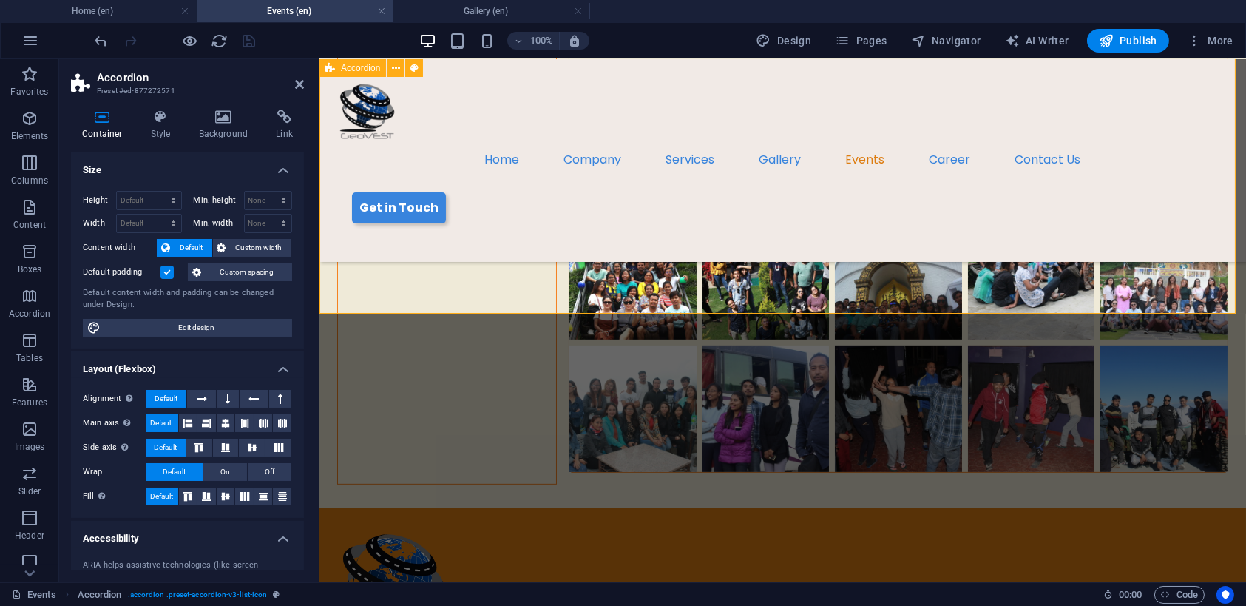
scroll to position [1627, 0]
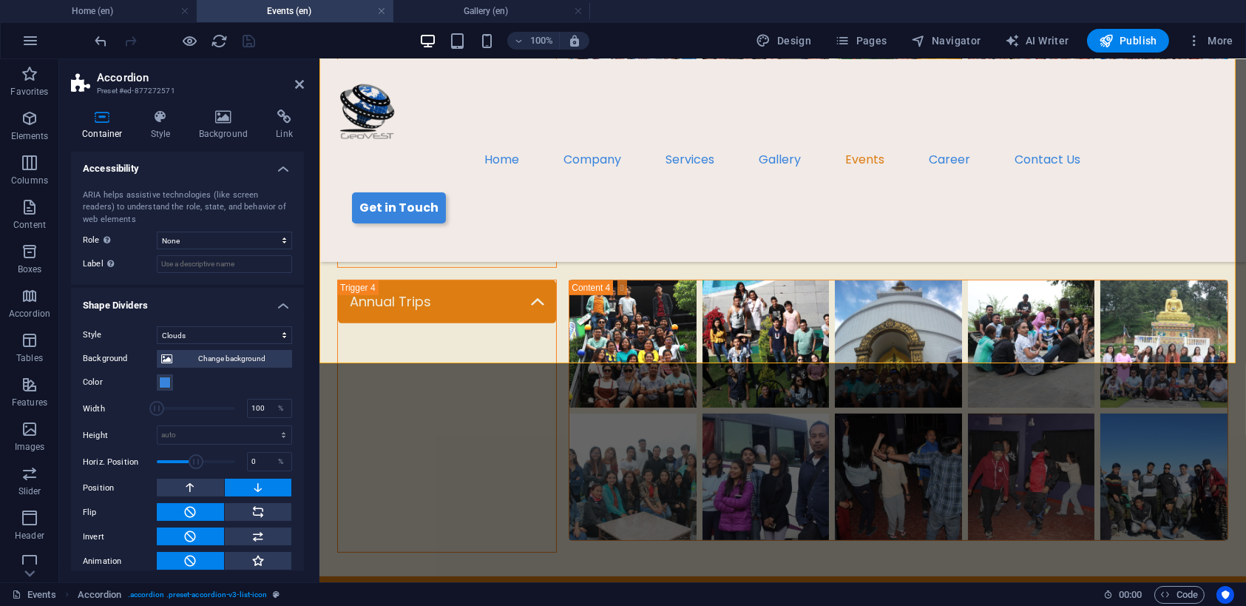
scroll to position [380, 0]
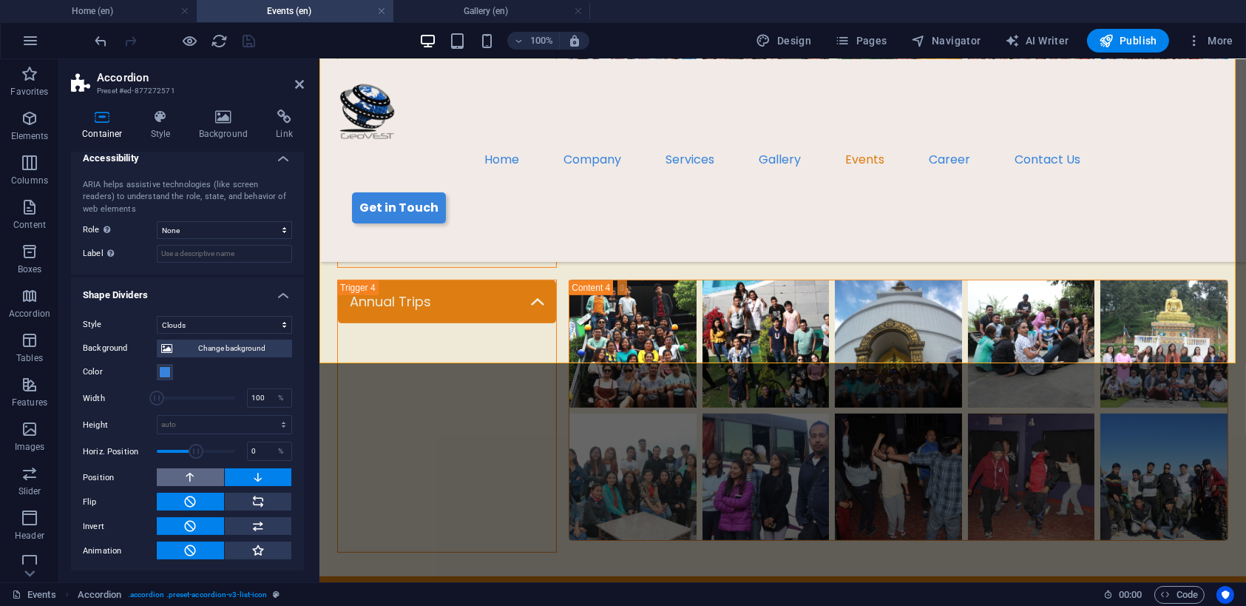
click at [192, 470] on icon at bounding box center [189, 477] width 13 height 18
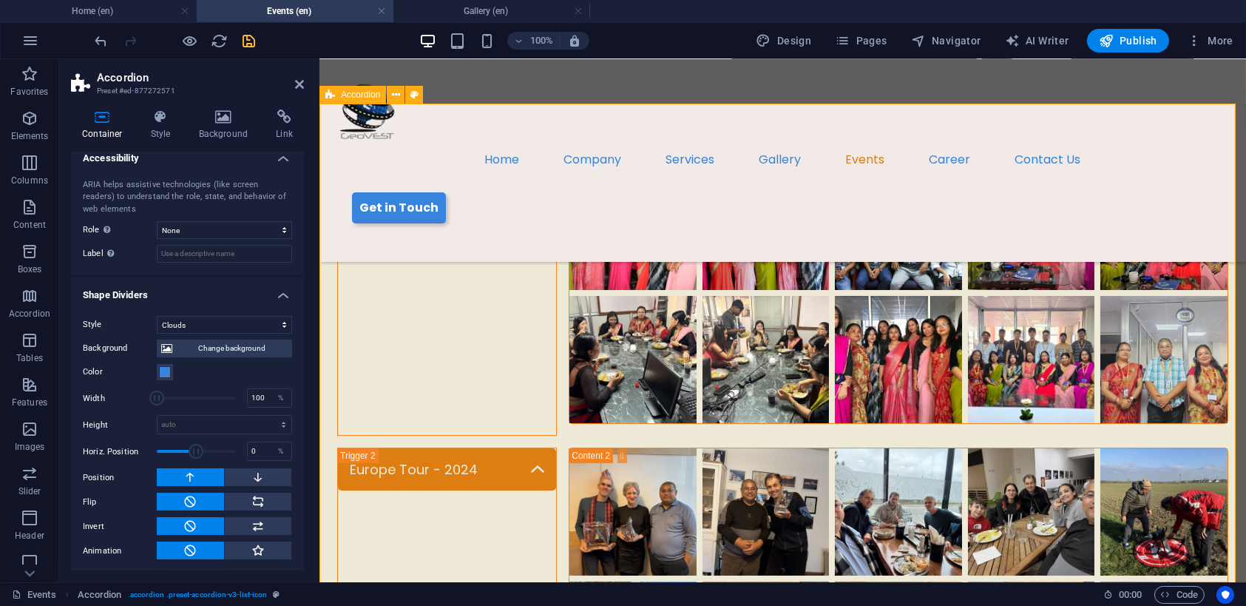
scroll to position [370, 0]
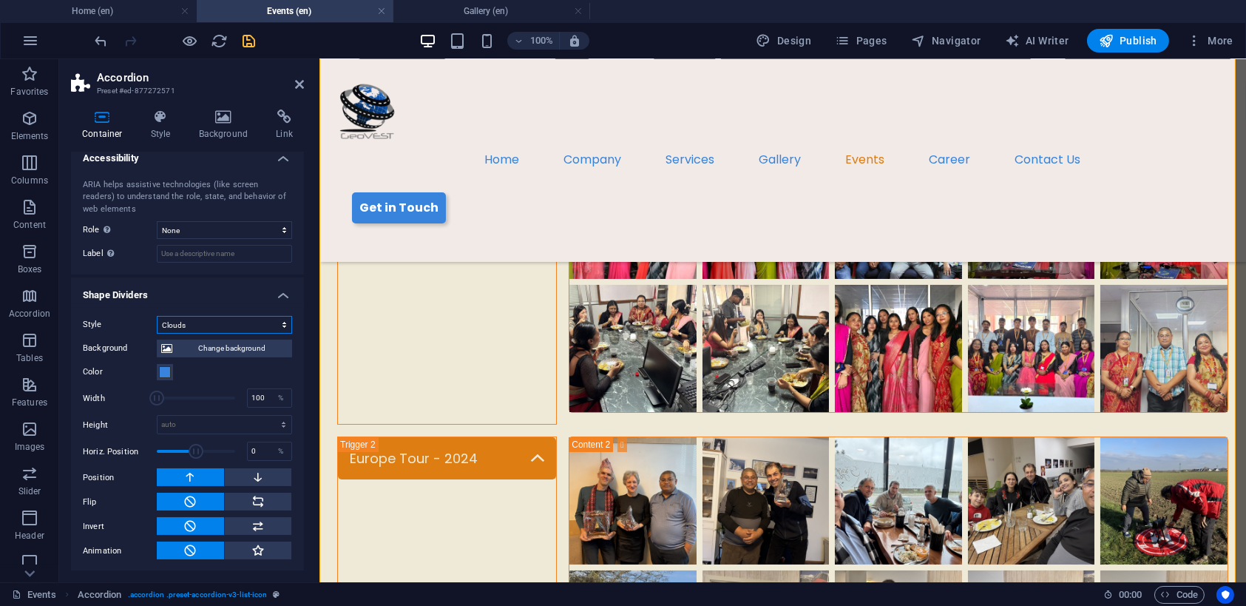
click at [271, 322] on select "None Triangle Square Diagonal Polygon 1 Polygon 2 Zigzag Multiple Zigzags Waves…" at bounding box center [224, 325] width 135 height 18
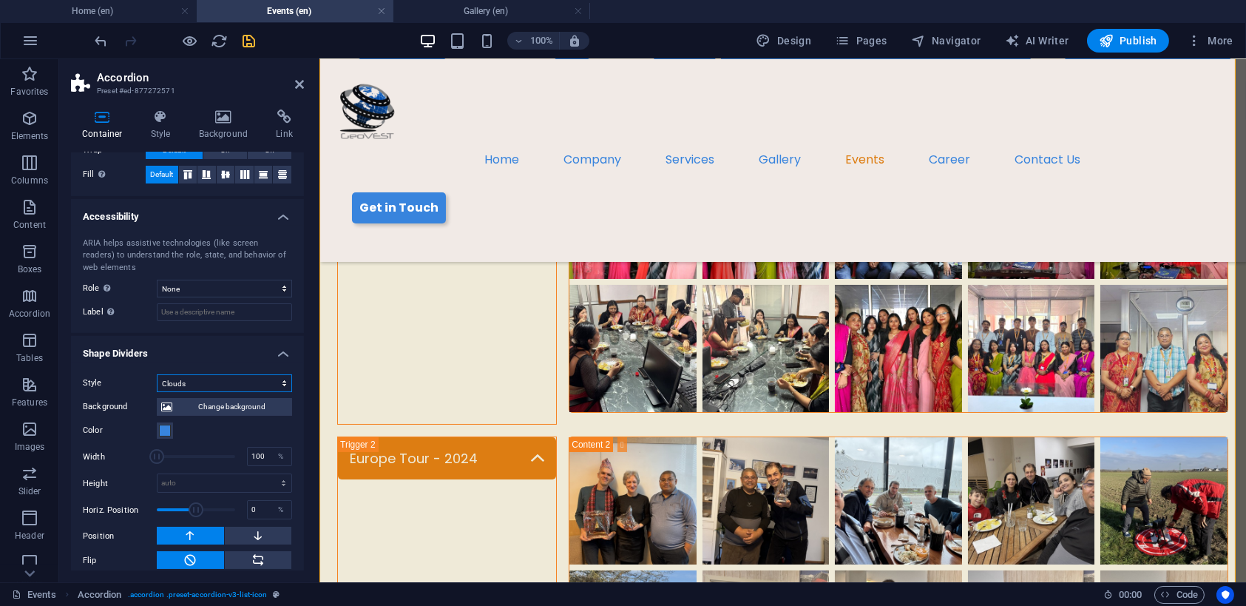
scroll to position [306, 0]
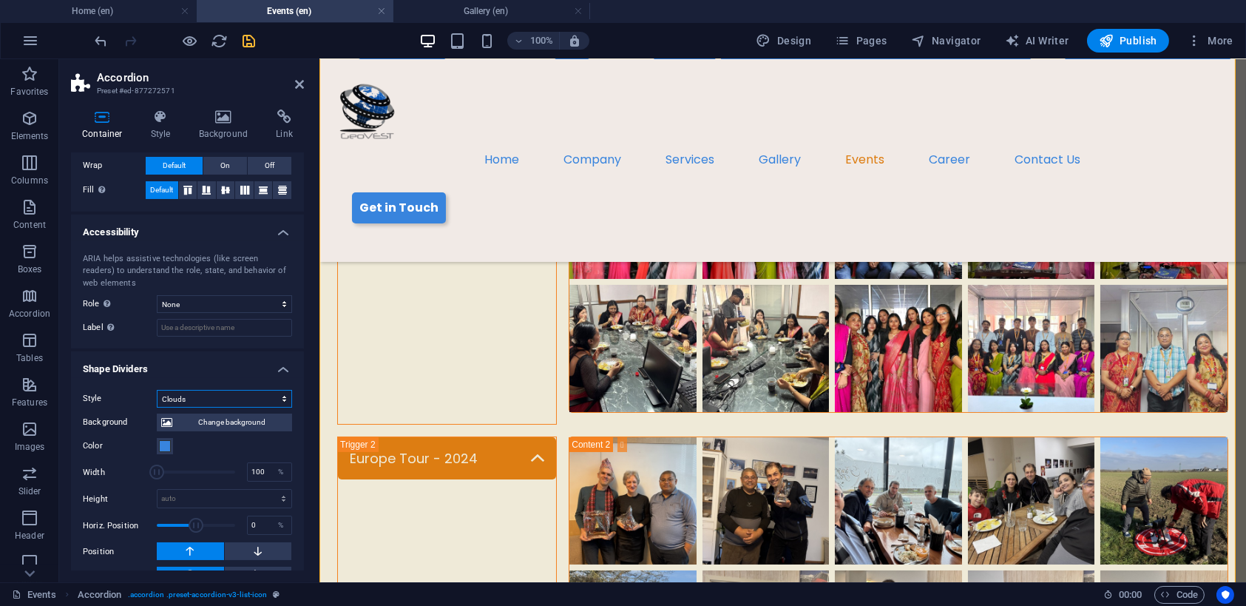
click at [195, 393] on select "None Triangle Square Diagonal Polygon 1 Polygon 2 Zigzag Multiple Zigzags Waves…" at bounding box center [224, 399] width 135 height 18
click at [157, 390] on select "None Triangle Square Diagonal Polygon 1 Polygon 2 Zigzag Multiple Zigzags Waves…" at bounding box center [224, 399] width 135 height 18
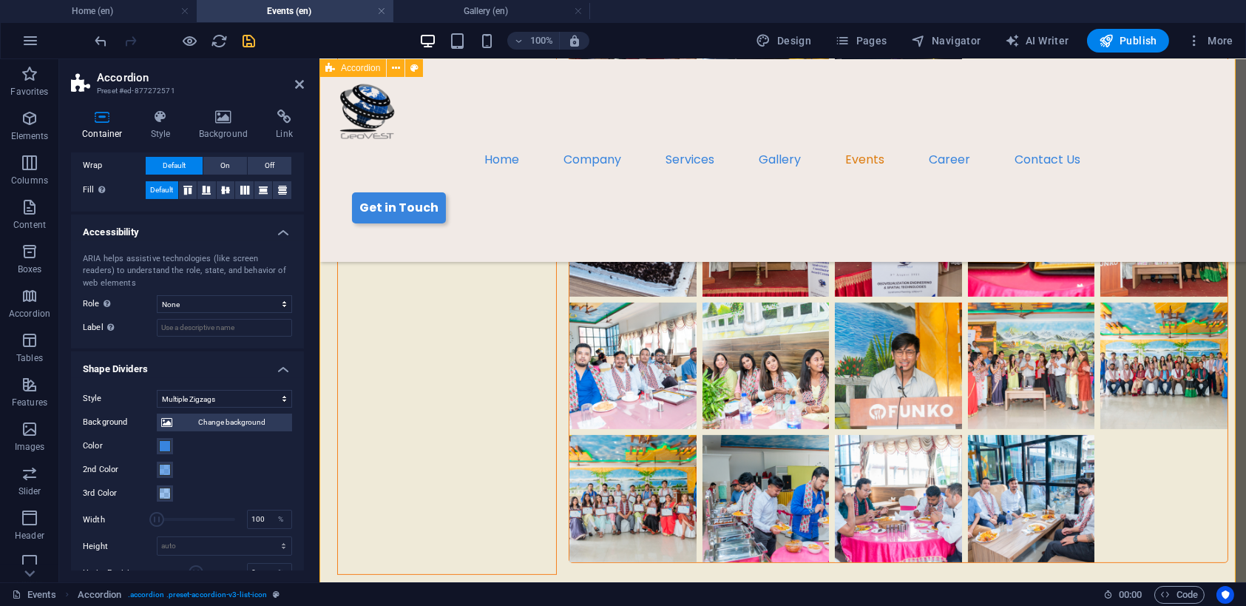
scroll to position [1258, 0]
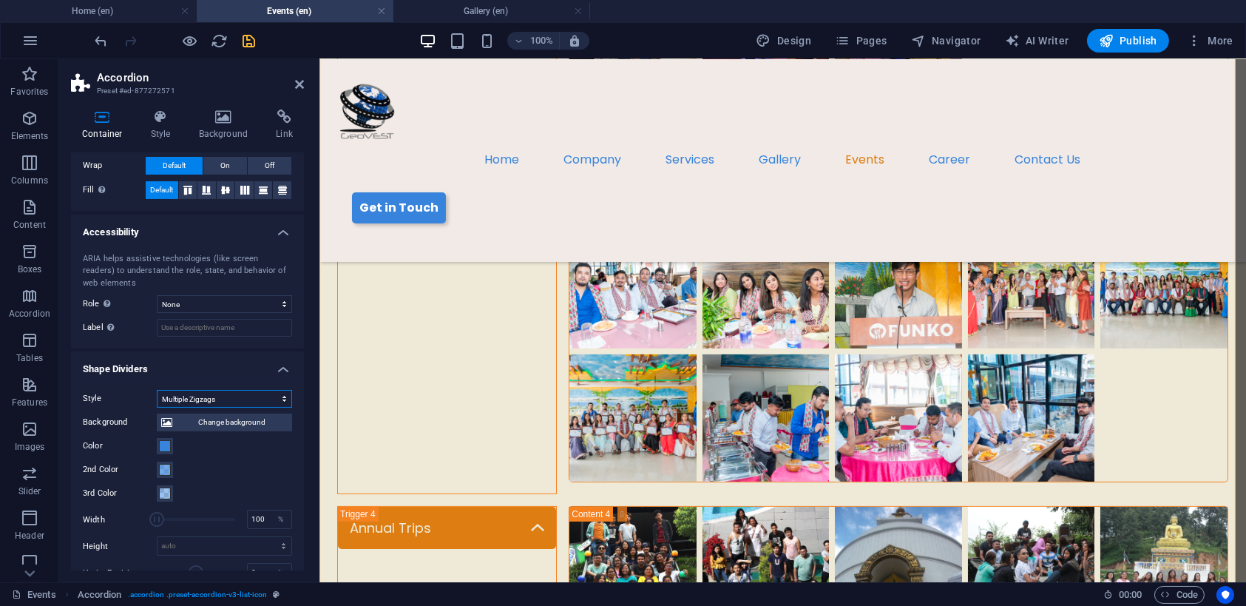
click at [273, 400] on select "None Triangle Square Diagonal Polygon 1 Polygon 2 Zigzag Multiple Zigzags Waves…" at bounding box center [224, 399] width 135 height 18
select select "none"
click at [157, 408] on select "None Triangle Square Diagonal Polygon 1 Polygon 2 Zigzag Multiple Zigzags Waves…" at bounding box center [224, 399] width 135 height 18
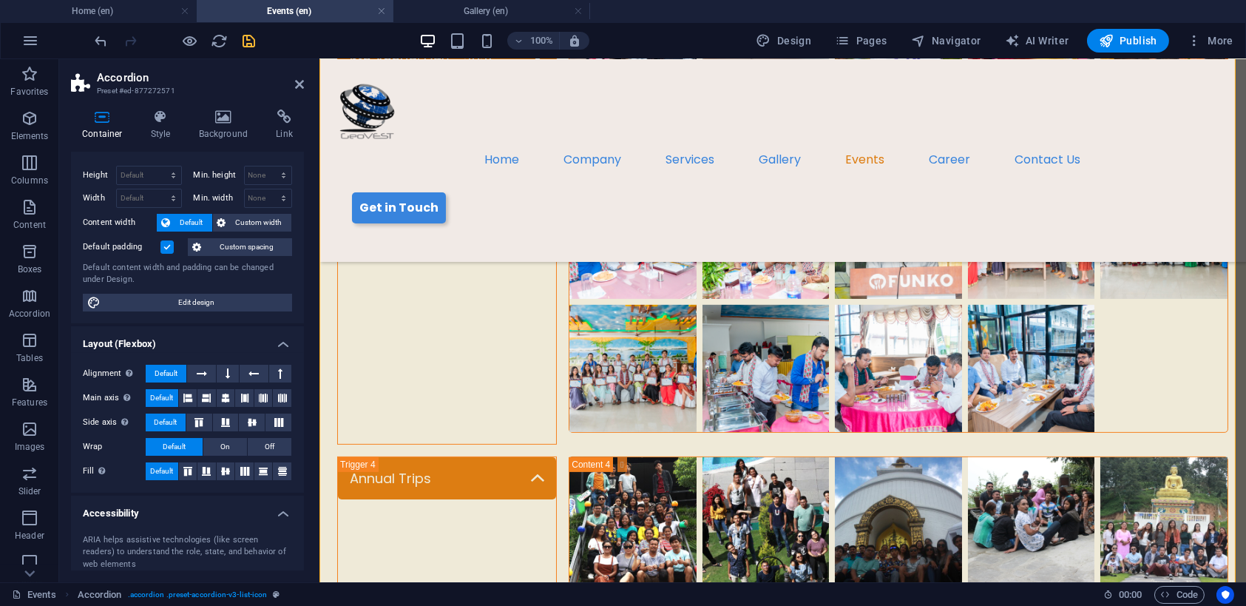
scroll to position [6, 0]
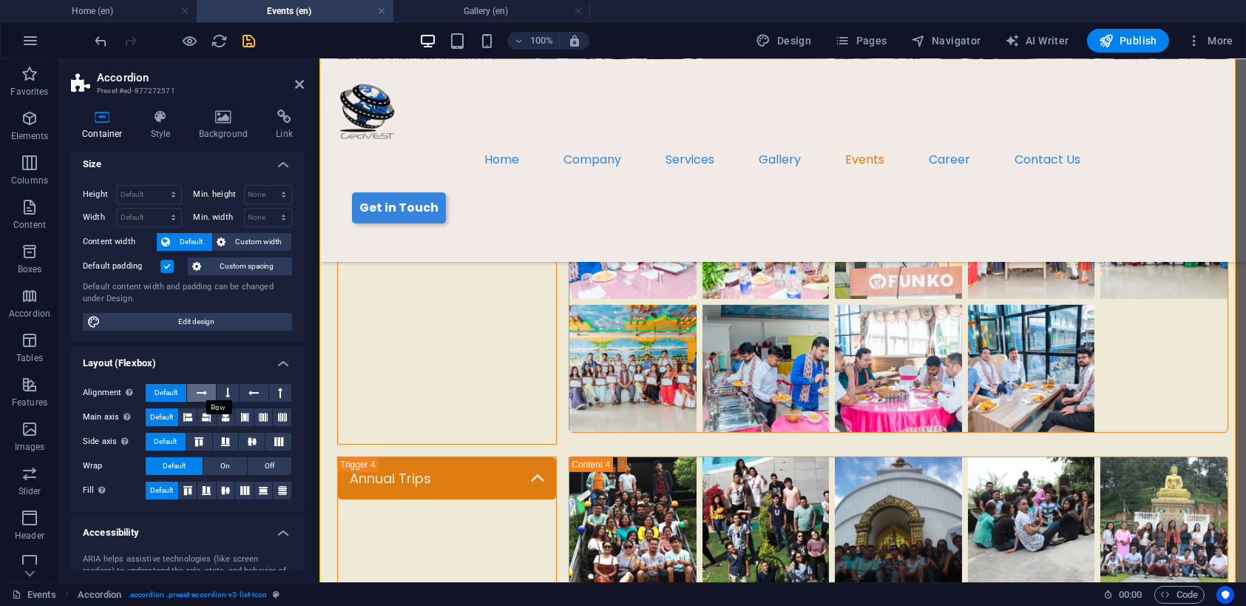
click at [201, 388] on icon at bounding box center [202, 393] width 10 height 18
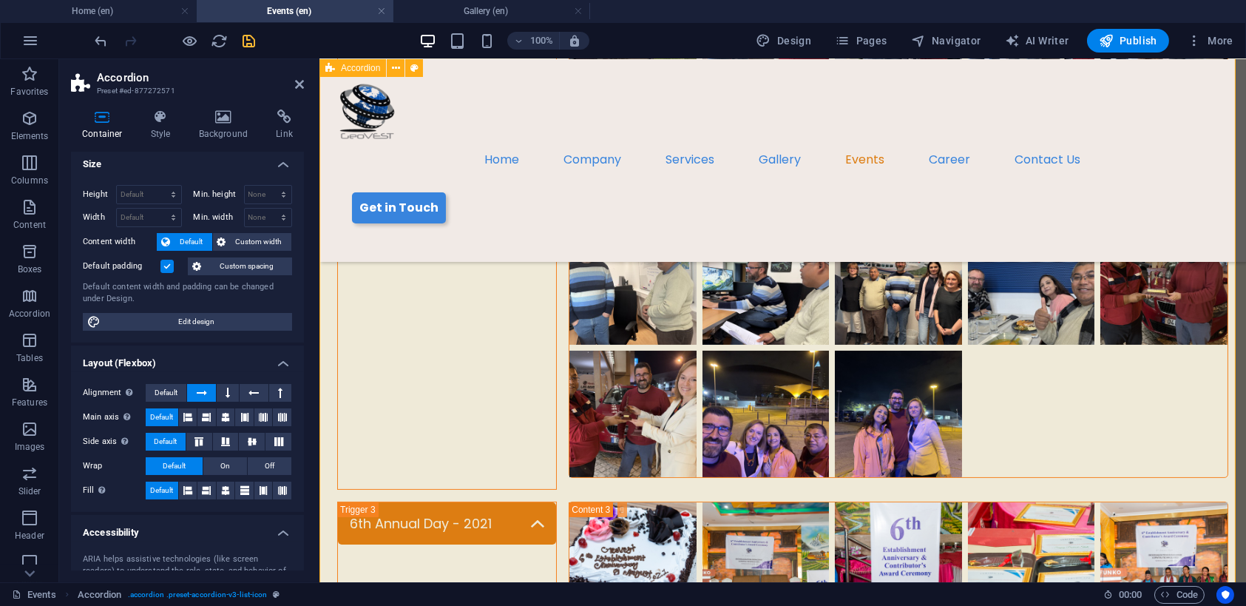
scroll to position [741, 0]
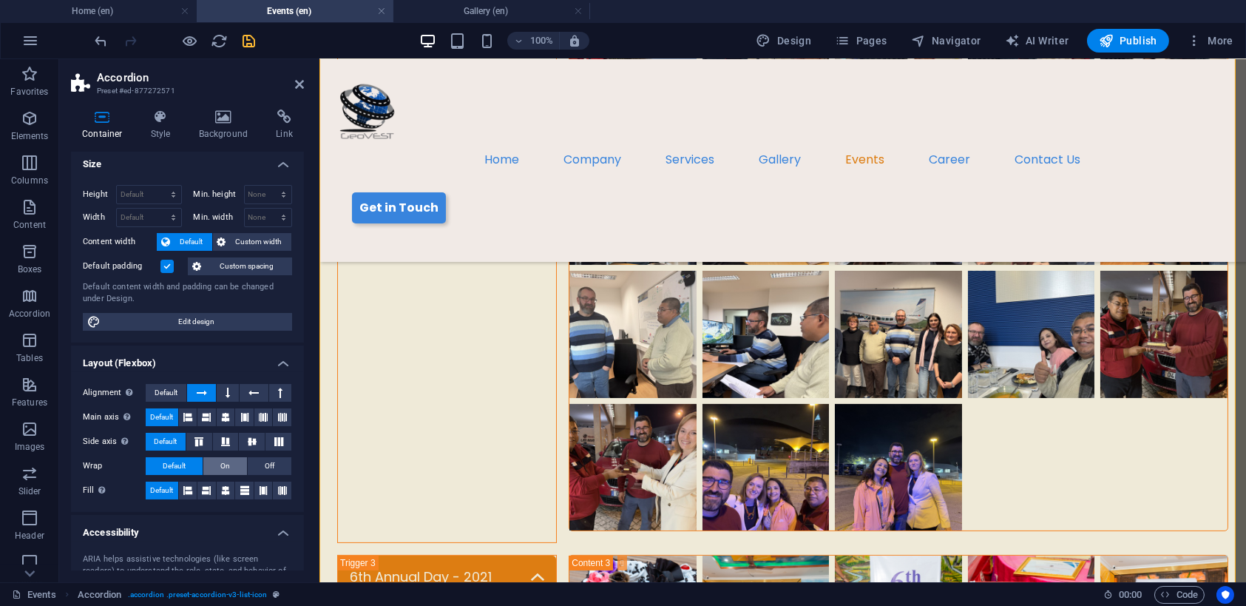
click at [229, 459] on button "On" at bounding box center [225, 466] width 44 height 18
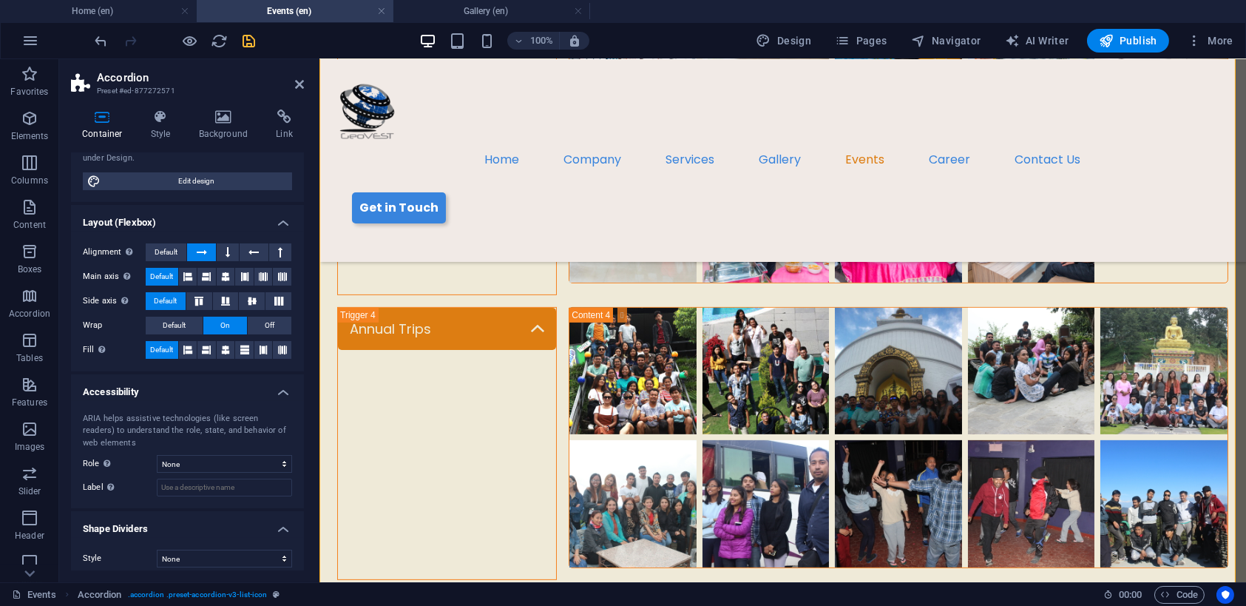
scroll to position [154, 0]
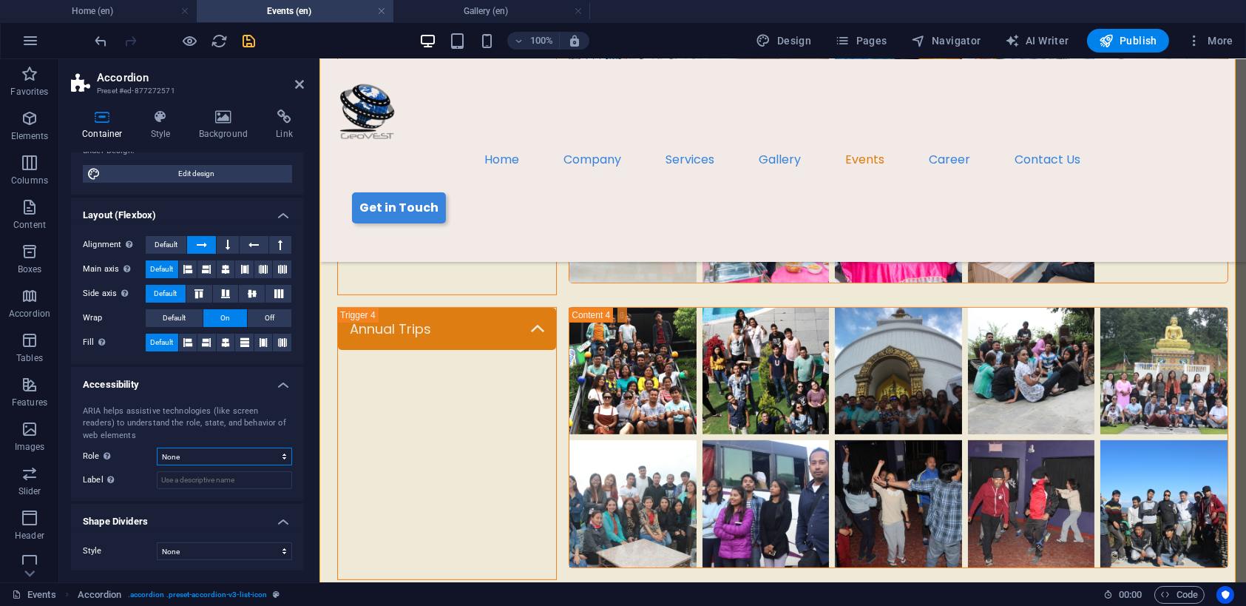
click at [253, 450] on select "None Alert Article Banner Comment Complementary Dialog Footer Header Marquee Pr…" at bounding box center [224, 457] width 135 height 18
click at [200, 506] on h4 "Shape Dividers" at bounding box center [187, 517] width 233 height 27
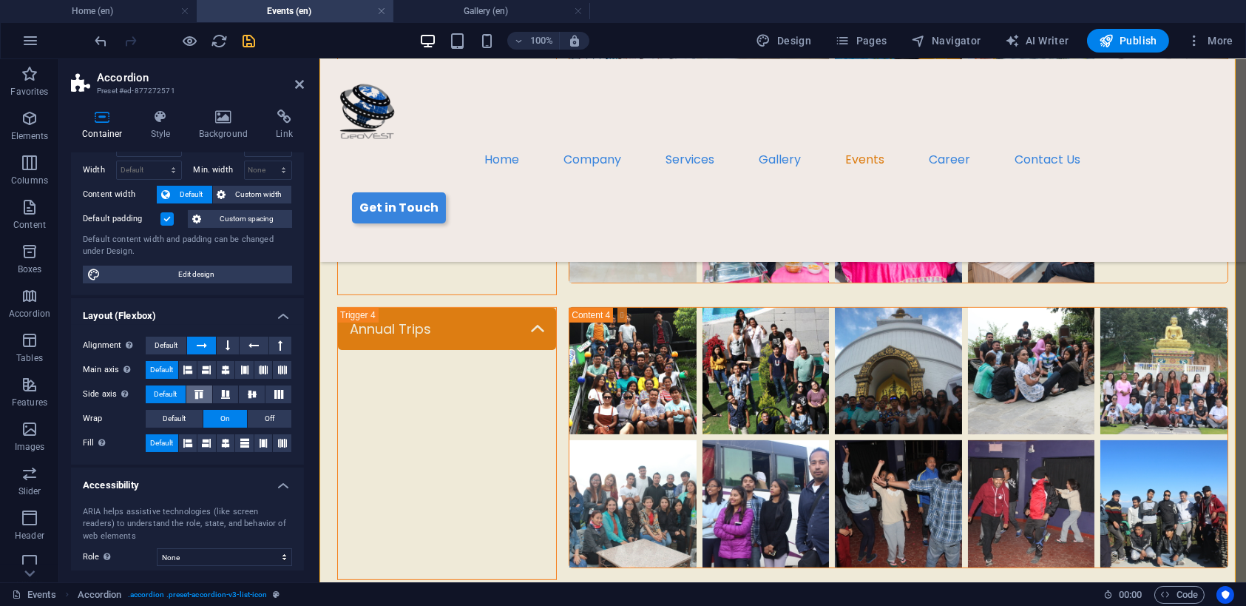
scroll to position [0, 0]
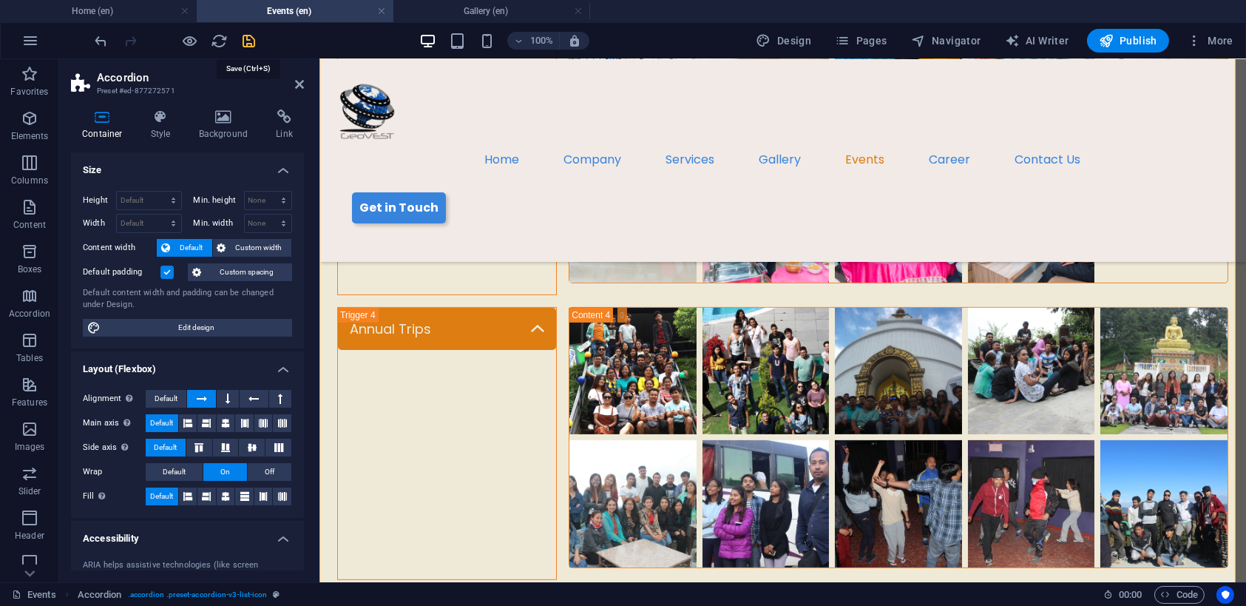
click at [251, 33] on icon "save" at bounding box center [249, 41] width 17 height 17
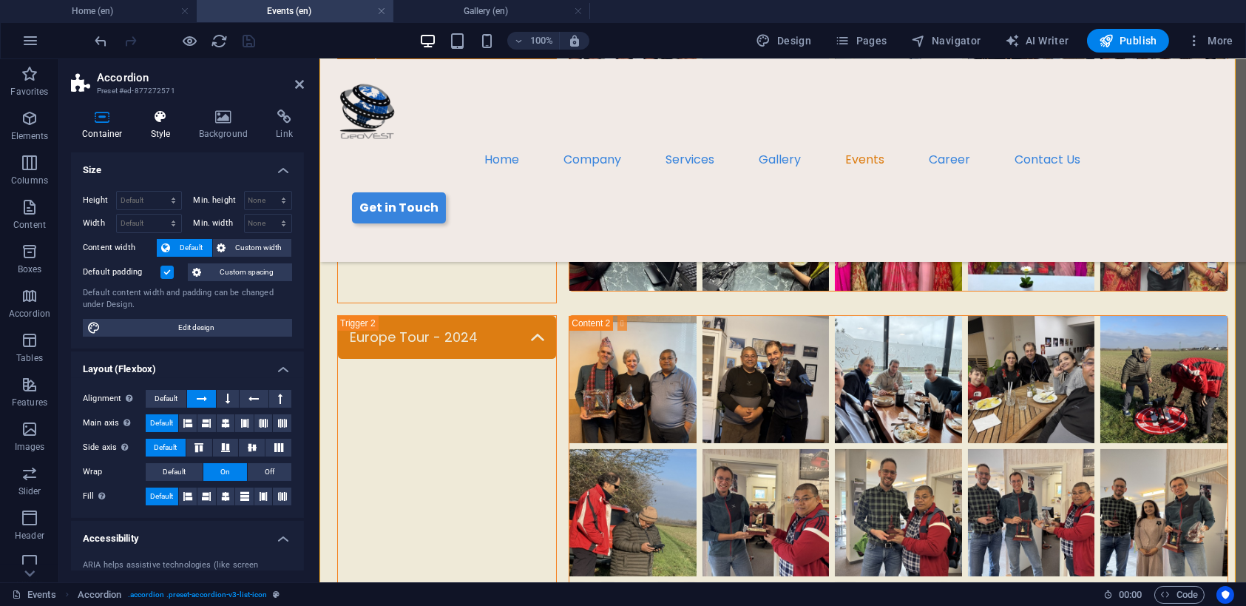
click at [153, 122] on icon at bounding box center [161, 116] width 42 height 15
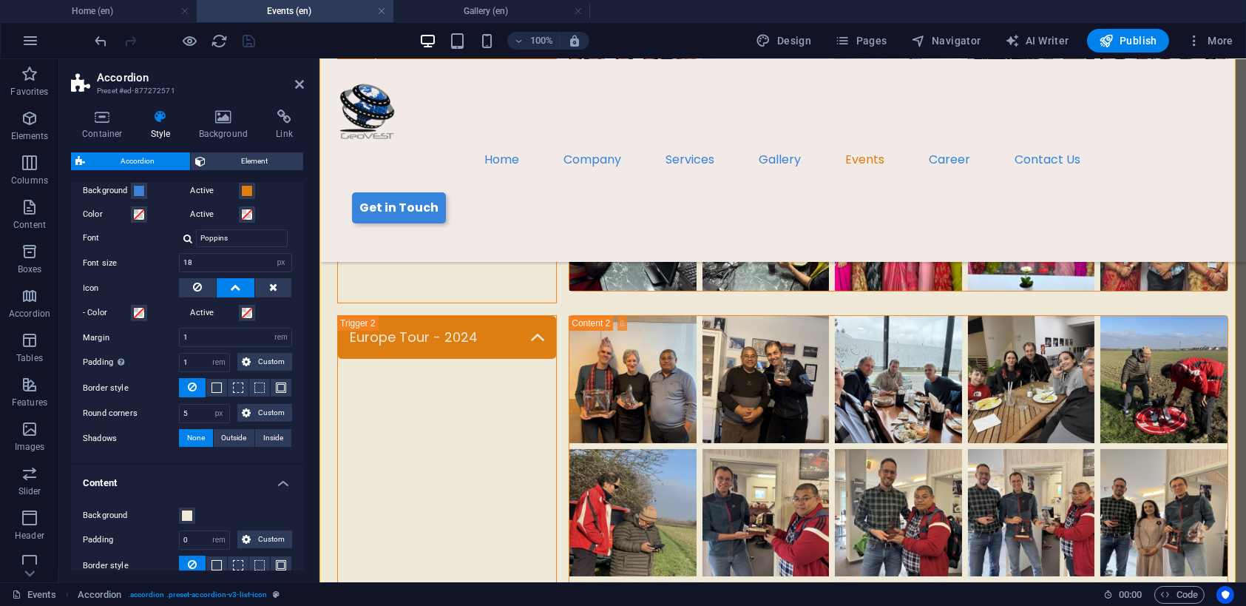
scroll to position [570, 0]
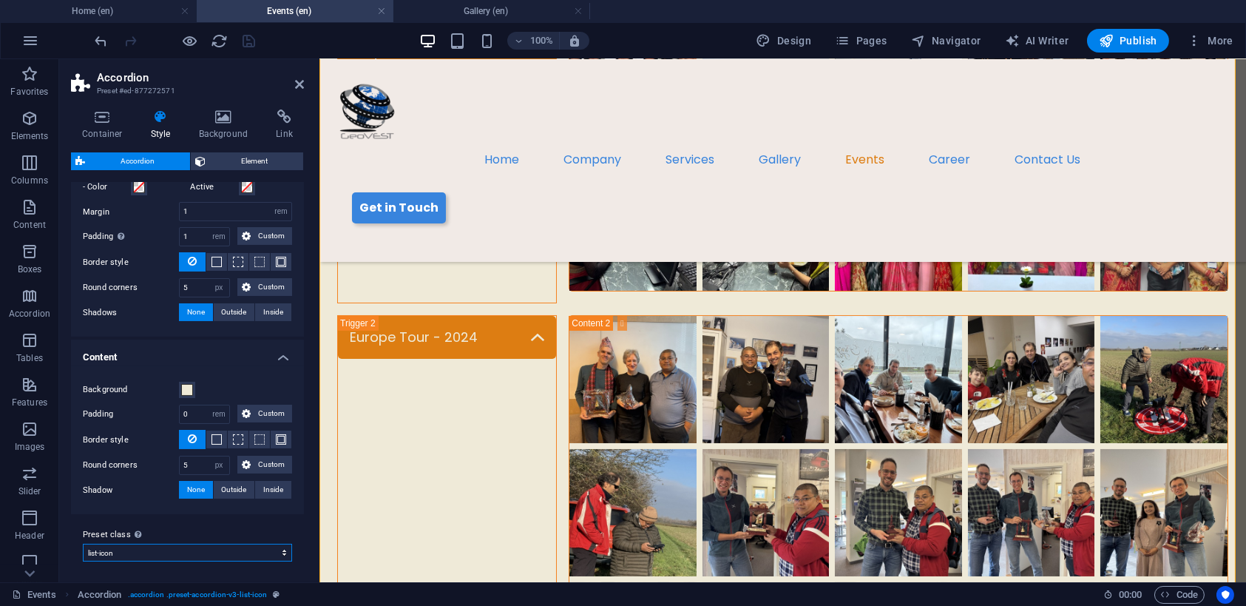
click at [216, 548] on select "default list-icon Add preset class" at bounding box center [187, 553] width 209 height 18
click at [1124, 593] on span "00 : 00" at bounding box center [1130, 595] width 23 height 18
